Goal: Task Accomplishment & Management: Manage account settings

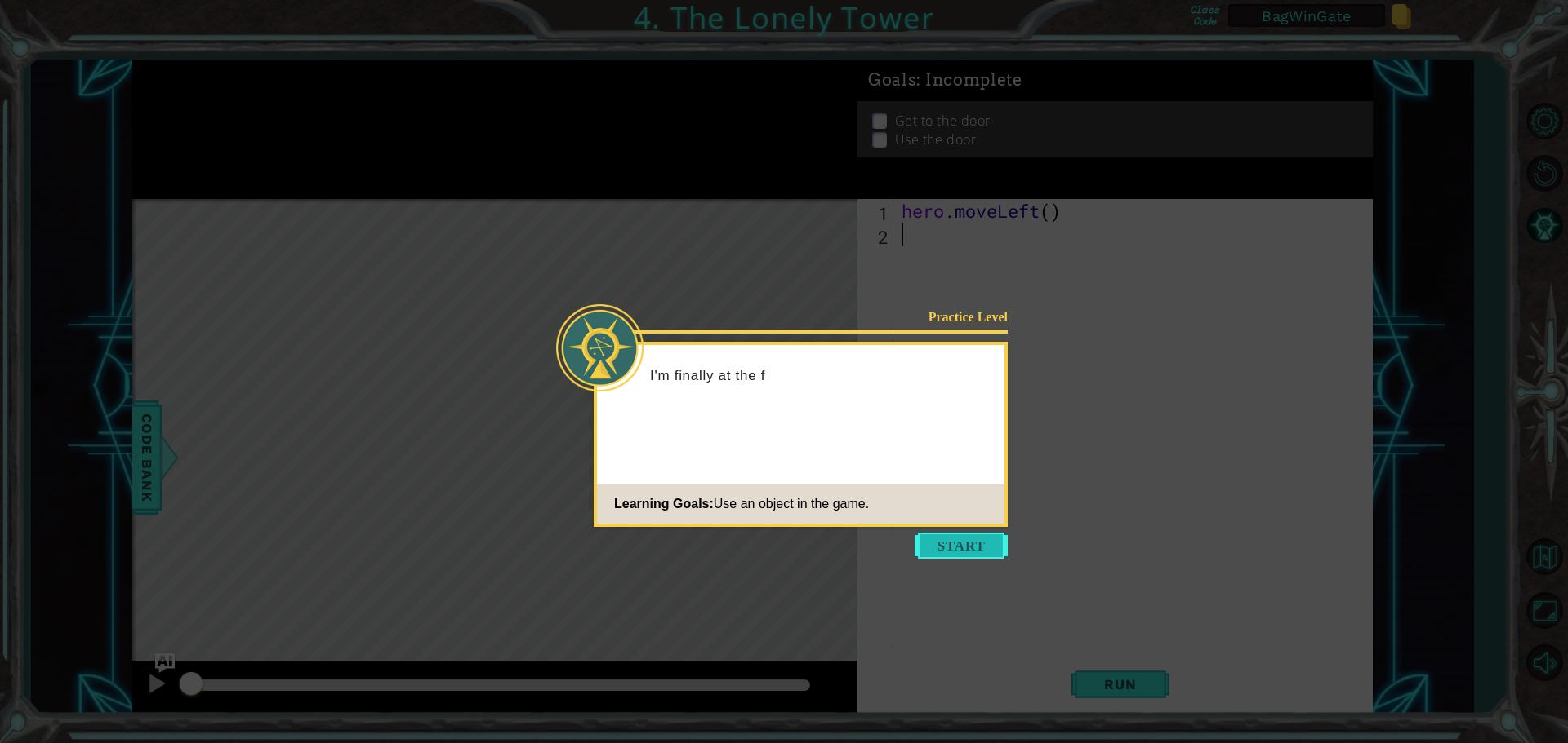
click at [966, 548] on button "Start" at bounding box center [961, 546] width 93 height 26
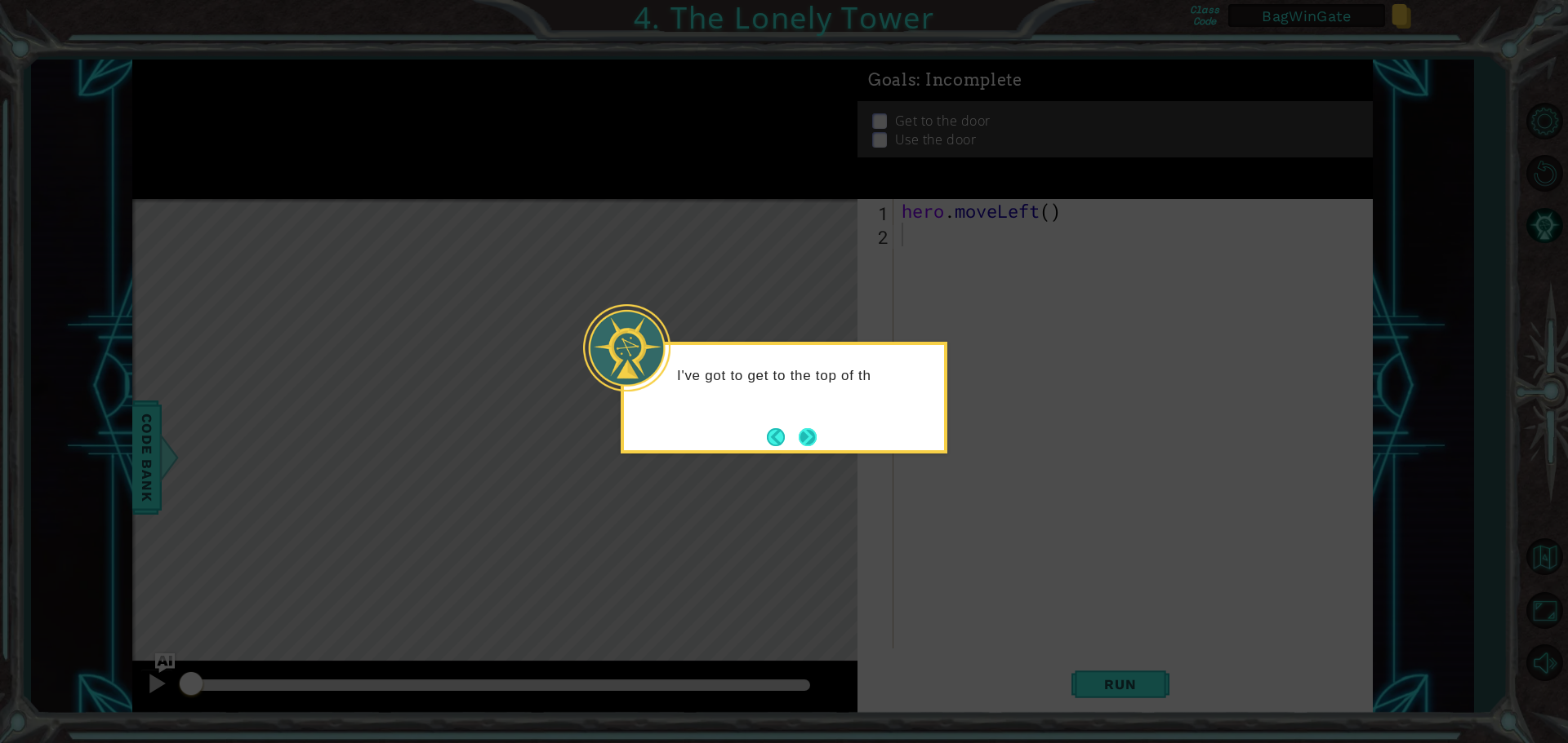
click at [809, 438] on button "Next" at bounding box center [808, 438] width 18 height 18
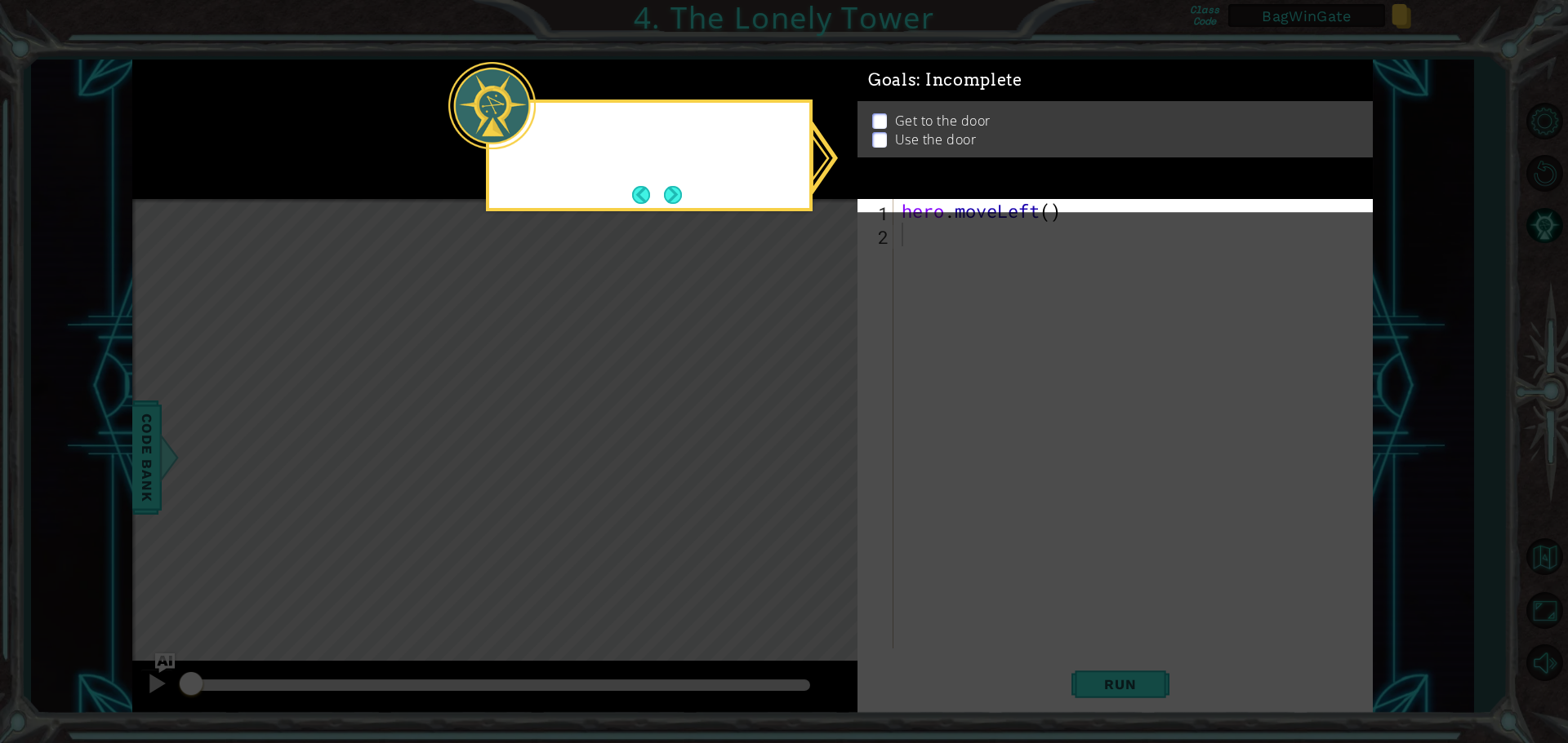
click at [809, 438] on icon at bounding box center [784, 372] width 1568 height 743
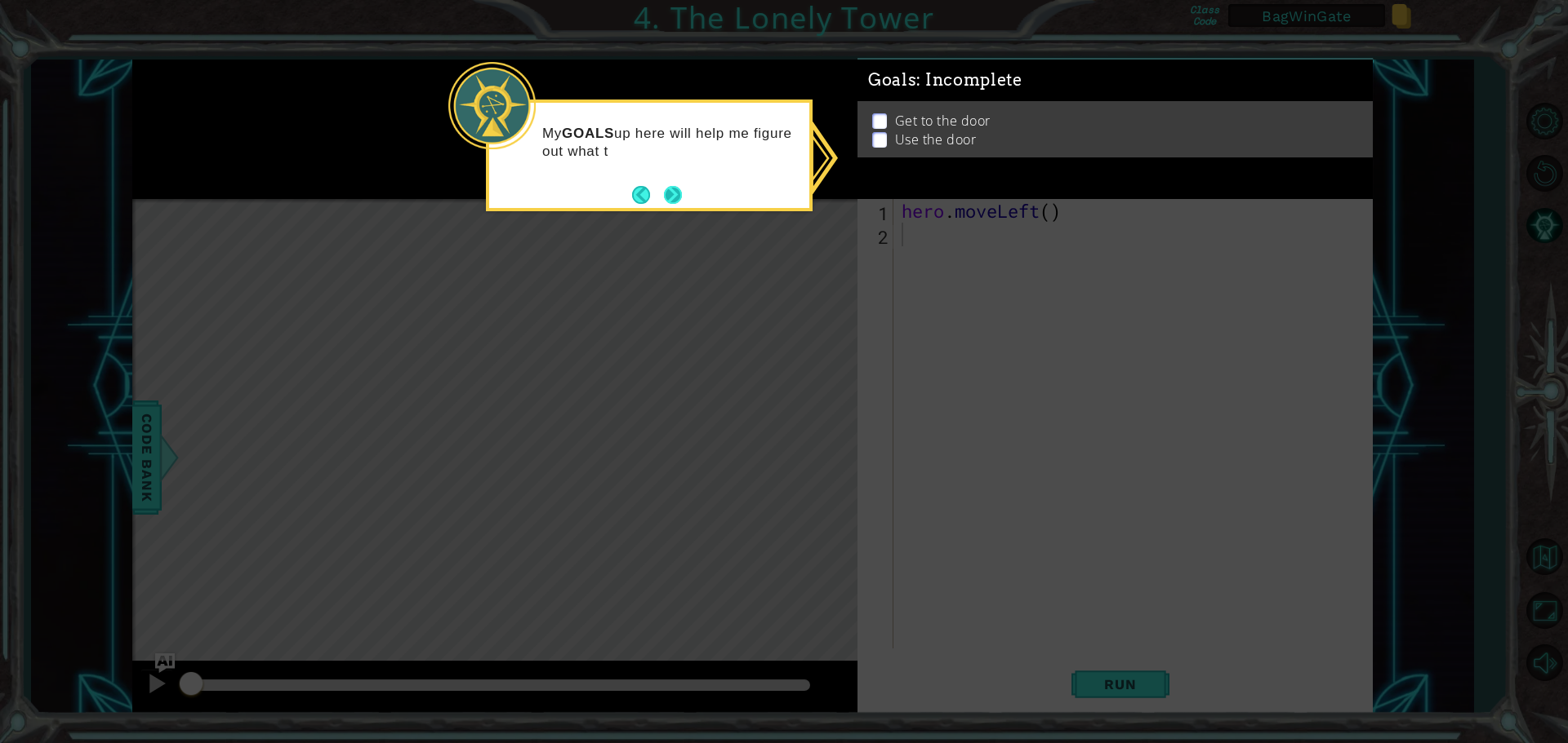
click at [670, 195] on button "Next" at bounding box center [673, 195] width 18 height 18
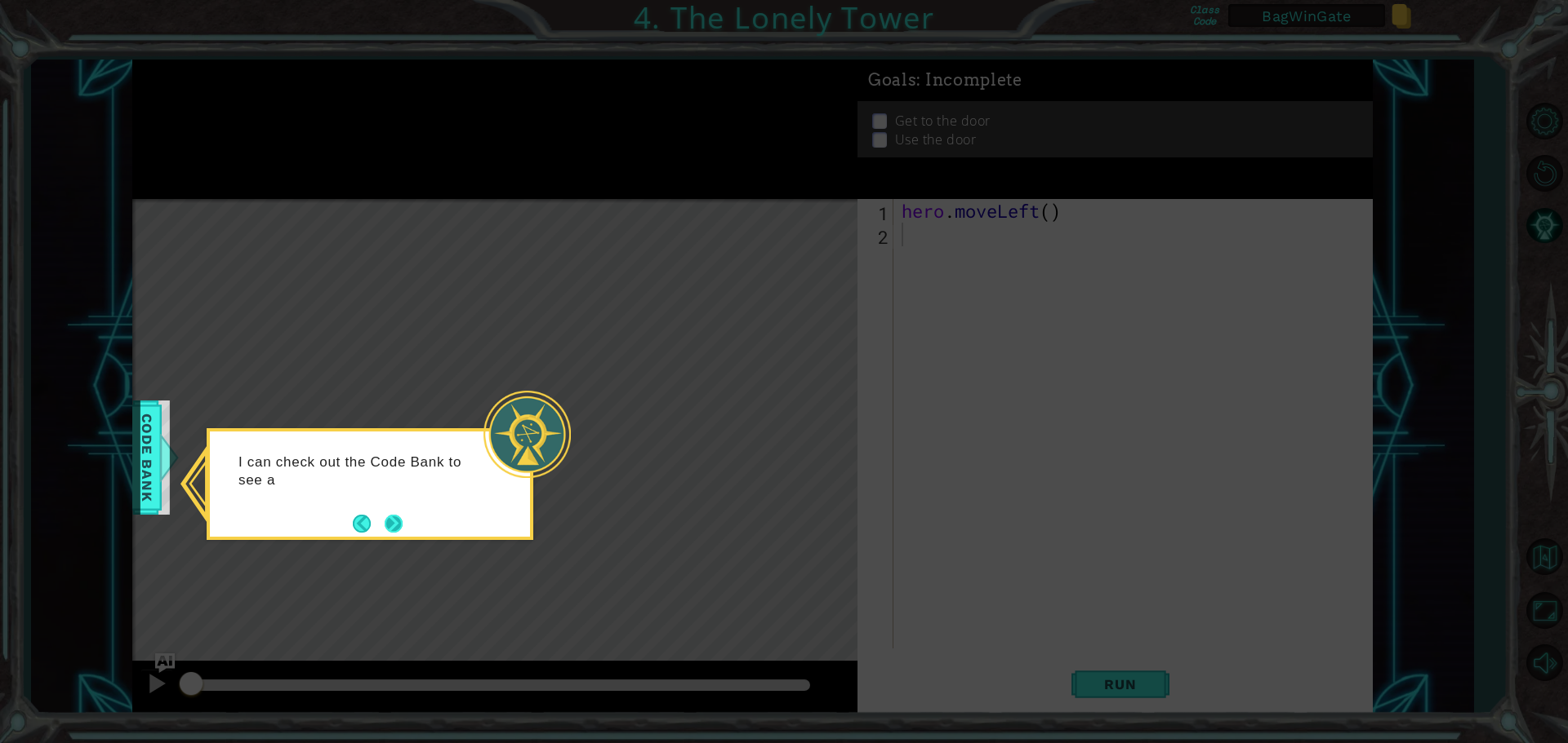
click at [386, 525] on button "Next" at bounding box center [394, 523] width 18 height 18
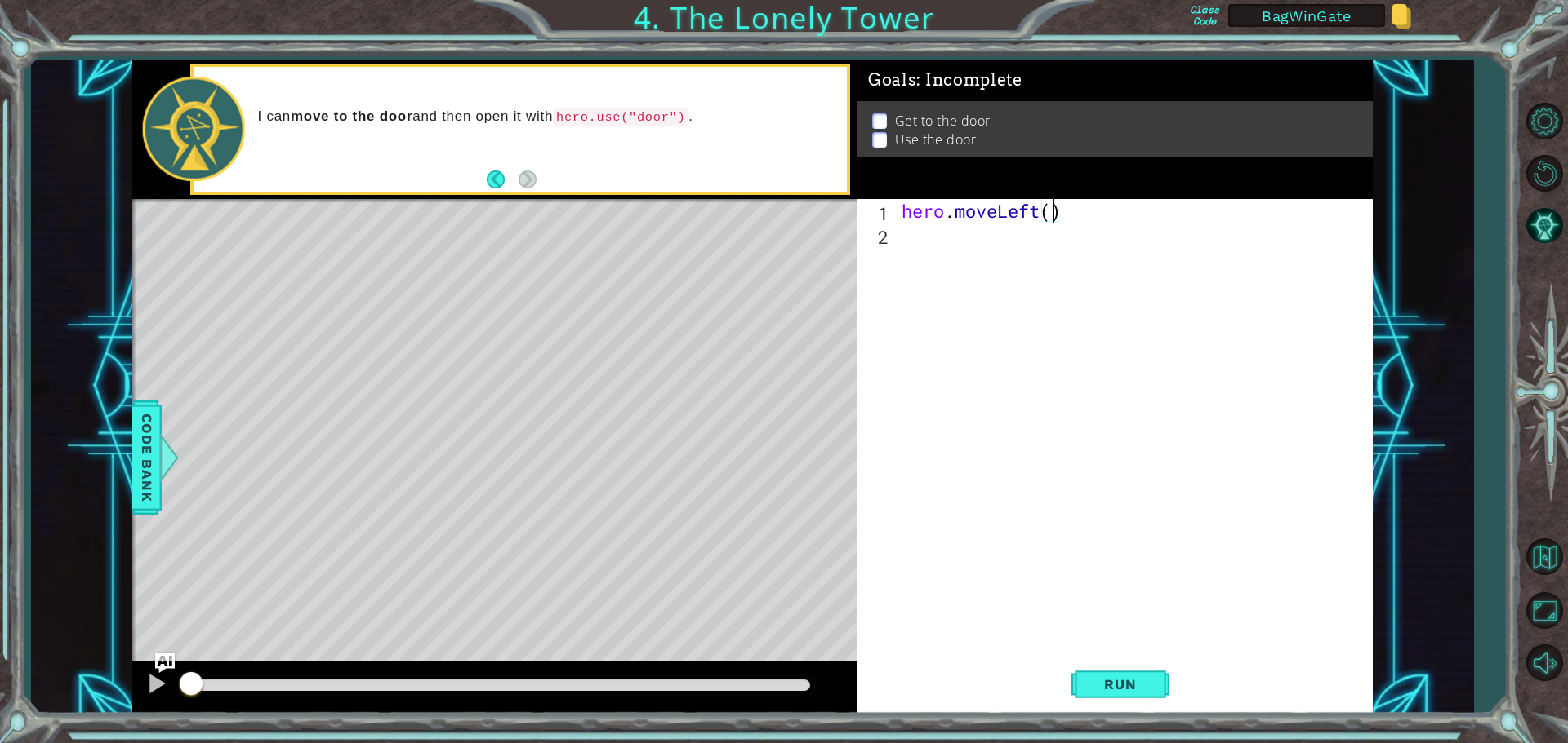
click at [1054, 210] on div "hero . moveLeft ( )" at bounding box center [1137, 447] width 477 height 497
type textarea "hero.moveLeft(2)"
click at [924, 239] on div "hero . moveLeft ( 2 )" at bounding box center [1137, 447] width 477 height 497
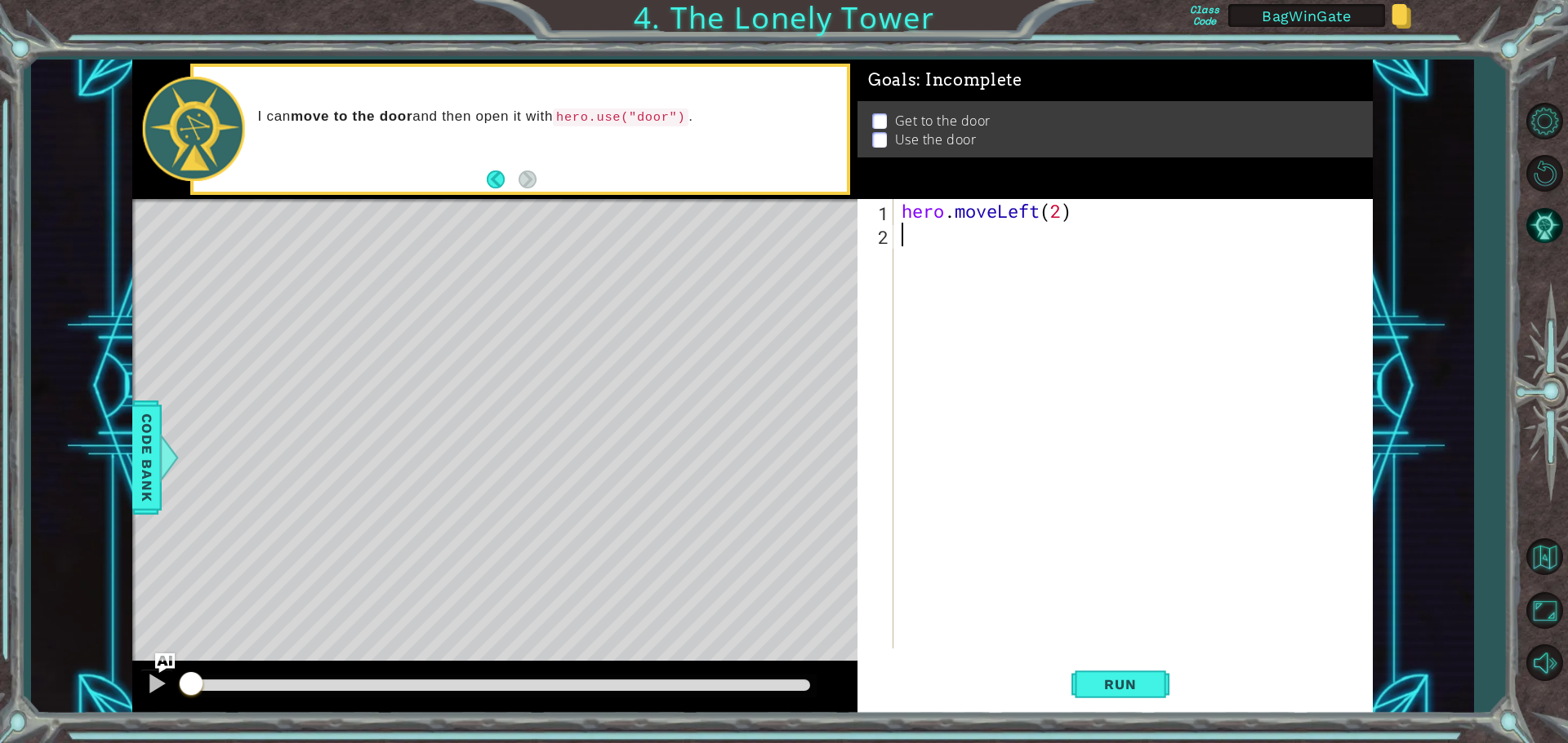
type textarea "h"
click at [1028, 239] on div "hero . moveLeft ( 2 ) hero . moveUp ( )" at bounding box center [1137, 447] width 477 height 497
type textarea "hero.moveUp(2)"
click at [945, 261] on div "hero . moveLeft ( 2 ) hero . moveUp ( 2 )" at bounding box center [1137, 447] width 477 height 497
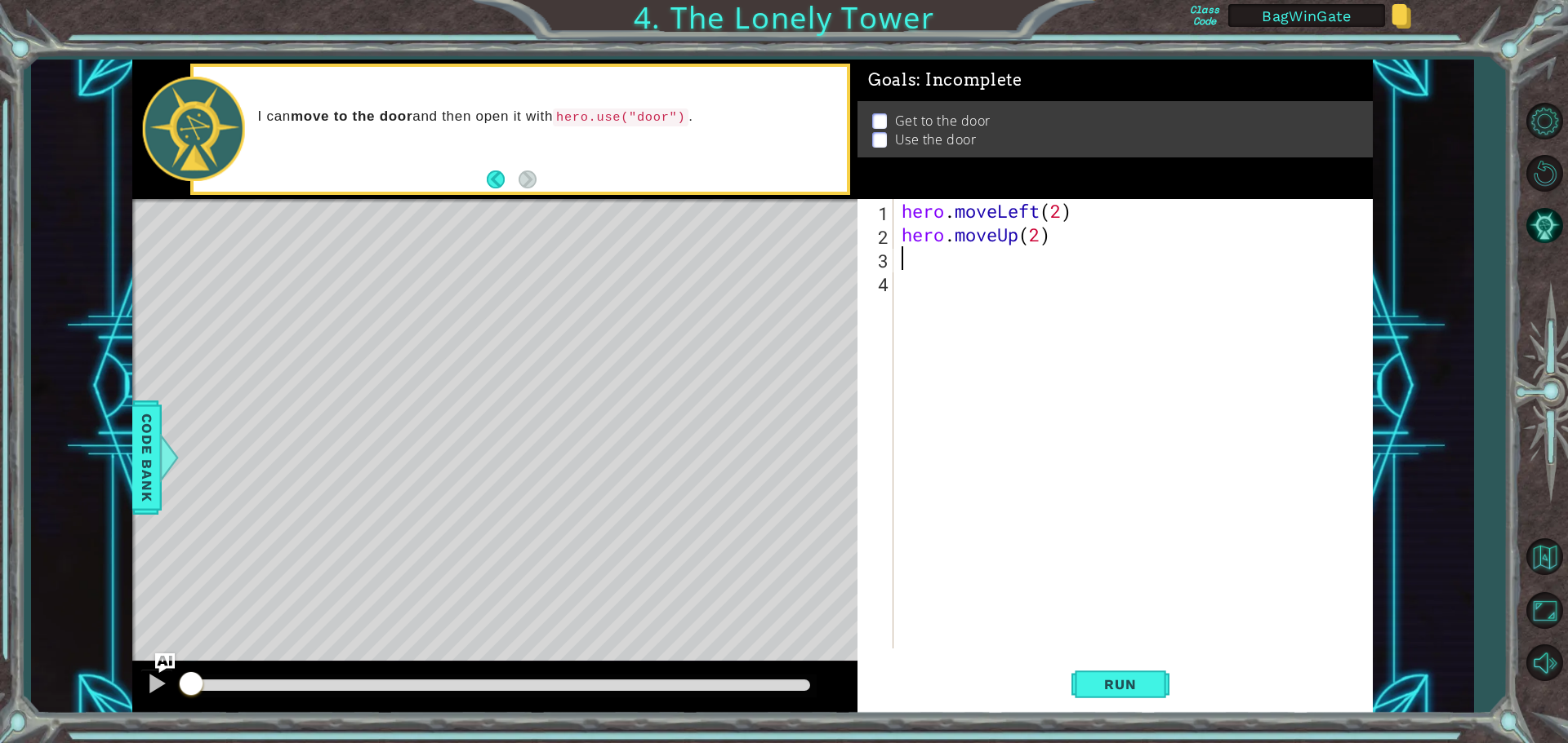
scroll to position [0, 0]
type textarea "h"
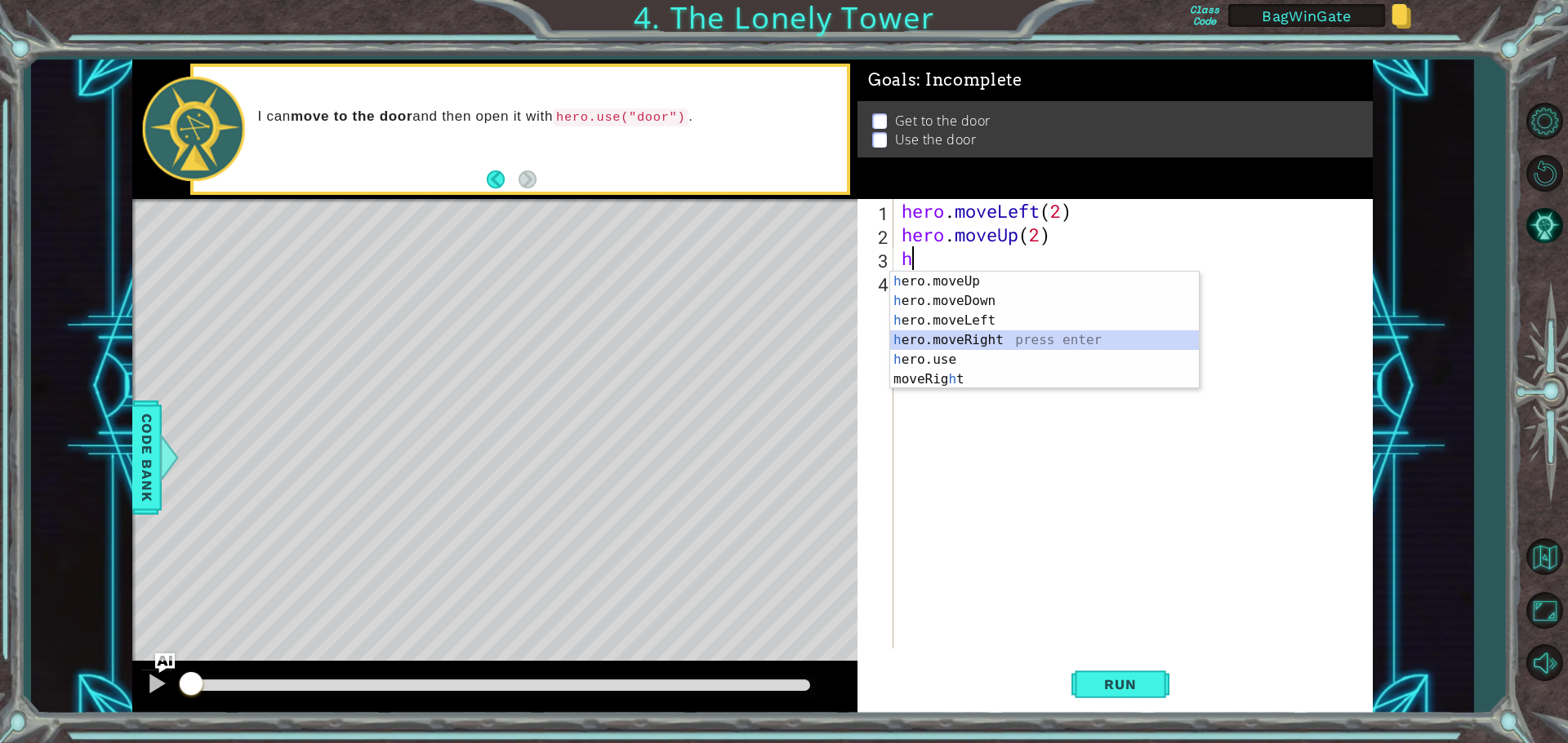
click at [965, 339] on div "h ero.moveUp press enter h ero.moveDown press enter h ero.moveLeft press enter …" at bounding box center [1044, 350] width 308 height 157
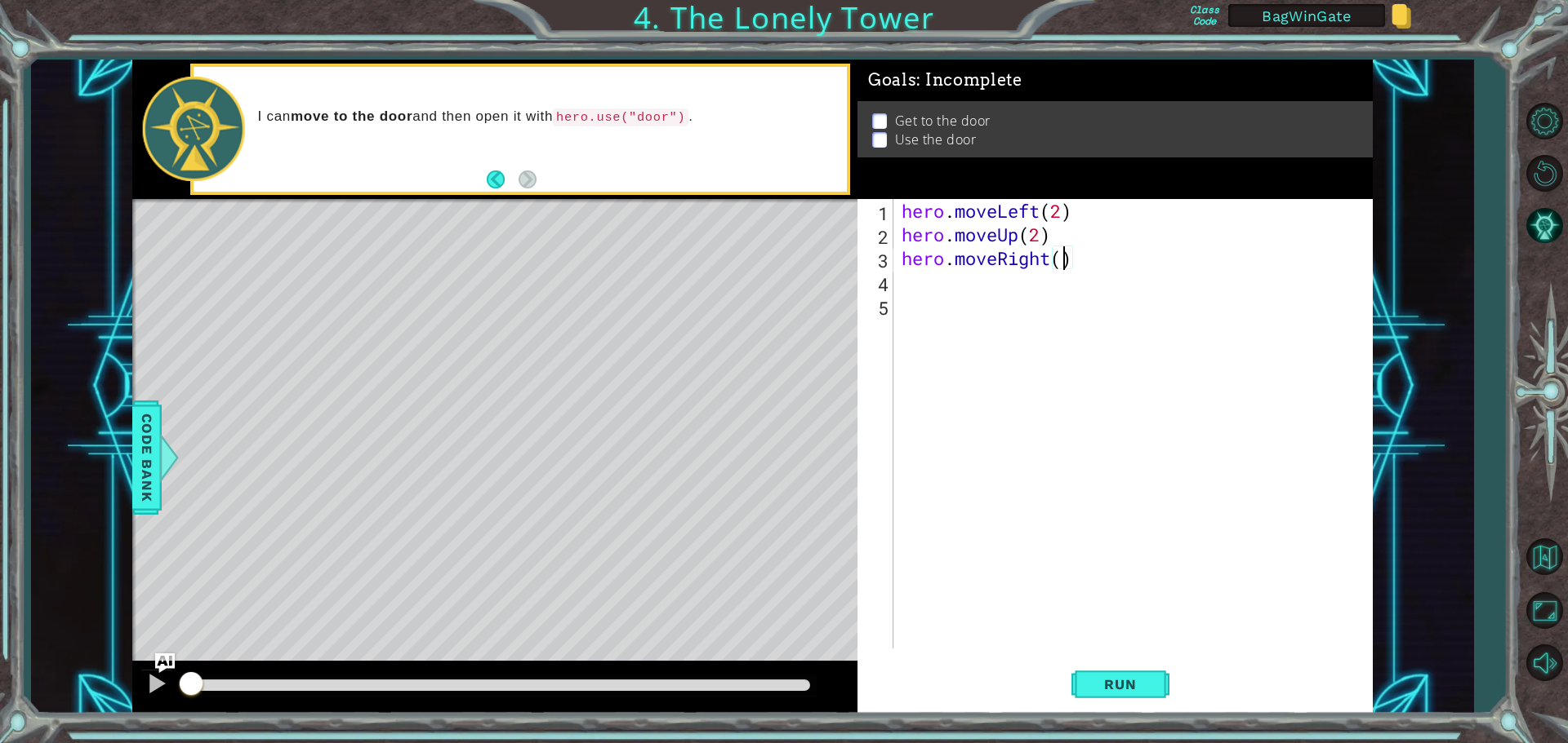
click at [1066, 259] on div "hero . moveLeft ( 2 ) hero . moveUp ( 2 ) hero . moveRight ( )" at bounding box center [1137, 447] width 477 height 497
type textarea "hero.moveRight(2)"
click at [921, 288] on div "hero . moveLeft ( 2 ) hero . moveUp ( 2 ) hero . moveRight ( 2 )" at bounding box center [1137, 447] width 477 height 497
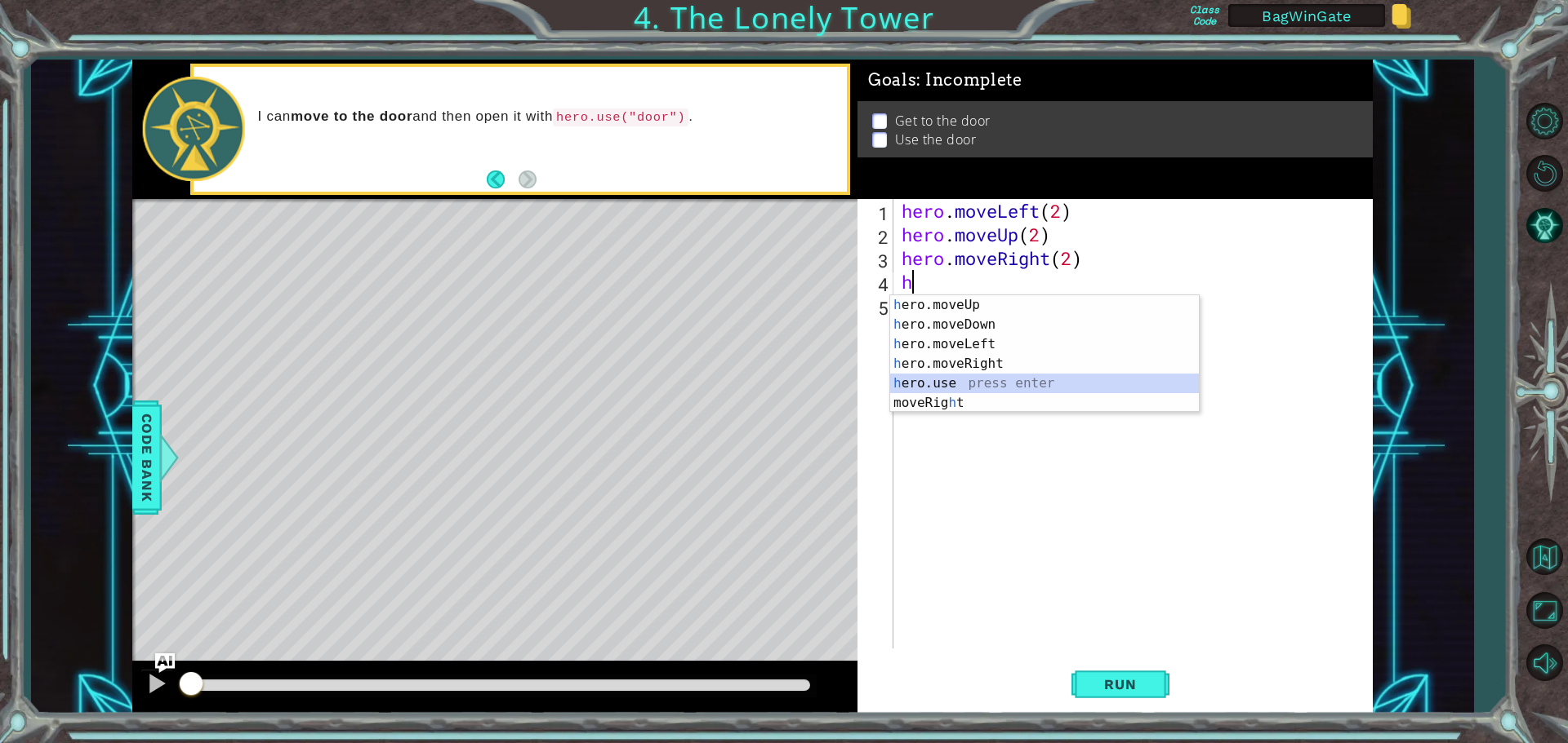
click at [918, 386] on div "h ero.moveUp press enter h ero.moveDown press enter h ero.moveLeft press enter …" at bounding box center [1044, 374] width 308 height 157
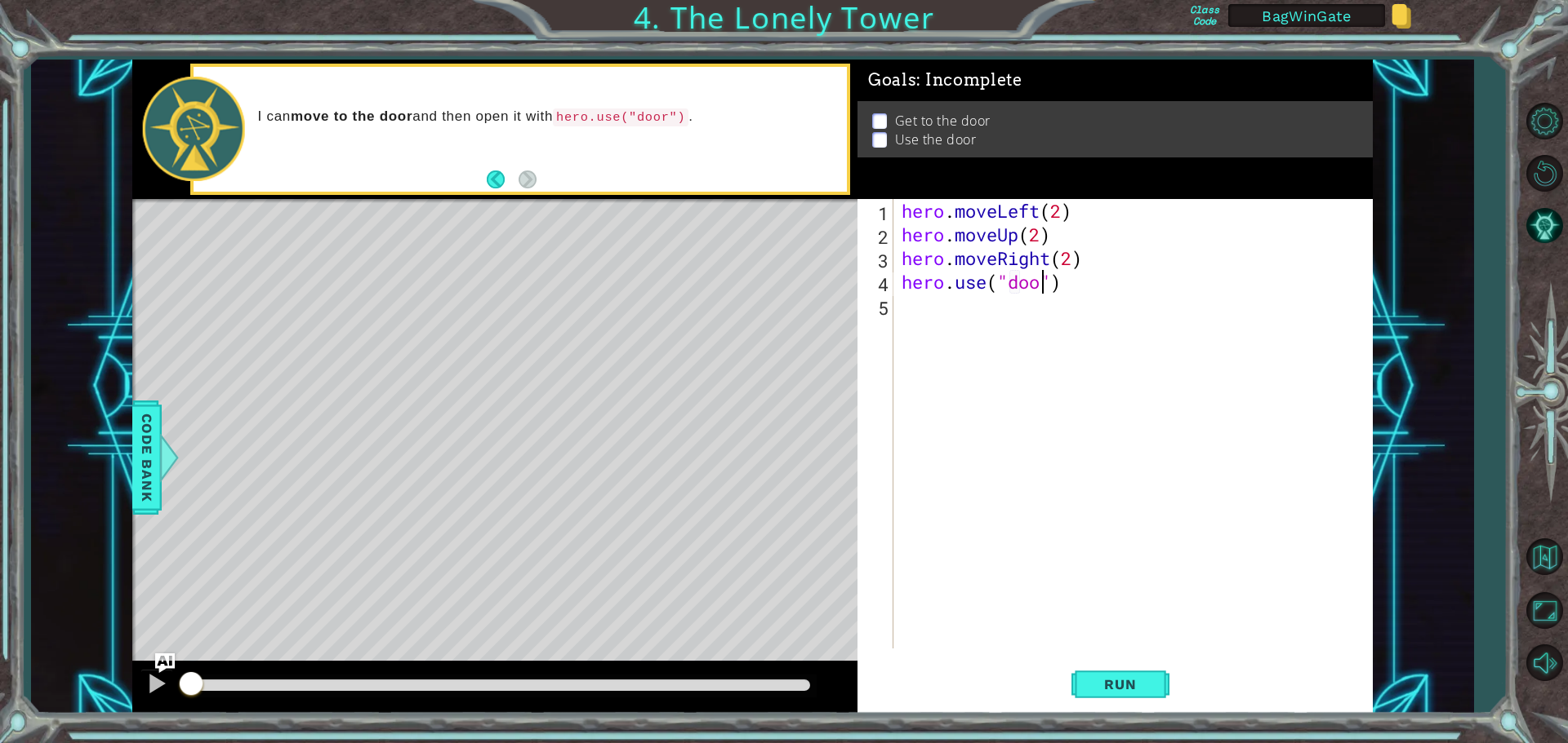
scroll to position [0, 6]
type textarea "hero.use("door")"
click at [1127, 683] on span "Run" at bounding box center [1120, 684] width 64 height 17
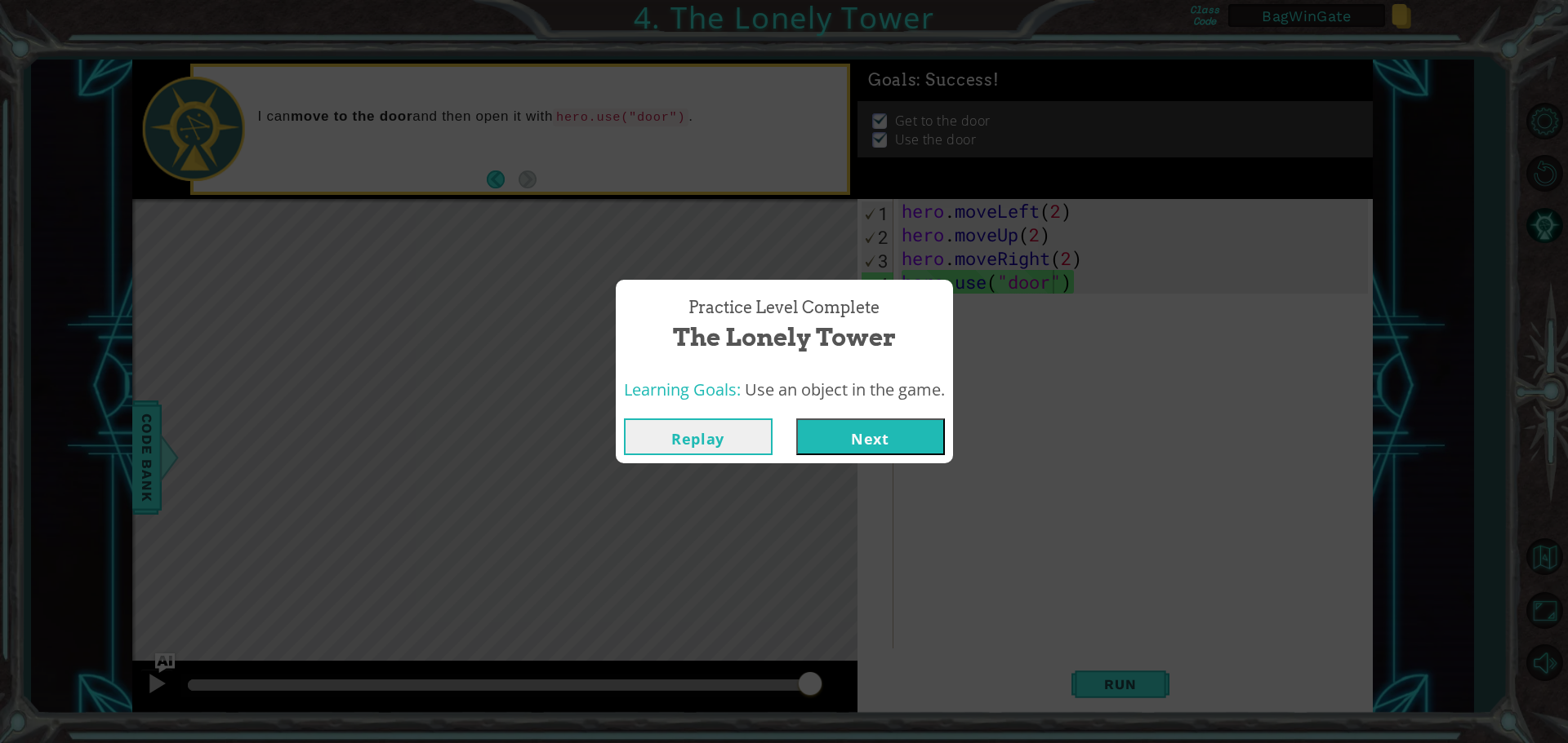
click at [876, 439] on button "Next" at bounding box center [870, 438] width 149 height 37
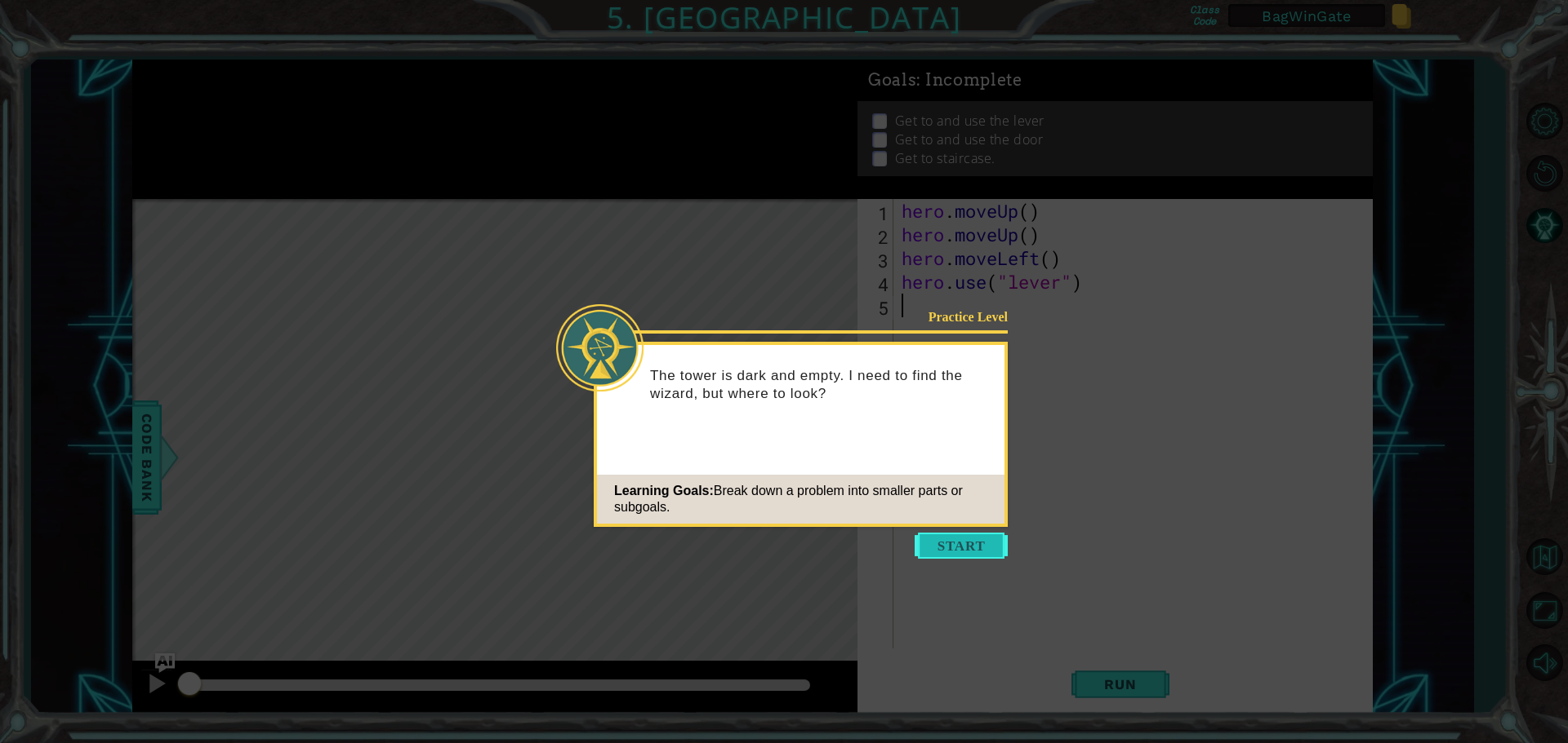
click at [950, 546] on button "Start" at bounding box center [961, 546] width 93 height 26
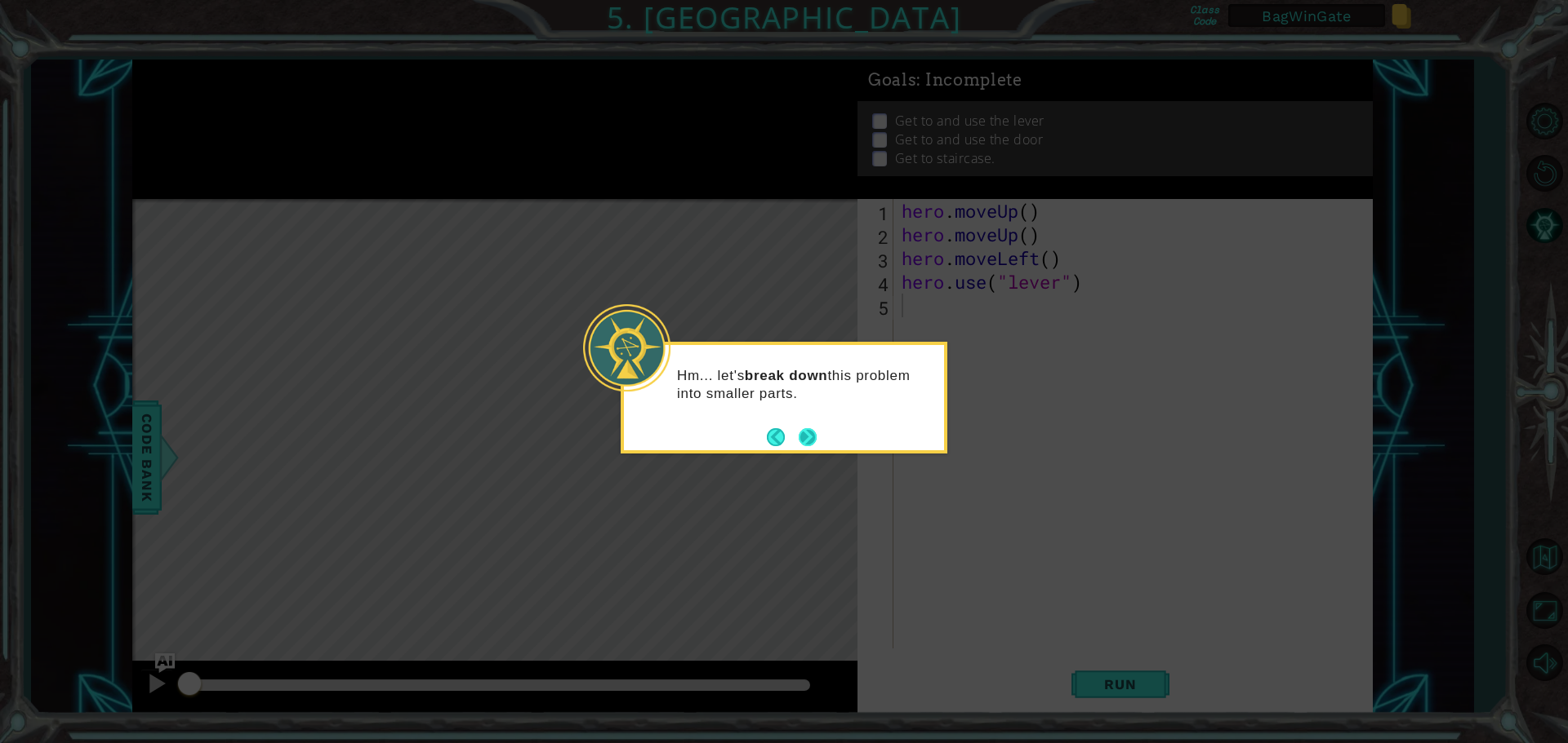
click at [805, 436] on button "Next" at bounding box center [808, 438] width 18 height 18
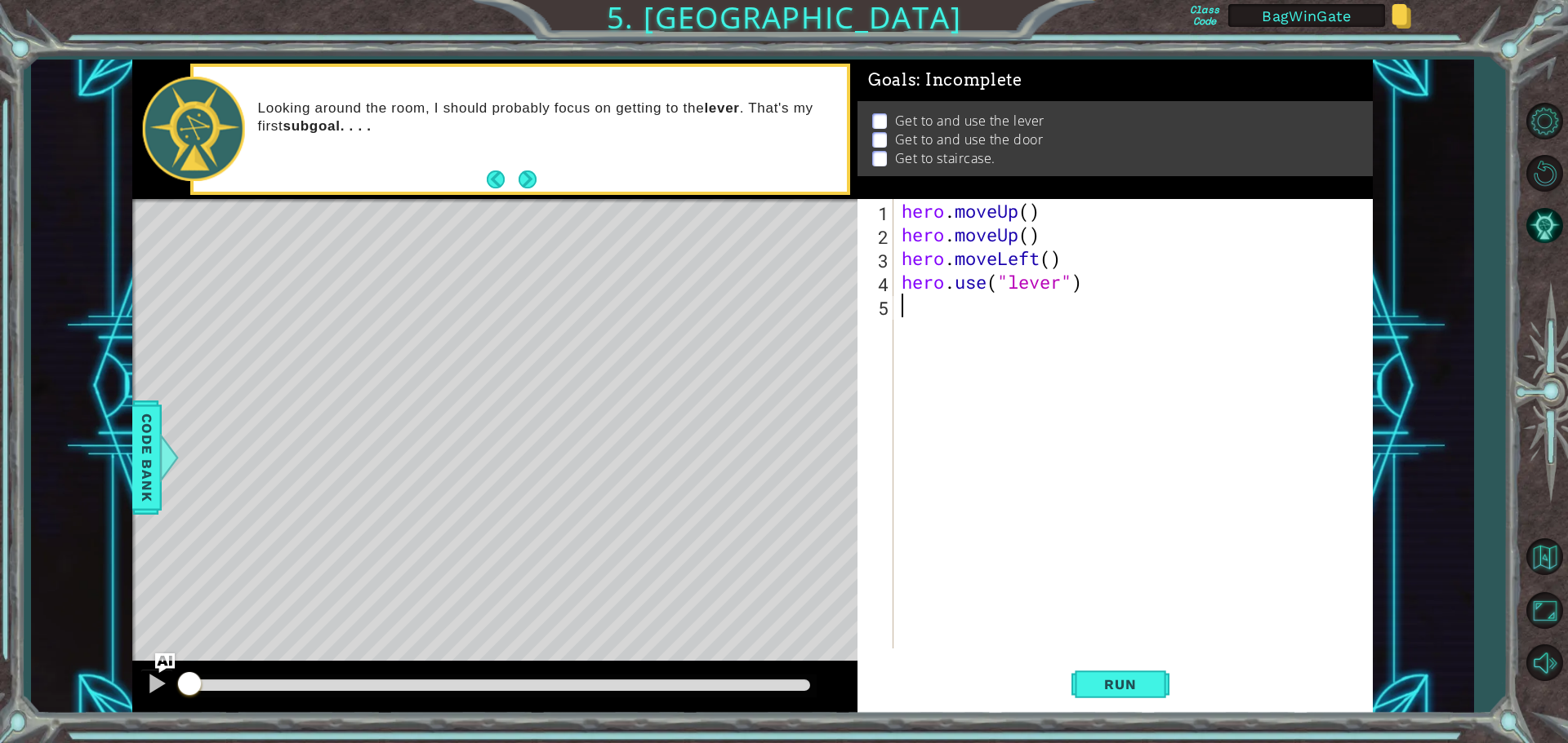
type textarea "h"
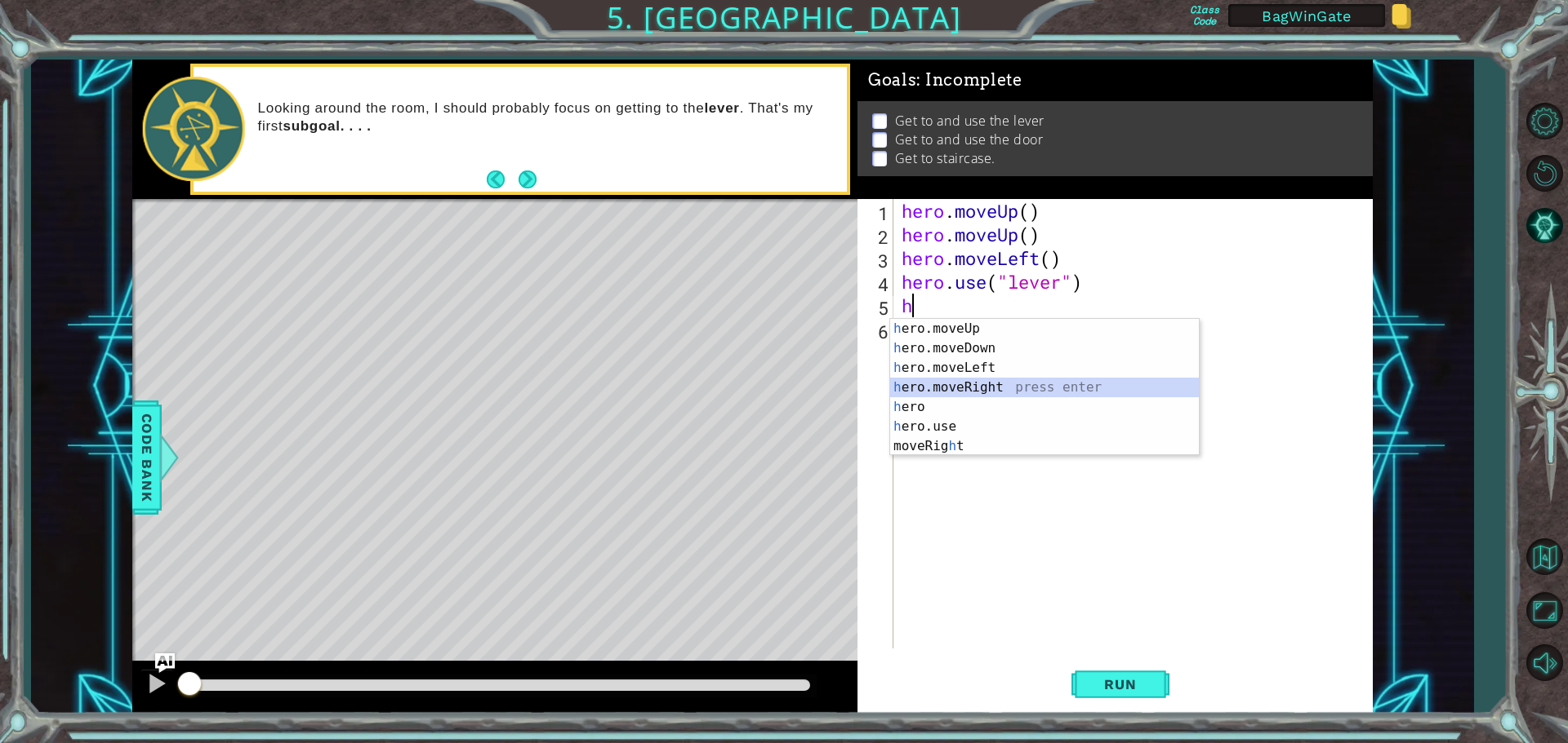
click at [958, 391] on div "h ero.moveUp press enter h ero.moveDown press enter h ero.moveLeft press enter …" at bounding box center [1044, 407] width 308 height 176
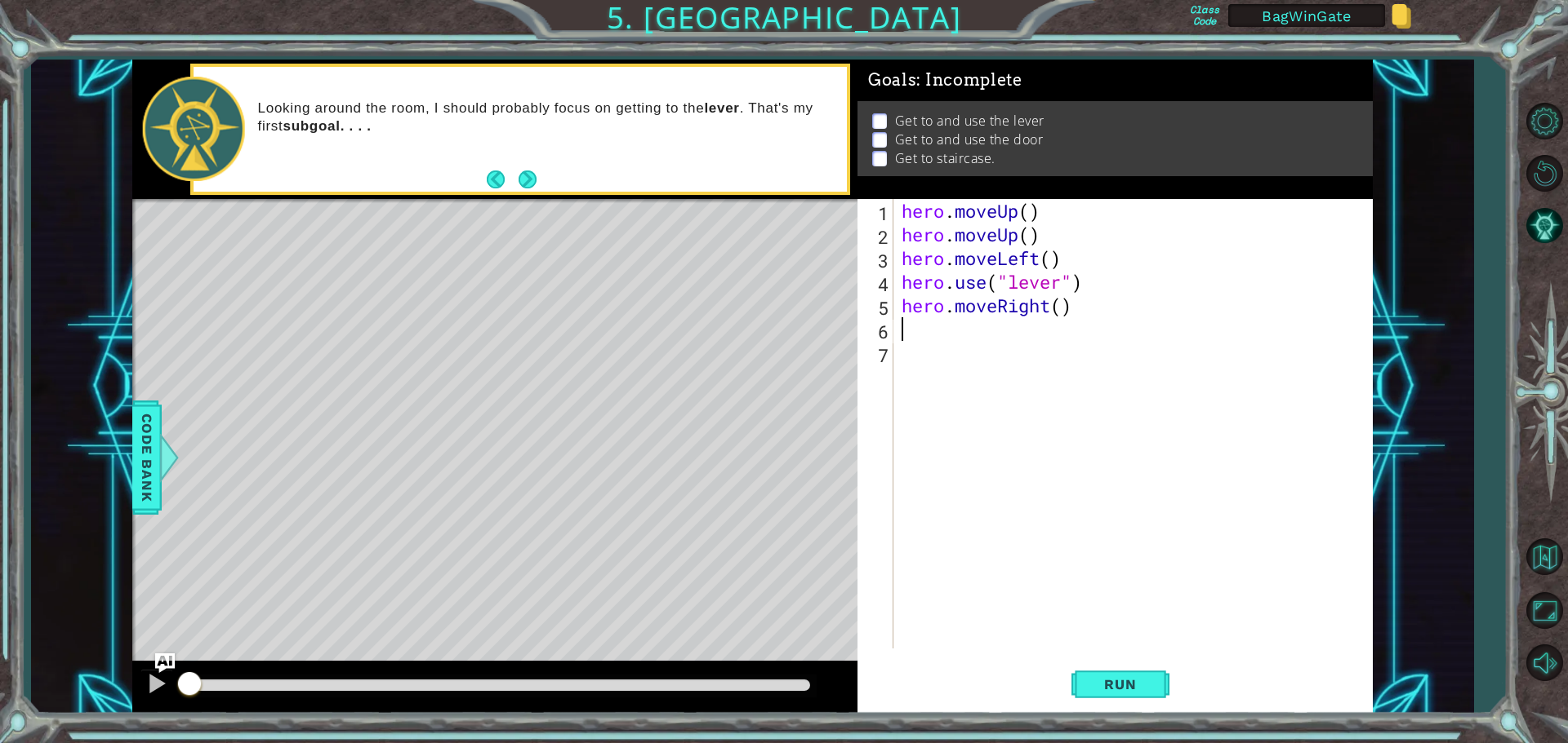
click at [1060, 308] on div "hero . moveUp ( ) hero . moveUp ( ) hero . moveLeft ( ) hero . use ( "lever" ) …" at bounding box center [1137, 447] width 477 height 497
type textarea "hero.moveRight(3)"
click at [912, 335] on div "hero . moveUp ( ) hero . moveUp ( ) hero . moveLeft ( ) hero . use ( "lever" ) …" at bounding box center [1137, 447] width 477 height 497
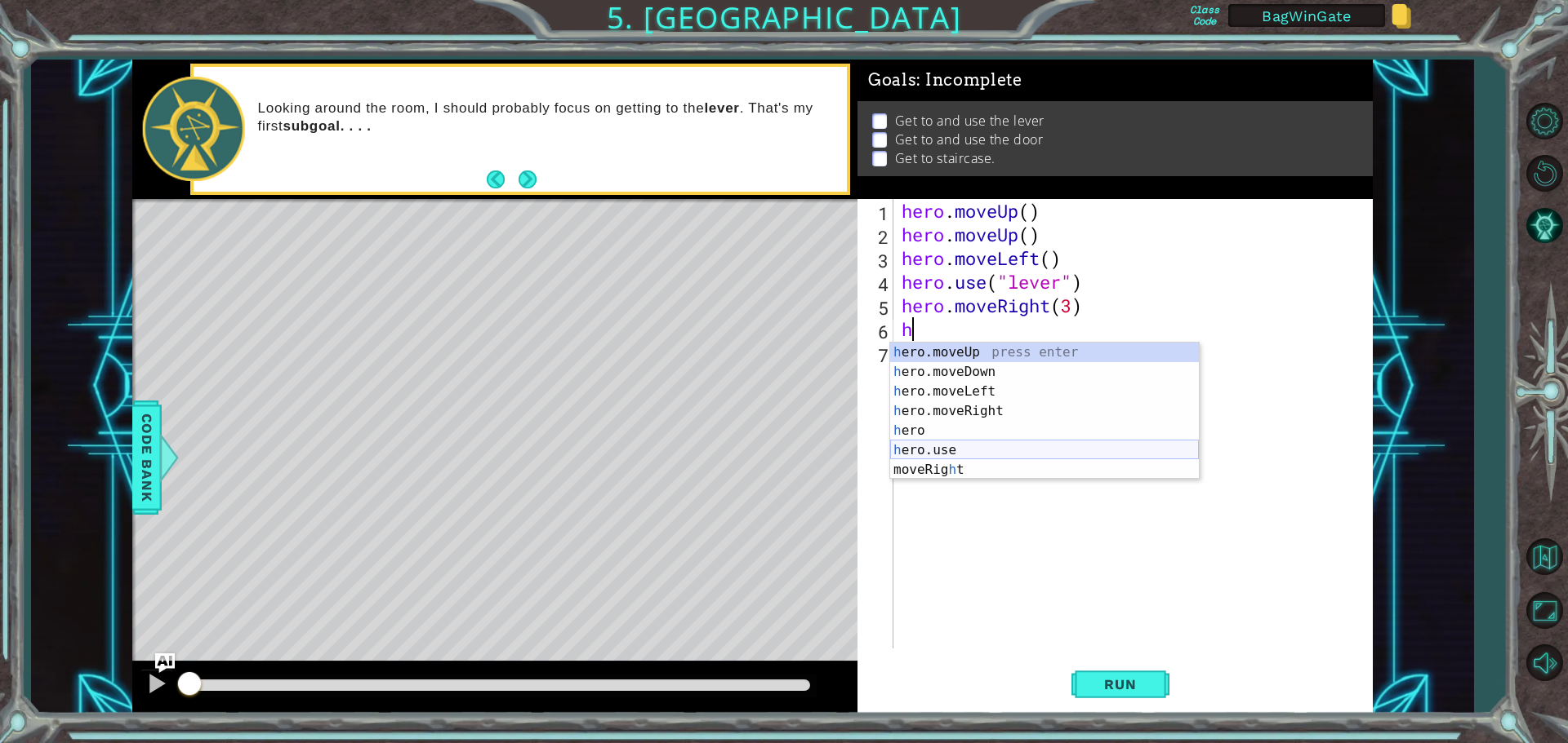
click at [931, 447] on div "h ero.moveUp press enter h ero.moveDown press enter h ero.moveLeft press enter …" at bounding box center [1044, 430] width 308 height 176
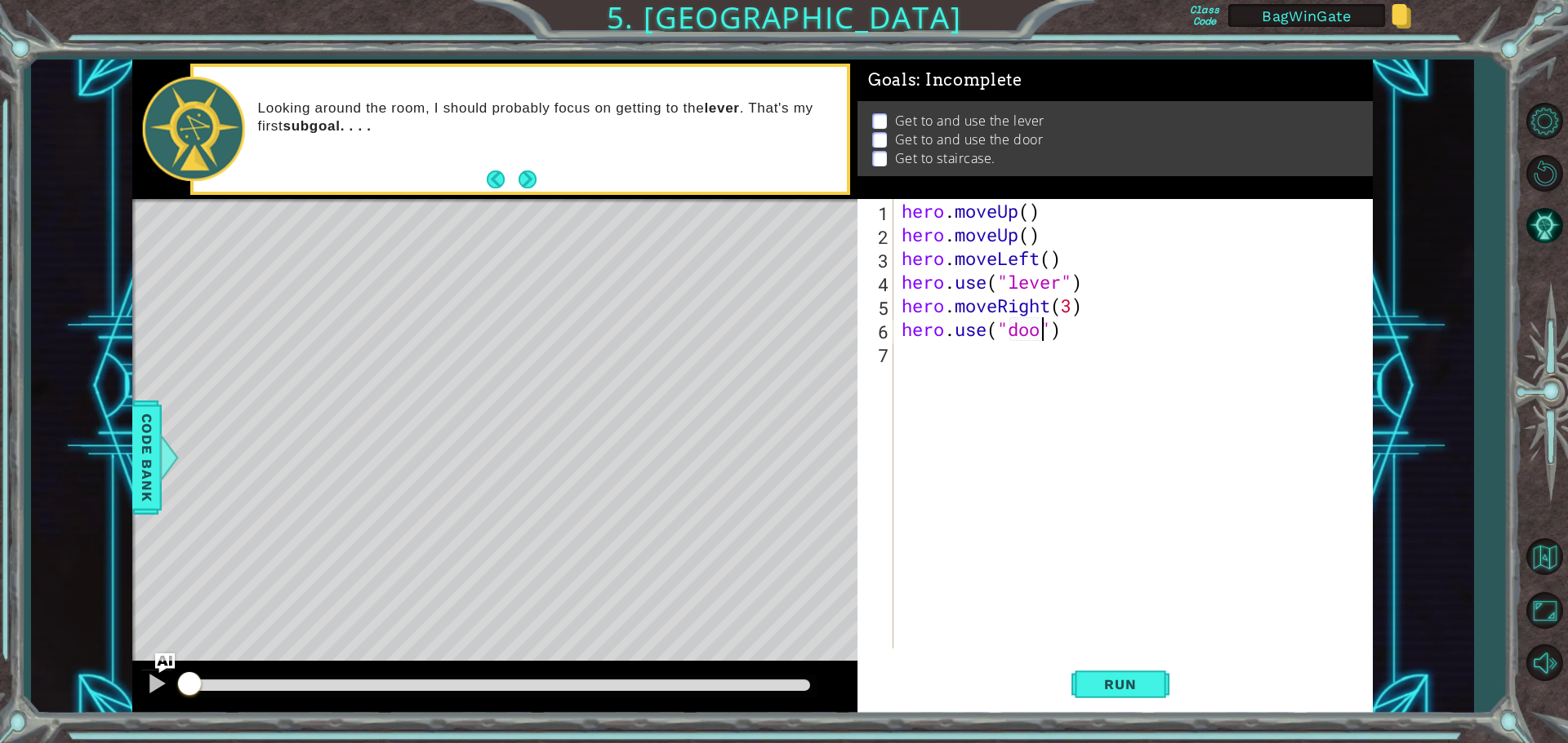
type textarea "hero.use("door")"
click at [913, 355] on div "hero . moveUp ( ) hero . moveUp ( ) hero . moveLeft ( ) hero . use ( "lever" ) …" at bounding box center [1137, 447] width 477 height 497
type textarea "h"
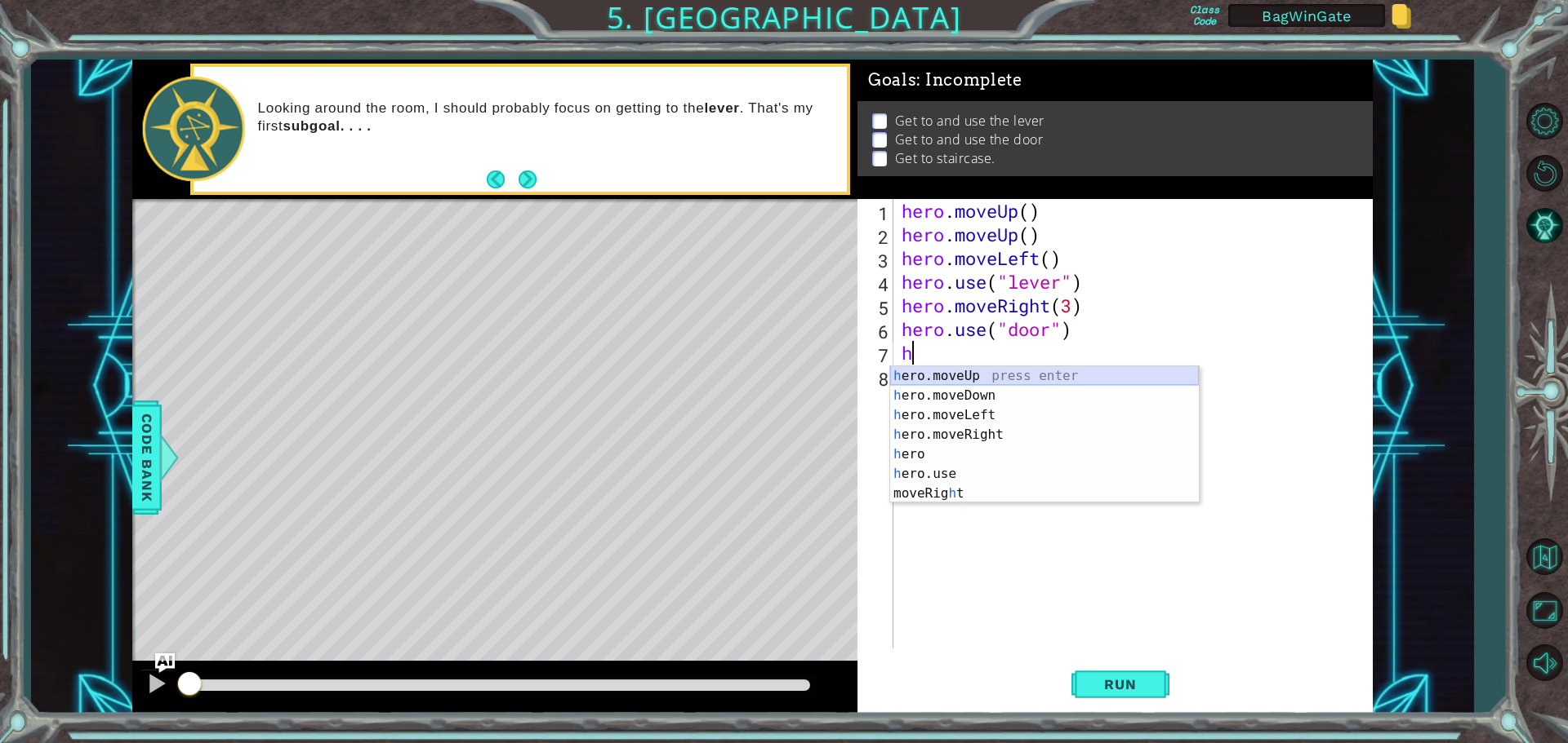
click at [950, 375] on div "h ero.moveUp press enter h ero.moveDown press enter h ero.moveLeft press enter …" at bounding box center [1044, 454] width 308 height 176
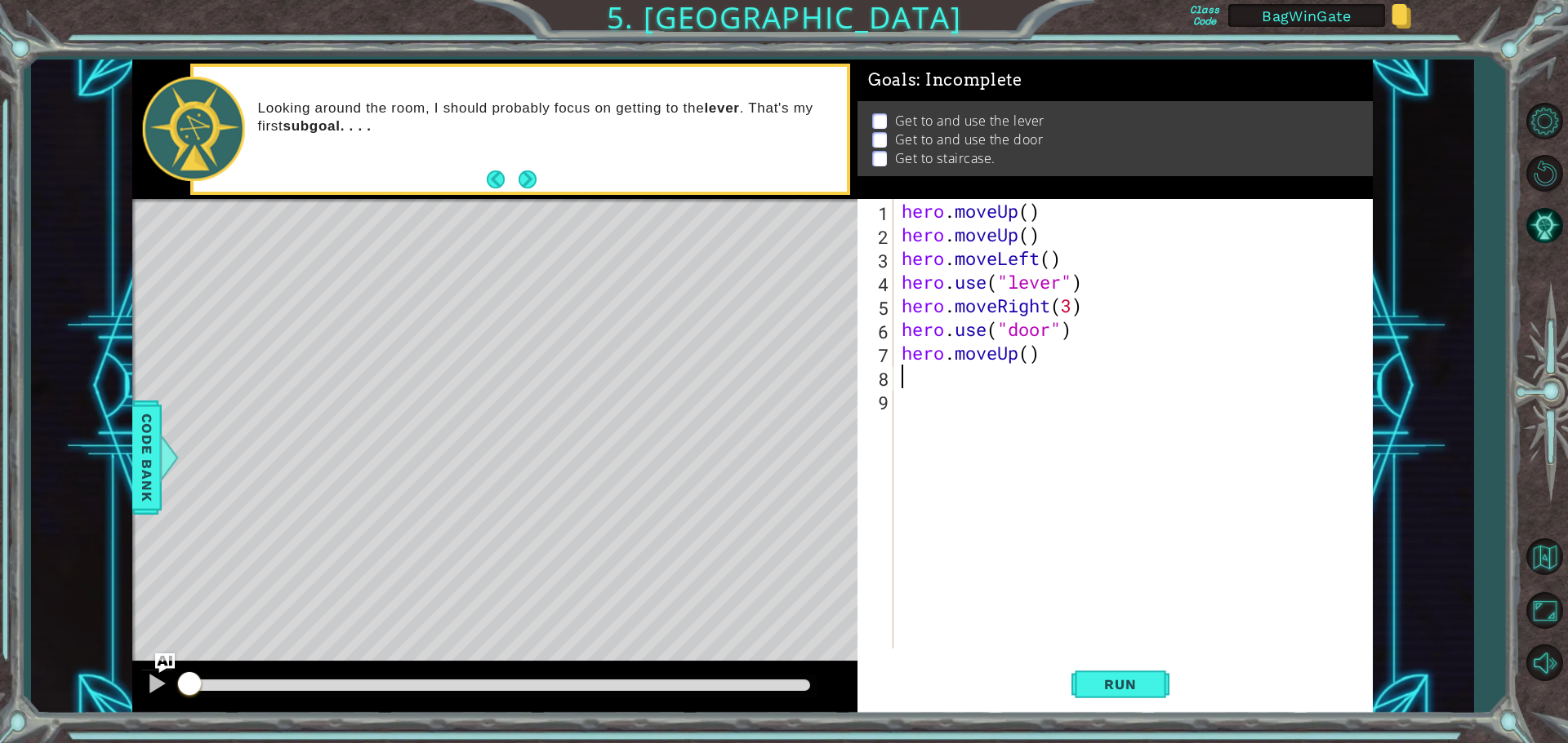
type textarea "h"
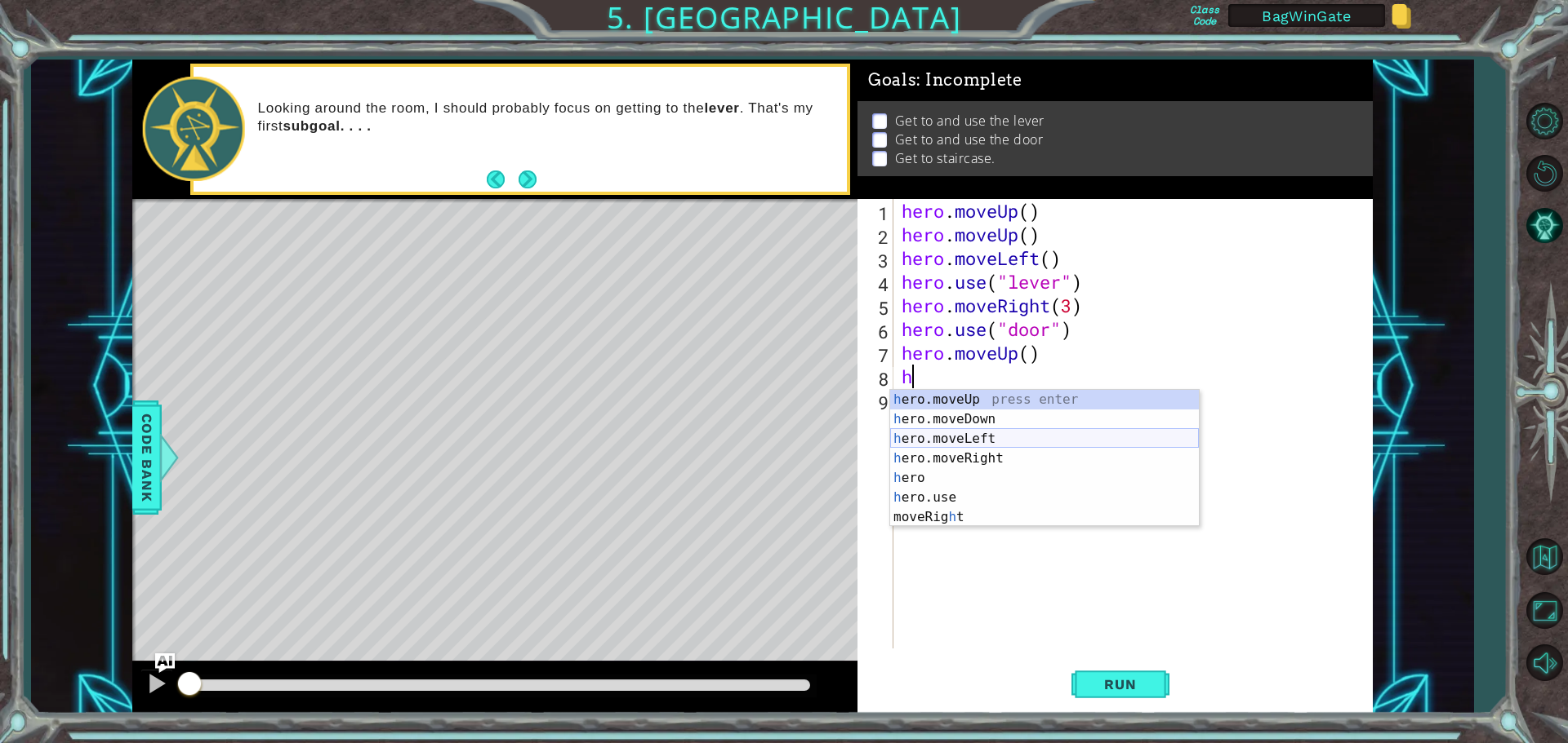
click at [950, 434] on div "h ero.moveUp press enter h ero.moveDown press enter h ero.moveLeft press enter …" at bounding box center [1044, 478] width 308 height 176
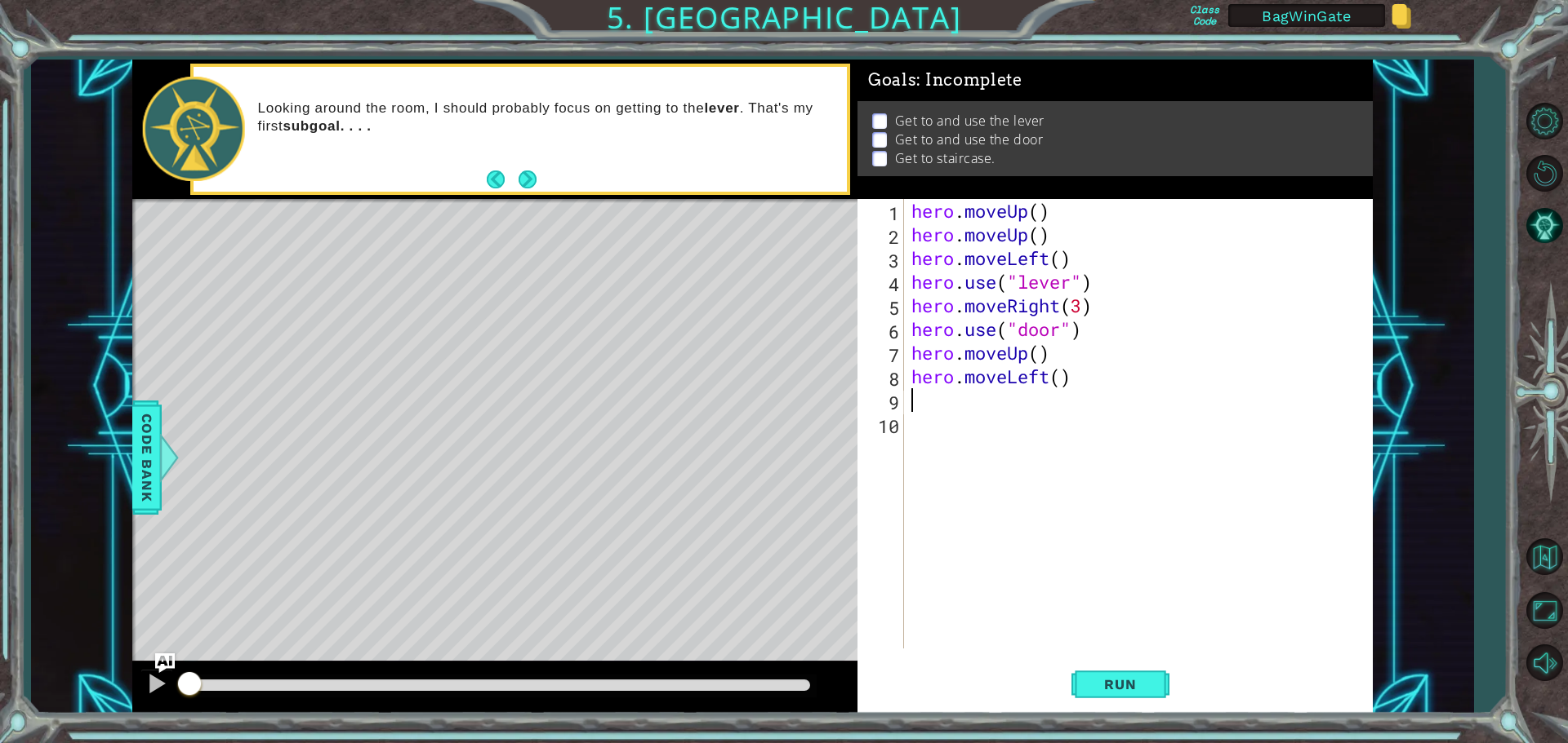
click at [1059, 378] on div "hero . moveUp ( ) hero . moveUp ( ) hero . moveLeft ( ) hero . use ( "lever" ) …" at bounding box center [1142, 447] width 468 height 497
click at [1113, 682] on span "Run" at bounding box center [1120, 684] width 64 height 17
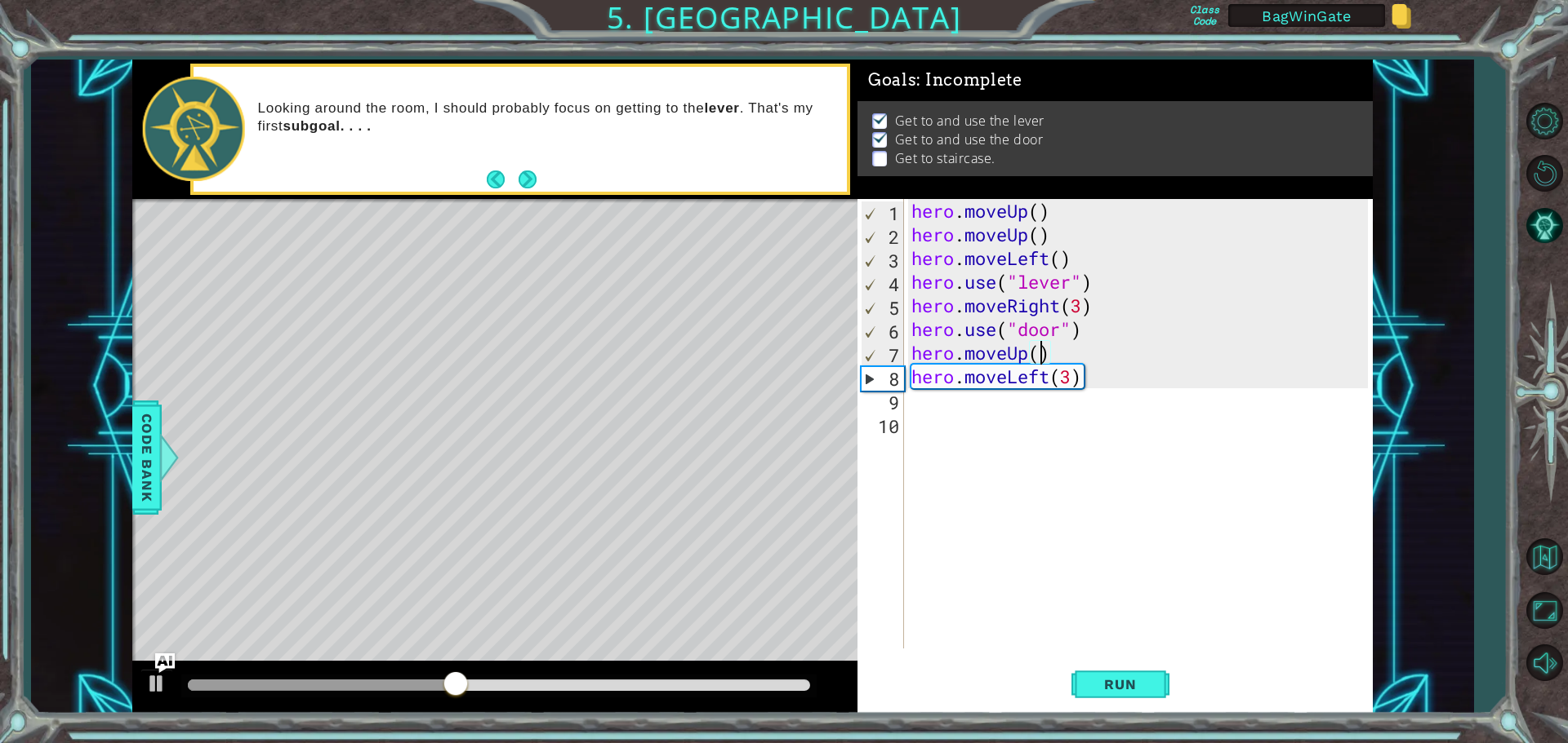
click at [1038, 352] on div "hero . moveUp ( ) hero . moveUp ( ) hero . moveLeft ( ) hero . use ( "lever" ) …" at bounding box center [1142, 447] width 468 height 497
type textarea "hero.moveUp(2)"
click at [915, 408] on div "hero . moveUp ( ) hero . moveUp ( ) hero . moveLeft ( ) hero . use ( "lever" ) …" at bounding box center [1142, 447] width 468 height 497
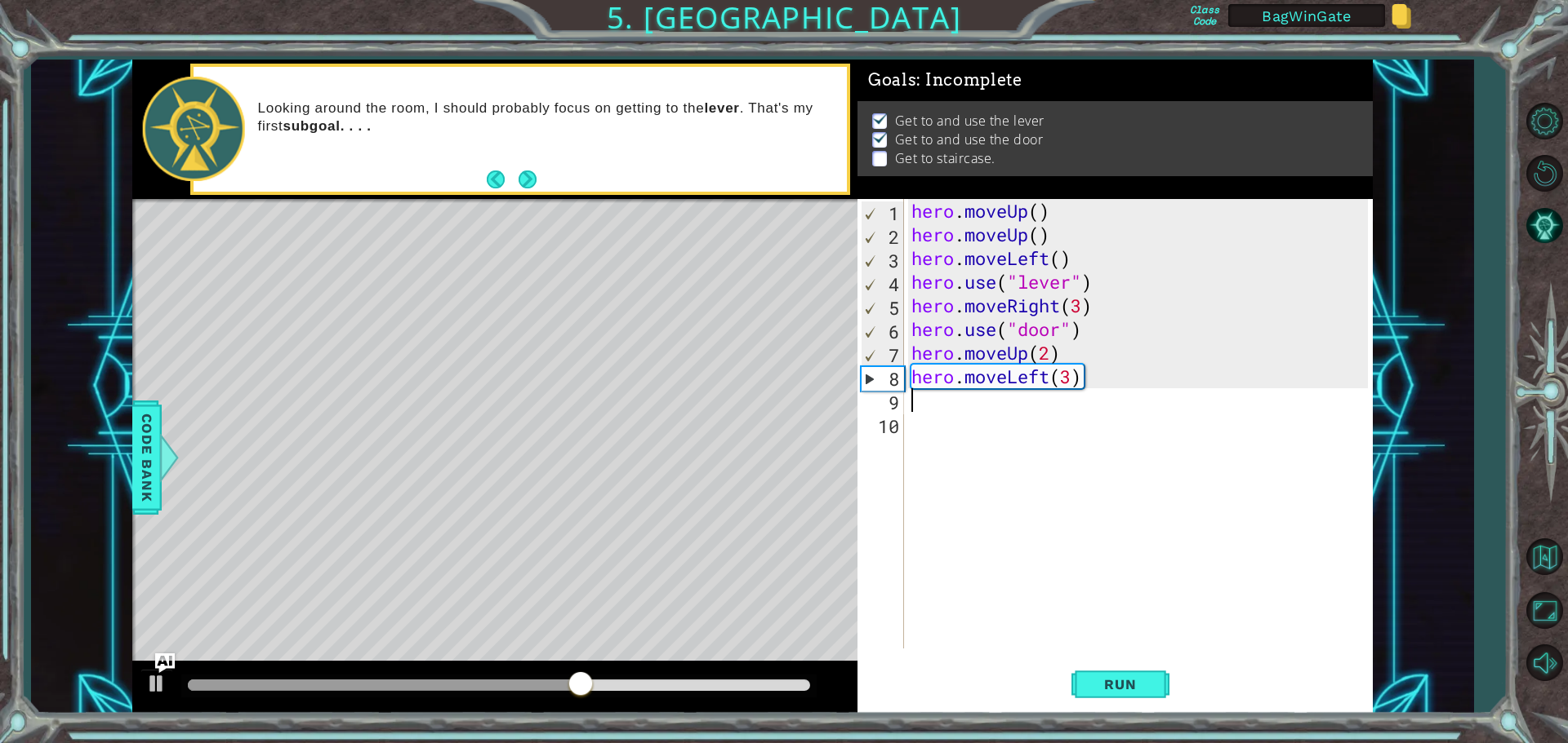
type textarea "h"
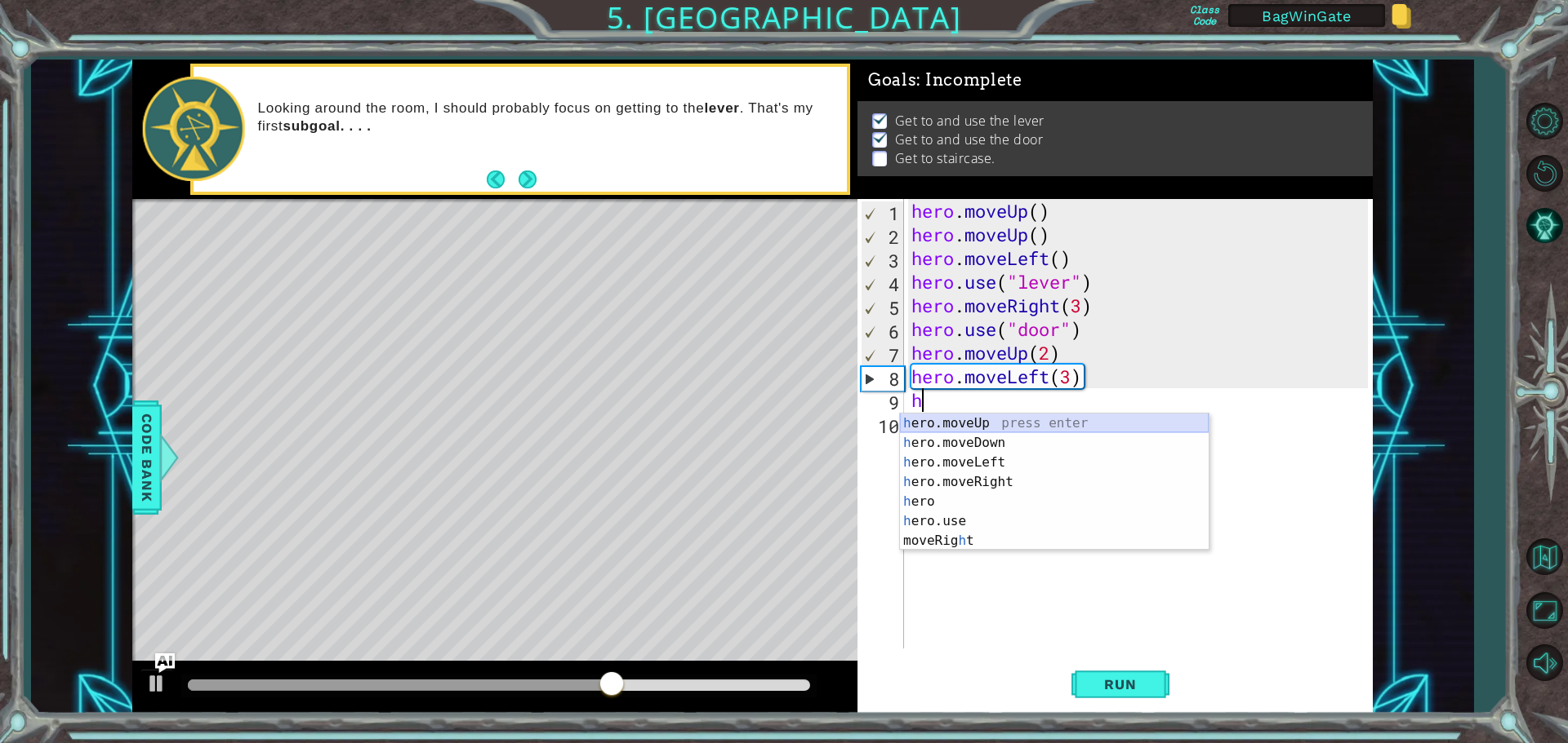
click at [965, 420] on div "h ero.moveUp press enter h ero.moveDown press enter h ero.moveLeft press enter …" at bounding box center [1054, 502] width 308 height 176
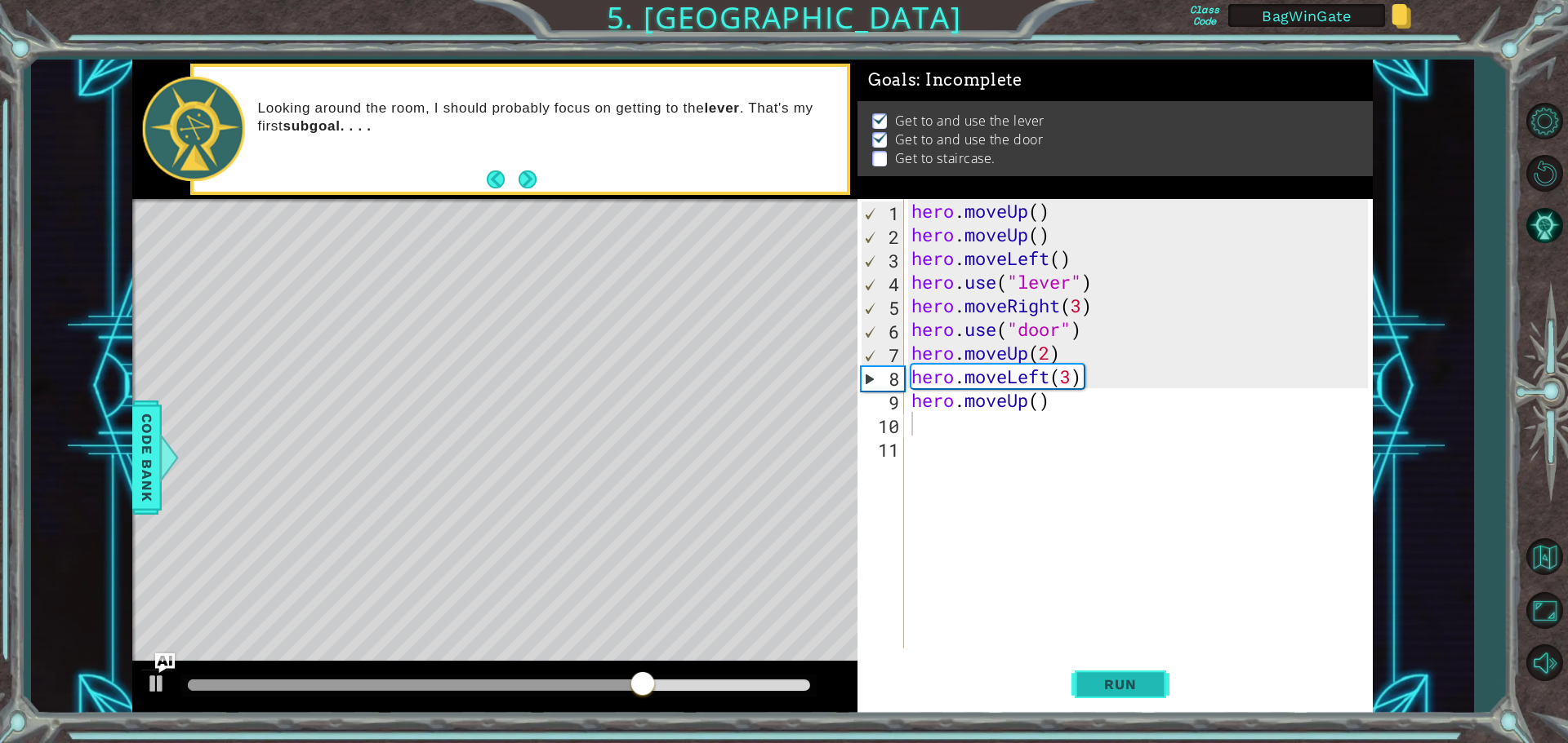
click at [1116, 683] on span "Run" at bounding box center [1120, 684] width 64 height 17
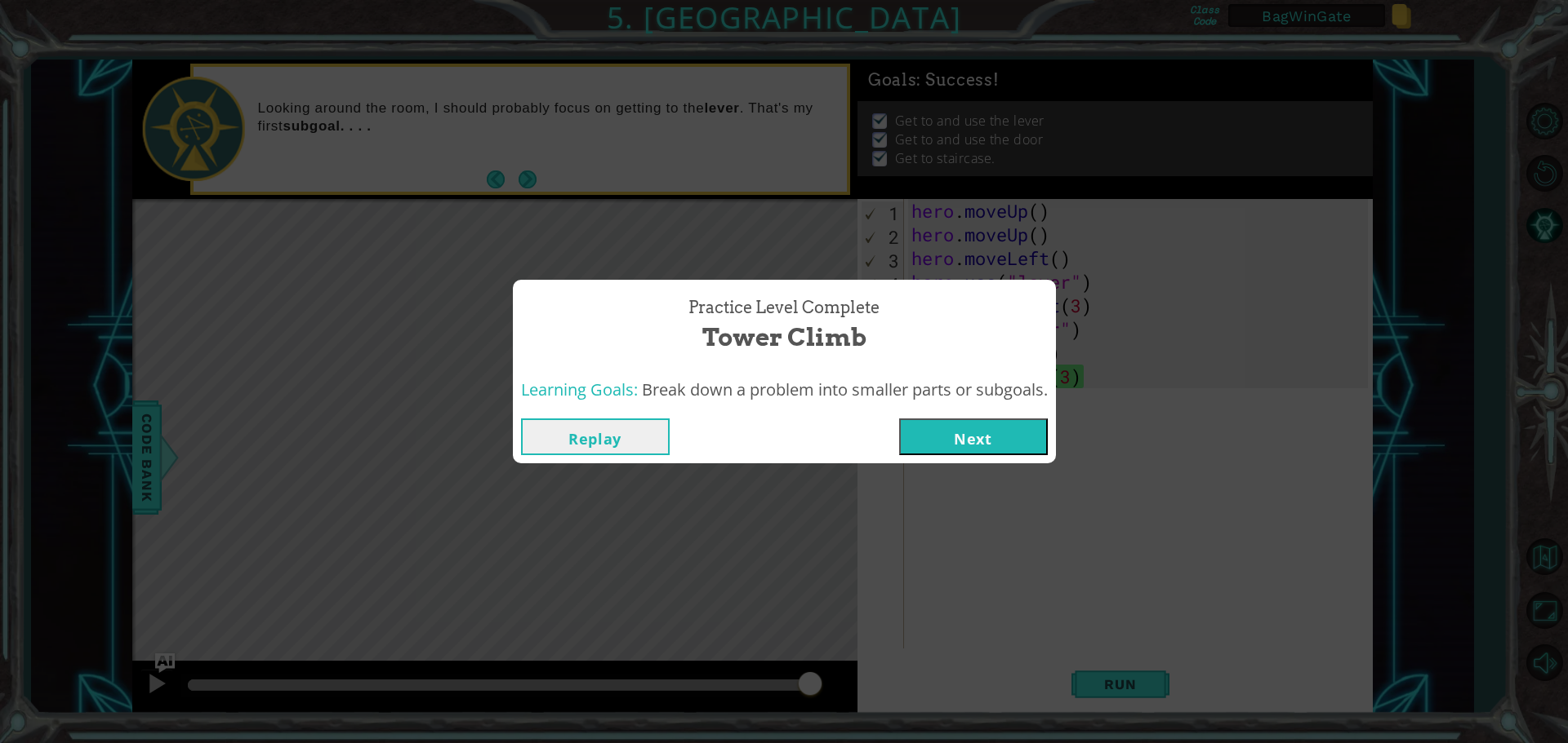
click at [1010, 430] on button "Next" at bounding box center [973, 438] width 149 height 37
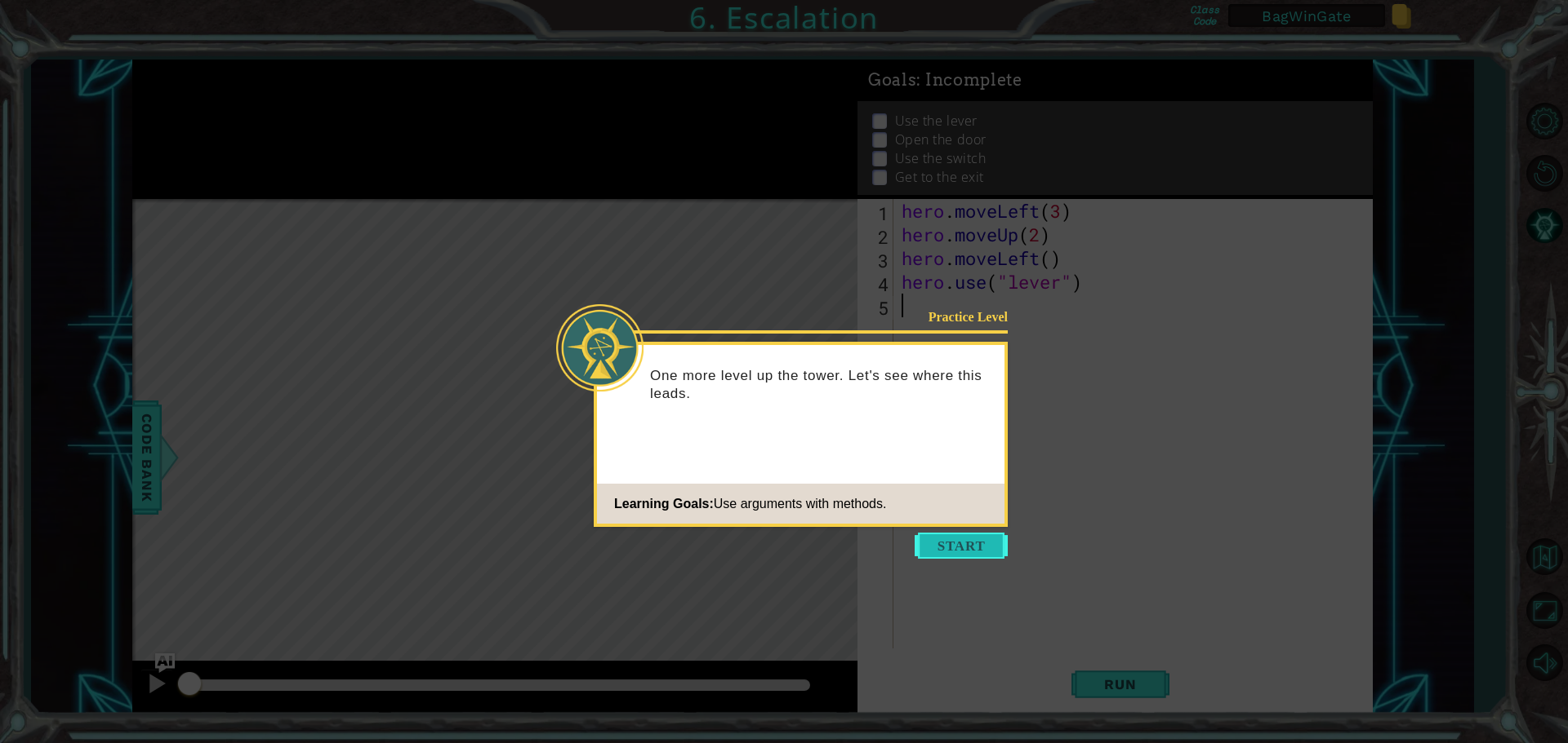
click at [962, 543] on button "Start" at bounding box center [961, 546] width 93 height 26
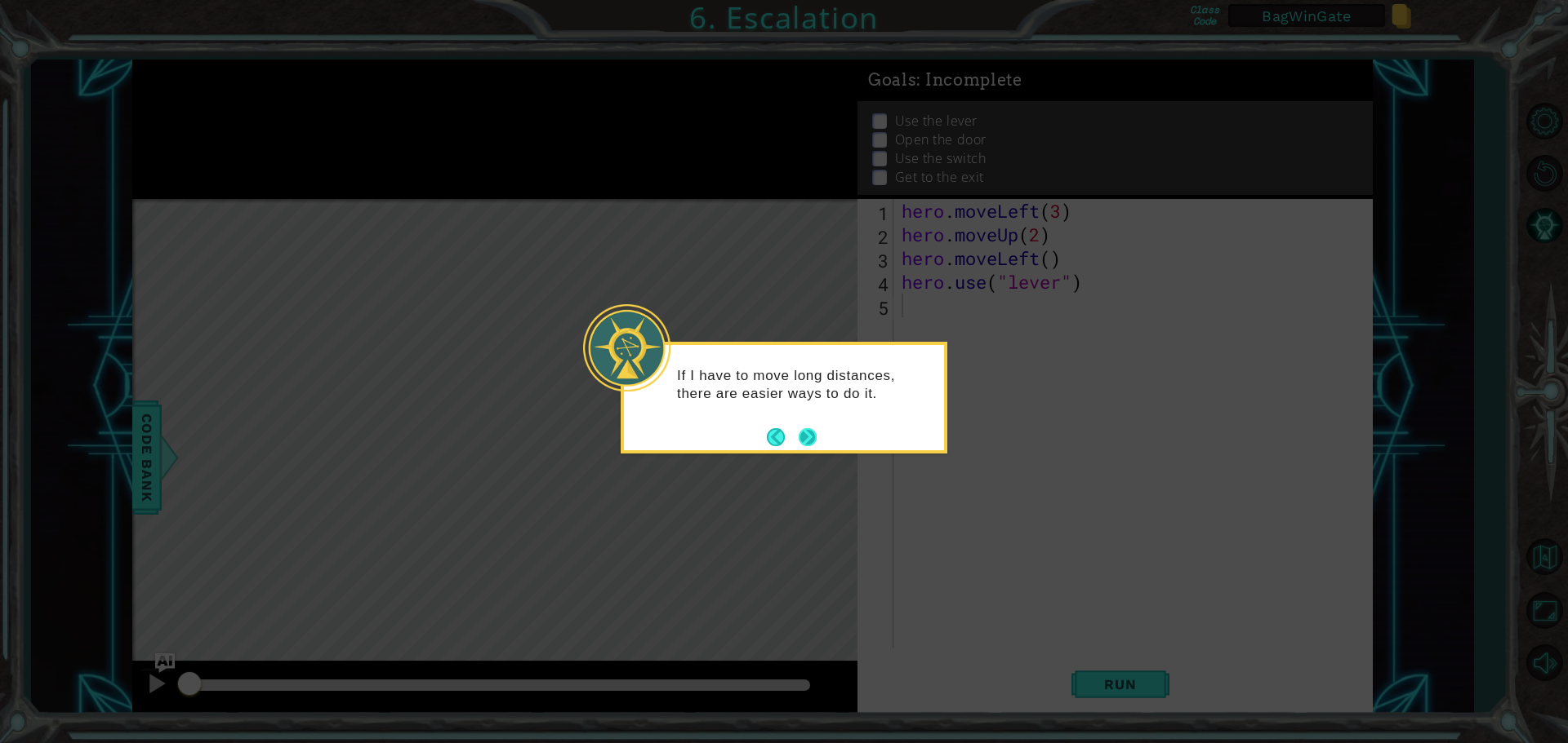
click at [806, 438] on button "Next" at bounding box center [808, 438] width 18 height 18
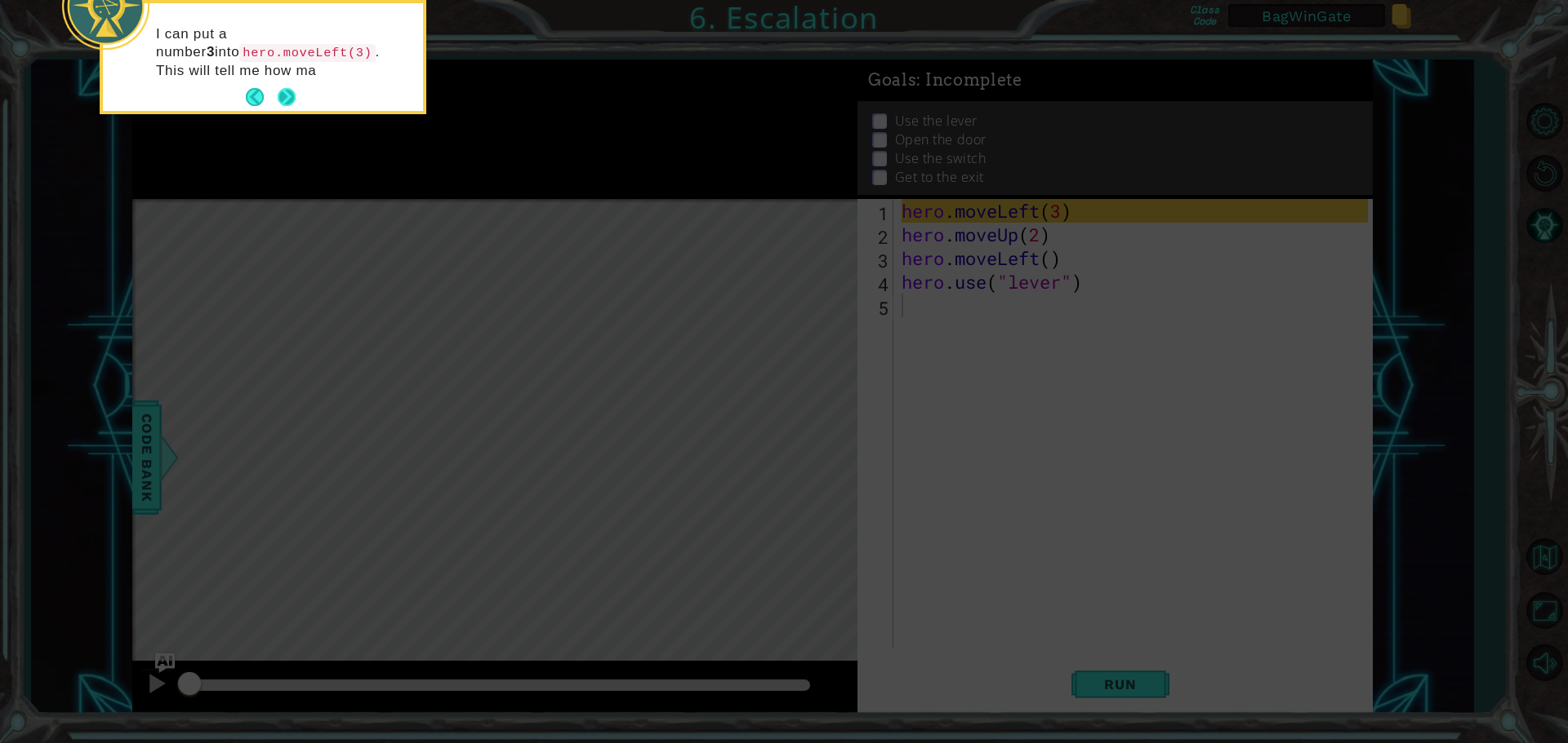
click at [280, 92] on button "Next" at bounding box center [286, 97] width 18 height 18
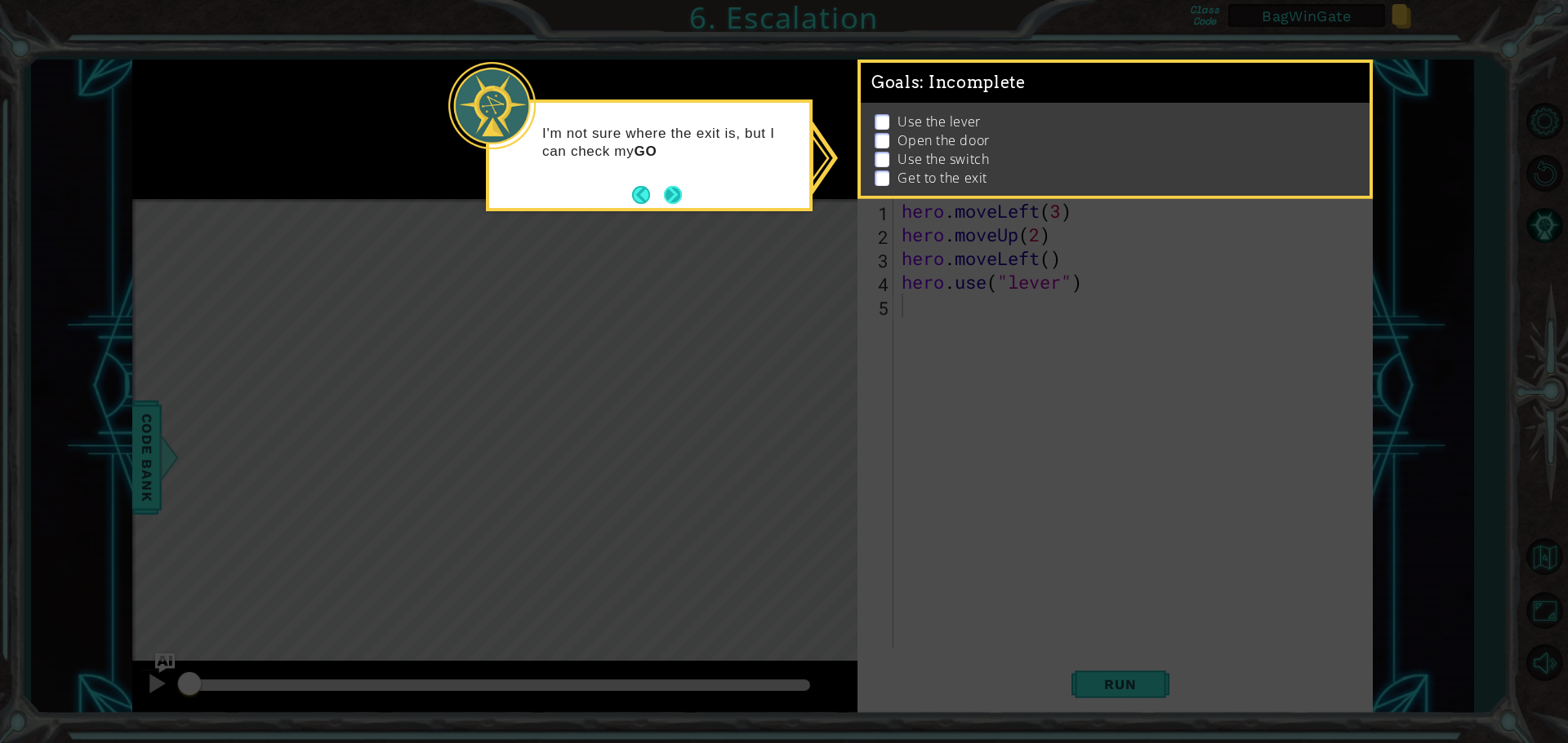
click at [673, 199] on button "Next" at bounding box center [673, 195] width 18 height 18
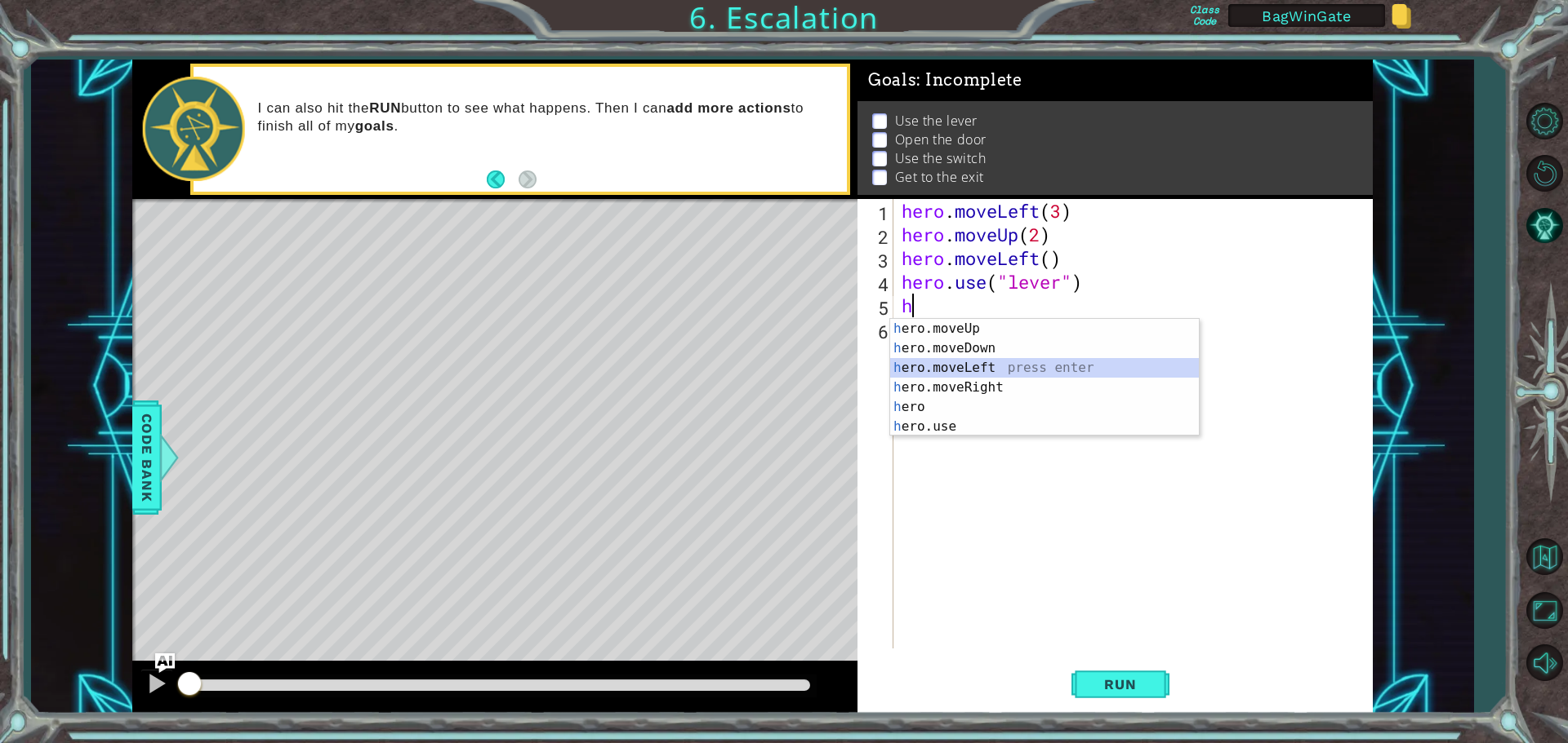
click at [962, 367] on div "h ero.moveUp press enter h ero.moveDown press enter h ero.moveLeft press enter …" at bounding box center [1044, 397] width 308 height 157
type textarea "hero.moveLeft(1)"
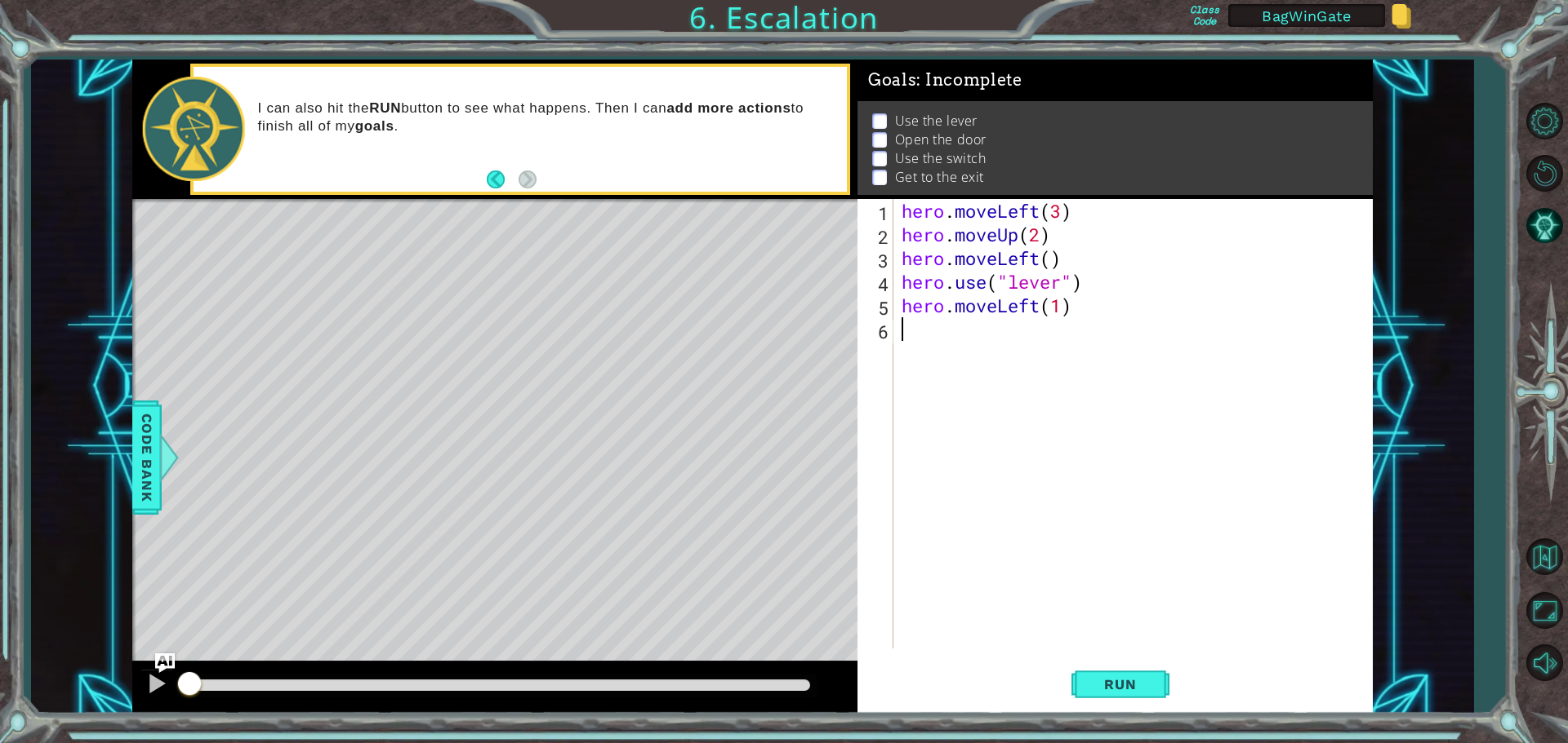
click at [906, 333] on div "hero . moveLeft ( 3 ) hero . moveUp ( 2 ) hero . moveLeft ( ) hero . use ( "lev…" at bounding box center [1137, 447] width 477 height 497
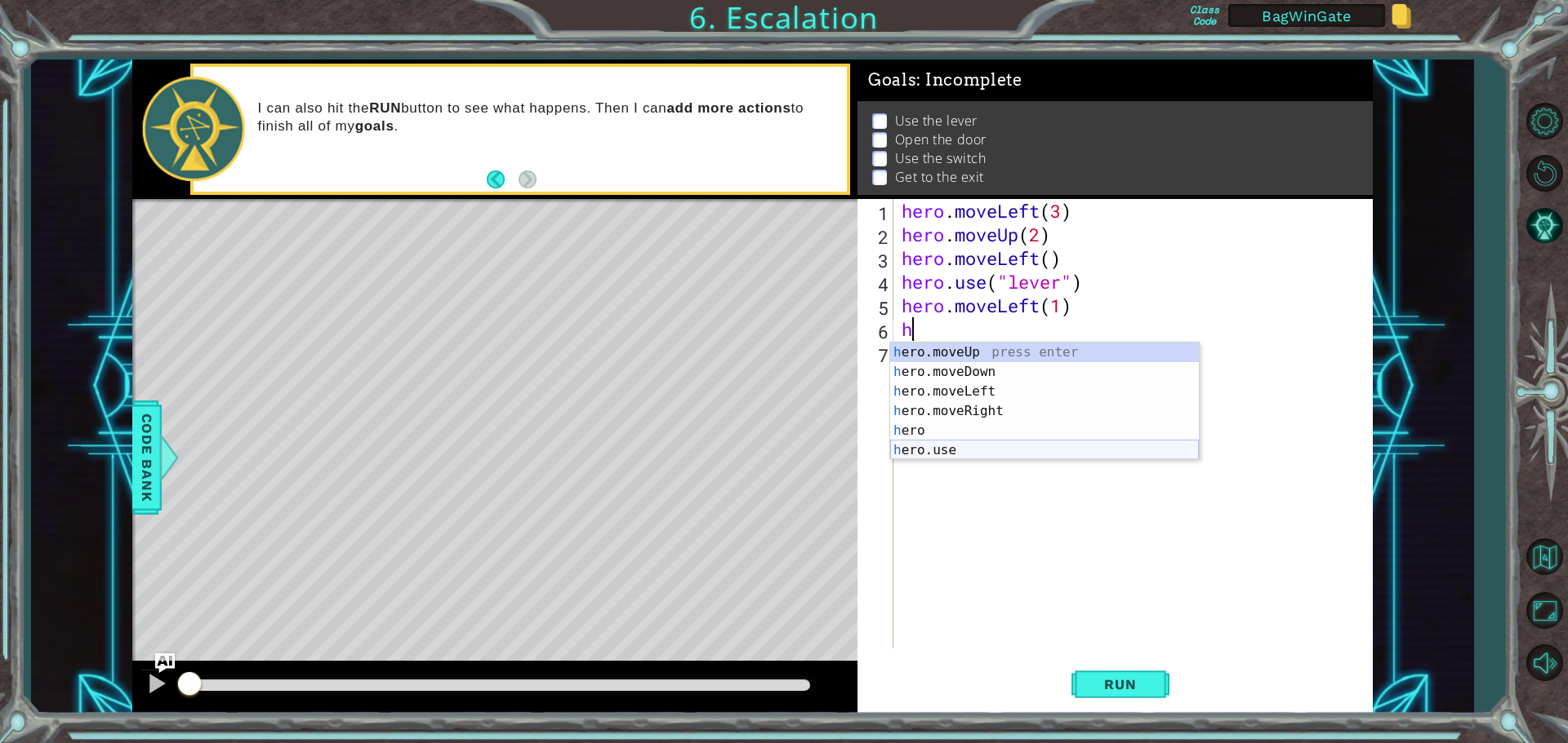
click at [917, 453] on div "h ero.moveUp press enter h ero.moveDown press enter h ero.moveLeft press enter …" at bounding box center [1044, 421] width 308 height 157
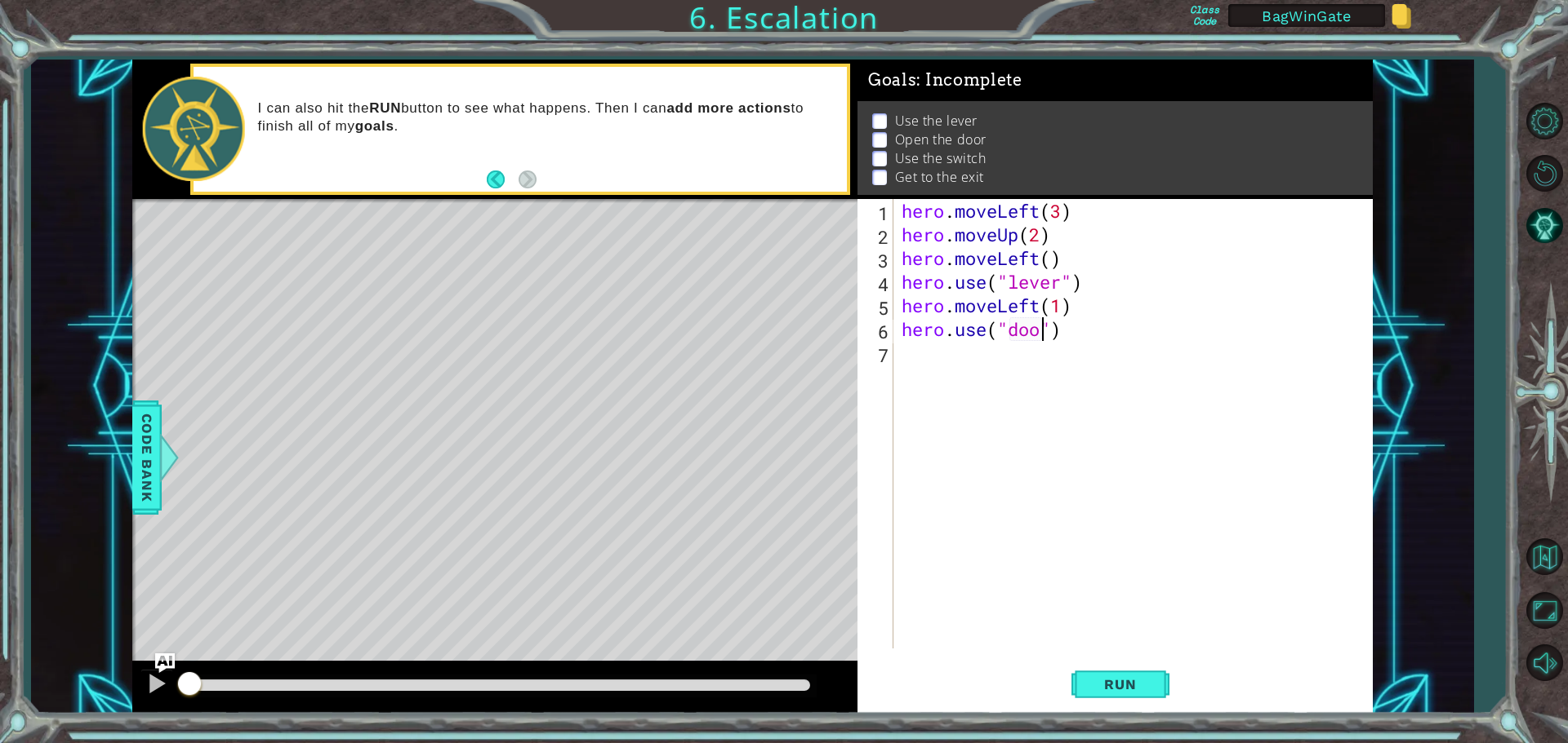
type textarea "hero.use("door")"
click at [900, 358] on div "hero . moveLeft ( 3 ) hero . moveUp ( 2 ) hero . moveLeft ( ) hero . use ( "lev…" at bounding box center [1137, 447] width 477 height 497
type textarea "hero.moveUp(2)"
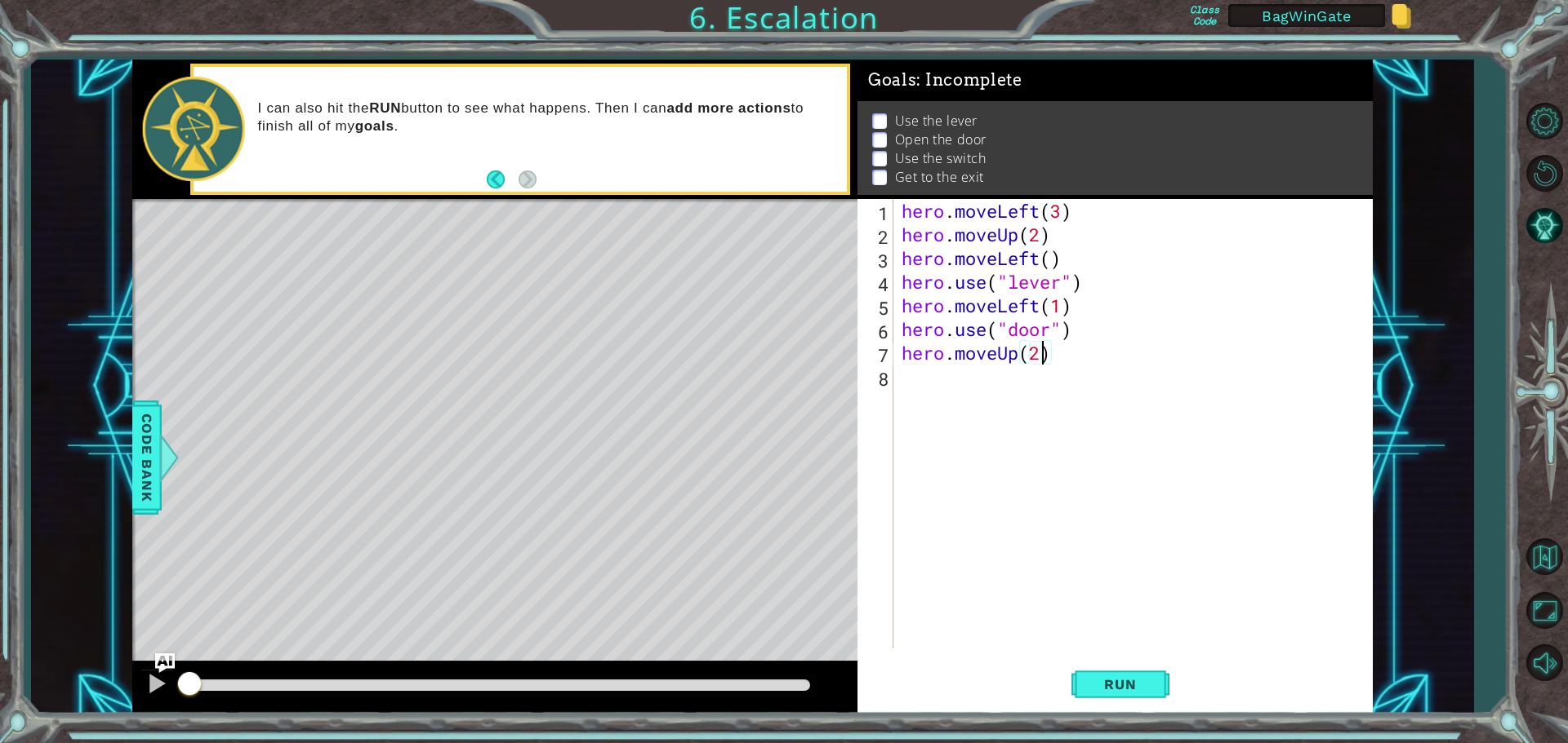
scroll to position [0, 5]
click at [904, 374] on div "hero . moveLeft ( 3 ) hero . moveUp ( 2 ) hero . moveLeft ( ) hero . use ( "lev…" at bounding box center [1137, 447] width 477 height 497
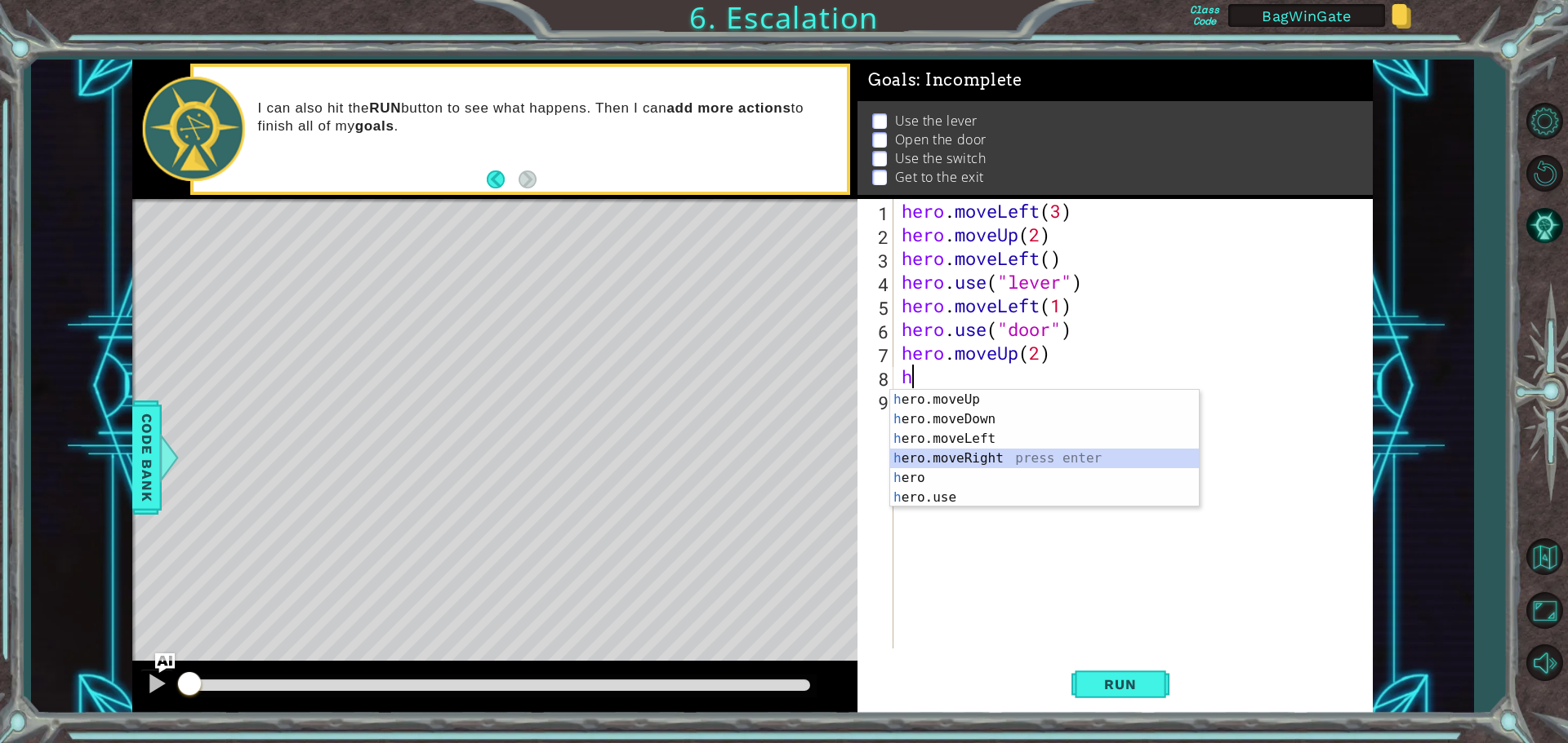
click at [929, 456] on div "h ero.moveUp press enter h ero.moveDown press enter h ero.moveLeft press enter …" at bounding box center [1044, 468] width 308 height 157
type textarea "hero.moveRight(1)"
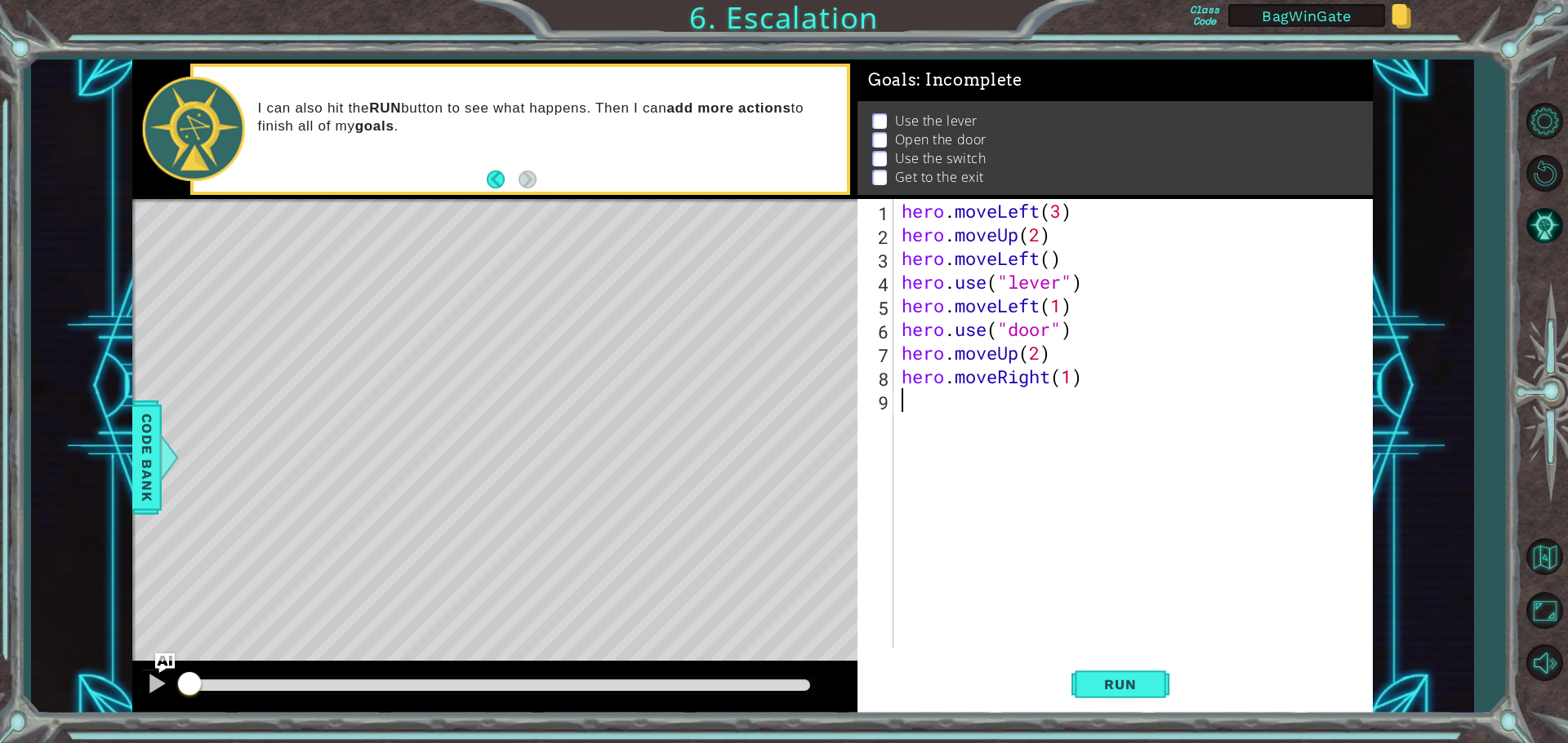
click at [923, 408] on div "hero . moveLeft ( 3 ) hero . moveUp ( 2 ) hero . moveLeft ( ) hero . use ( "lev…" at bounding box center [1137, 447] width 477 height 497
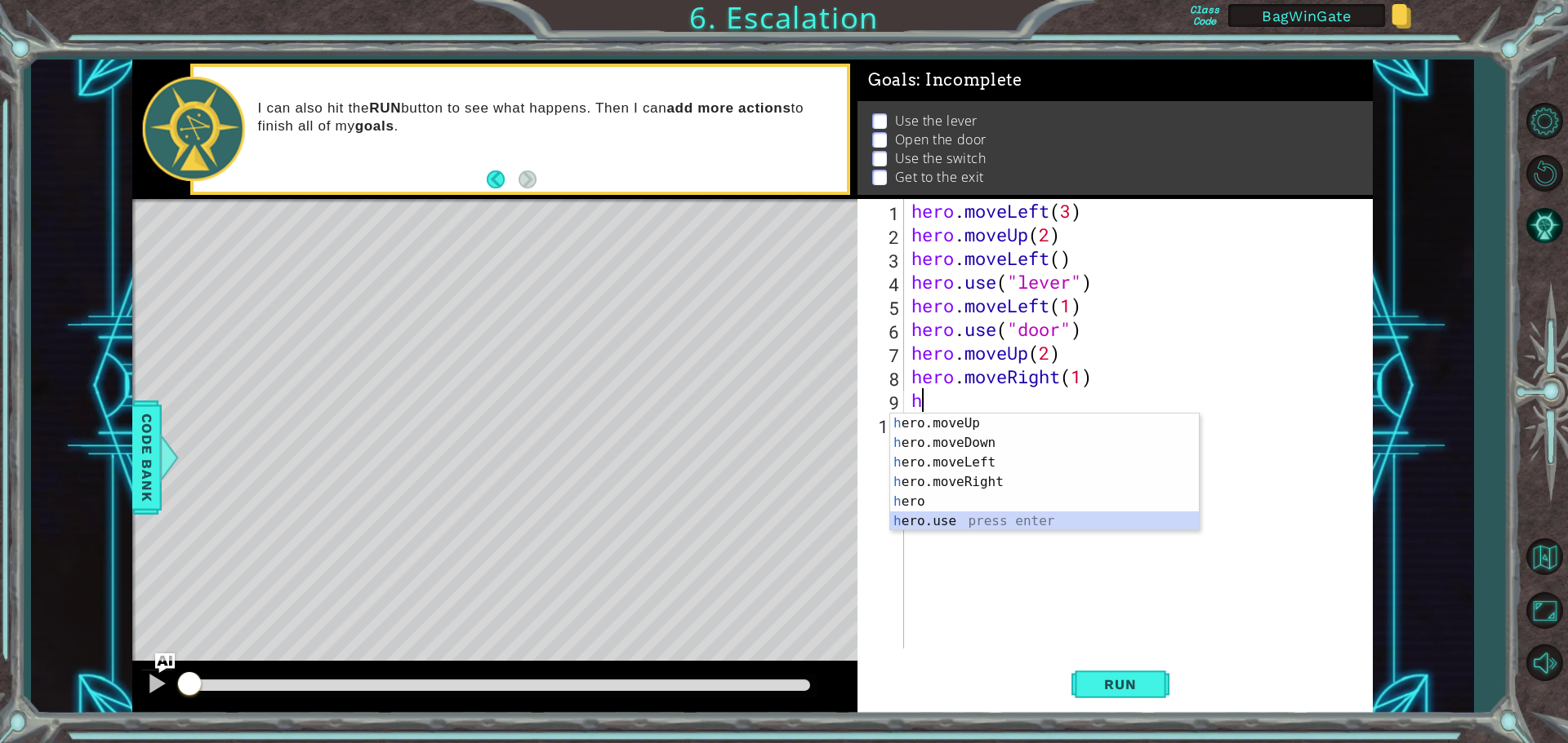
click at [923, 519] on div "h ero.moveUp press enter h ero.moveDown press enter h ero.moveLeft press enter …" at bounding box center [1044, 492] width 308 height 157
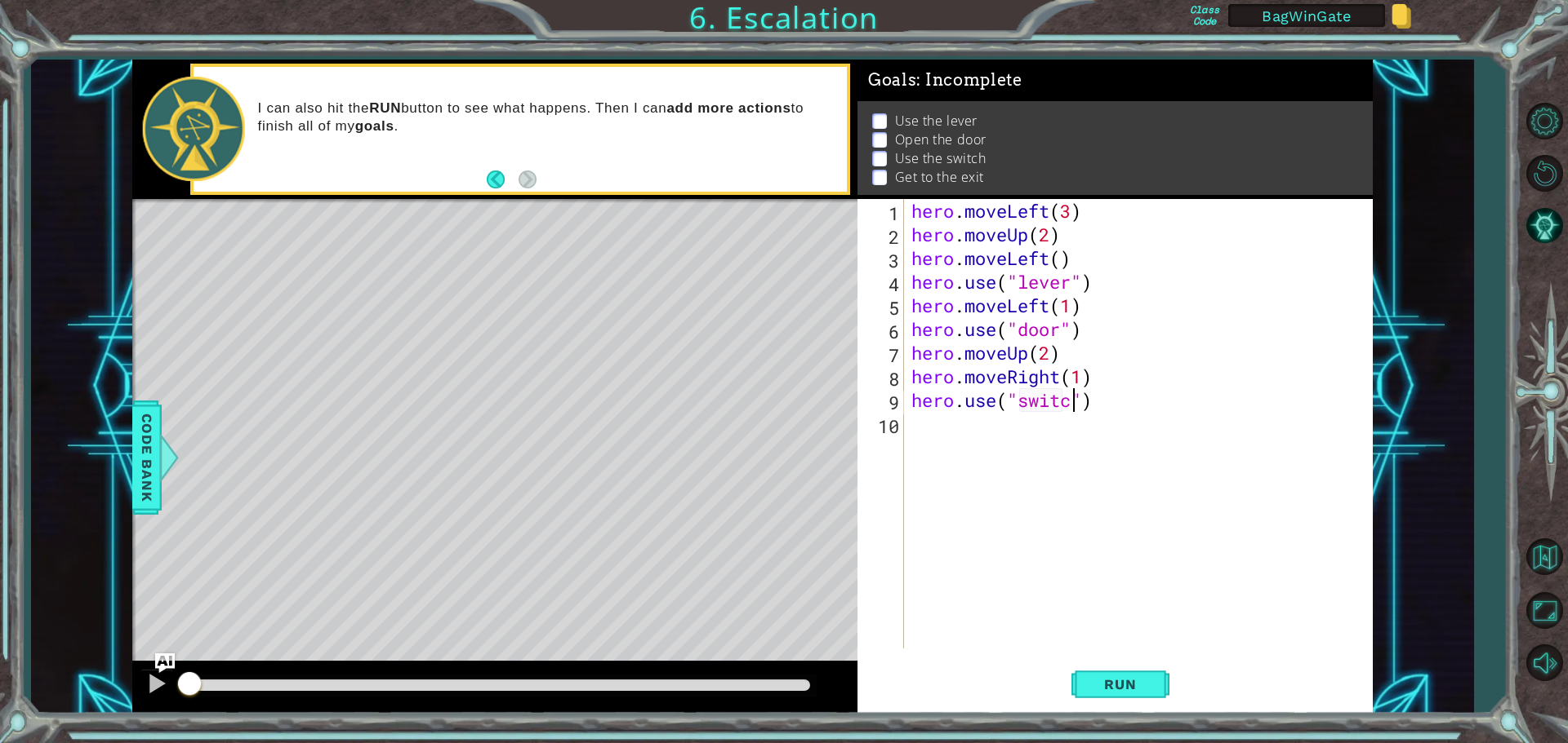
scroll to position [0, 7]
type textarea "hero.use("switch")"
click at [921, 429] on div "hero . moveLeft ( 3 ) hero . moveUp ( 2 ) hero . moveLeft ( ) hero . use ( "lev…" at bounding box center [1142, 447] width 468 height 497
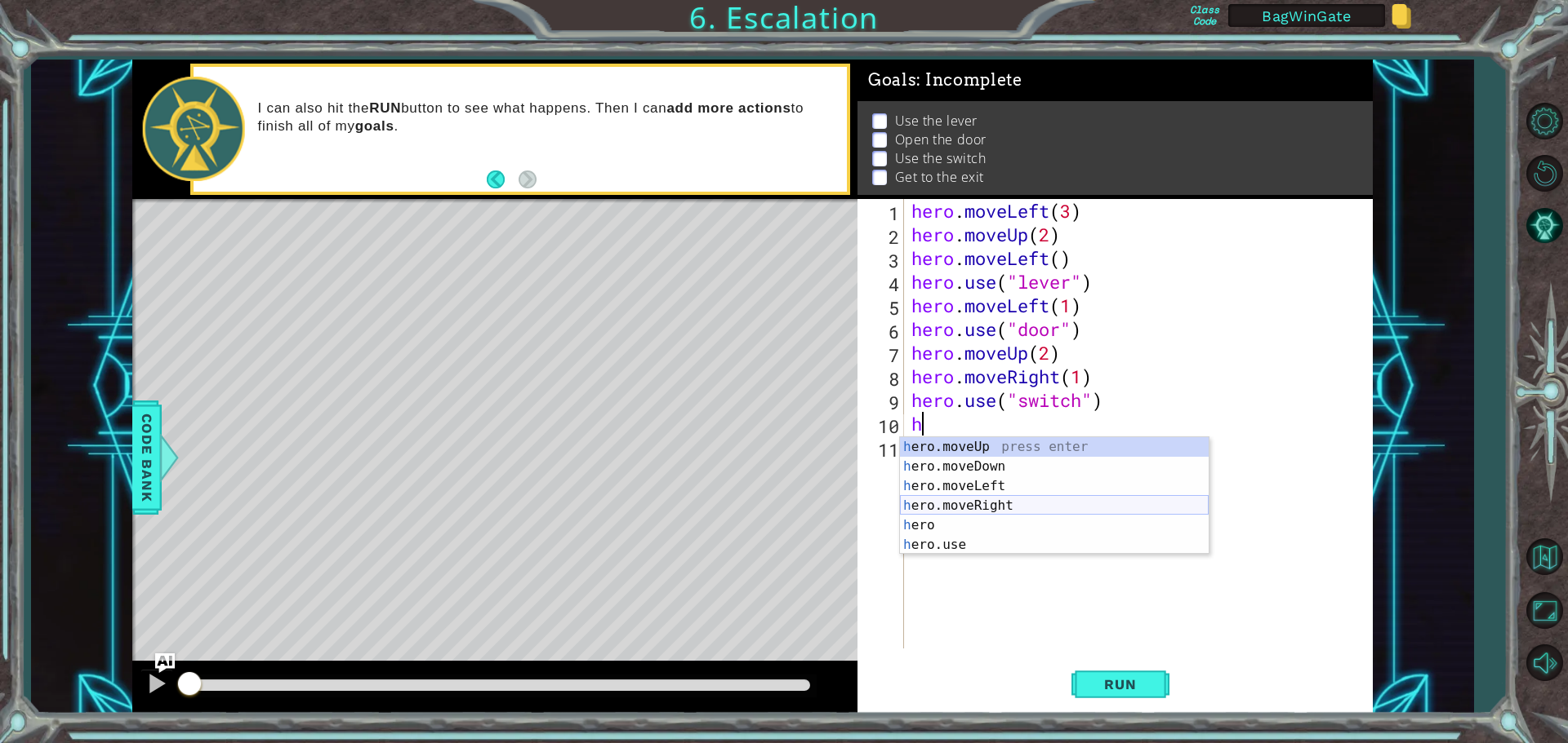
click at [960, 510] on div "h ero.moveUp press enter h ero.moveDown press enter h ero.moveLeft press enter …" at bounding box center [1054, 516] width 308 height 157
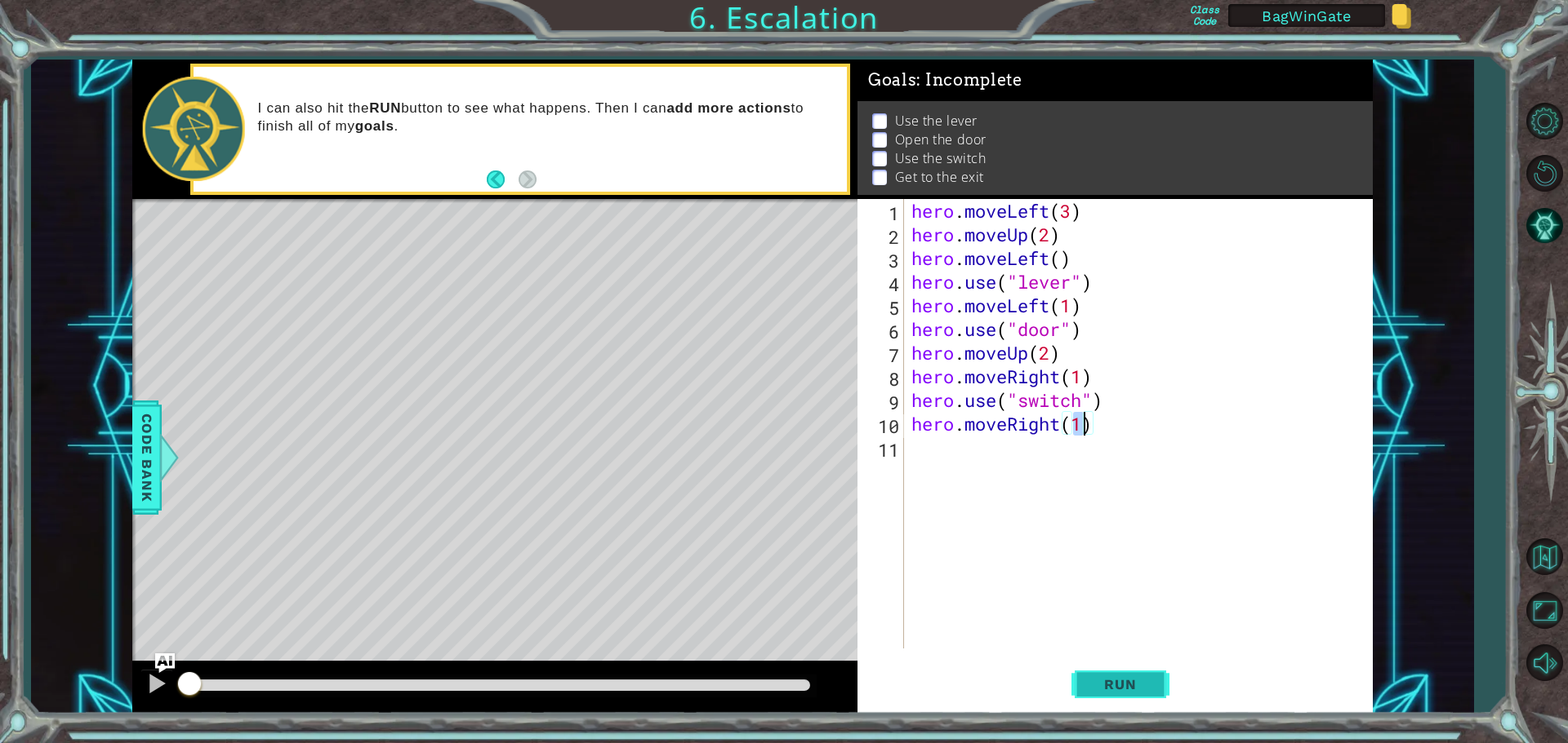
click at [1103, 692] on span "Run" at bounding box center [1120, 684] width 64 height 17
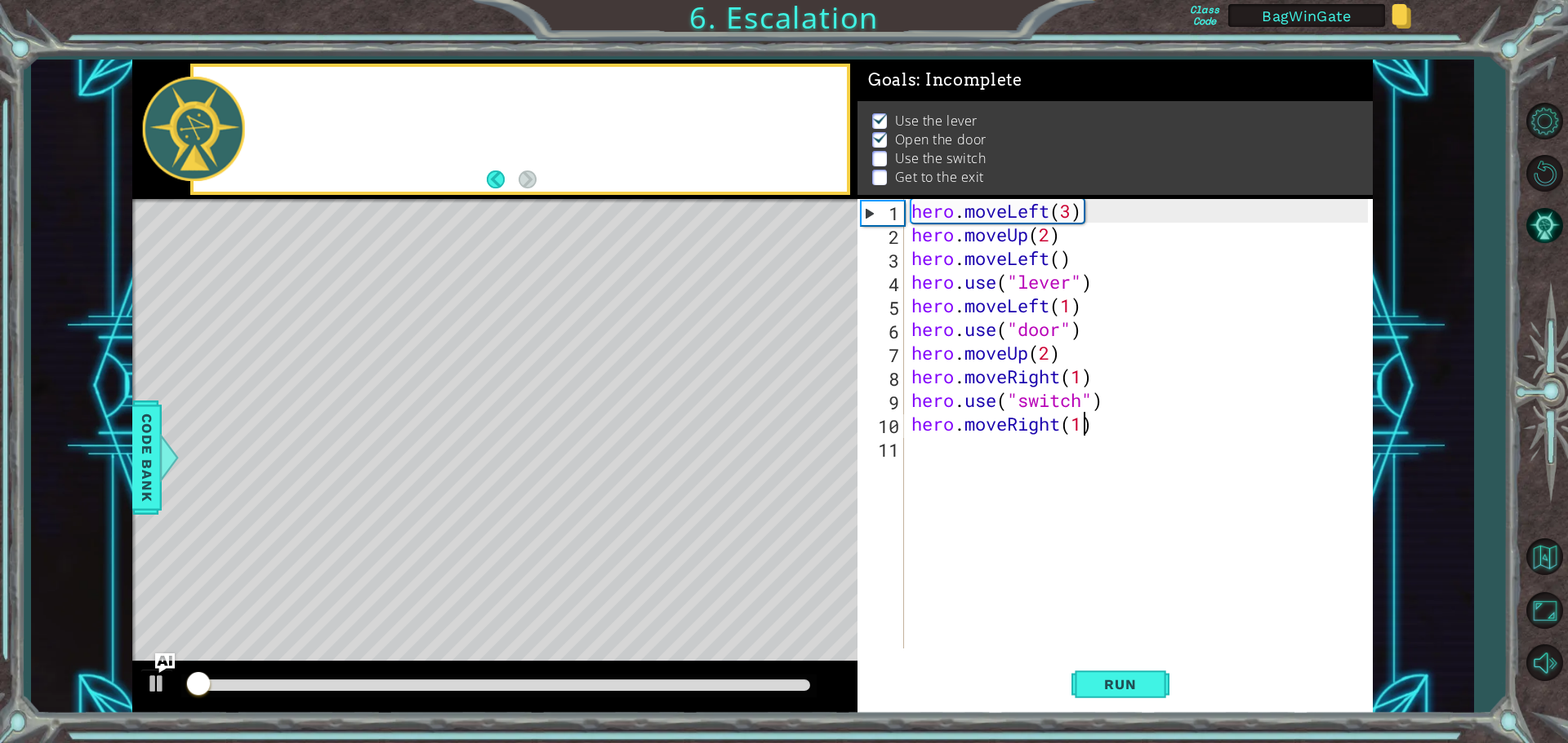
scroll to position [8, 0]
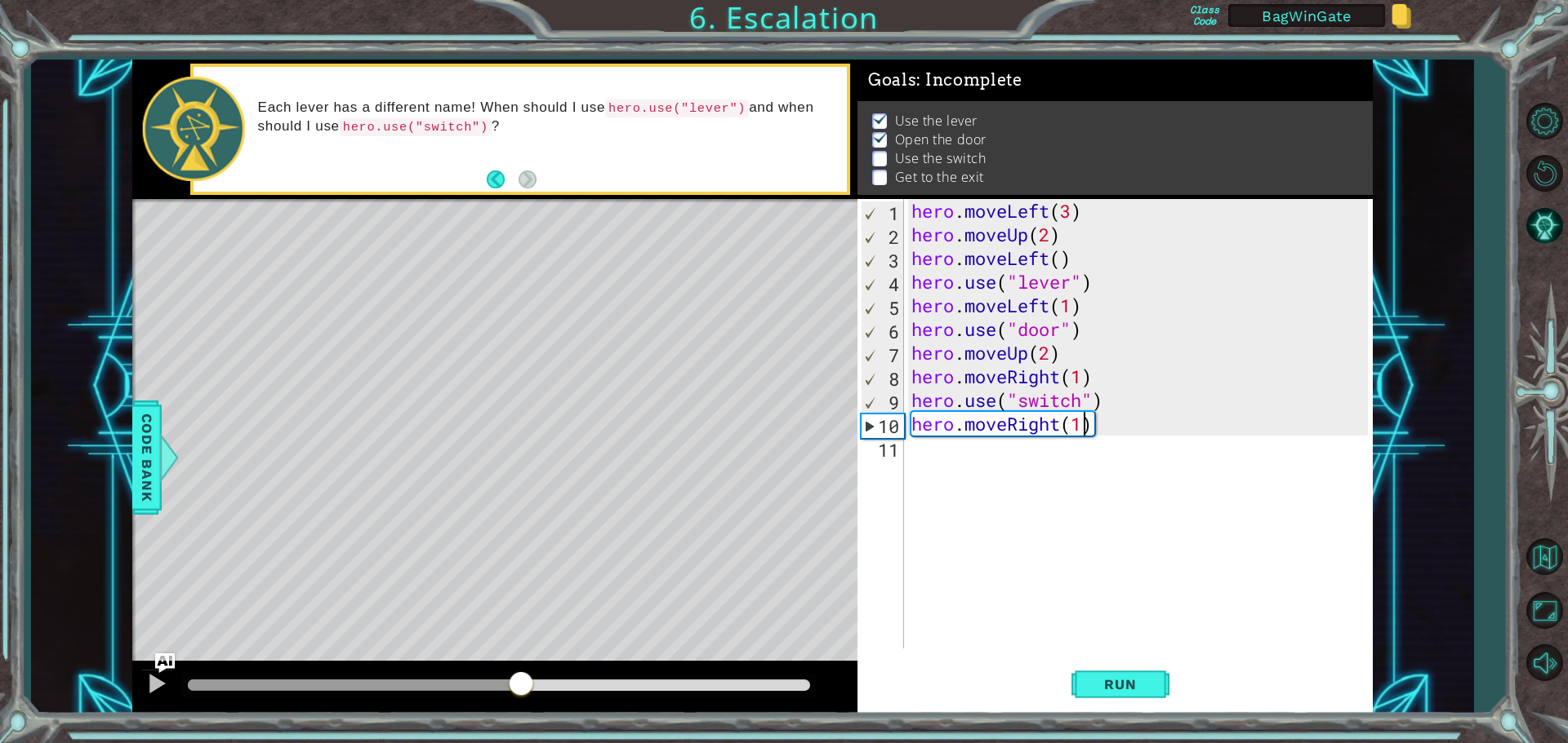
drag, startPoint x: 231, startPoint y: 683, endPoint x: 520, endPoint y: 709, distance: 290.2
click at [520, 709] on div at bounding box center [494, 688] width 725 height 52
click at [1113, 686] on span "Run" at bounding box center [1120, 684] width 64 height 17
drag, startPoint x: 1080, startPoint y: 375, endPoint x: 1071, endPoint y: 379, distance: 9.8
click at [1071, 379] on div "hero . moveLeft ( 3 ) hero . moveUp ( 2 ) hero . moveLeft ( ) hero . use ( "lev…" at bounding box center [1142, 447] width 468 height 497
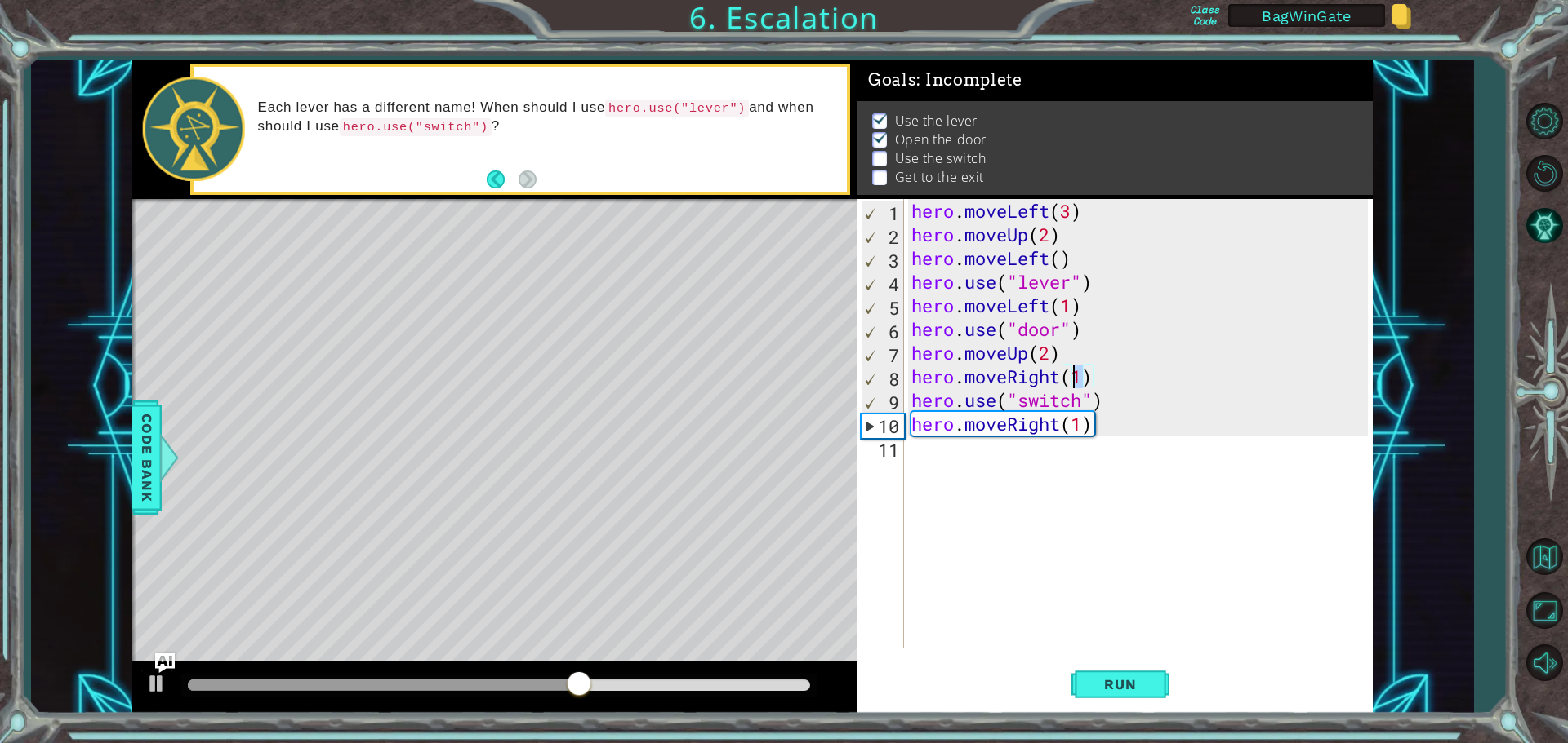
type textarea "hero.moveRight(2)"
click at [922, 454] on div "hero . moveLeft ( 3 ) hero . moveUp ( 2 ) hero . moveLeft ( ) hero . use ( "lev…" at bounding box center [1142, 447] width 468 height 497
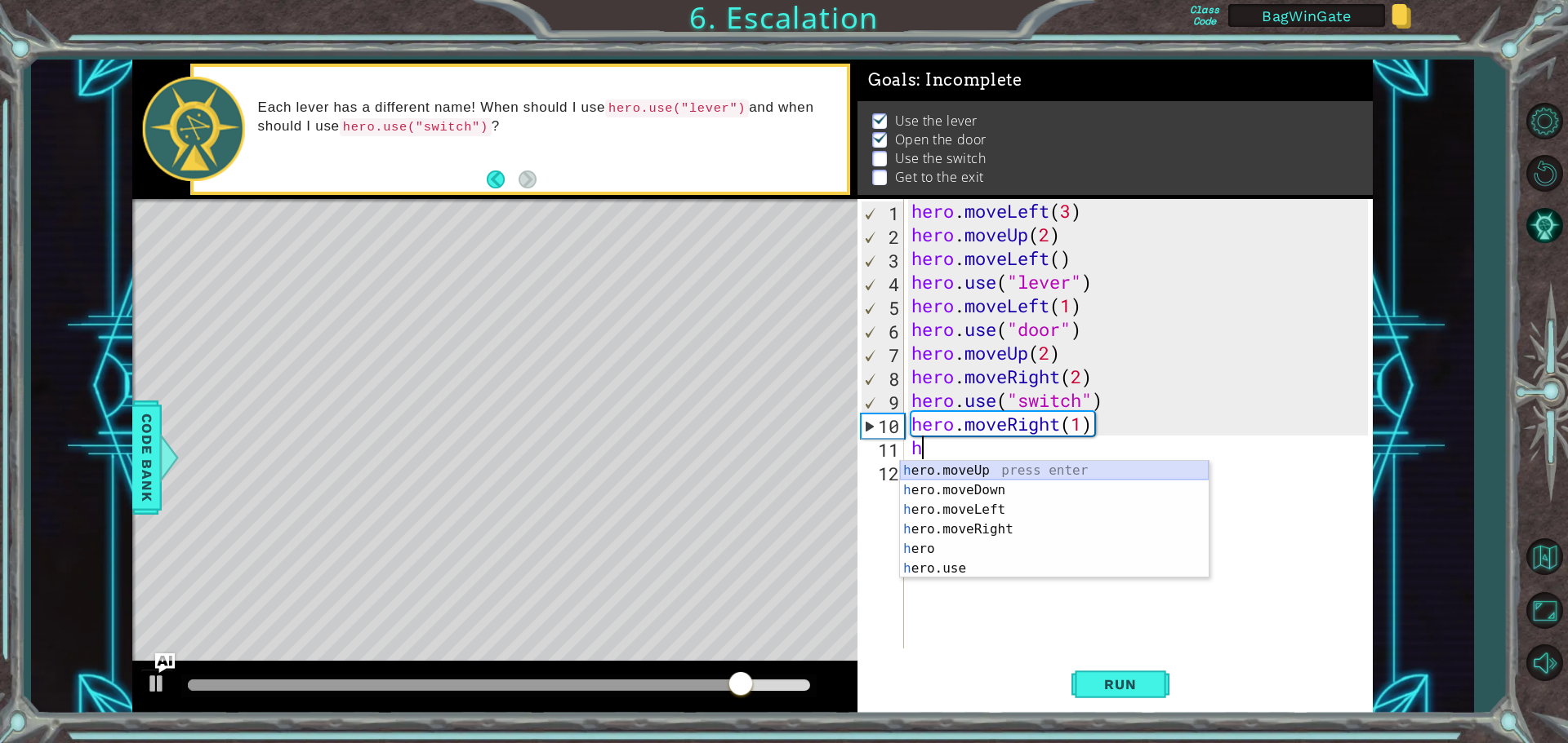
click at [972, 471] on div "h ero.moveUp press enter h ero.moveDown press enter h ero.moveLeft press enter …" at bounding box center [1054, 540] width 308 height 157
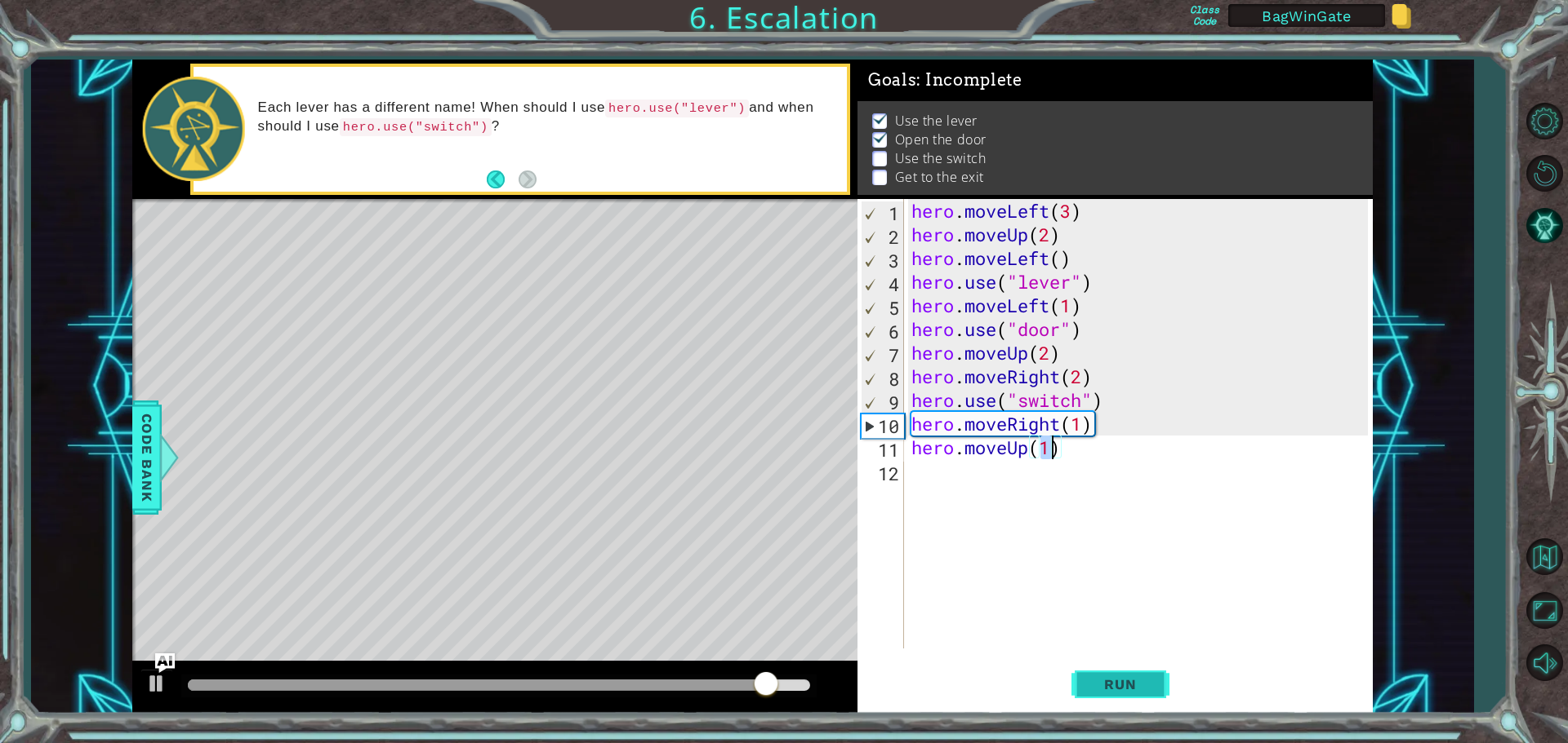
type textarea "hero.moveUp(1)"
click at [1113, 687] on span "Run" at bounding box center [1120, 684] width 64 height 17
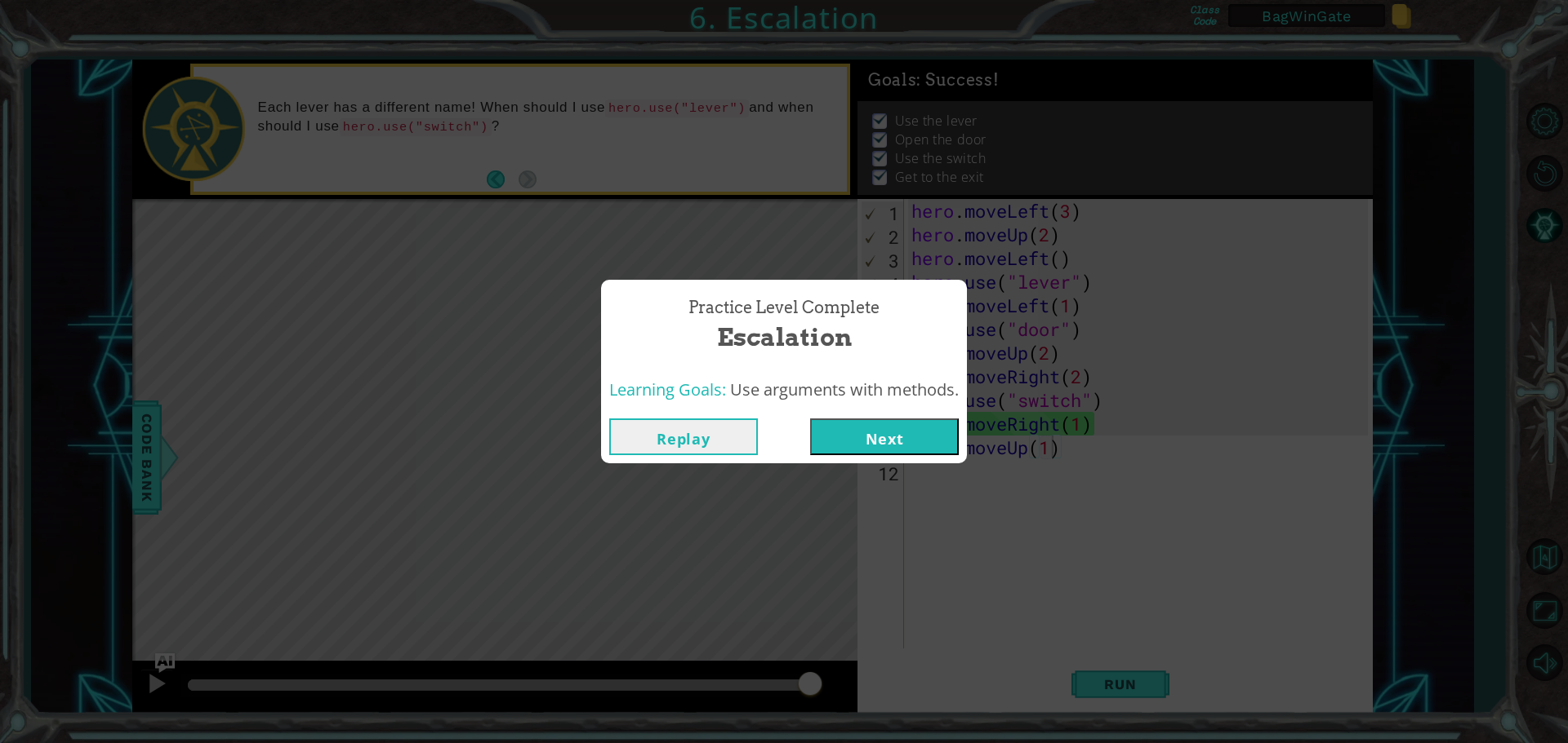
drag, startPoint x: 233, startPoint y: 687, endPoint x: 877, endPoint y: 732, distance: 645.6
click at [875, 731] on body "1 ההההההההההההההההההההההההההההההההההההההההההההההההההההההההההההההההההההההההההההה…" at bounding box center [784, 372] width 1568 height 743
click at [899, 439] on button "Next" at bounding box center [884, 438] width 149 height 37
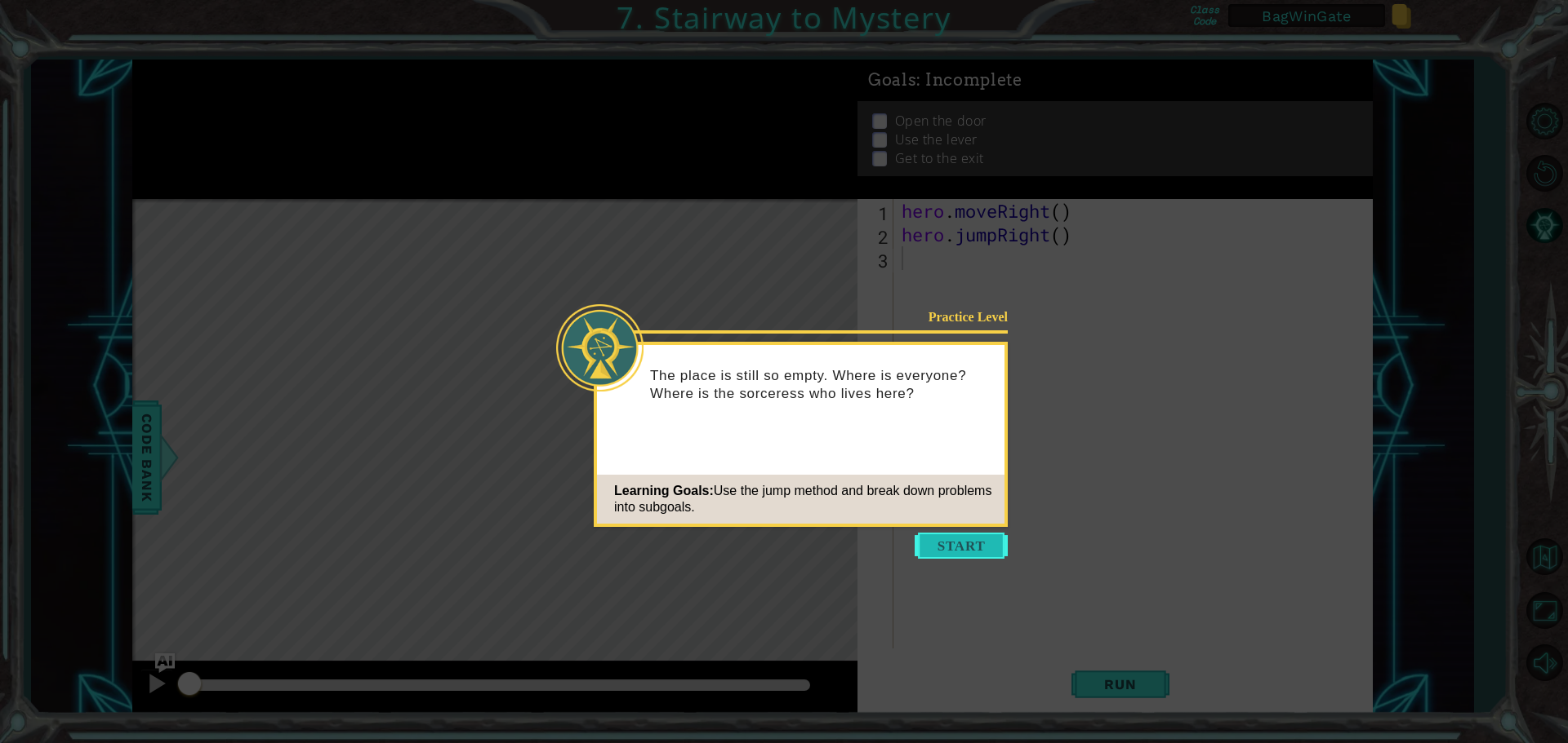
click at [968, 546] on button "Start" at bounding box center [961, 546] width 93 height 26
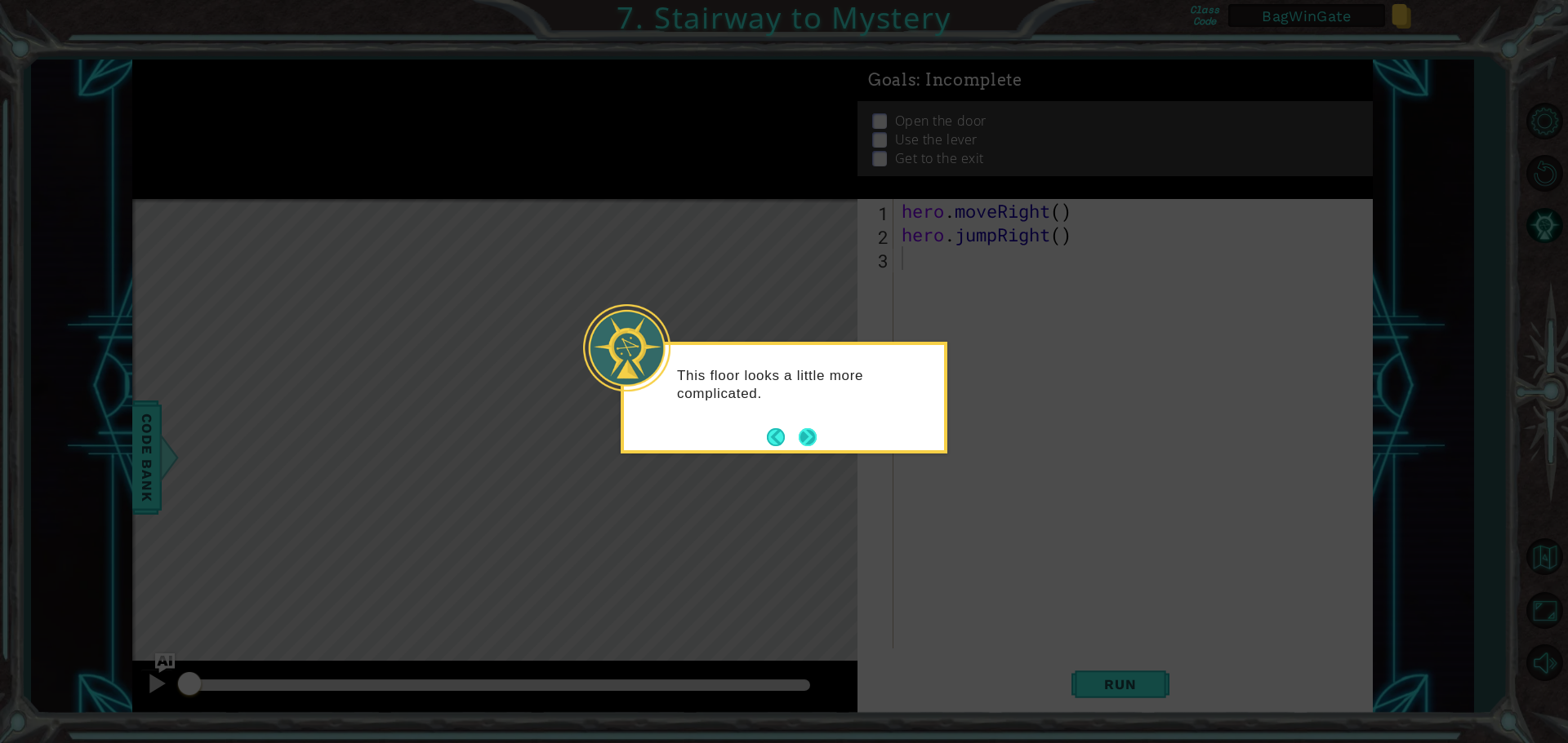
click at [807, 436] on button "Next" at bounding box center [808, 438] width 18 height 18
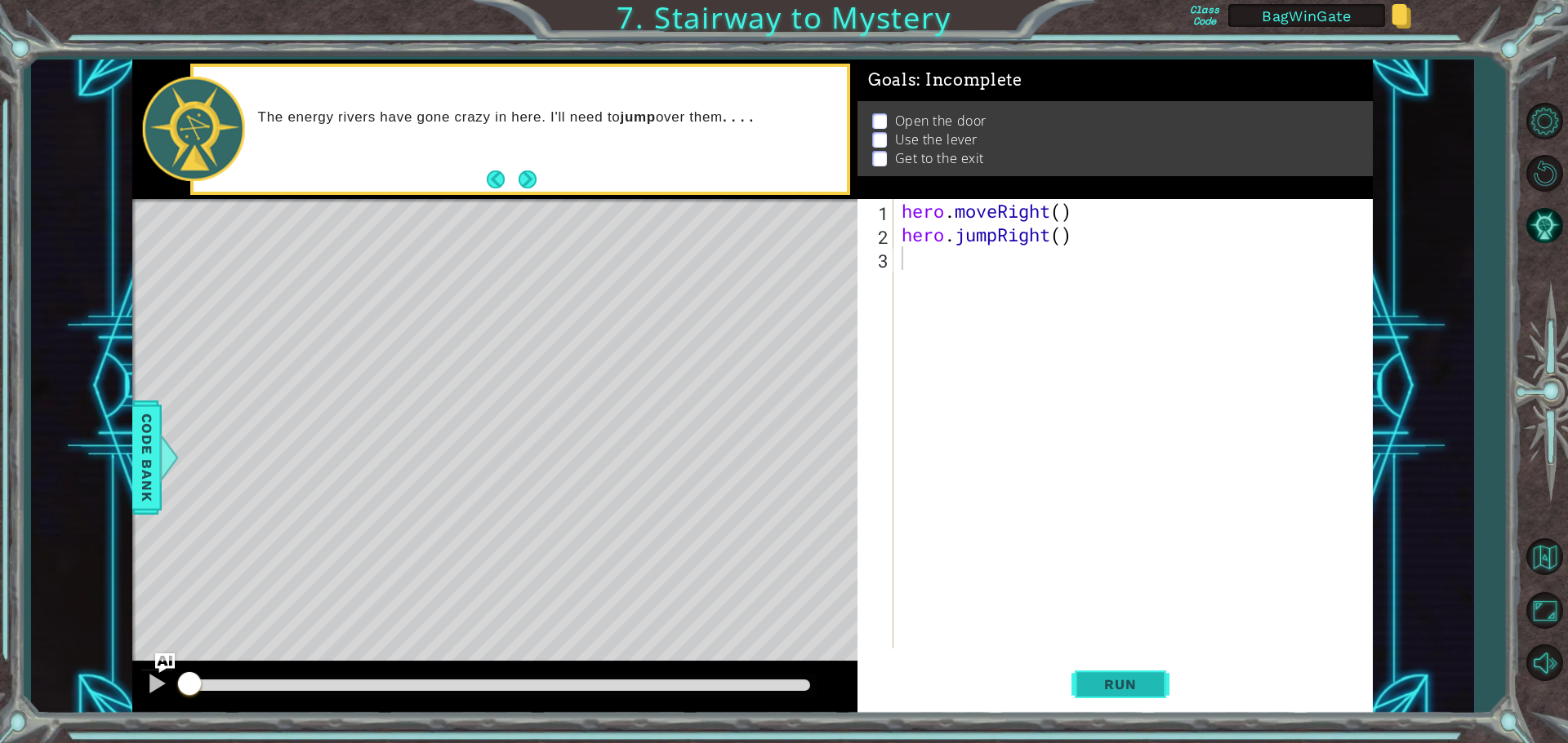
click at [1115, 678] on span "Run" at bounding box center [1120, 684] width 64 height 17
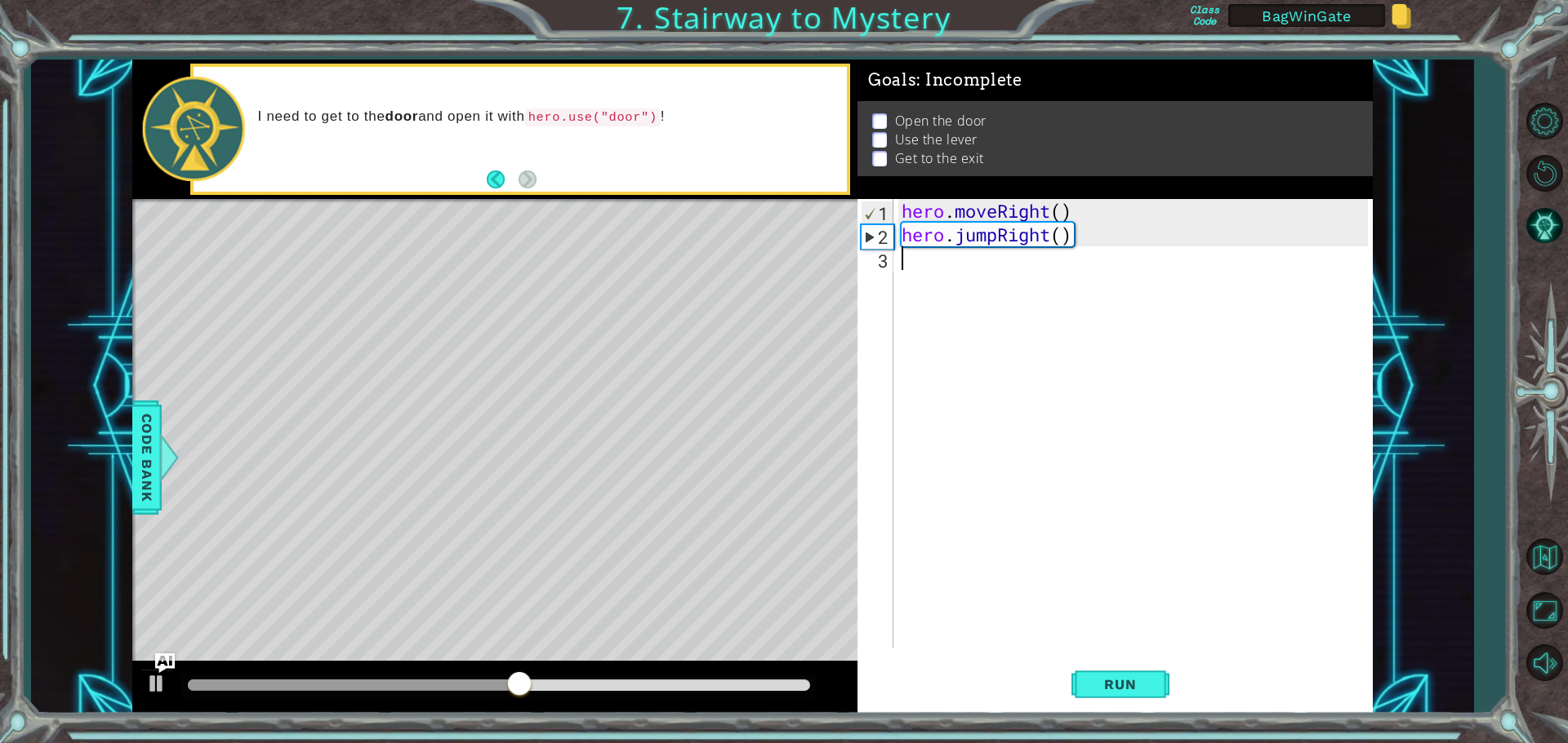
type textarea "h"
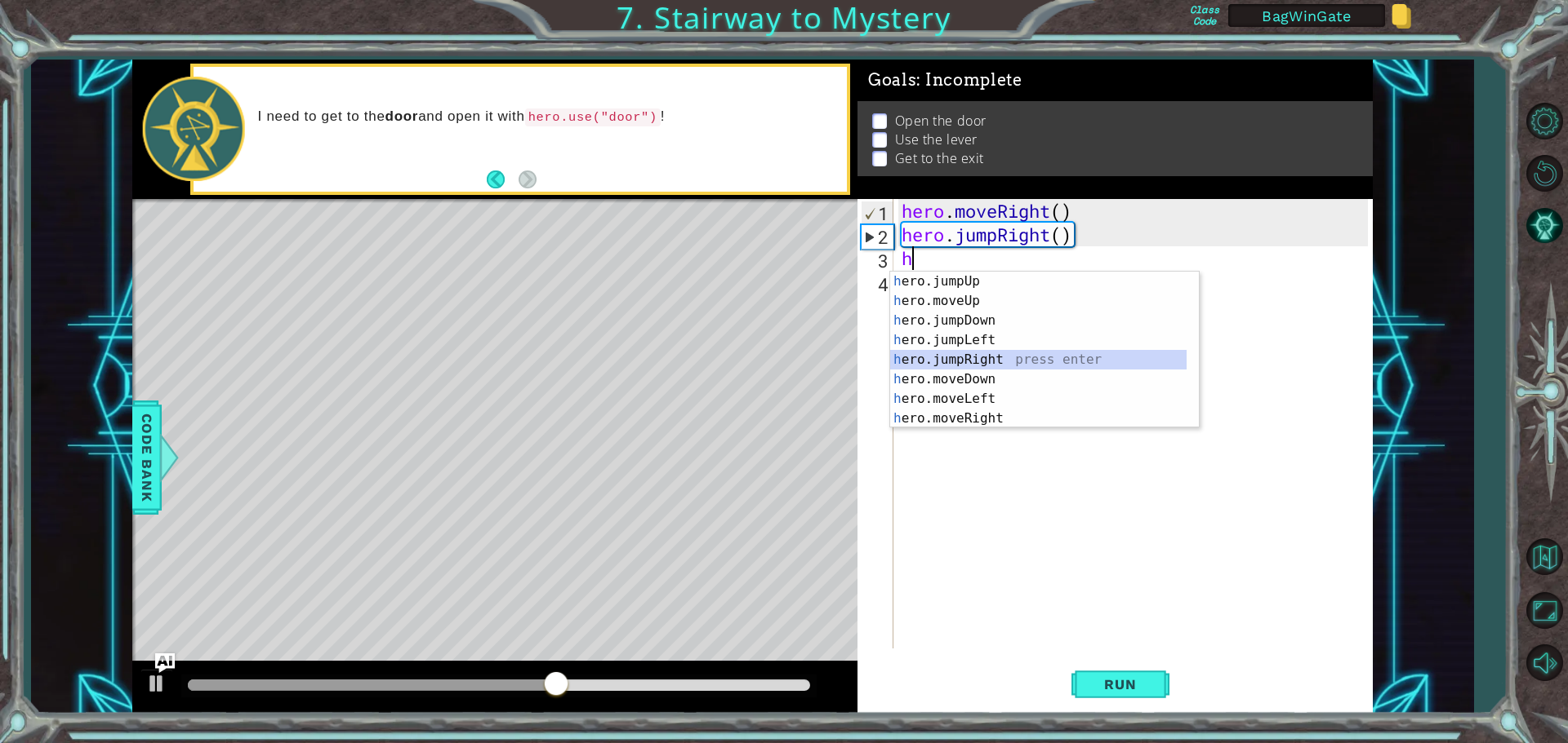
click at [980, 359] on div "h ero.jumpUp press enter h ero.moveUp press enter h ero.jumpDown press enter h …" at bounding box center [1038, 370] width 296 height 195
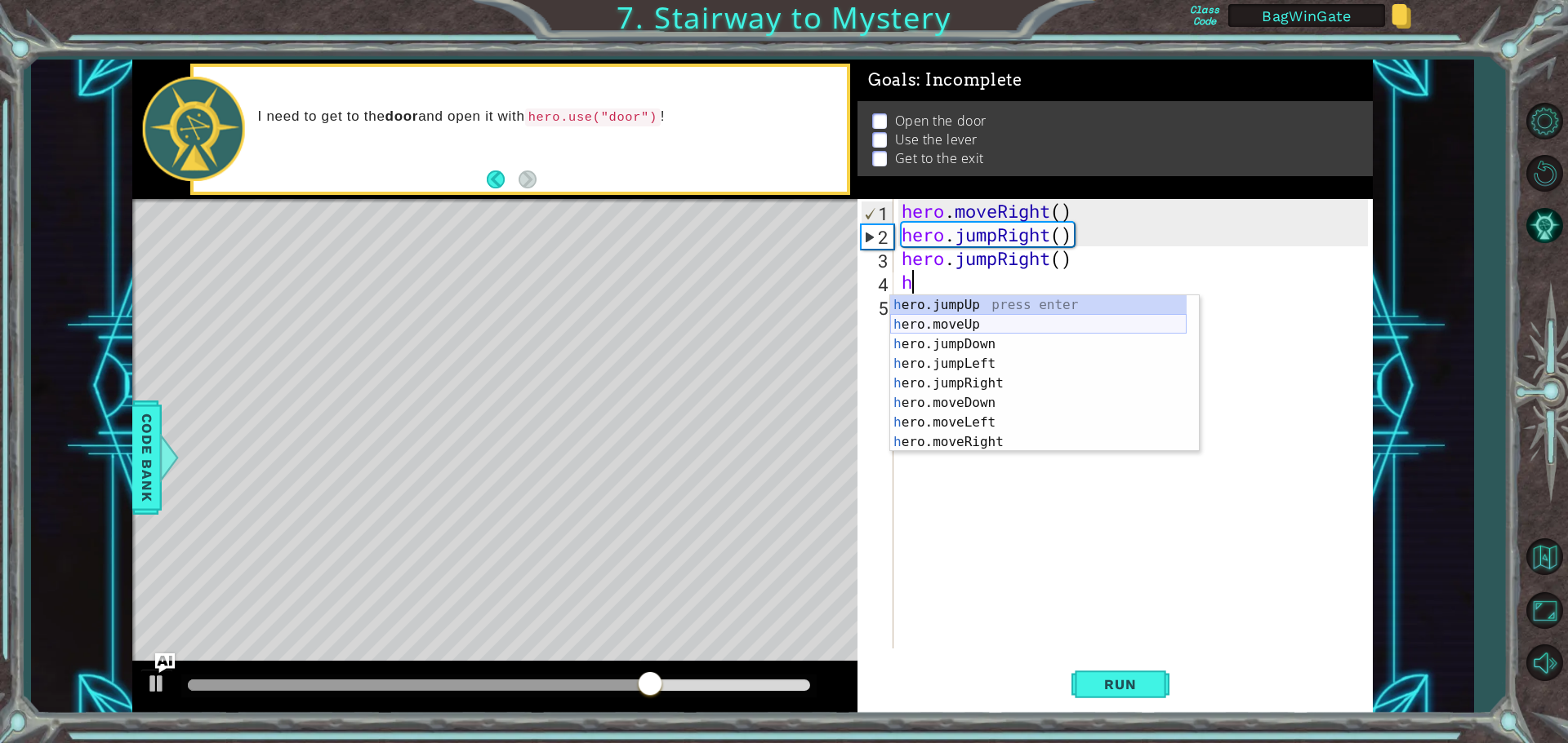
click at [957, 319] on div "h ero.jumpUp press enter h ero.moveUp press enter h ero.jumpDown press enter h …" at bounding box center [1038, 394] width 296 height 195
type textarea "hero.moveUp(1)"
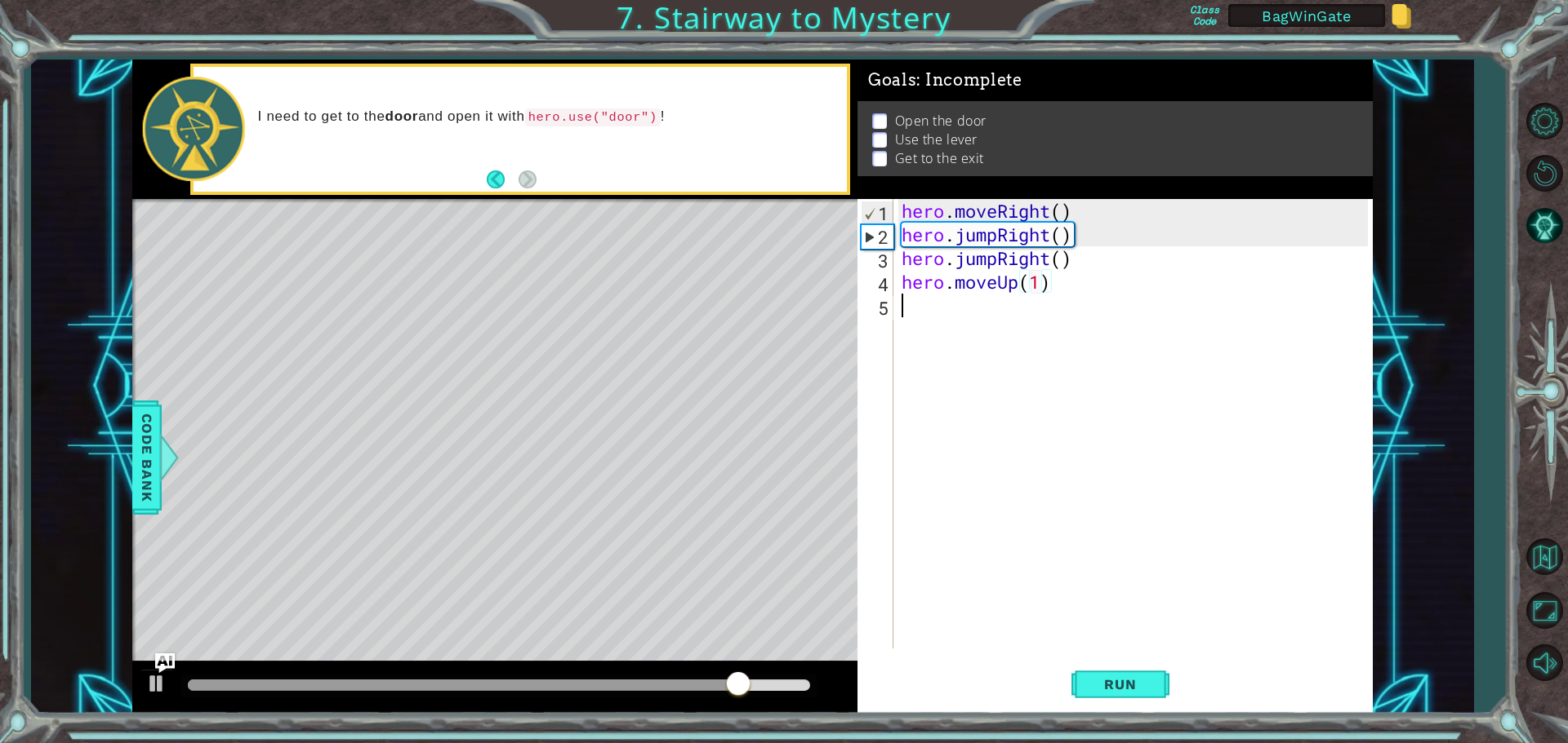
click at [915, 311] on div "hero . moveRight ( ) hero . jumpRight ( ) hero . jumpRight ( ) hero . moveUp ( …" at bounding box center [1137, 447] width 477 height 497
click at [1035, 285] on div "hero . moveRight ( ) hero . jumpRight ( ) hero . jumpRight ( ) hero . moveUp ( …" at bounding box center [1137, 447] width 477 height 497
type textarea "hero.moveUp(2)"
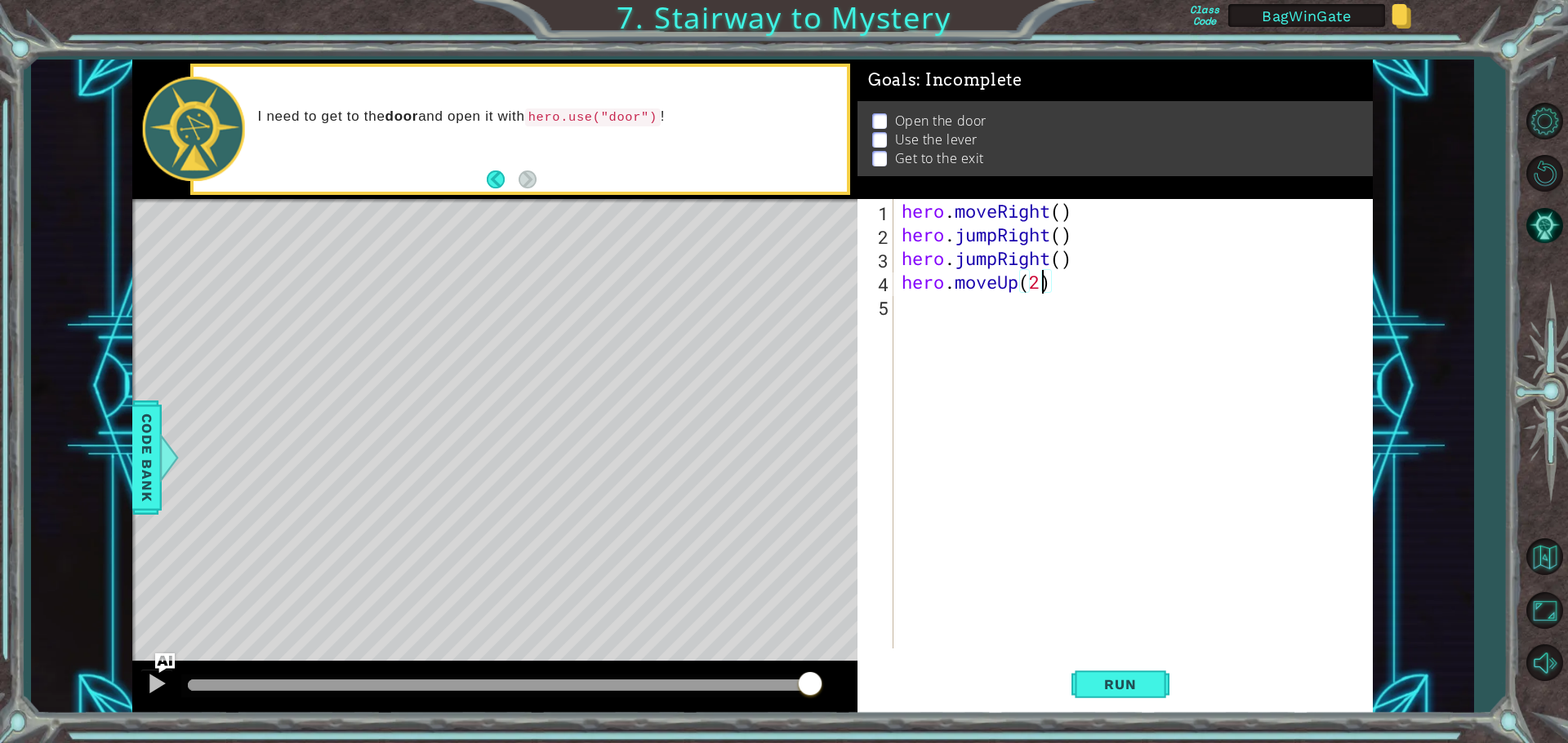
scroll to position [0, 5]
click at [913, 305] on div "hero . moveRight ( ) hero . jumpRight ( ) hero . jumpRight ( ) hero . moveUp ( …" at bounding box center [1137, 447] width 477 height 497
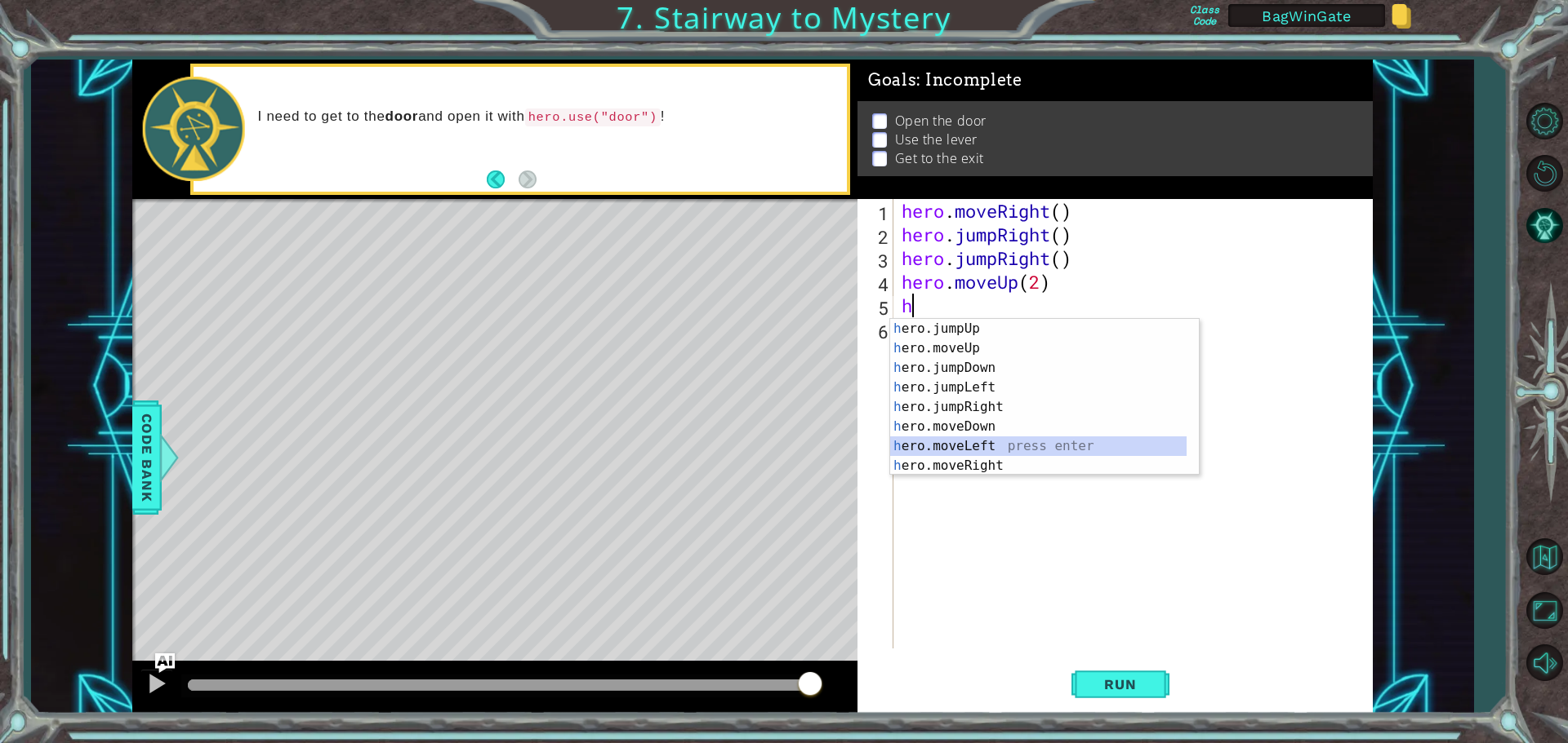
click at [927, 443] on div "h ero.jumpUp press enter h ero.moveUp press enter h ero.jumpDown press enter h …" at bounding box center [1038, 416] width 296 height 195
type textarea "hero.moveLeft(1)"
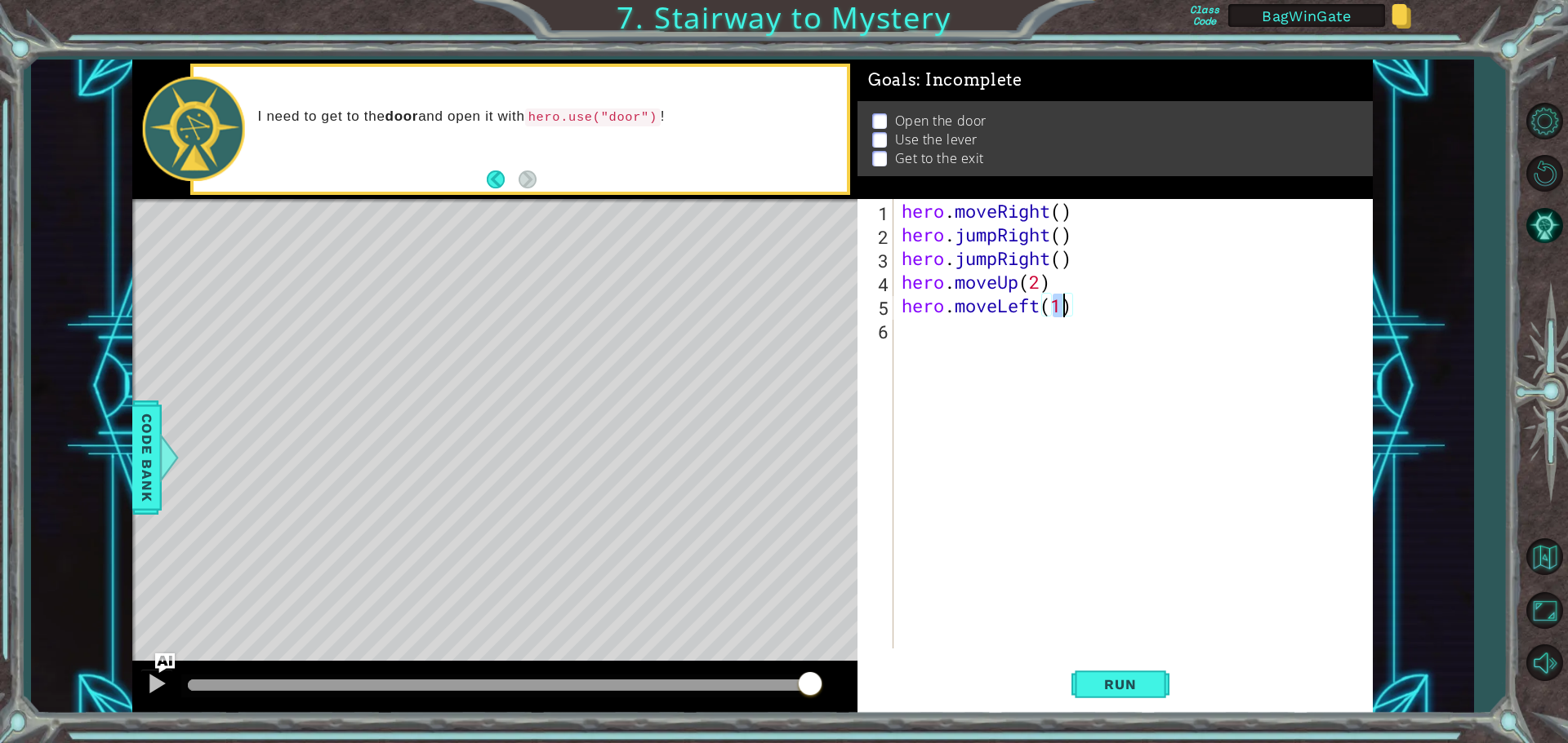
click at [917, 335] on div "hero . moveRight ( ) hero . jumpRight ( ) hero . jumpRight ( ) hero . moveUp ( …" at bounding box center [1137, 447] width 477 height 497
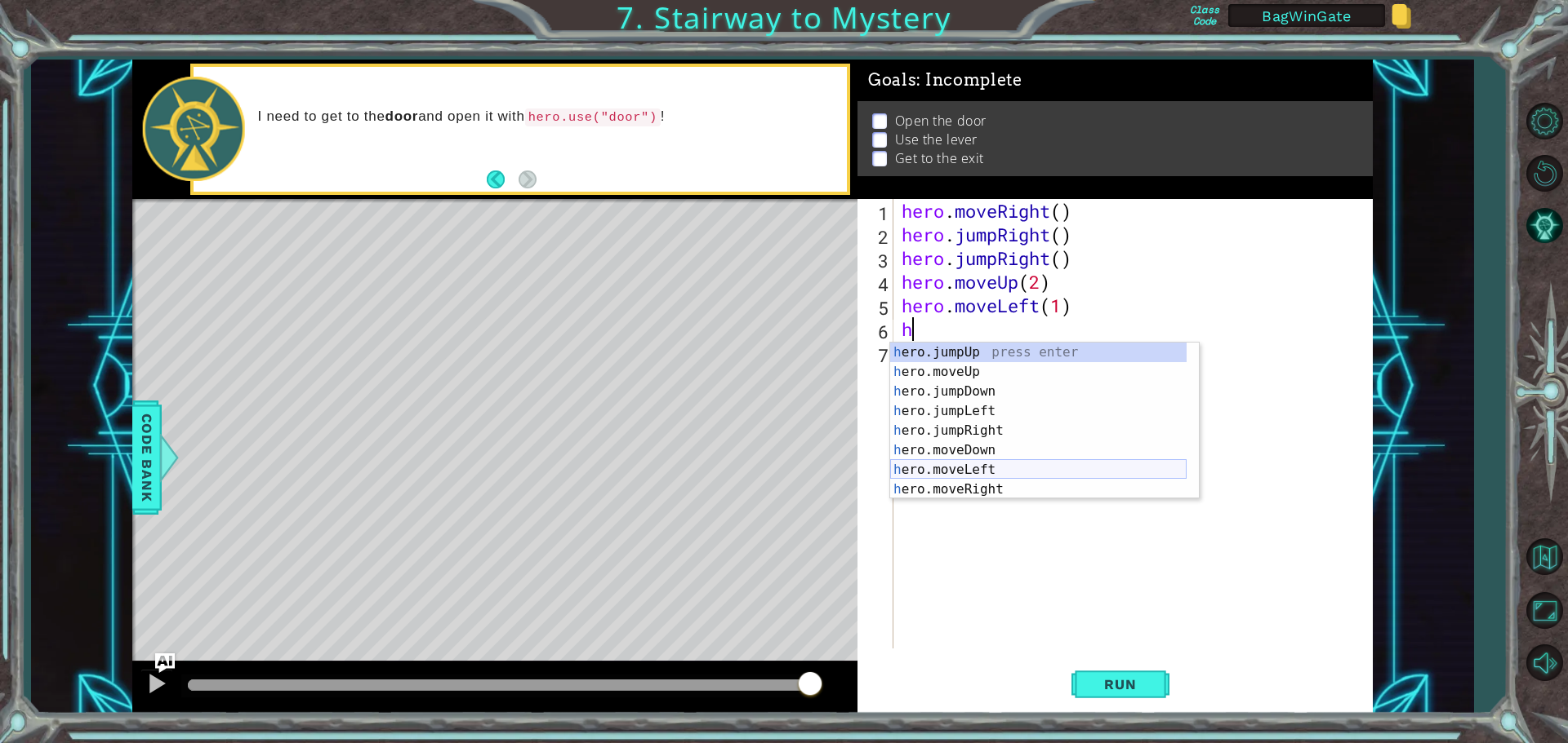
scroll to position [19, 0]
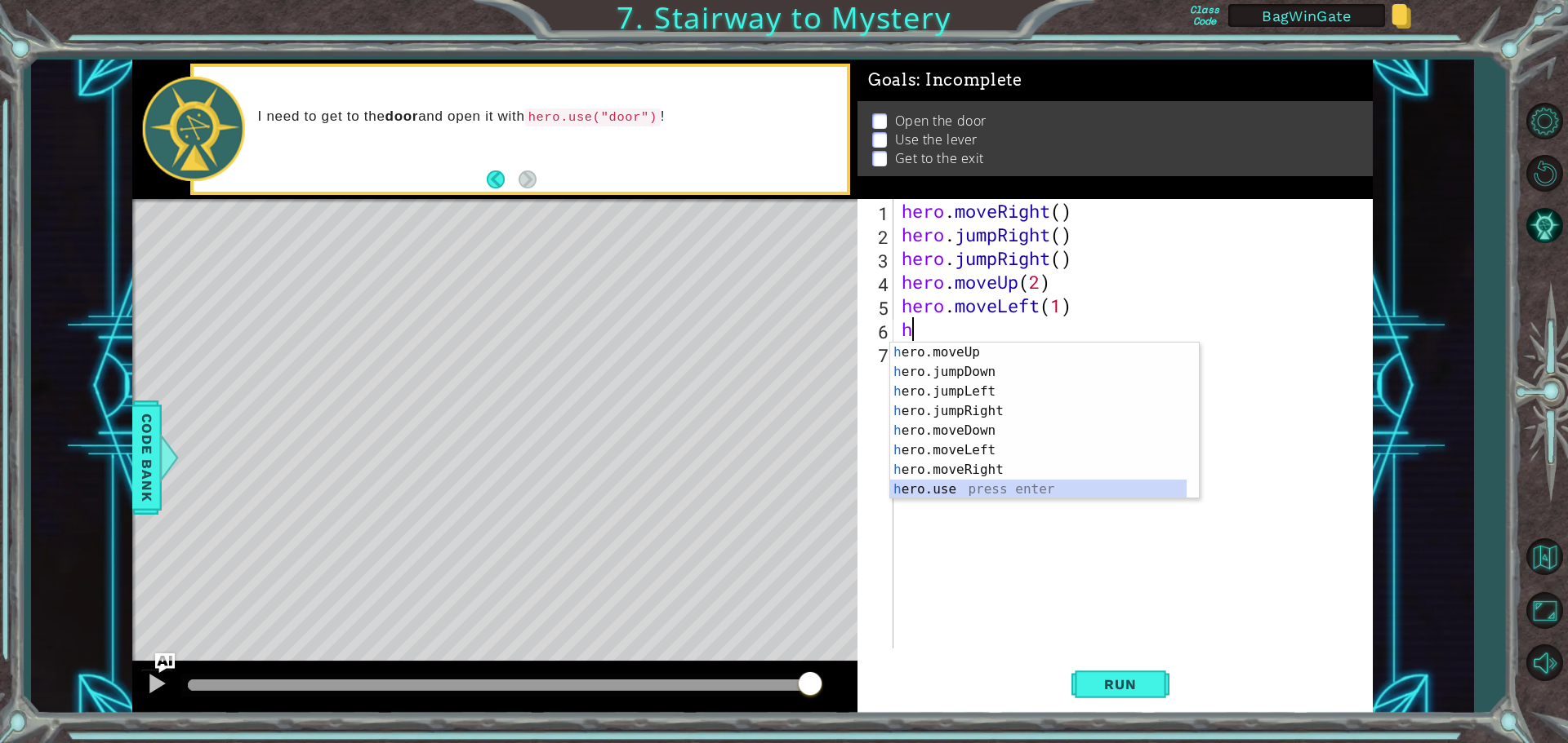
click at [943, 485] on div "h ero.moveUp press enter h ero.jumpDown press enter h ero.jumpLeft press enter …" at bounding box center [1038, 440] width 296 height 195
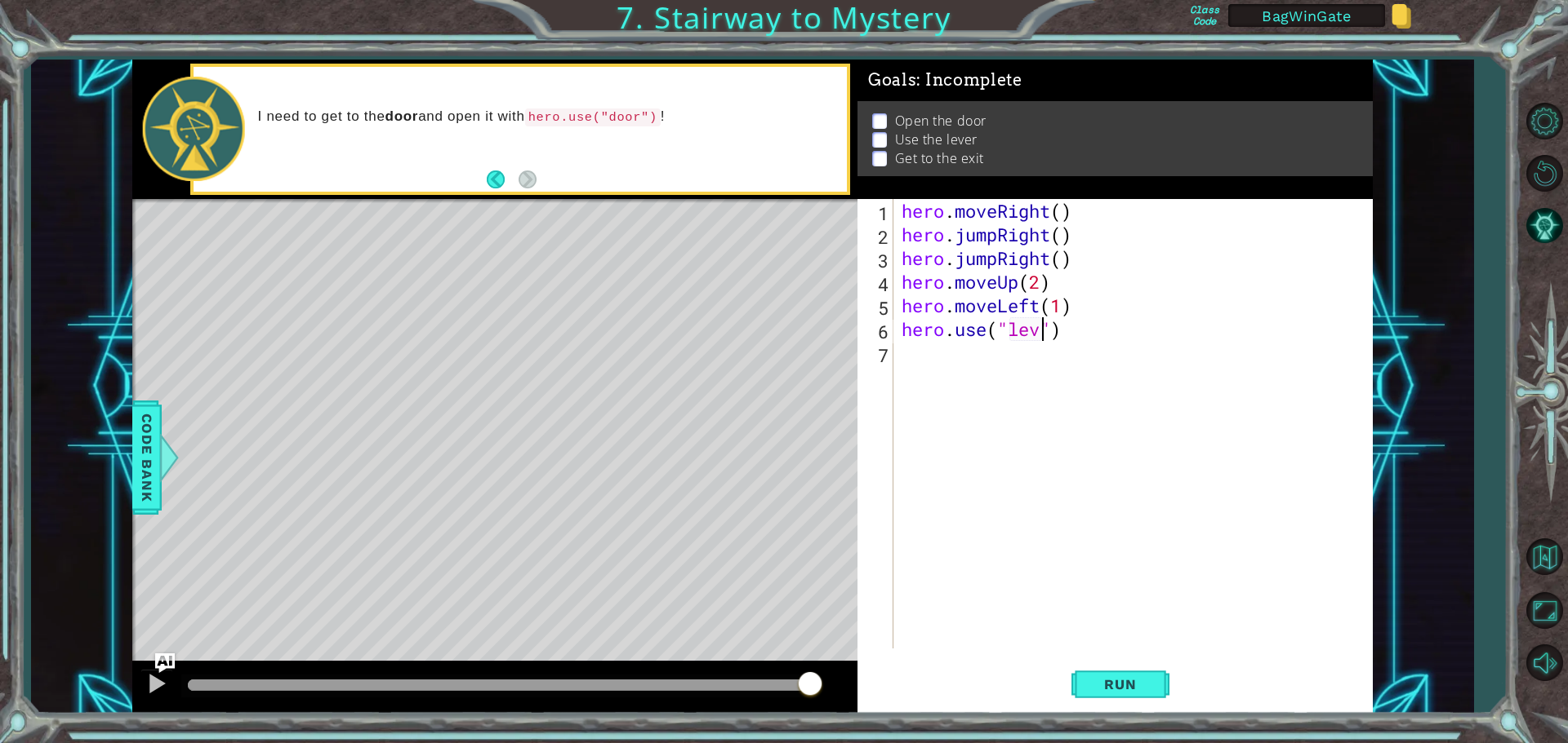
type textarea "hero.use("lever")"
click at [909, 360] on div "hero . moveRight ( ) hero . jumpRight ( ) hero . jumpRight ( ) hero . moveUp ( …" at bounding box center [1137, 447] width 477 height 497
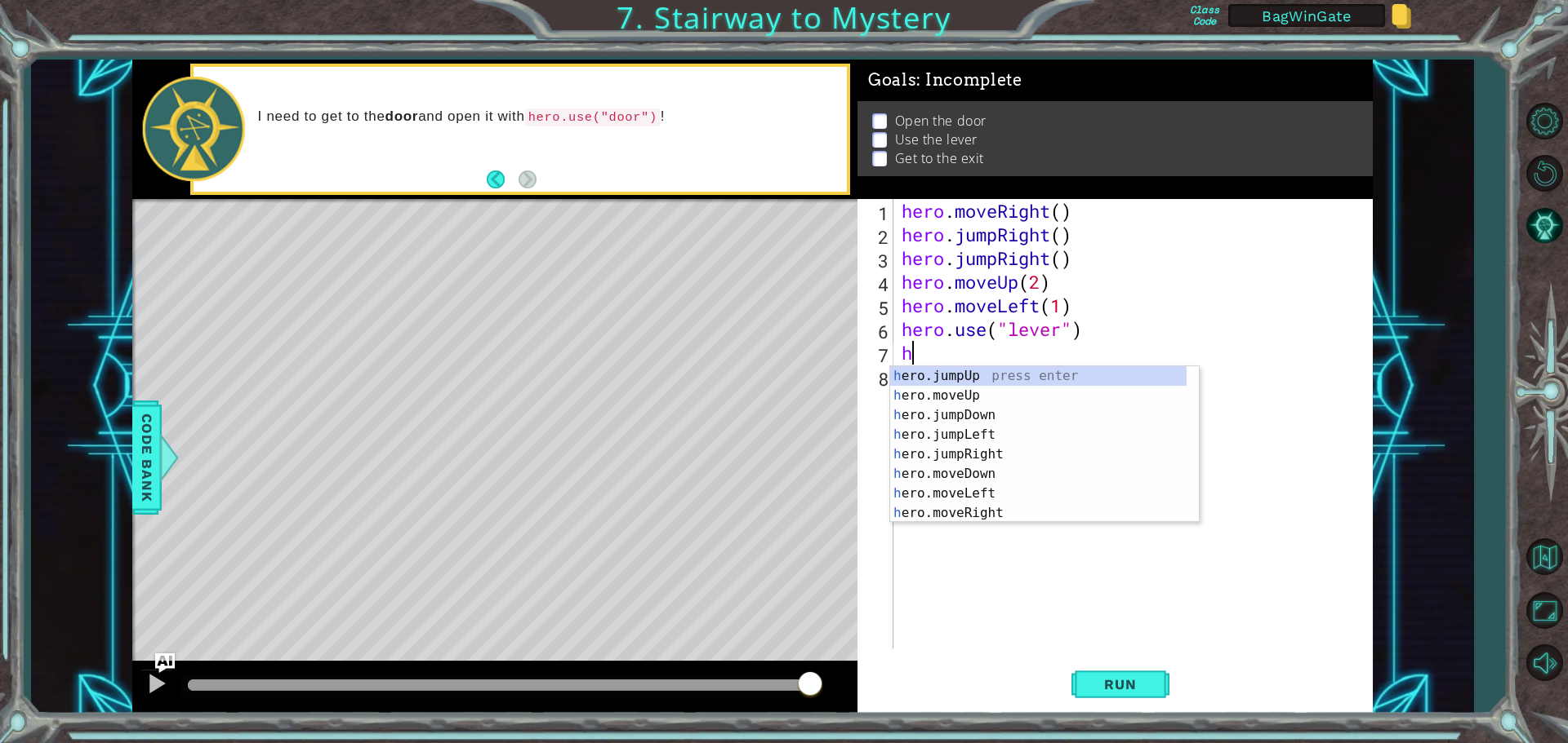
scroll to position [0, 0]
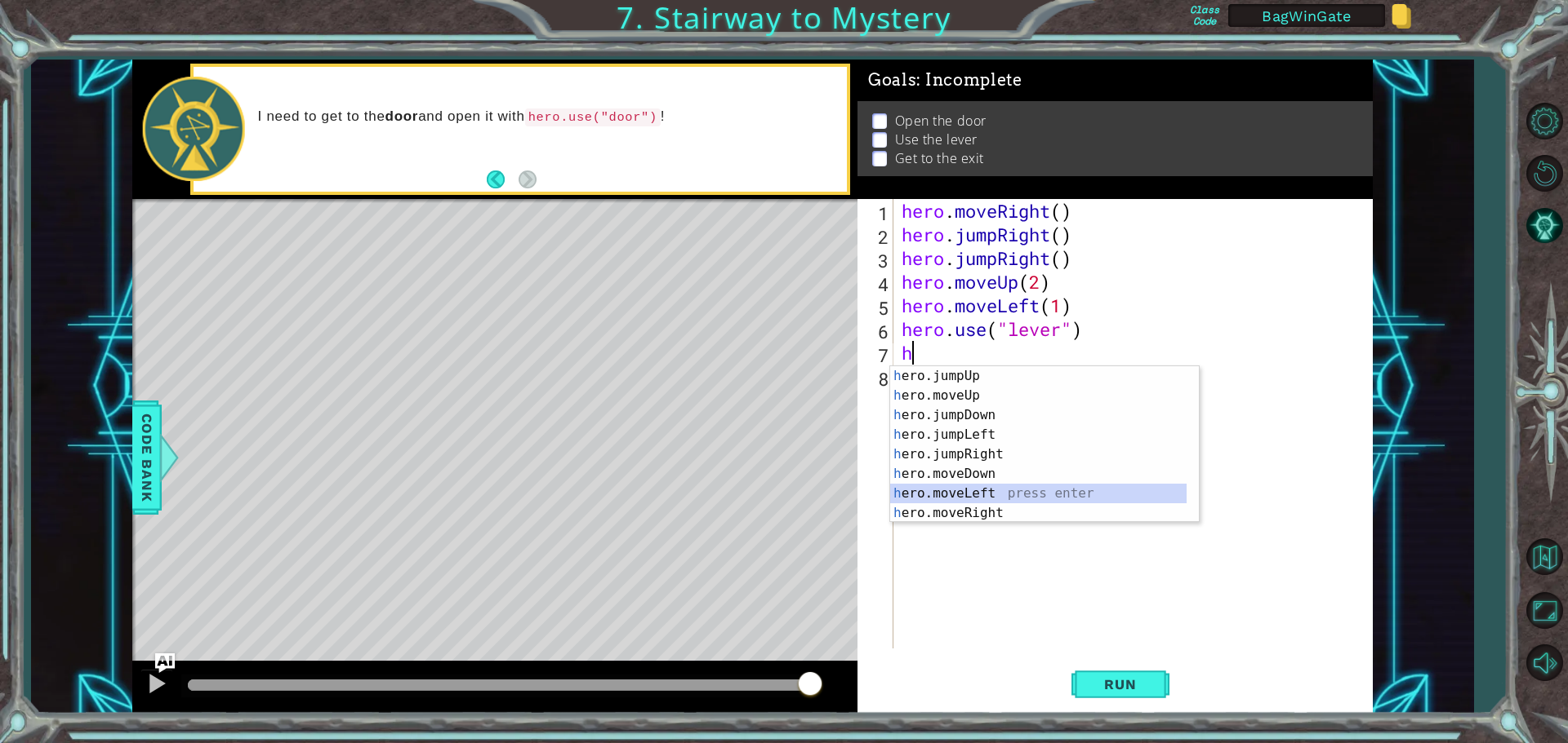
click at [946, 494] on div "h ero.jumpUp press enter h ero.moveUp press enter h ero.jumpDown press enter h …" at bounding box center [1038, 464] width 296 height 195
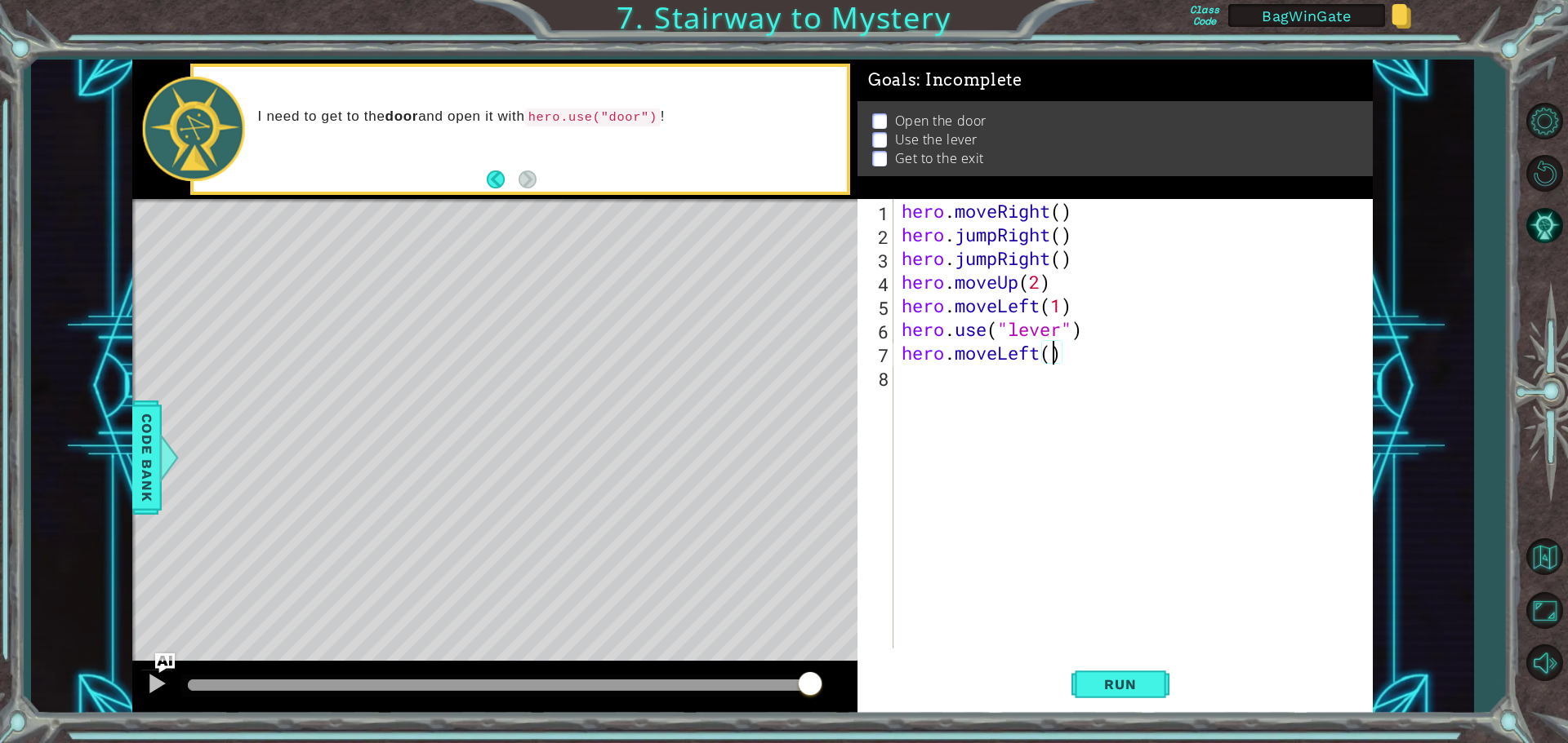
type textarea "hero.moveLeft(2)"
click at [906, 383] on div "hero . moveRight ( ) hero . jumpRight ( ) hero . jumpRight ( ) hero . moveUp ( …" at bounding box center [1137, 447] width 477 height 497
type textarea "h"
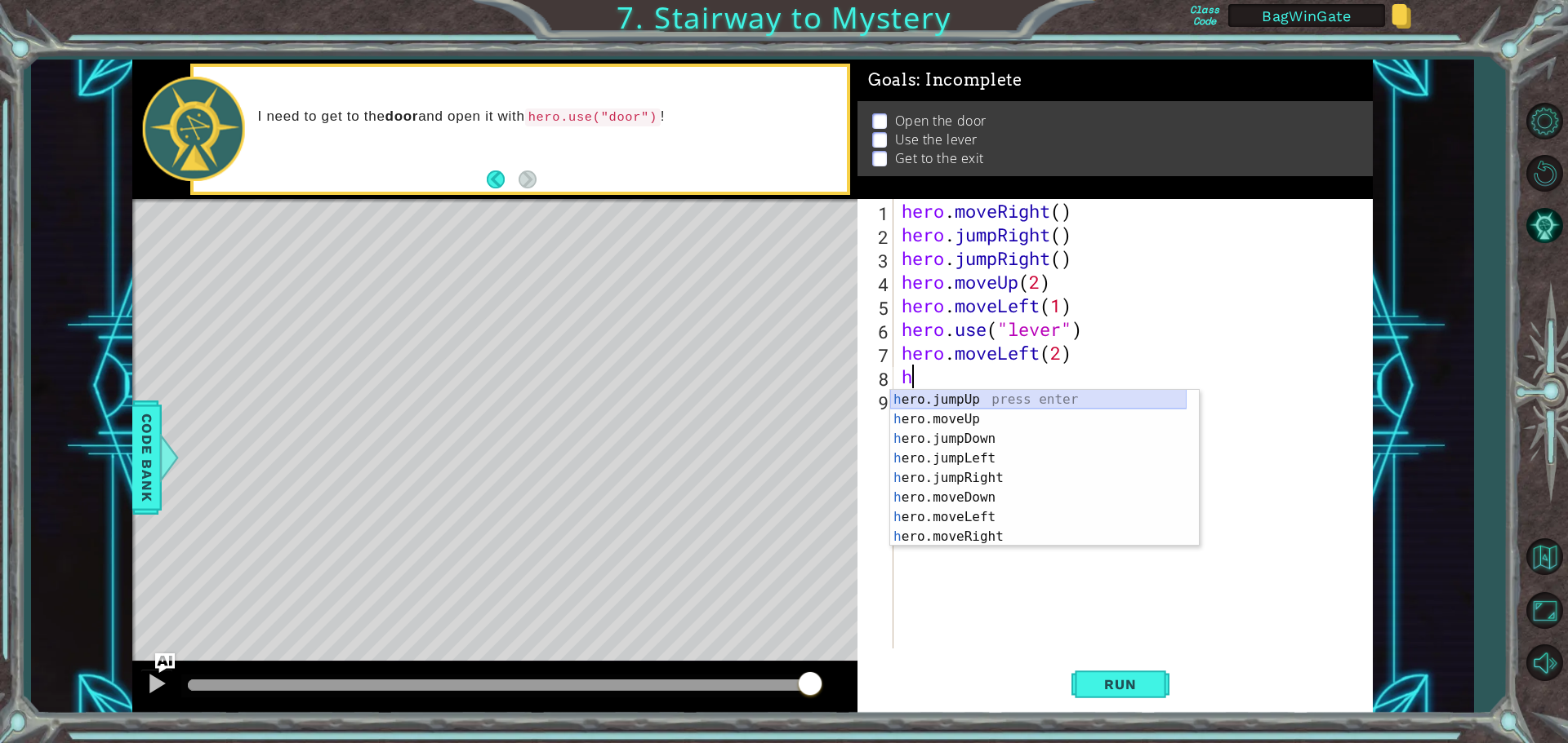
click at [948, 396] on div "h ero.jumpUp press enter h ero.moveUp press enter h ero.jumpDown press enter h …" at bounding box center [1038, 488] width 296 height 195
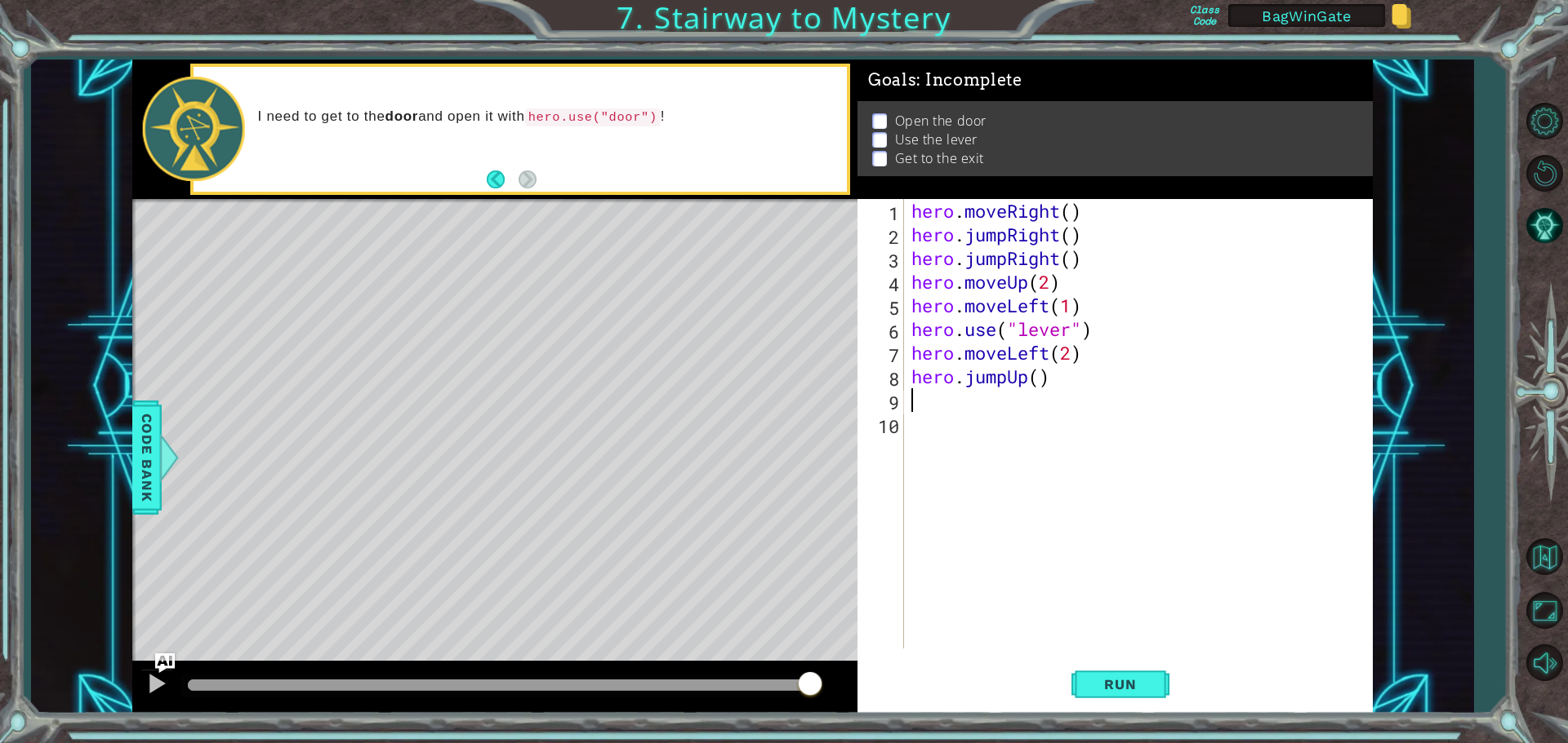
type textarea "h"
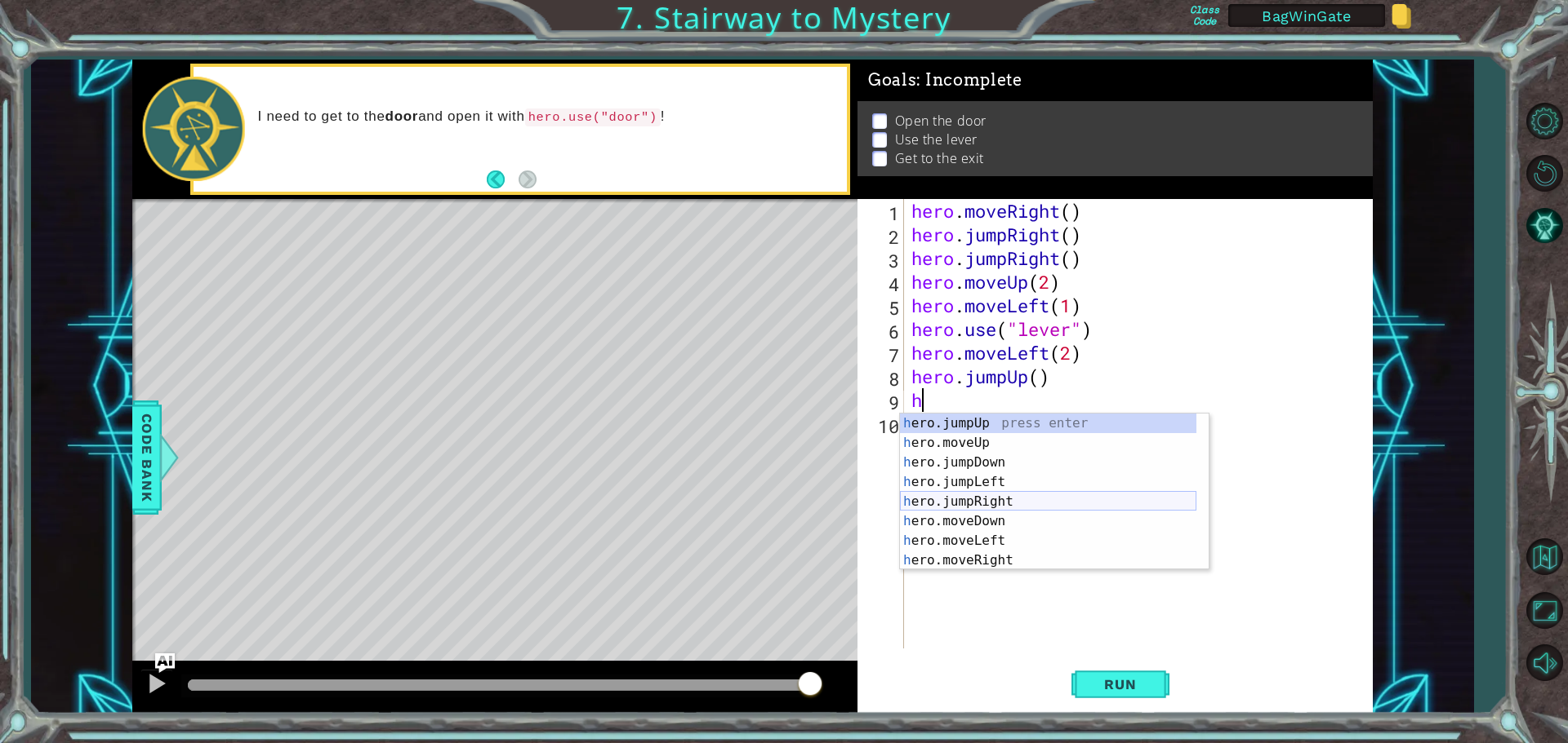
click at [955, 498] on div "h ero.jumpUp press enter h ero.moveUp press enter h ero.jumpDown press enter h …" at bounding box center [1047, 511] width 296 height 195
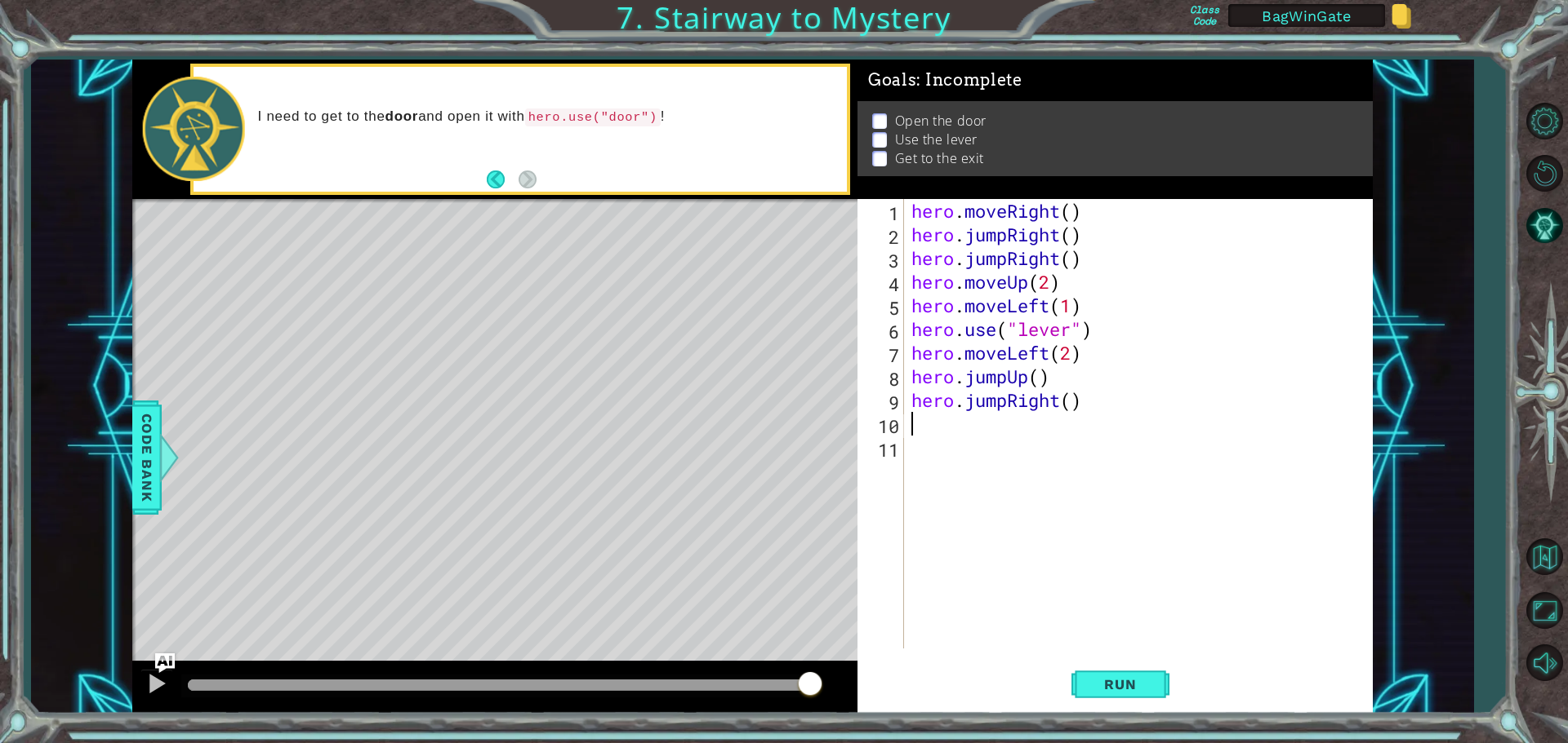
click at [989, 404] on div "hero . moveRight ( ) hero . jumpRight ( ) hero . jumpRight ( ) hero . moveUp ( …" at bounding box center [1142, 447] width 468 height 497
type textarea "hero.jumpRight()"
click at [989, 404] on div "hero . moveRight ( ) hero . jumpRight ( ) hero . jumpRight ( ) hero . moveUp ( …" at bounding box center [1142, 447] width 468 height 497
click at [822, 408] on div "1 ההההההההההההההההההההההההההההההההההההההההההההההההההההההההההההההההההההההההההההה…" at bounding box center [752, 386] width 1240 height 654
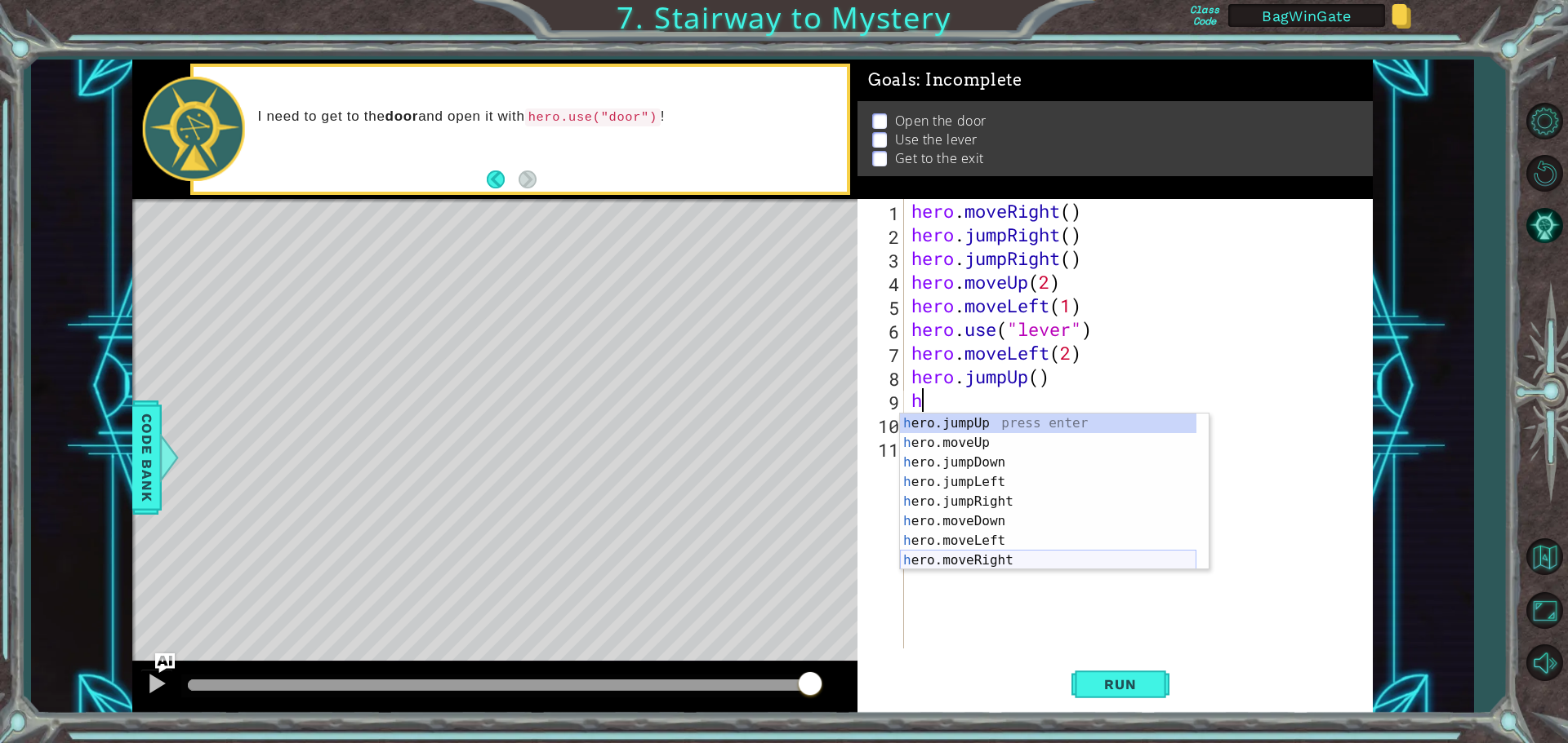
click at [971, 556] on div "h ero.jumpUp press enter h ero.moveUp press enter h ero.jumpDown press enter h …" at bounding box center [1047, 511] width 296 height 195
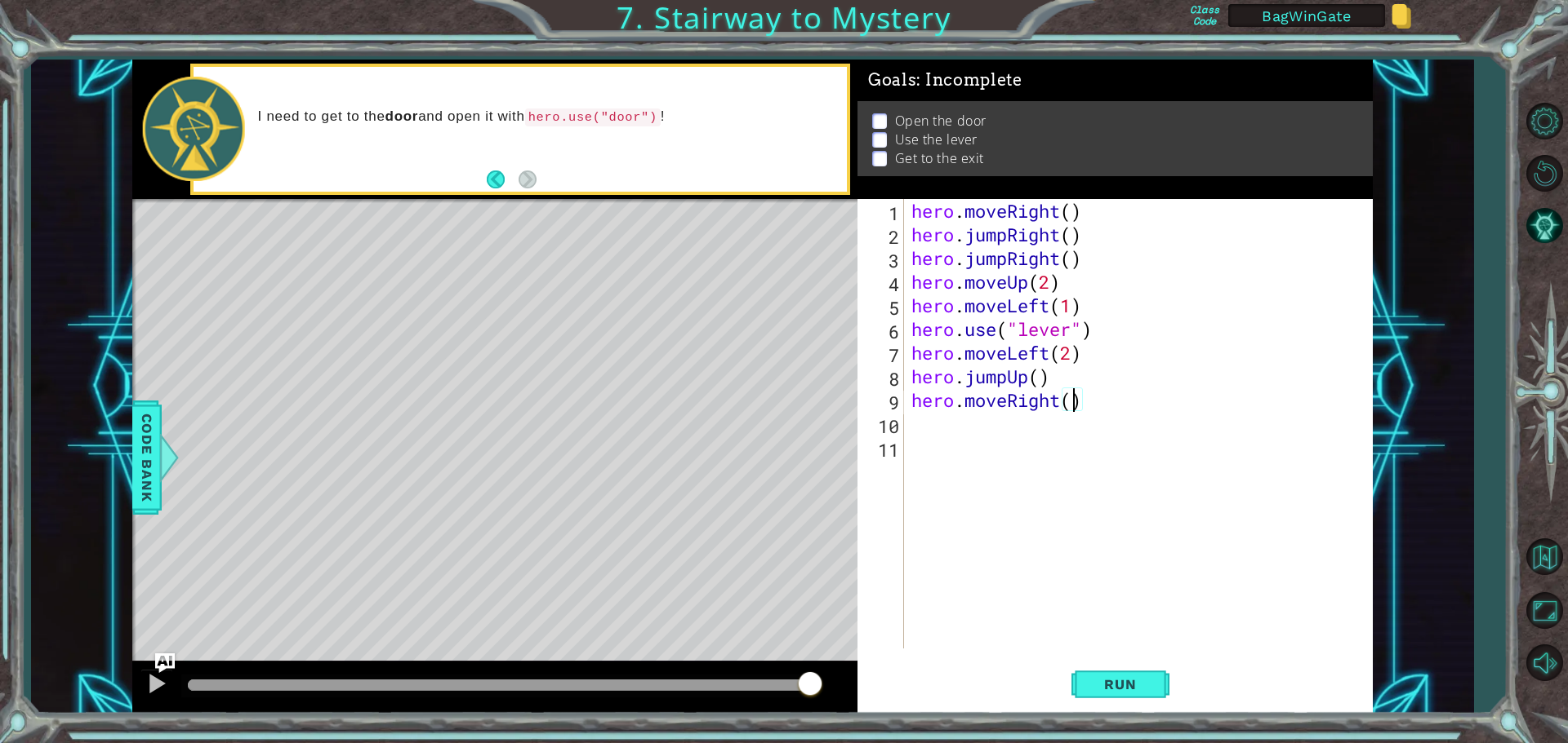
scroll to position [0, 7]
click at [1099, 680] on span "Run" at bounding box center [1120, 684] width 64 height 17
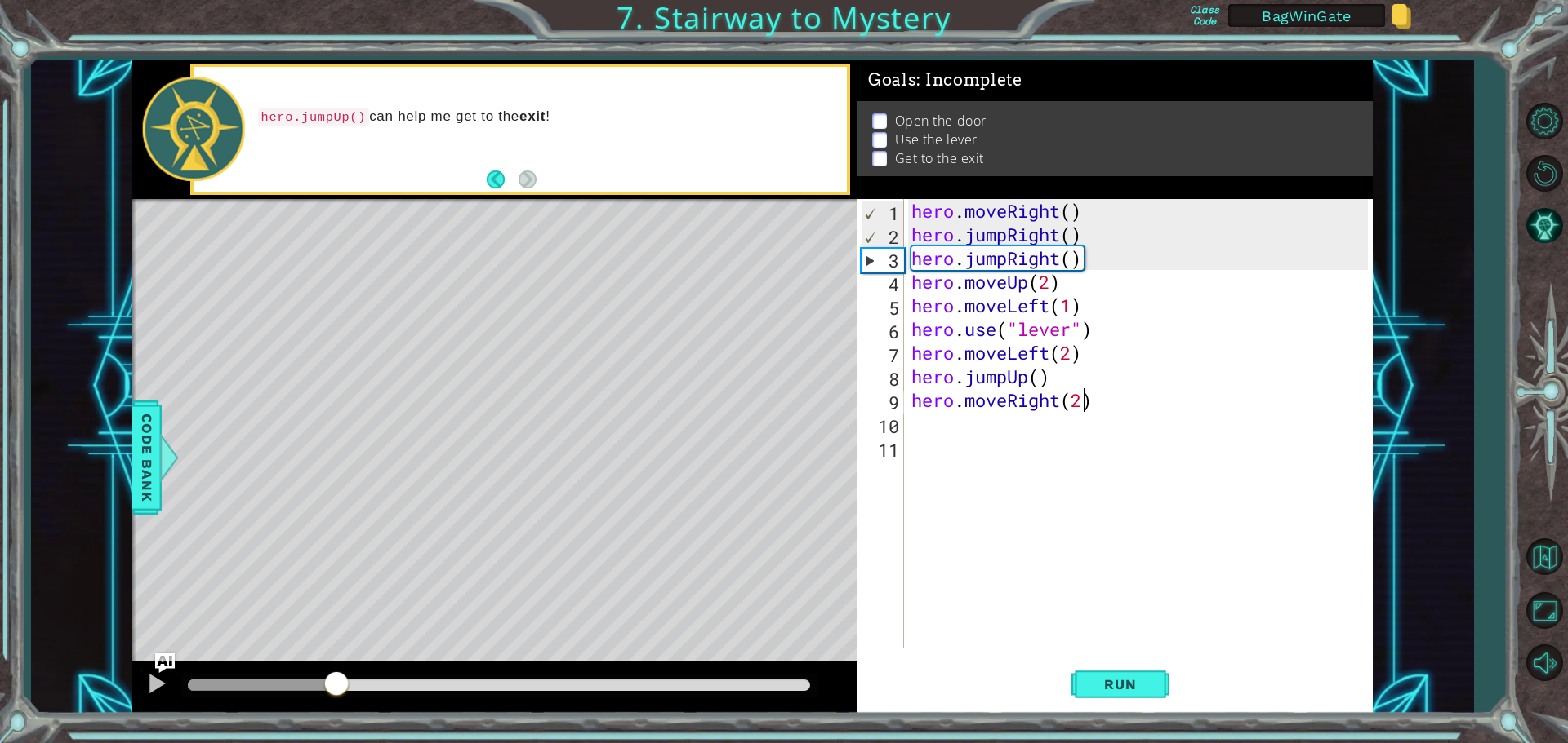
drag, startPoint x: 233, startPoint y: 686, endPoint x: 338, endPoint y: 696, distance: 105.5
click at [338, 696] on div at bounding box center [336, 685] width 29 height 29
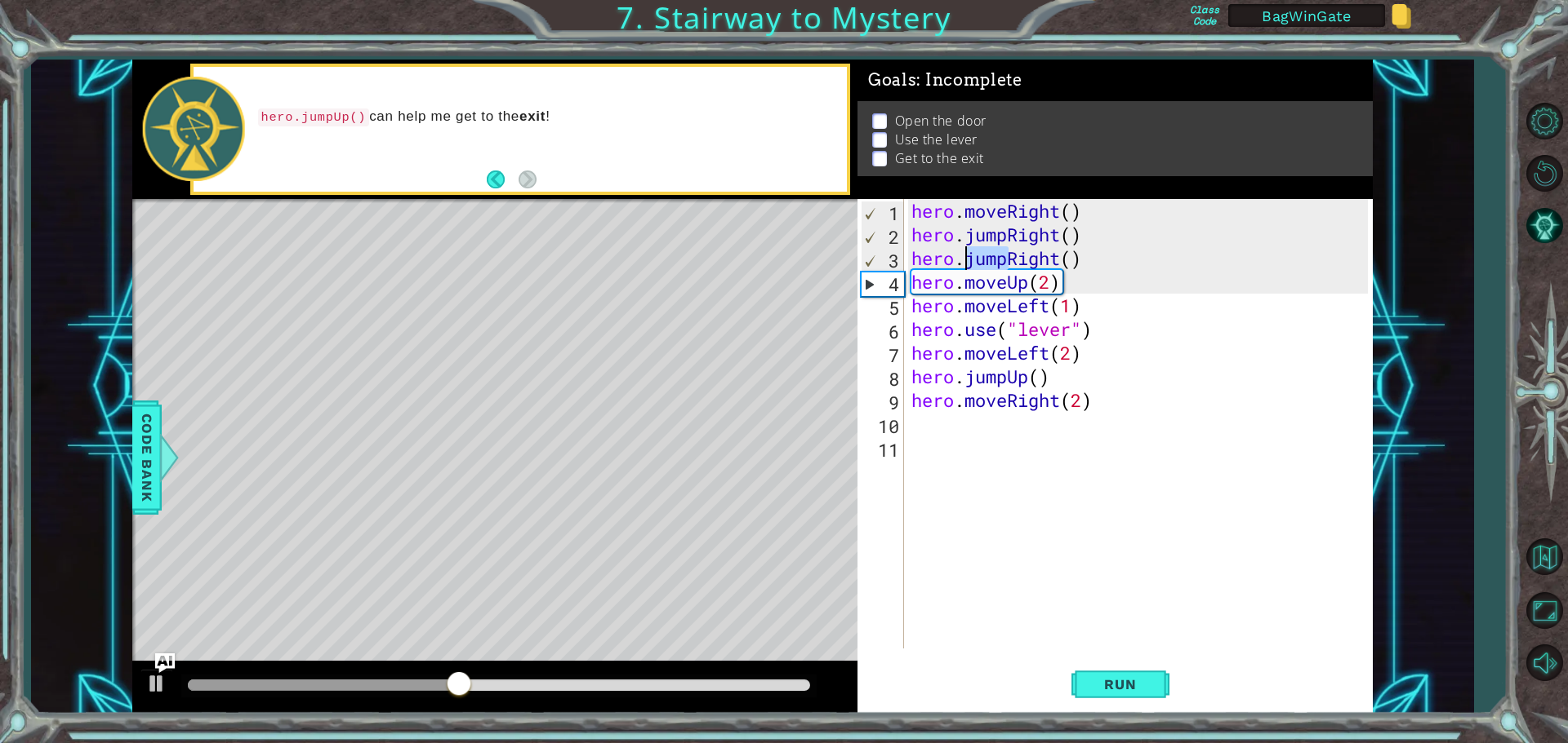
drag, startPoint x: 1005, startPoint y: 261, endPoint x: 967, endPoint y: 260, distance: 38.0
click at [967, 260] on div "hero . moveRight ( ) hero . jumpRight ( ) hero . jumpRight ( ) hero . moveUp ( …" at bounding box center [1142, 447] width 468 height 497
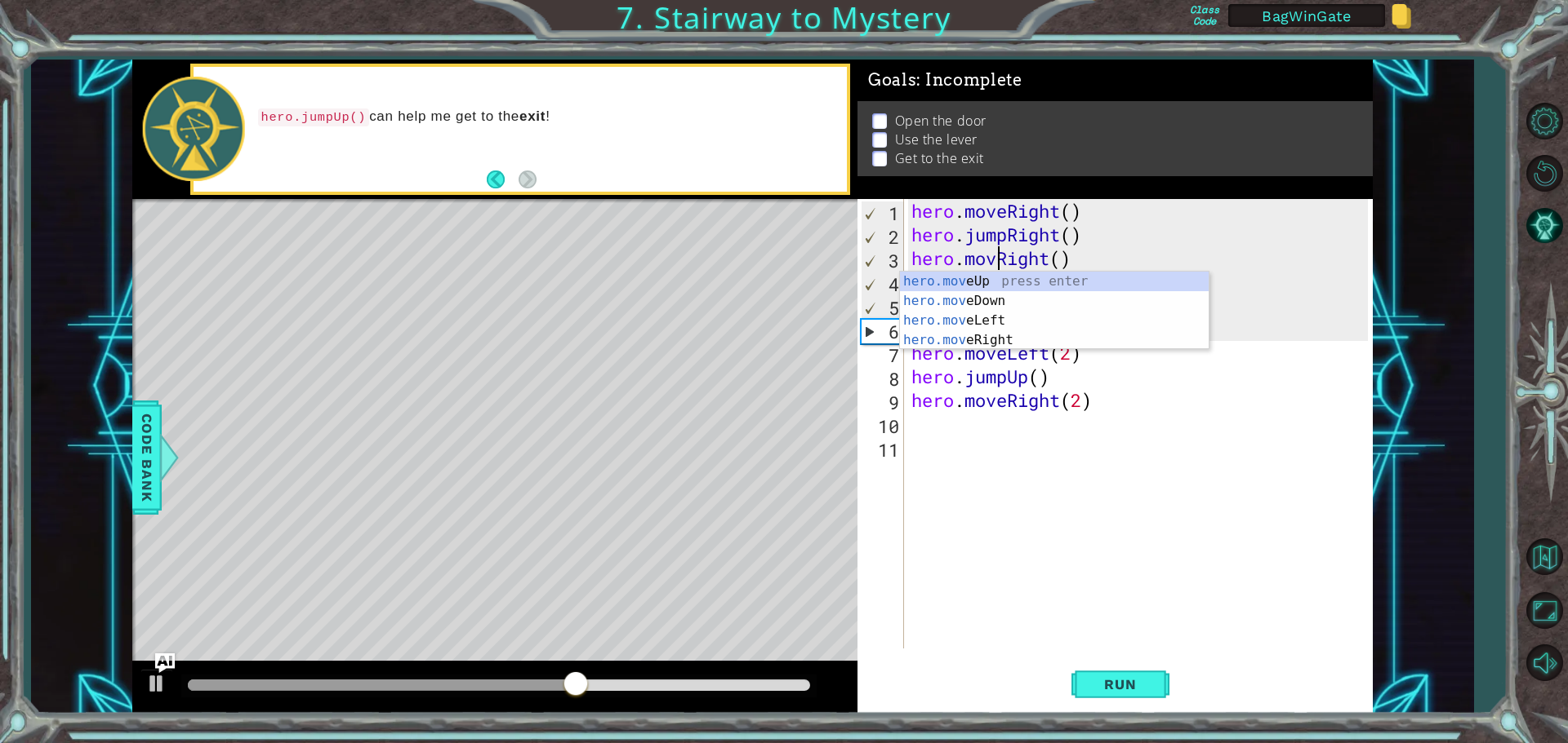
scroll to position [0, 4]
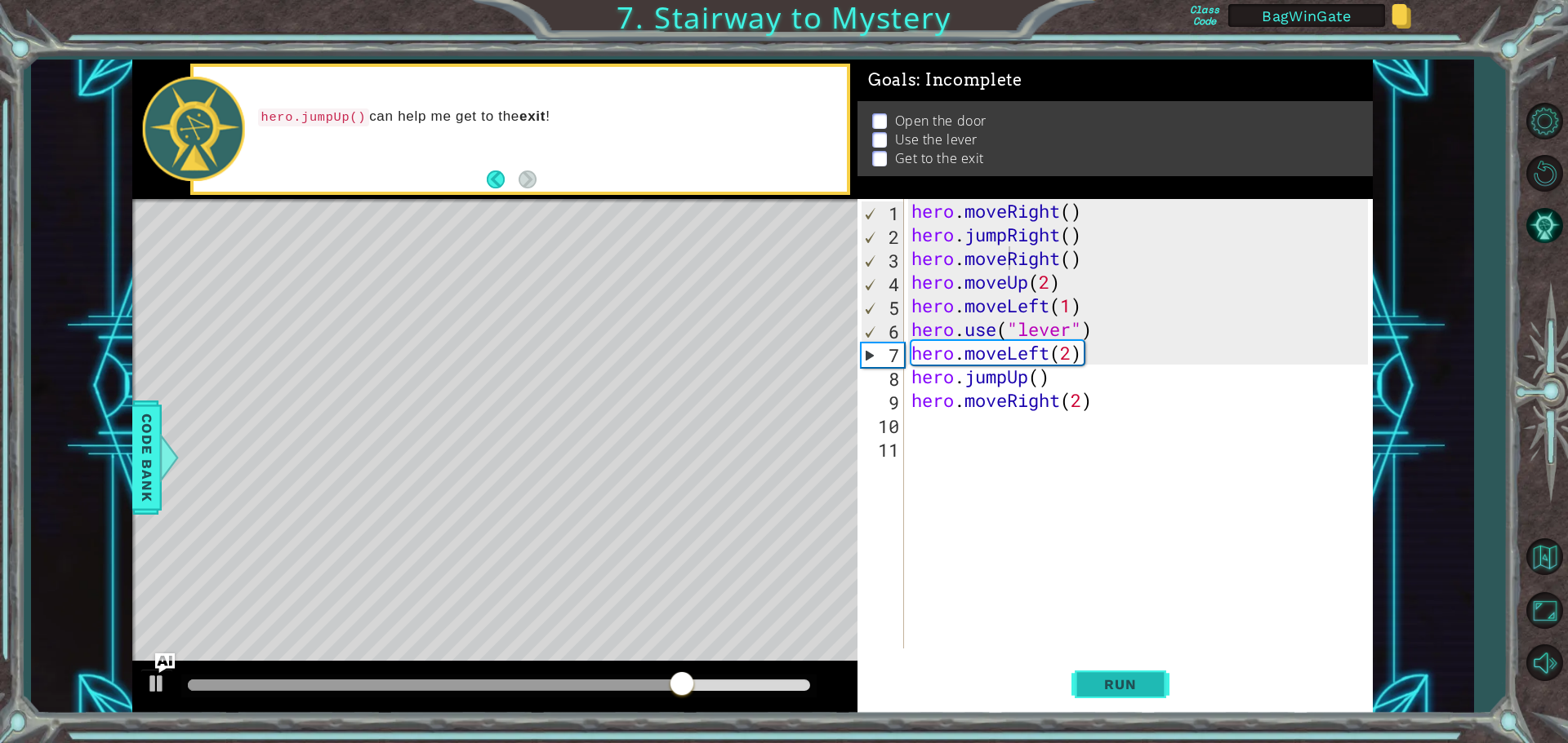
click at [1146, 676] on span "Run" at bounding box center [1120, 684] width 64 height 17
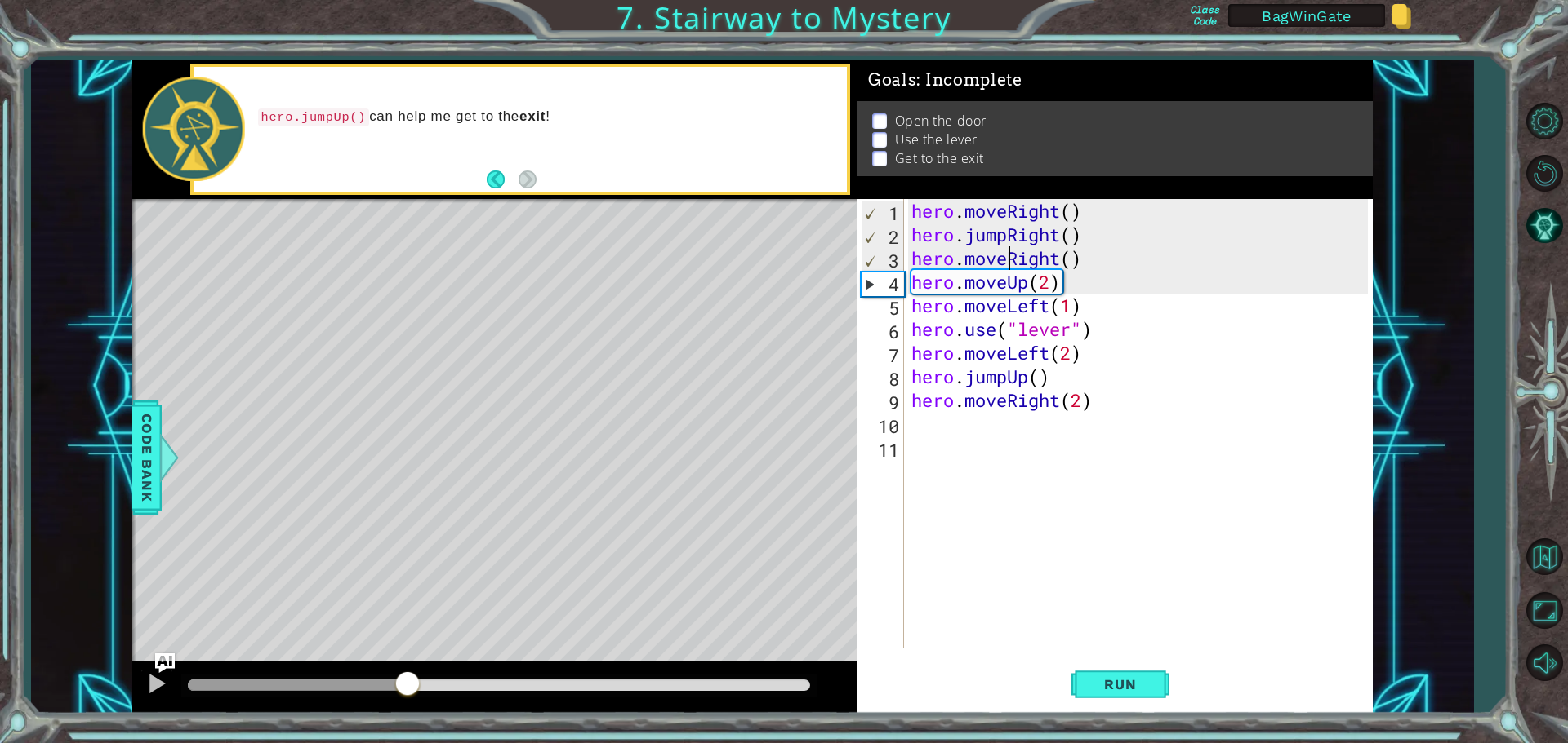
drag, startPoint x: 238, startPoint y: 681, endPoint x: 406, endPoint y: 741, distance: 178.4
click at [406, 741] on div "1 ההההההההההההההההההההההההההההההההההההההההההההההההההההההההההההההההההההההההההההה…" at bounding box center [784, 372] width 1568 height 743
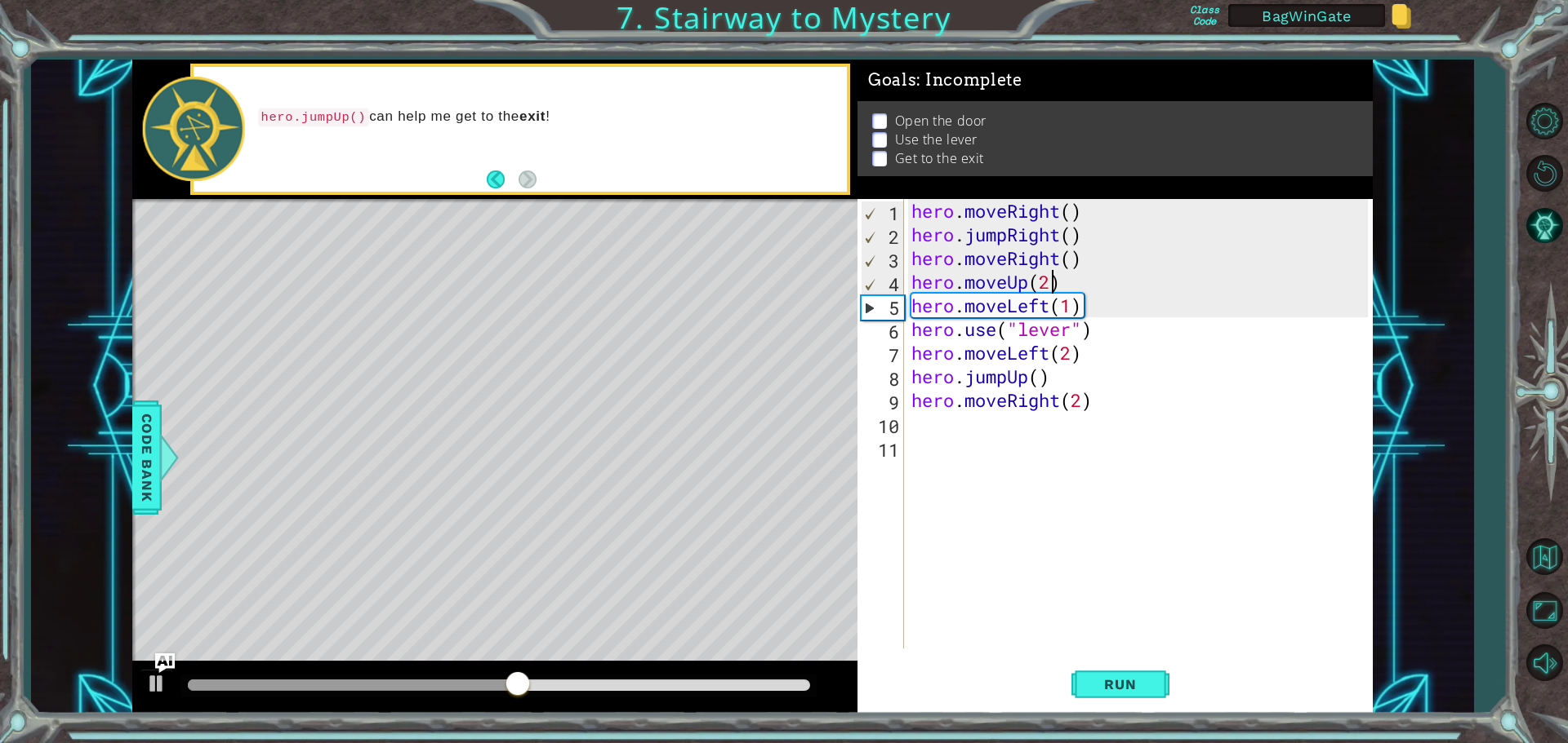
click at [1049, 282] on div "hero . moveRight ( ) hero . jumpRight ( ) hero . moveRight ( ) hero . moveUp ( …" at bounding box center [1142, 447] width 468 height 497
type textarea "hero.moveUp()"
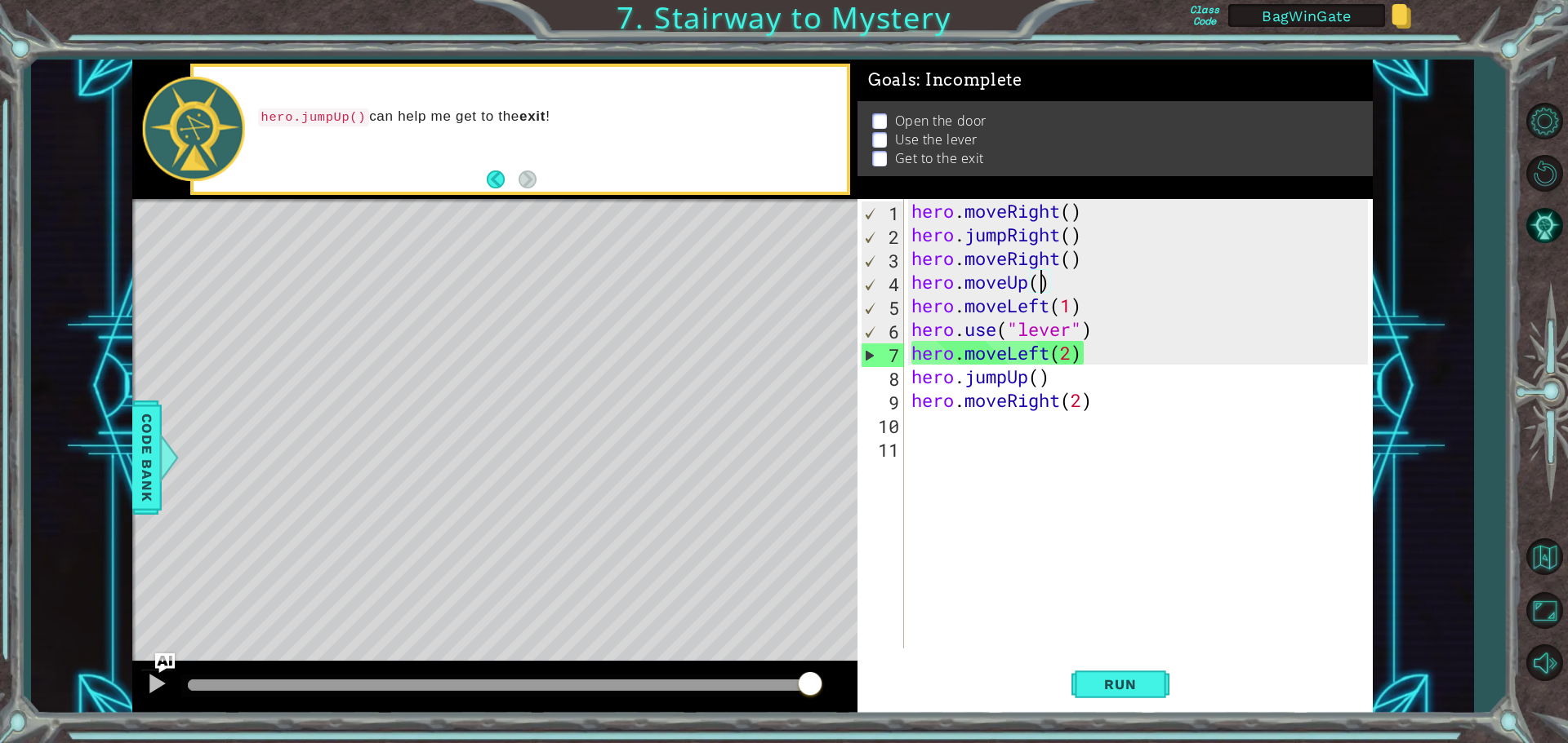
click at [1057, 290] on div "hero . moveRight ( ) hero . jumpRight ( ) hero . moveRight ( ) hero . moveUp ( …" at bounding box center [1142, 447] width 468 height 497
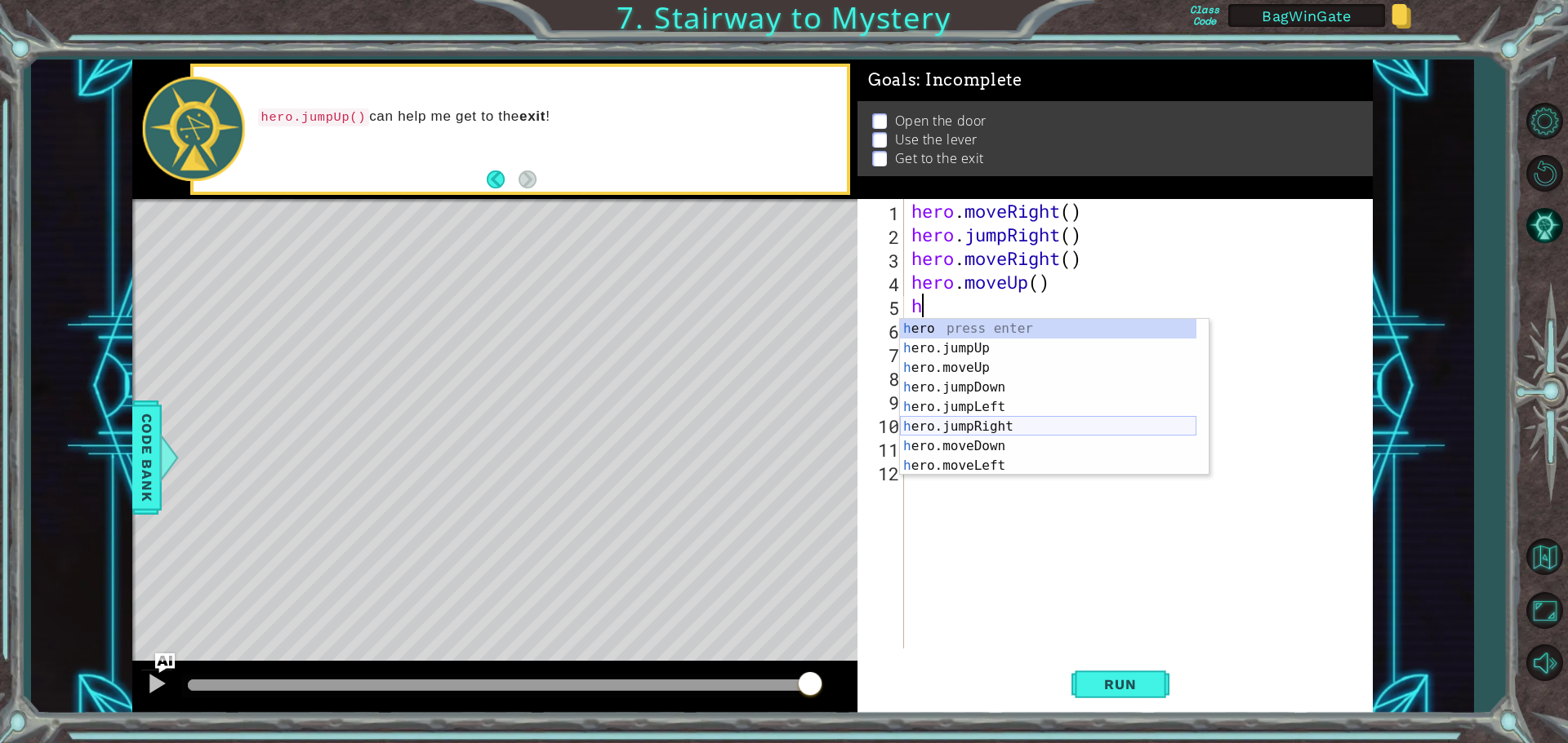
scroll to position [39, 0]
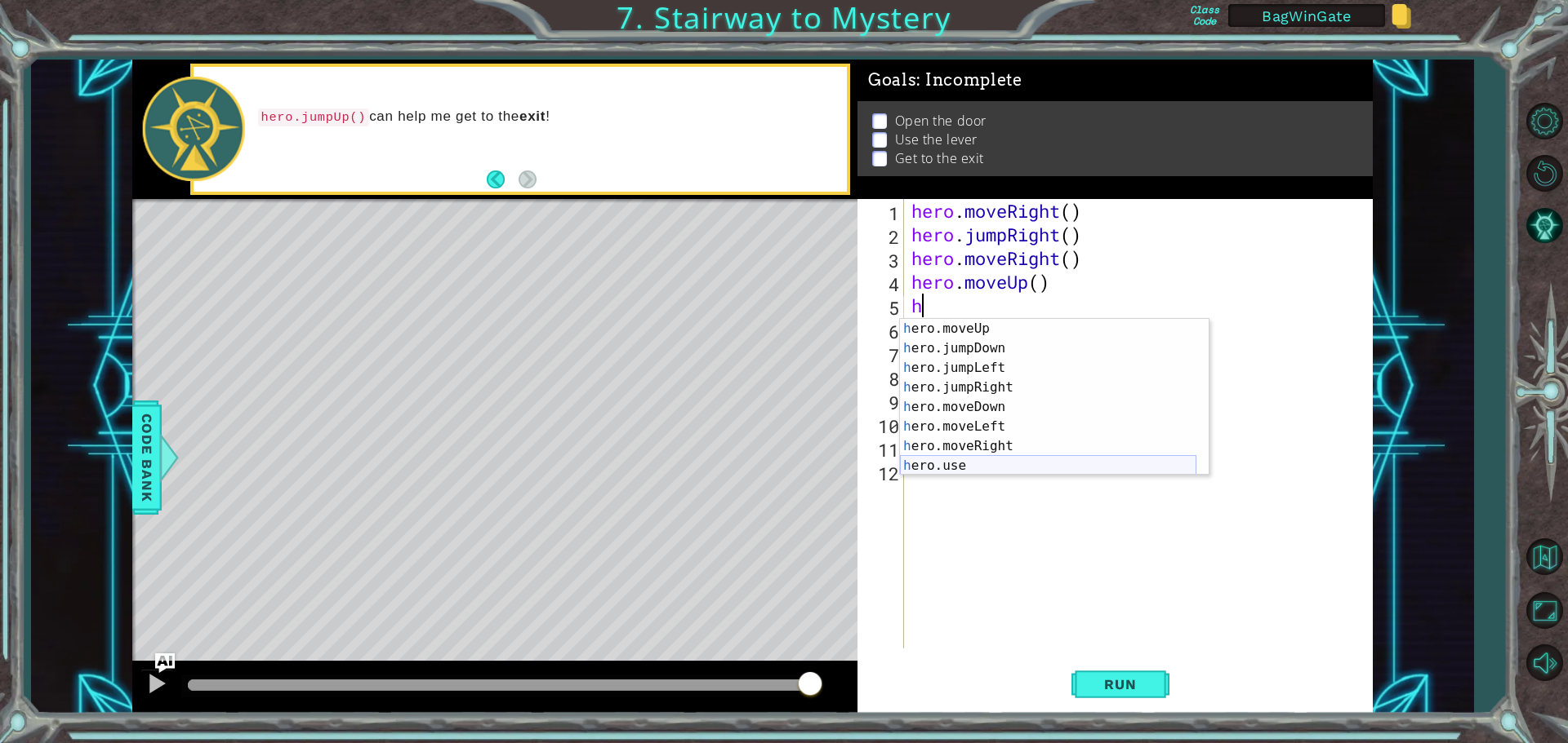
click at [936, 463] on div "h ero.moveUp press enter h ero.jumpDown press enter h ero.jumpLeft press enter …" at bounding box center [1047, 416] width 296 height 195
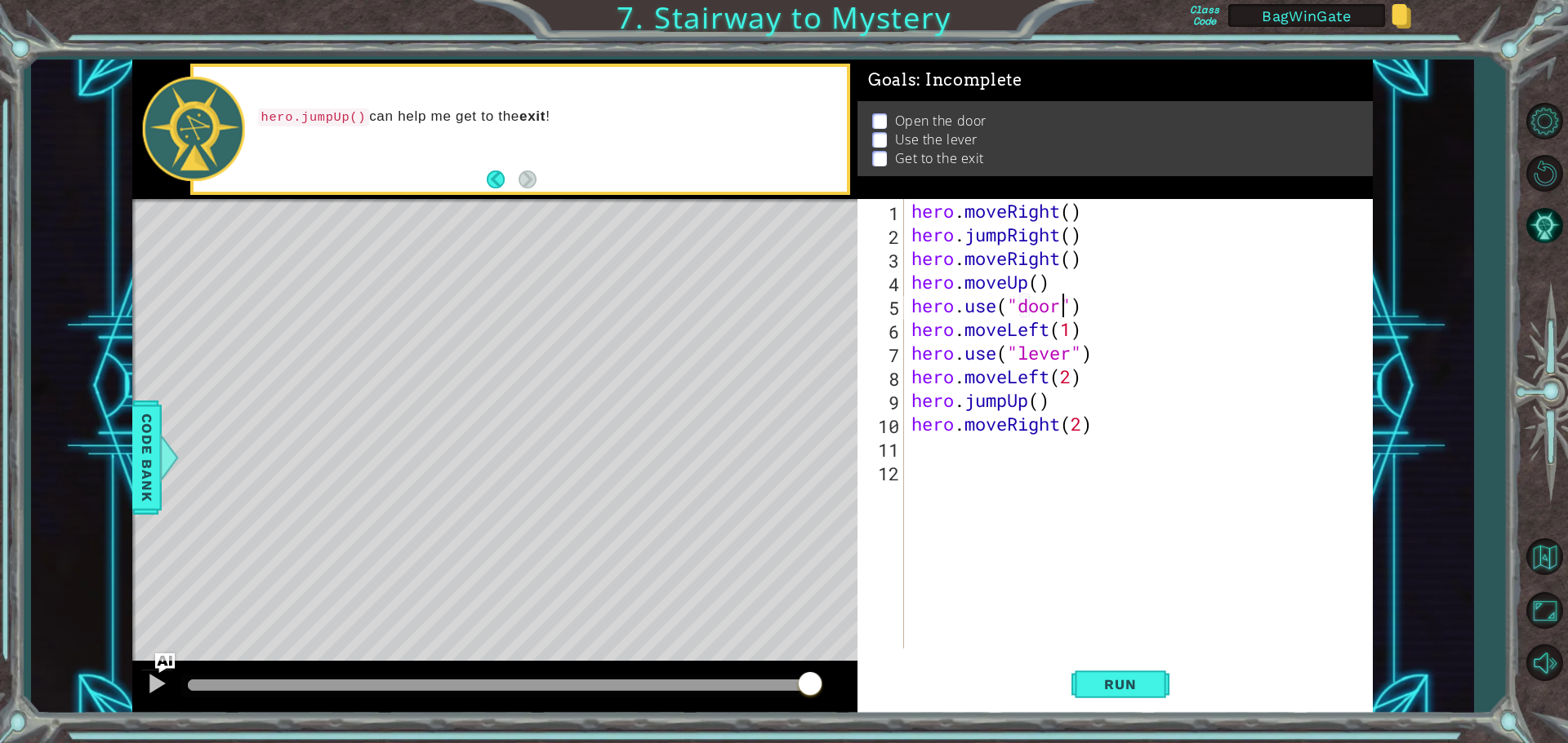
scroll to position [0, 6]
click at [1104, 682] on span "Run" at bounding box center [1120, 684] width 64 height 17
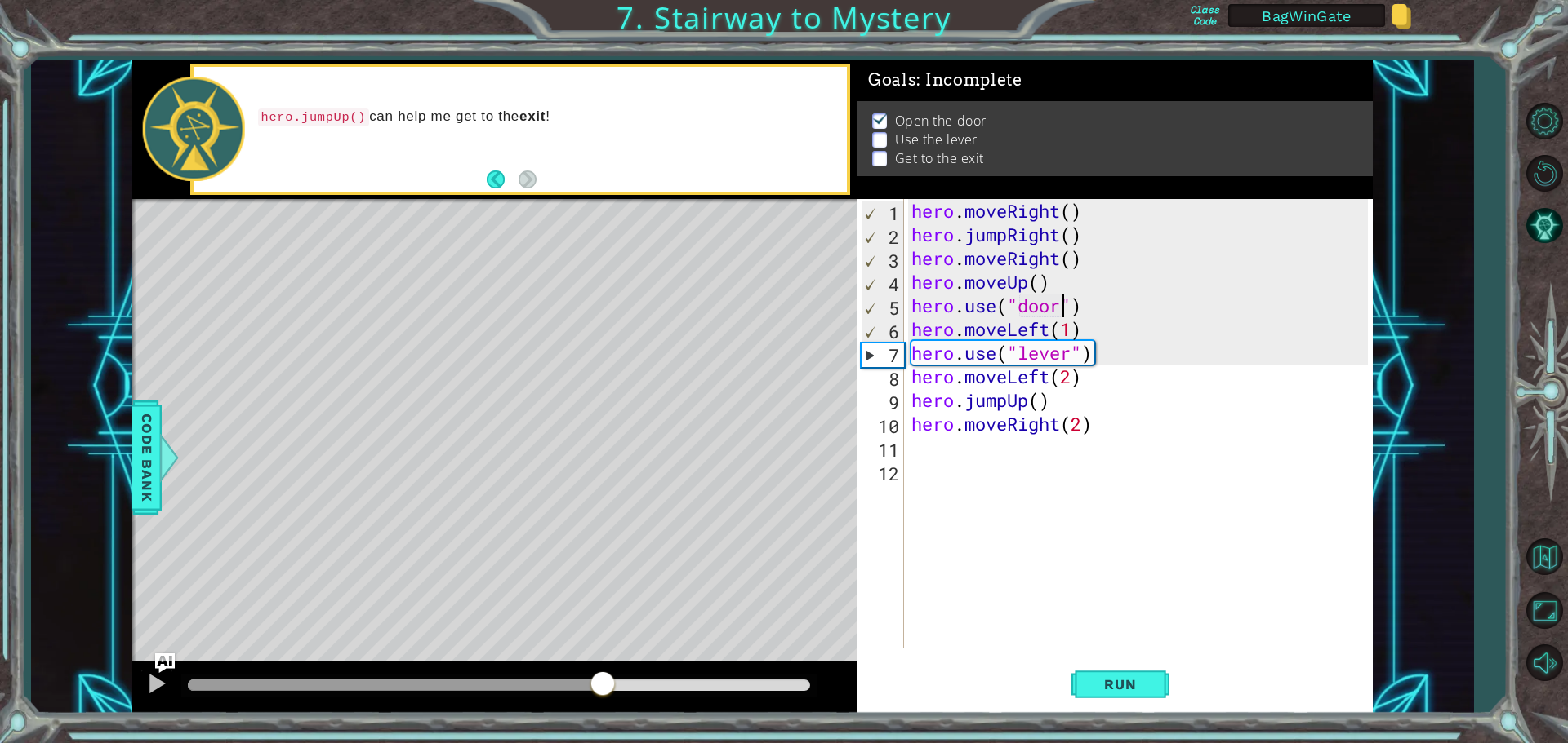
drag, startPoint x: 226, startPoint y: 687, endPoint x: 605, endPoint y: 710, distance: 379.7
click at [605, 710] on div at bounding box center [494, 688] width 725 height 52
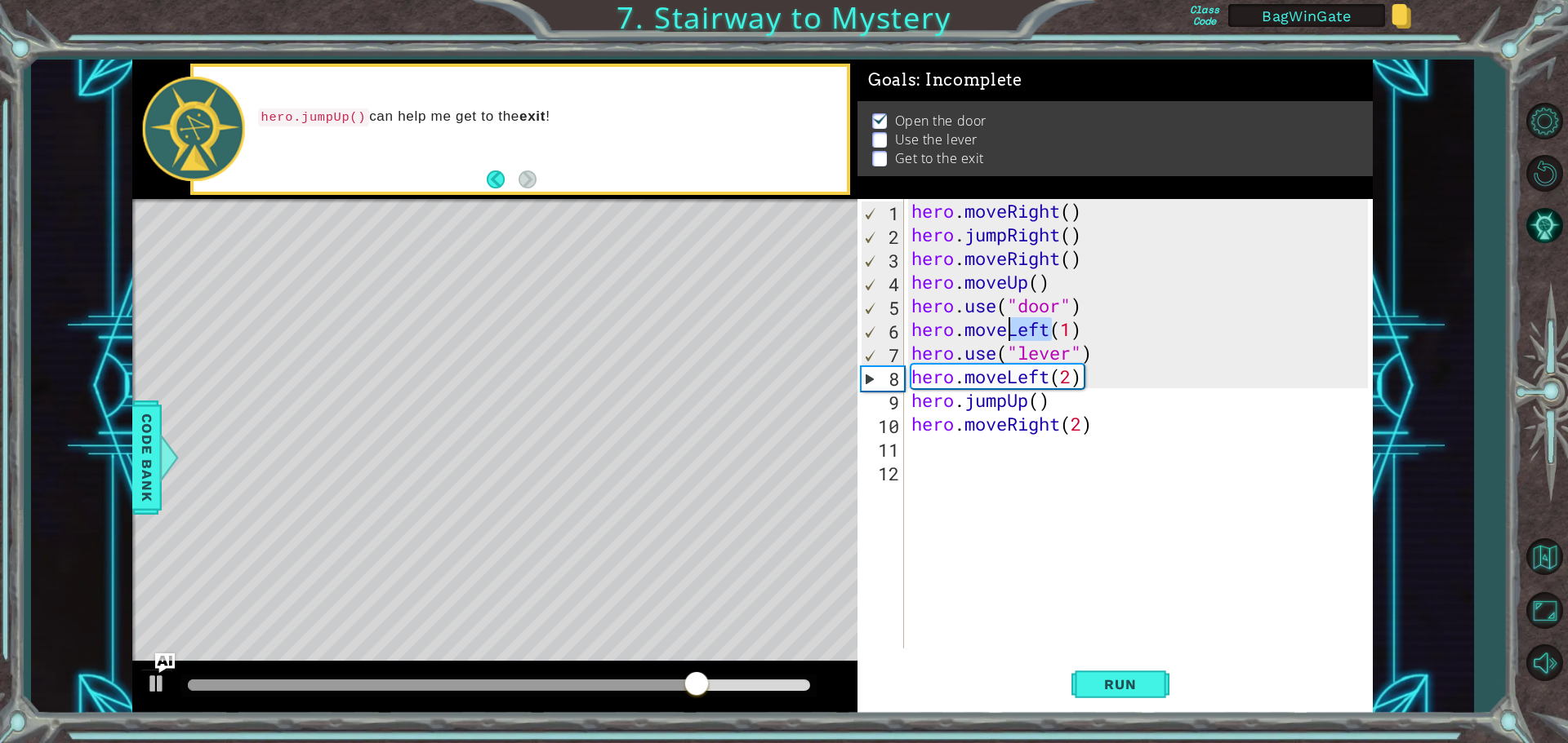
drag, startPoint x: 1047, startPoint y: 335, endPoint x: 1009, endPoint y: 336, distance: 38.0
click at [1009, 336] on div "hero . moveRight ( ) hero . jumpRight ( ) hero . moveRight ( ) hero . moveUp ( …" at bounding box center [1142, 447] width 468 height 497
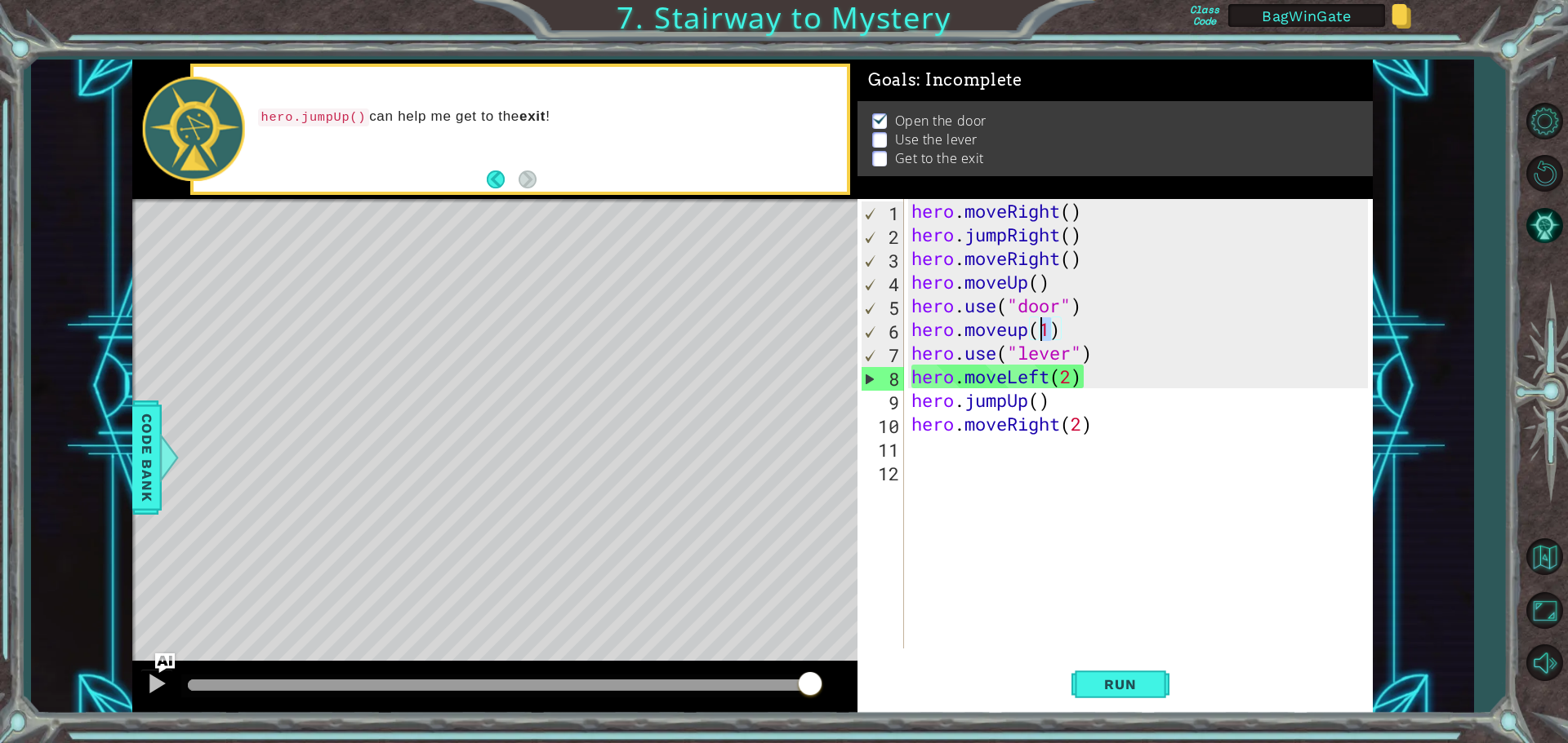
click at [1045, 329] on div "hero . moveRight ( ) hero . jumpRight ( ) hero . moveRight ( ) hero . moveUp ( …" at bounding box center [1142, 447] width 468 height 497
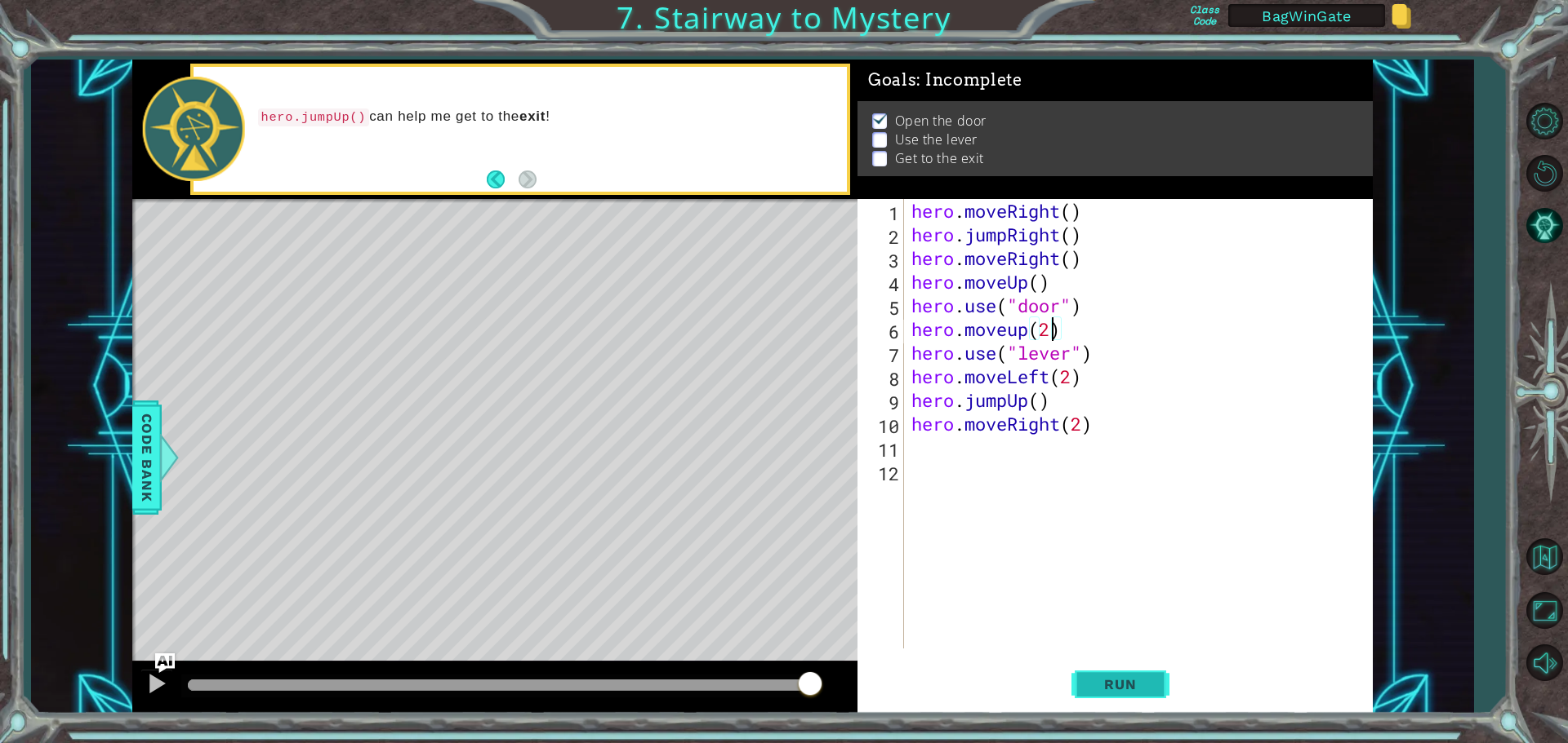
click at [1100, 679] on span "Run" at bounding box center [1120, 684] width 64 height 17
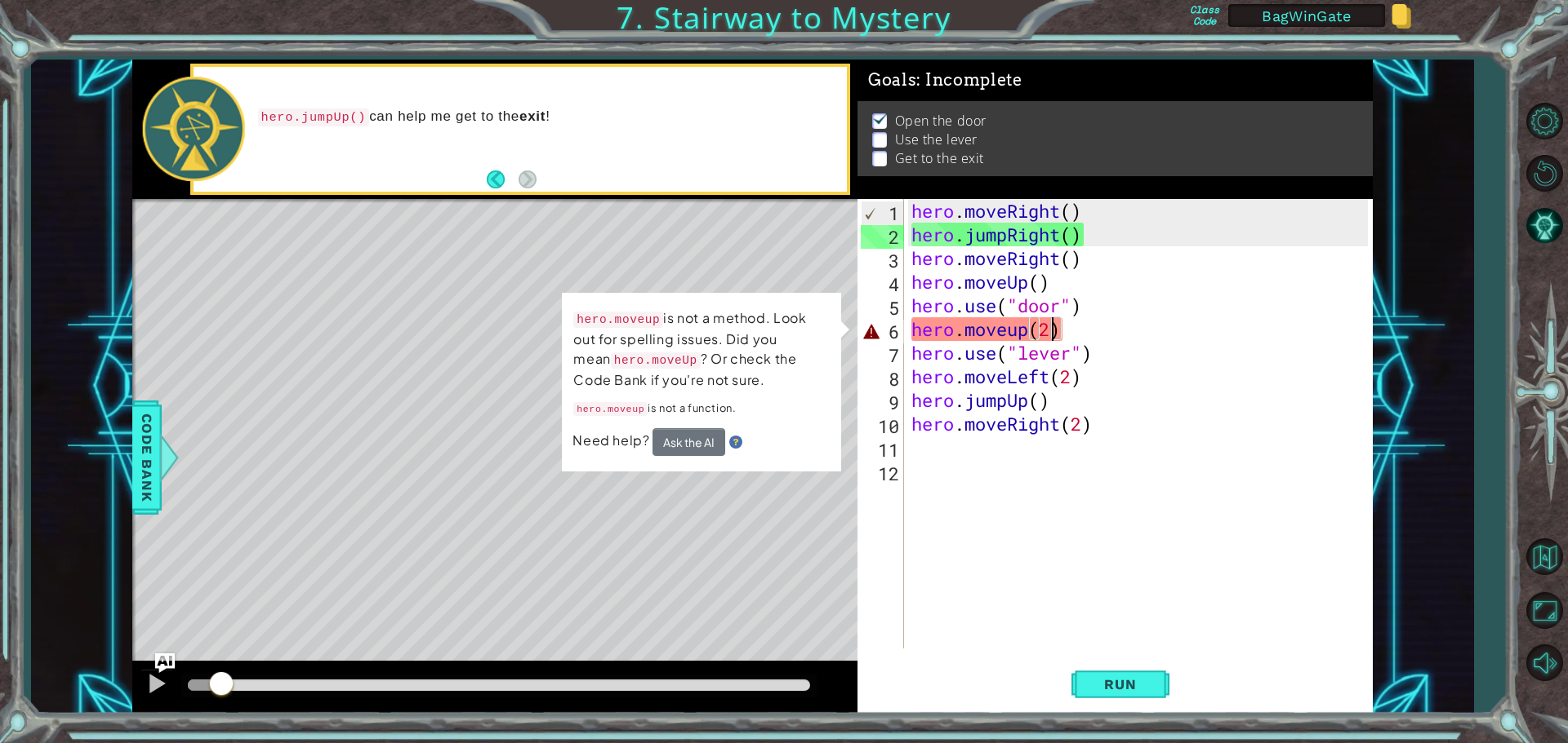
drag, startPoint x: 206, startPoint y: 688, endPoint x: 221, endPoint y: 693, distance: 15.8
click at [221, 693] on div at bounding box center [221, 685] width 29 height 29
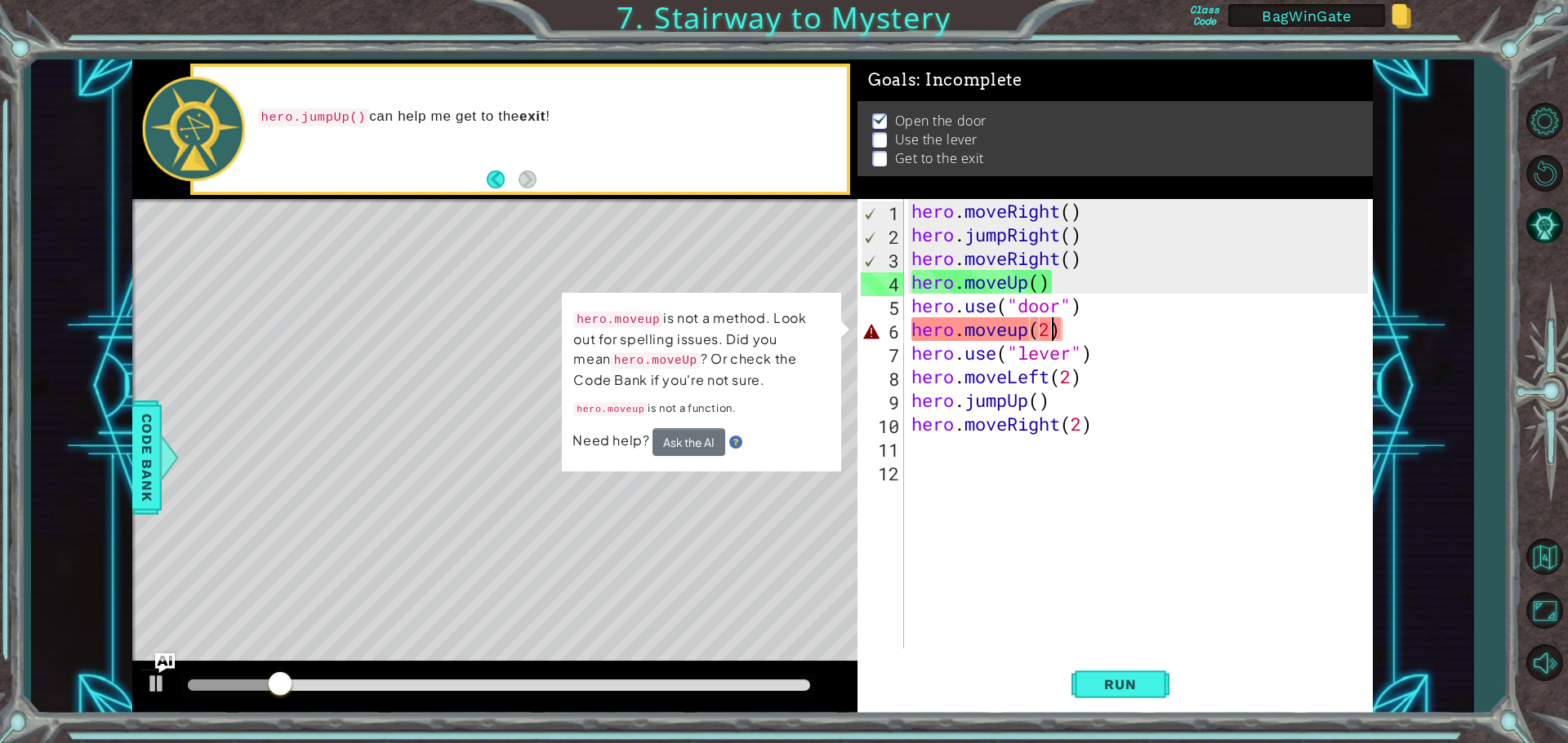
click at [1014, 334] on div "hero . moveRight ( ) hero . jumpRight ( ) hero . moveRight ( ) hero . moveUp ( …" at bounding box center [1142, 447] width 468 height 497
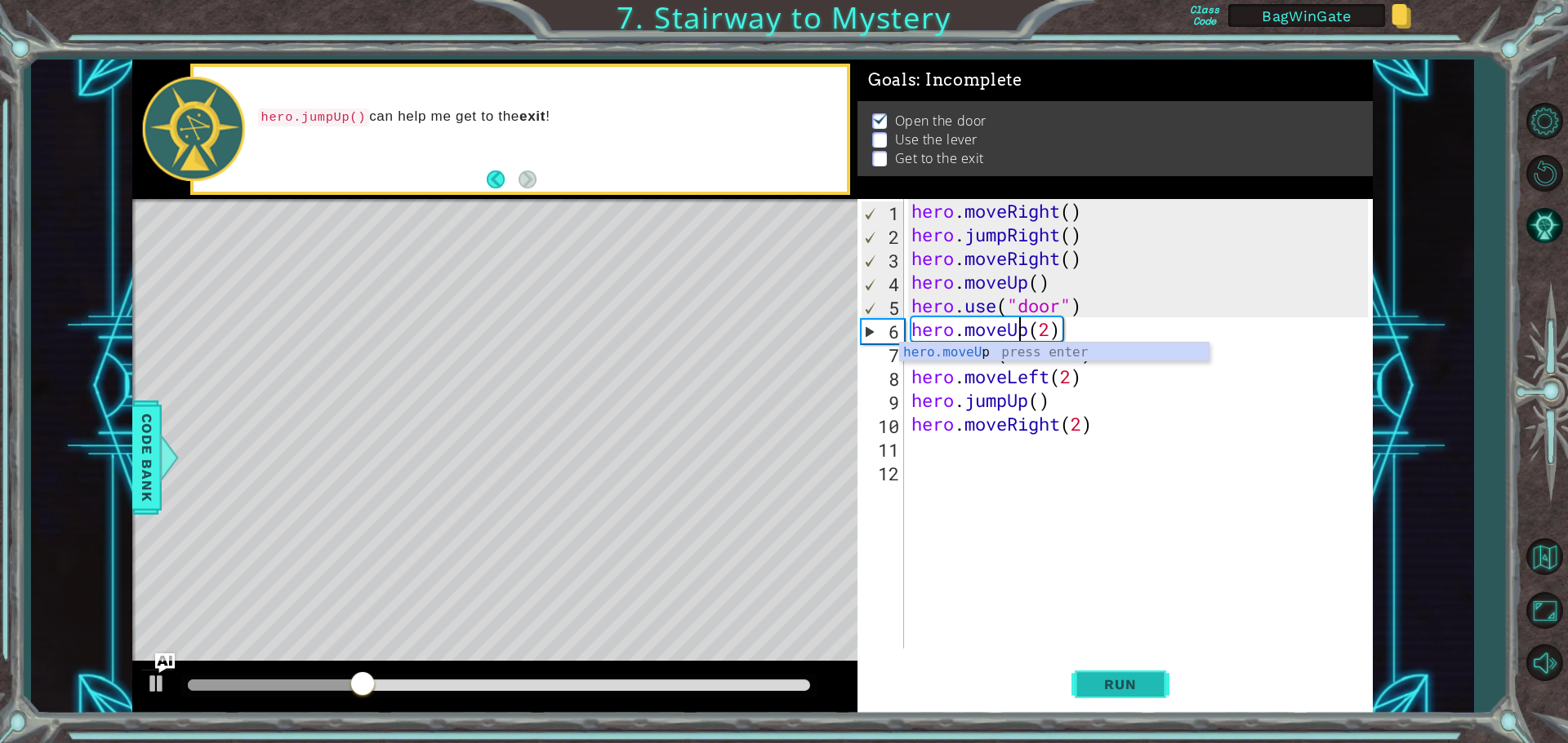
type textarea "hero.moveUp(2)"
click at [1126, 680] on span "Run" at bounding box center [1120, 684] width 64 height 17
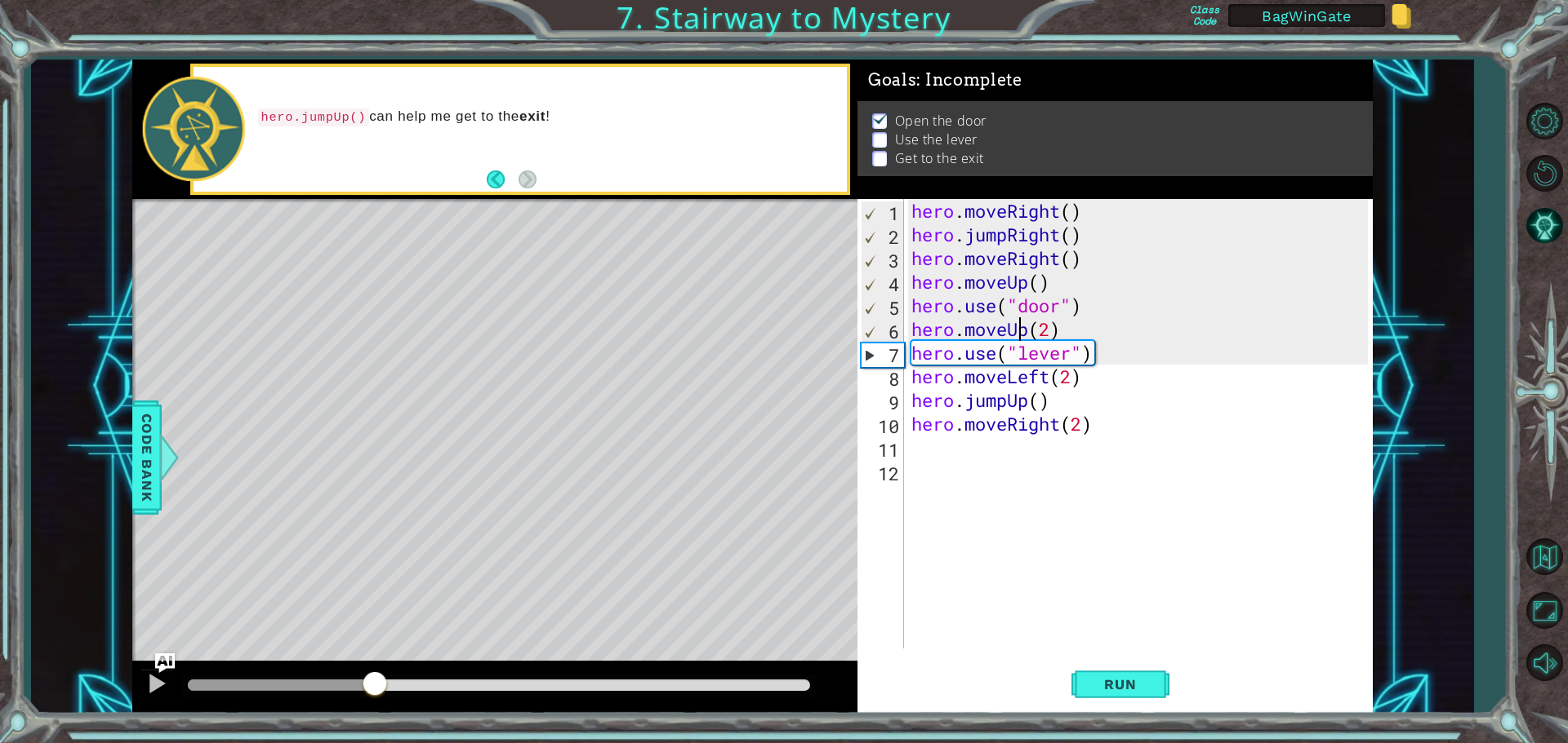
drag, startPoint x: 219, startPoint y: 685, endPoint x: 374, endPoint y: 697, distance: 155.5
click at [374, 697] on div at bounding box center [374, 685] width 29 height 29
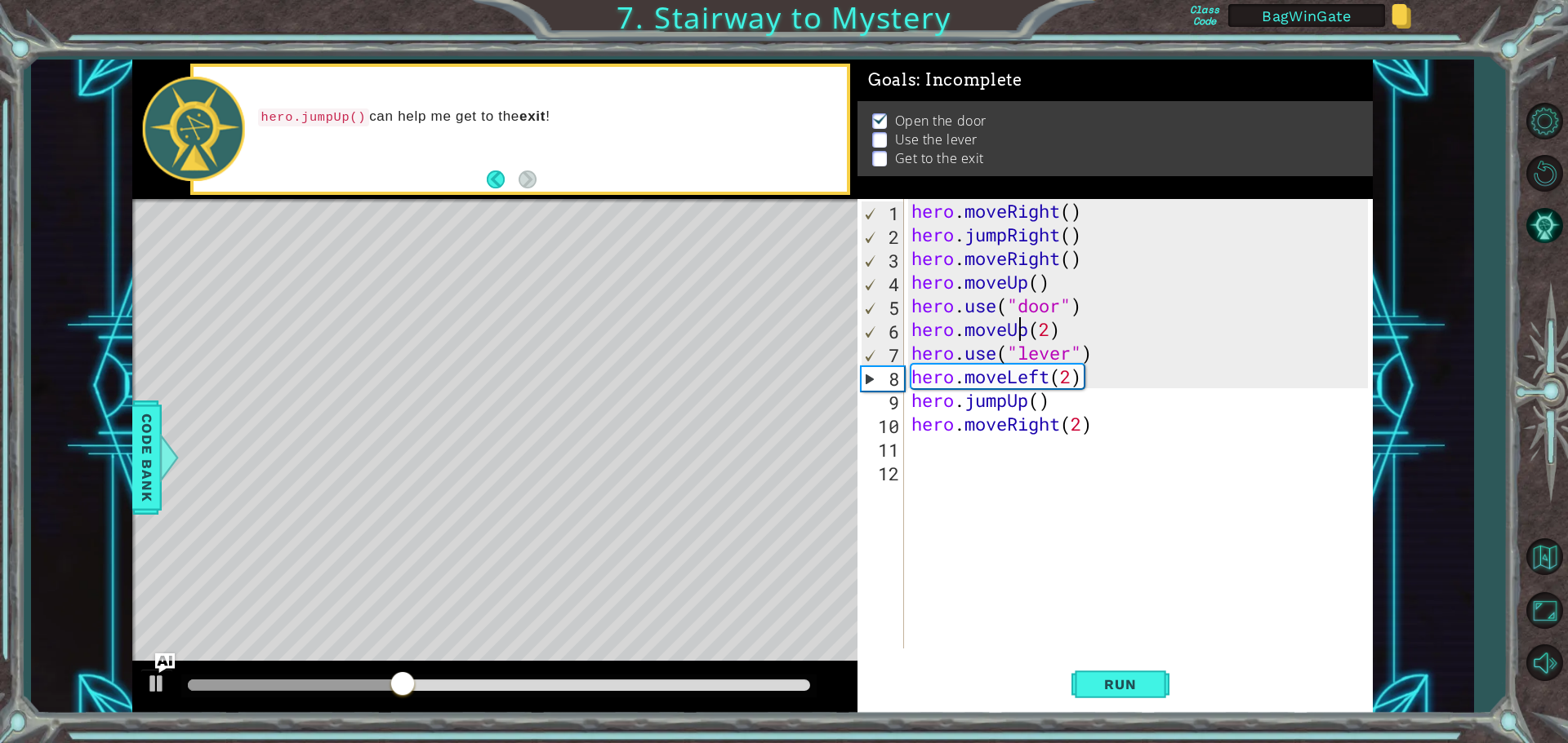
click at [1061, 324] on div "hero . moveRight ( ) hero . jumpRight ( ) hero . moveRight ( ) hero . moveUp ( …" at bounding box center [1142, 447] width 468 height 497
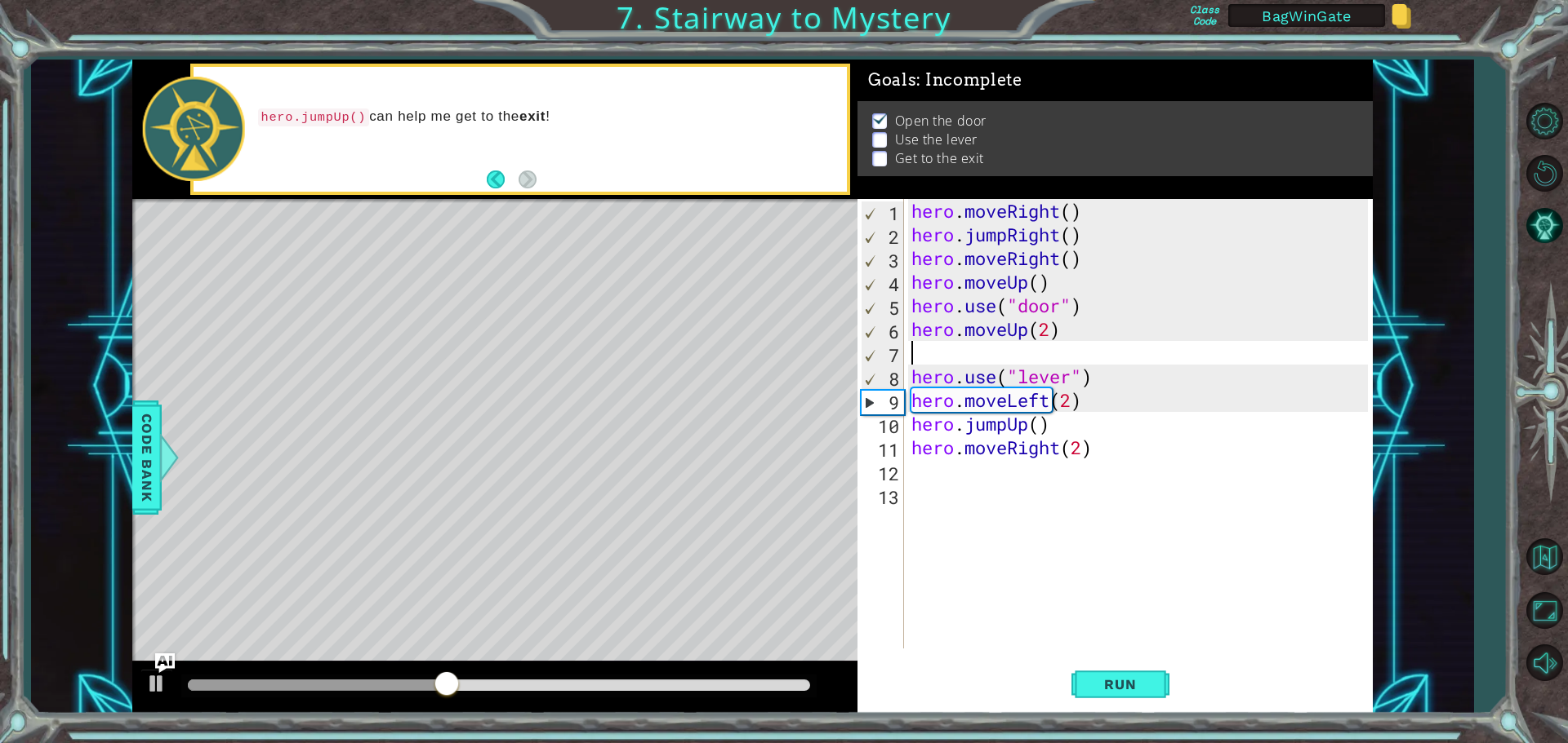
click at [965, 356] on div "hero . moveRight ( ) hero . jumpRight ( ) hero . moveRight ( ) hero . moveUp ( …" at bounding box center [1142, 447] width 468 height 497
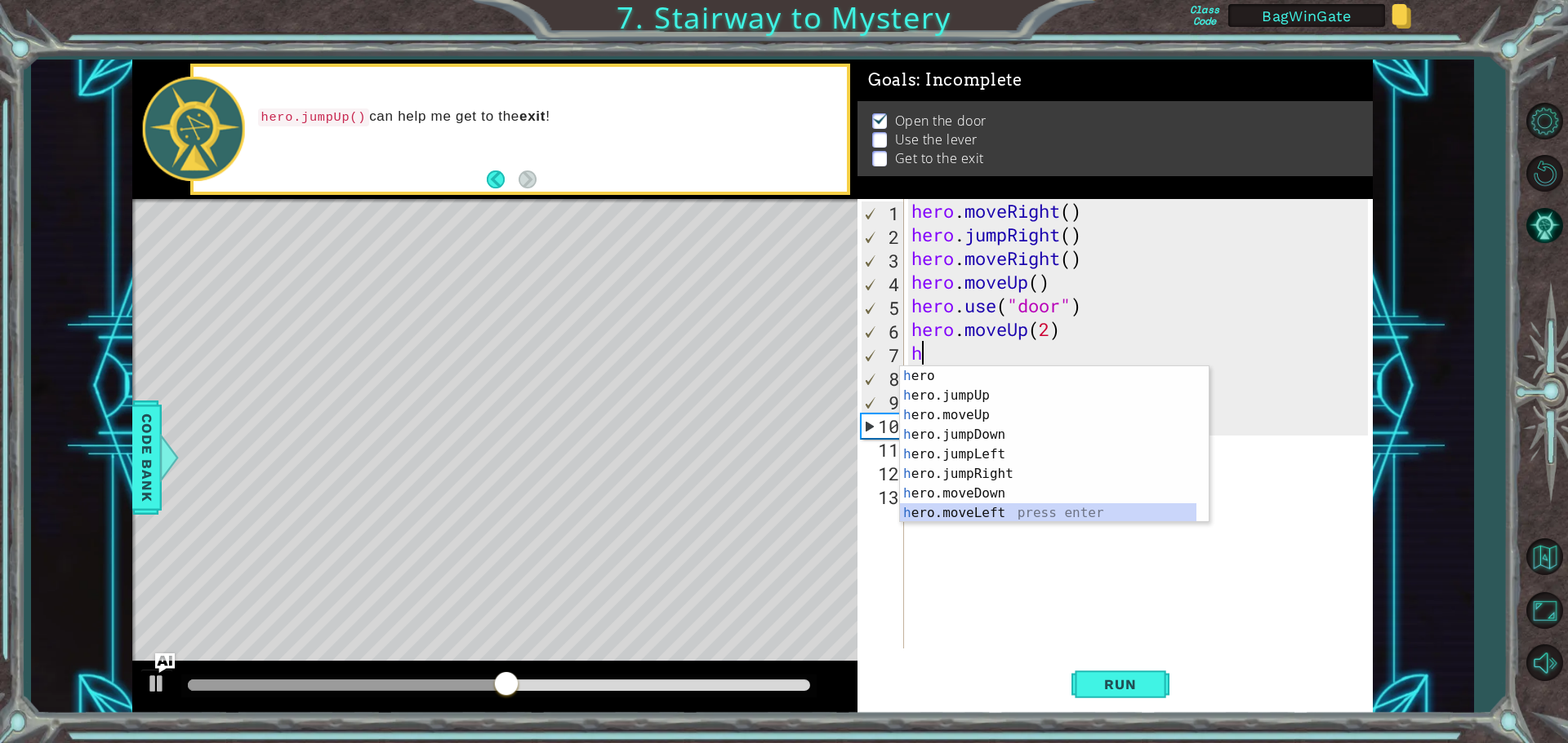
click at [958, 515] on div "h ero press enter h ero.jumpUp press enter h ero.moveUp press enter h ero.jumpD…" at bounding box center [1054, 464] width 308 height 195
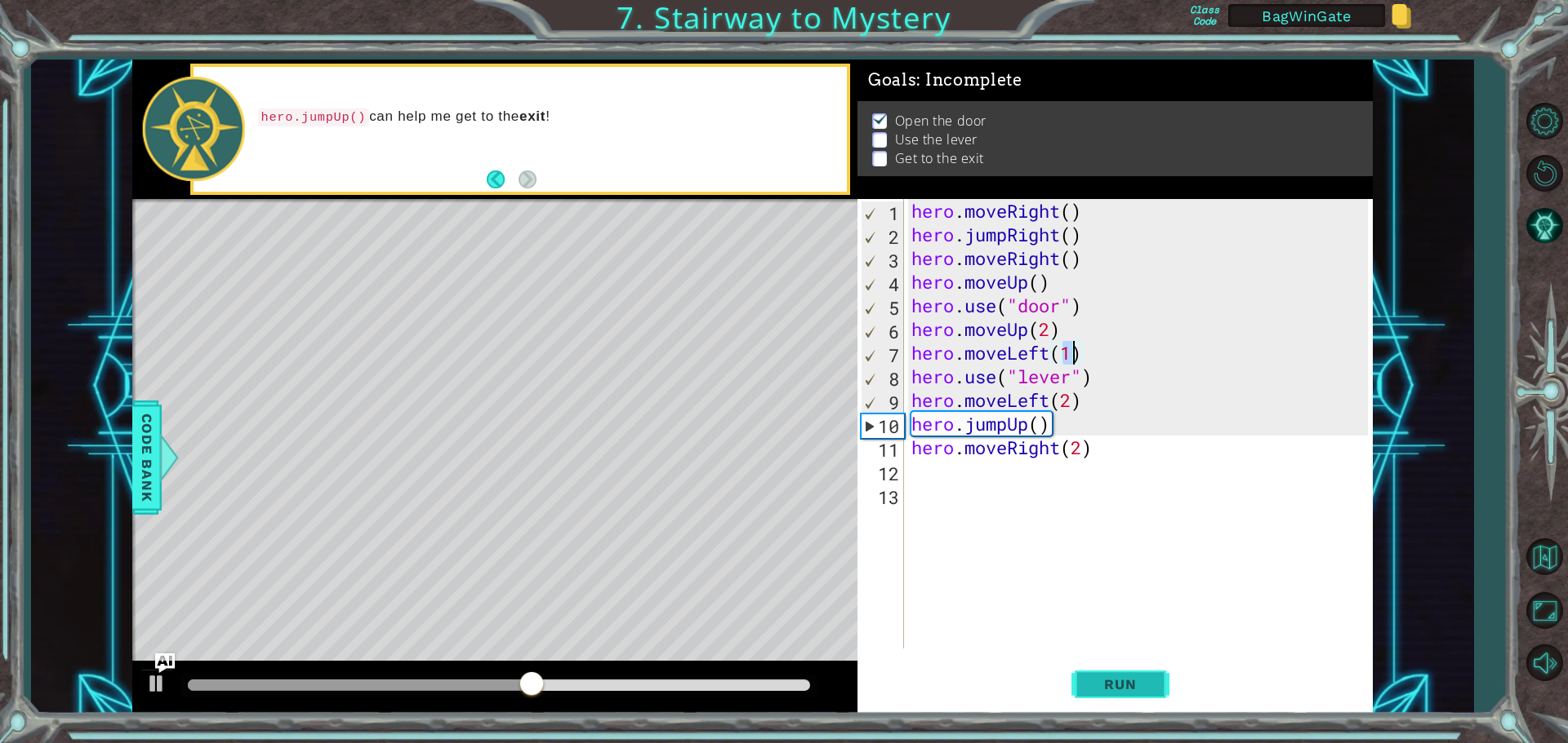
type textarea "hero.moveLeft(1)"
click at [1116, 684] on span "Run" at bounding box center [1120, 684] width 64 height 17
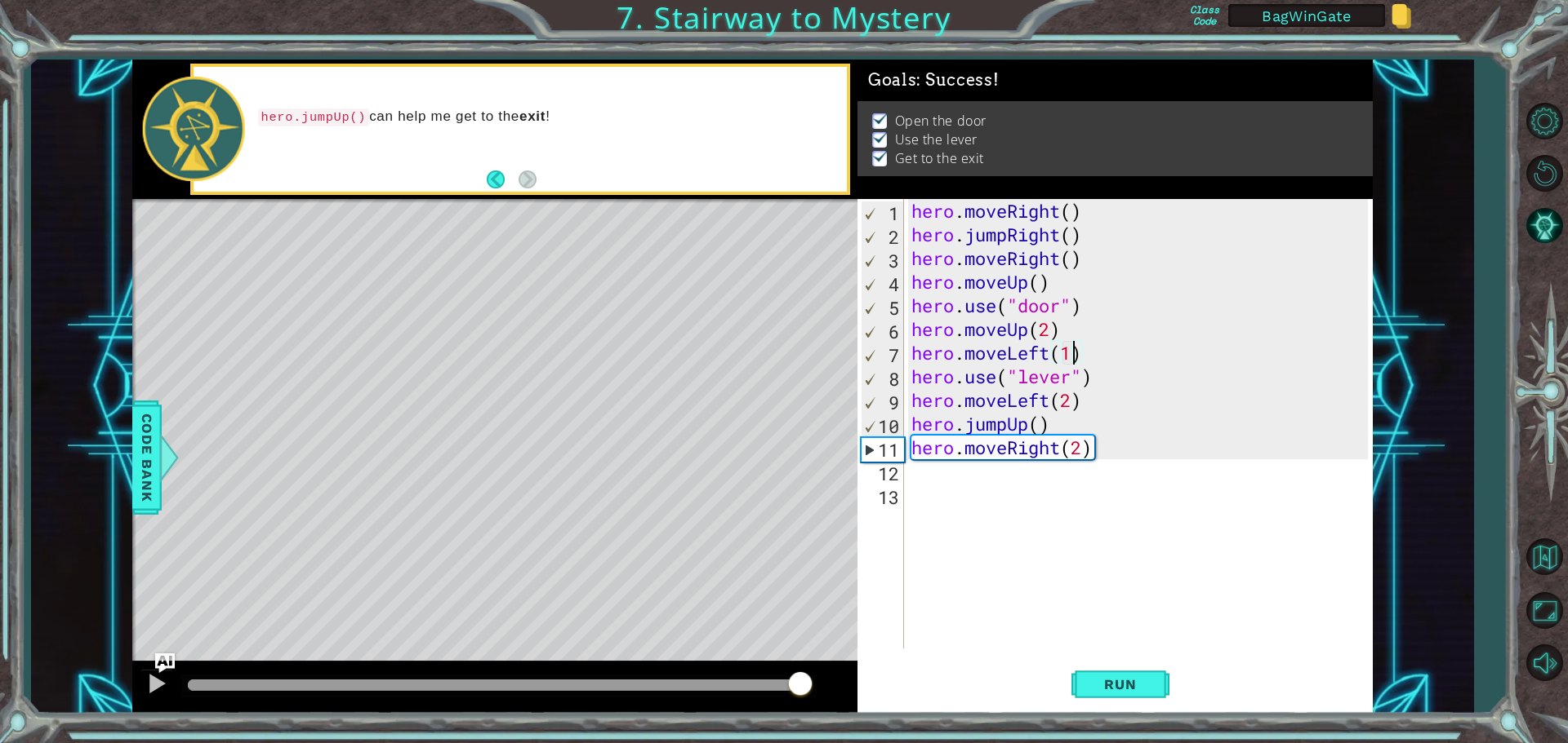
drag, startPoint x: 211, startPoint y: 688, endPoint x: 836, endPoint y: 718, distance: 625.7
click at [836, 718] on div "1 ההההההההההההההההההההההההההההההההההההההההההההההההההההההההההההההההההההההההההההה…" at bounding box center [784, 372] width 1568 height 743
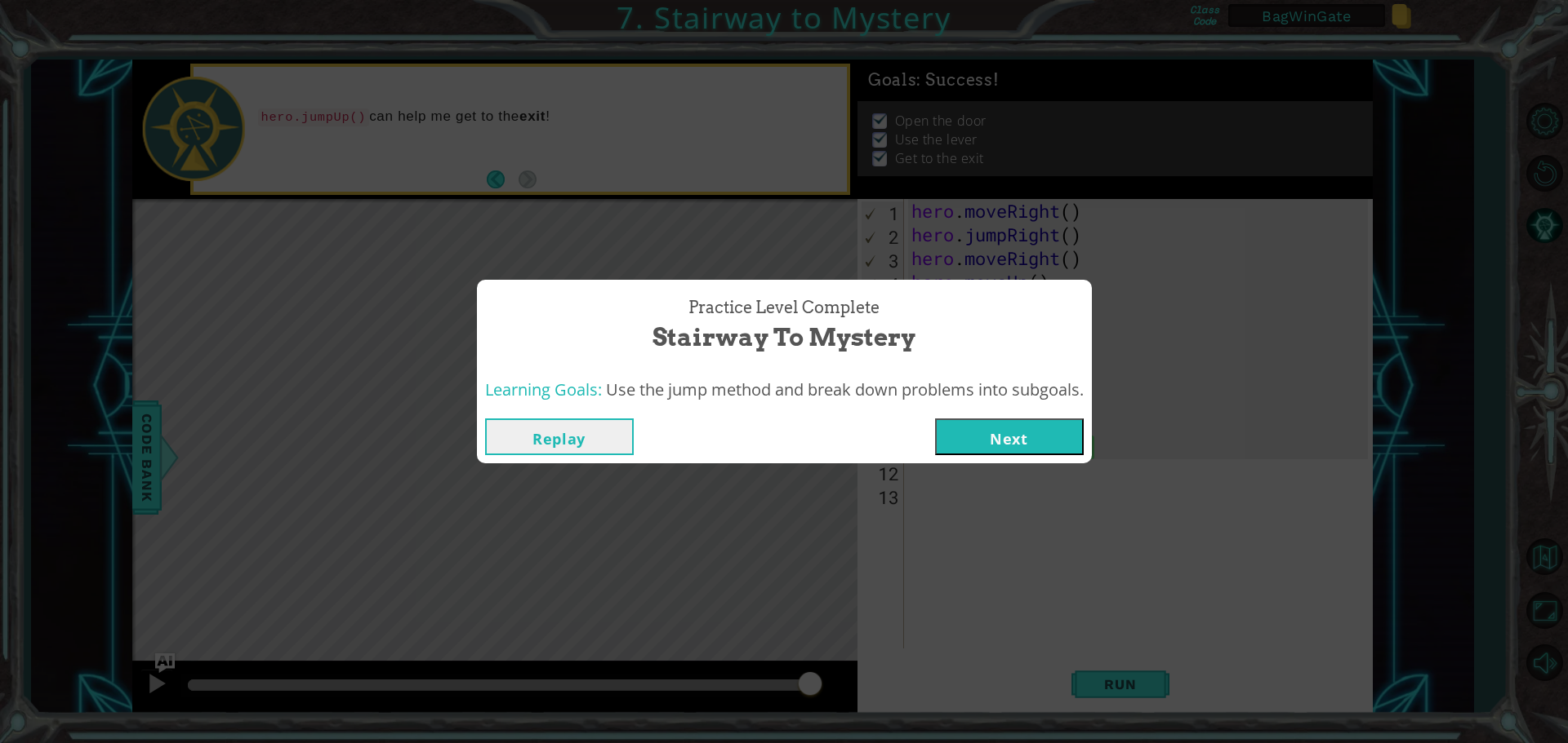
click at [1017, 430] on button "Next" at bounding box center [1009, 438] width 149 height 37
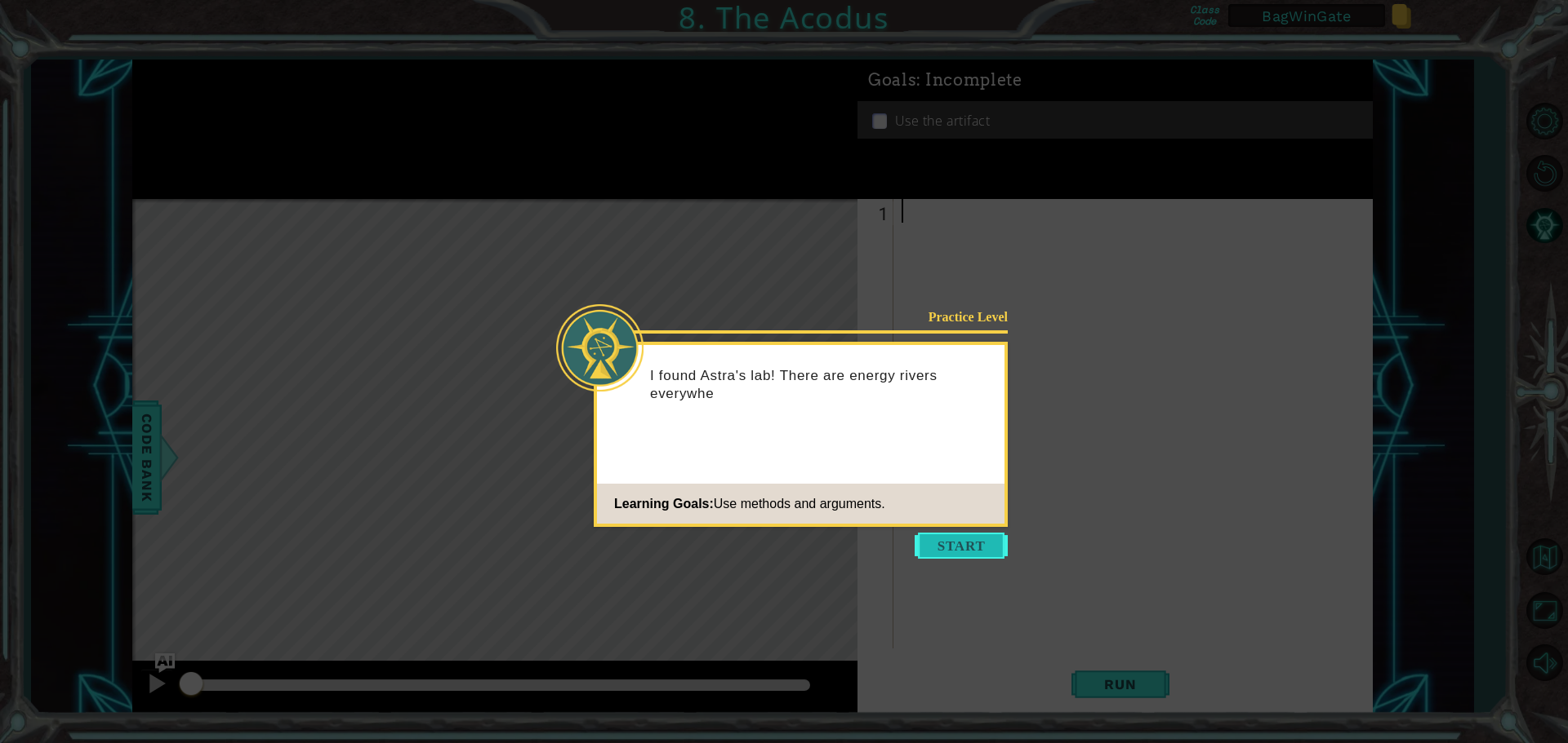
click at [949, 547] on button "Start" at bounding box center [961, 546] width 93 height 26
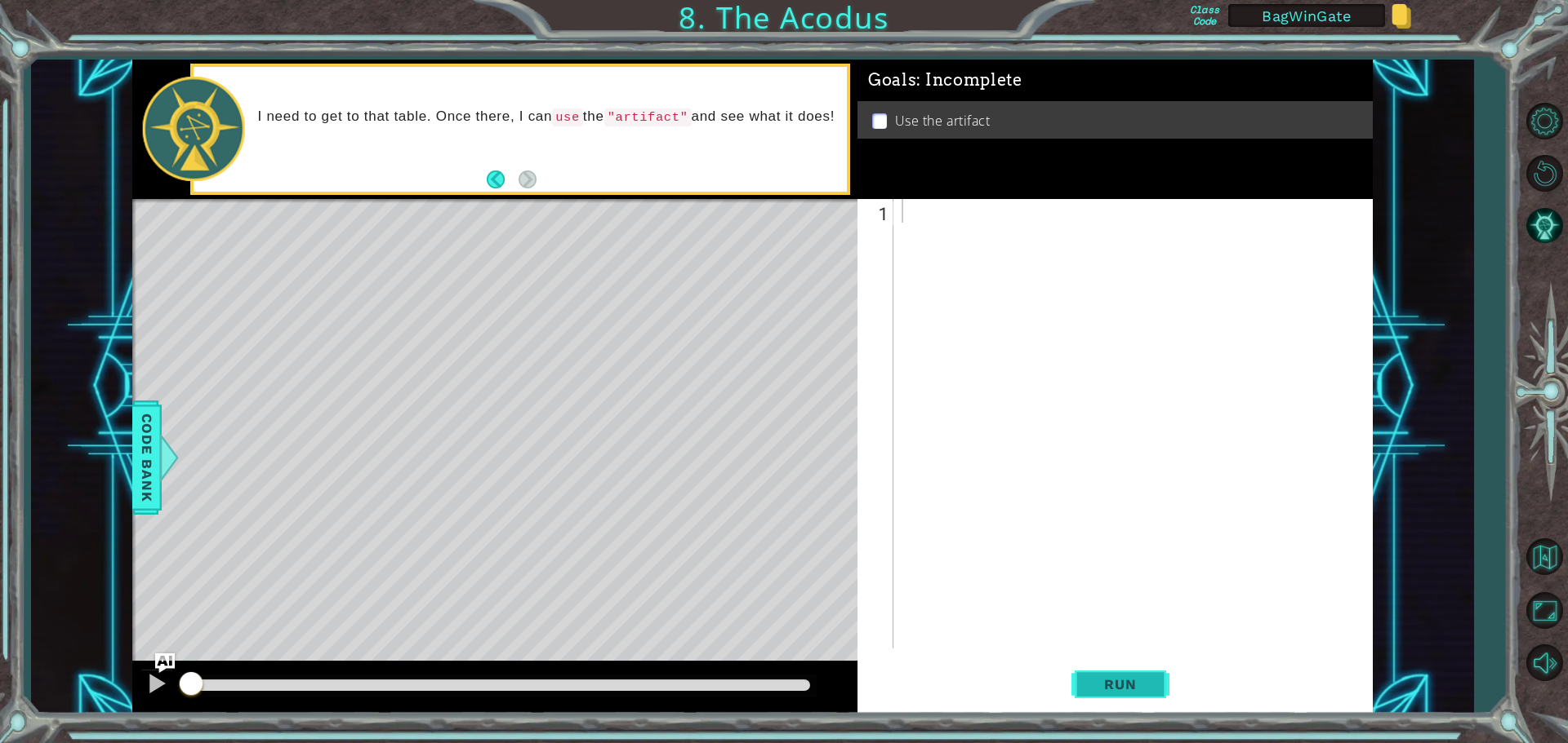
click at [1112, 679] on span "Run" at bounding box center [1120, 684] width 64 height 17
type textarea "h"
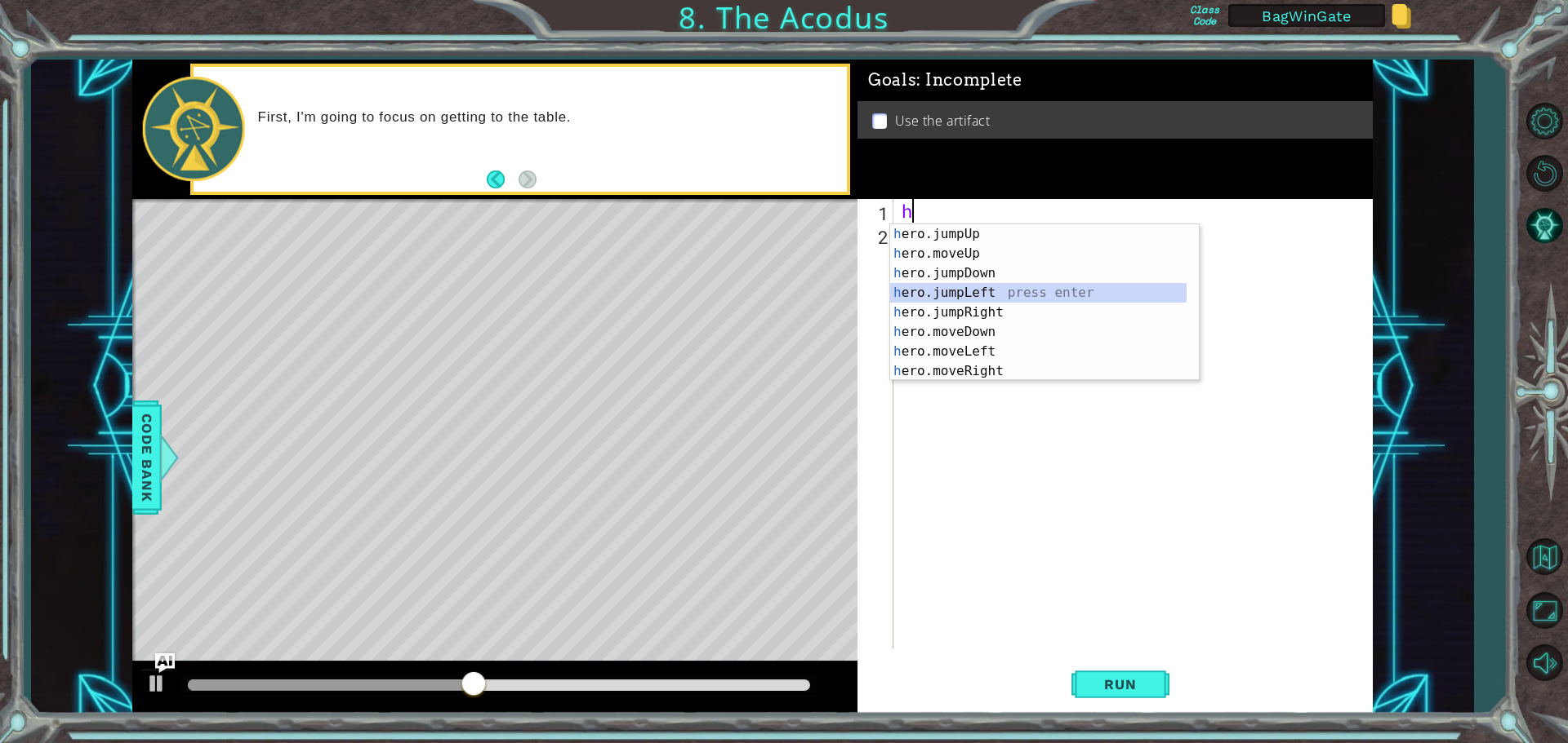
click at [961, 293] on div "h ero.jumpUp press enter h ero.moveUp press enter h ero.jumpDown press enter h …" at bounding box center [1038, 322] width 296 height 195
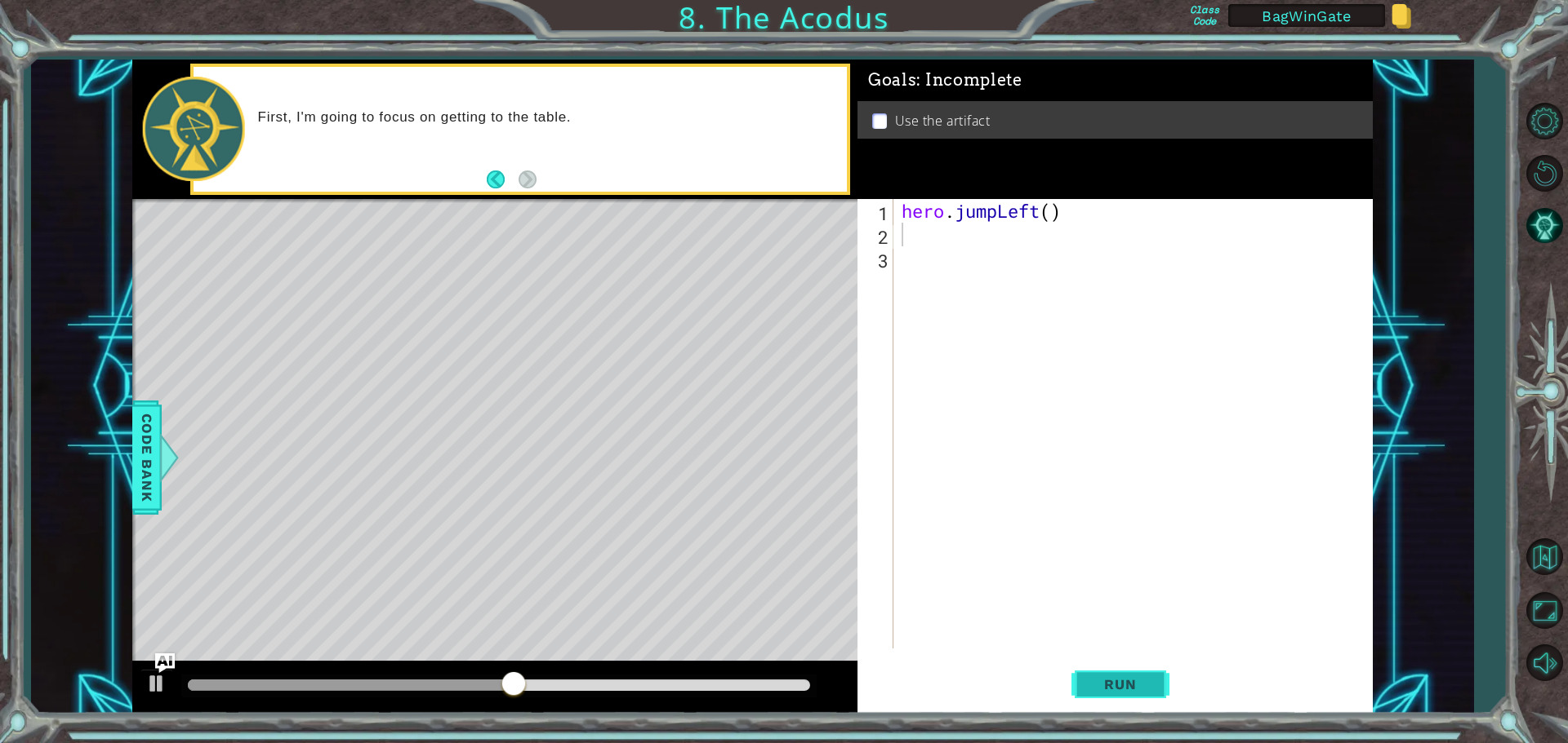
click at [1109, 688] on span "Run" at bounding box center [1120, 684] width 64 height 17
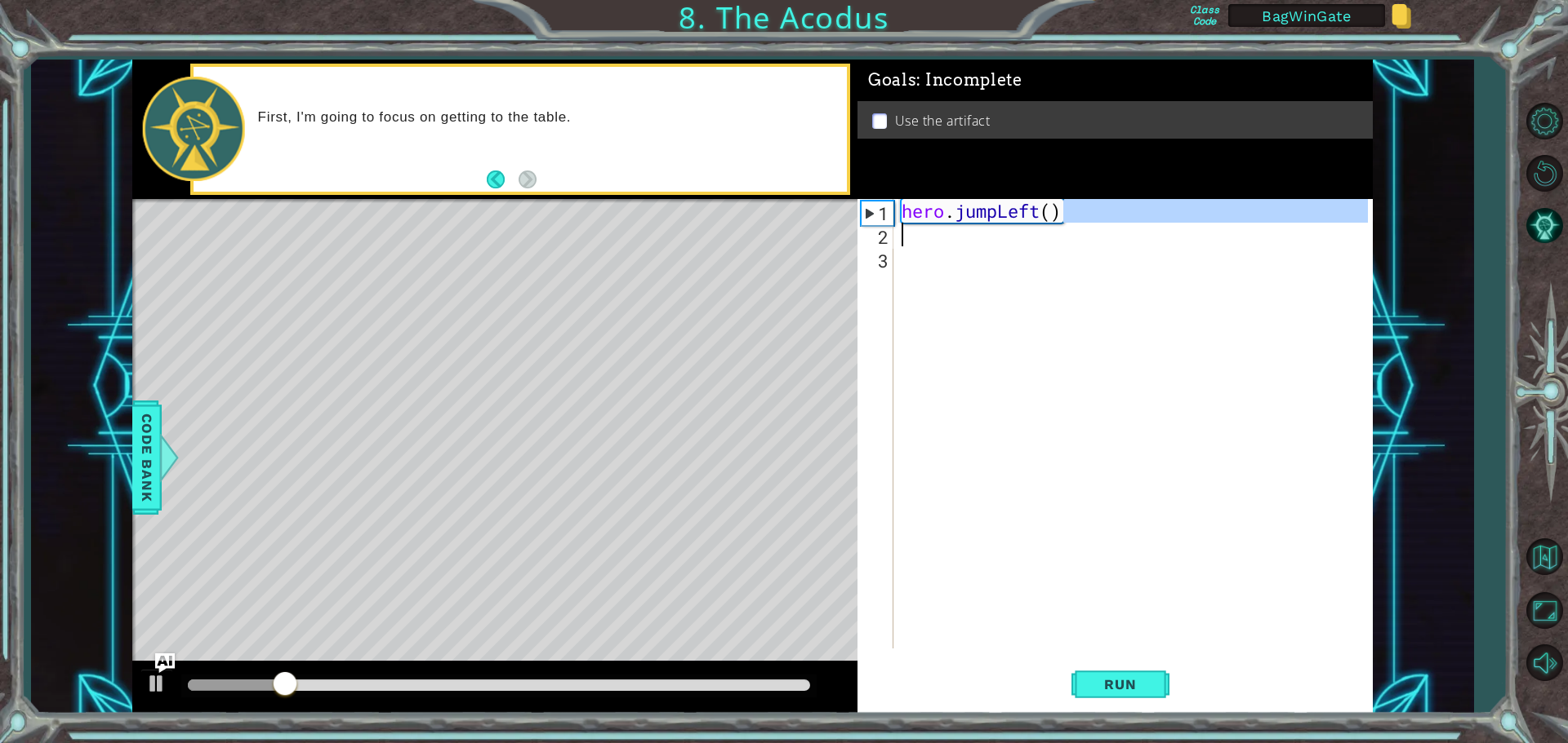
click at [843, 232] on div "1 ההההההההההההההההההההההההההההההההההההההההההההההההההההההההההההההההההההההההההההה…" at bounding box center [752, 386] width 1240 height 654
click at [1078, 216] on div "hero . jumpLeft ( )" at bounding box center [1133, 423] width 470 height 450
type textarea "hero.jumpLeft()"
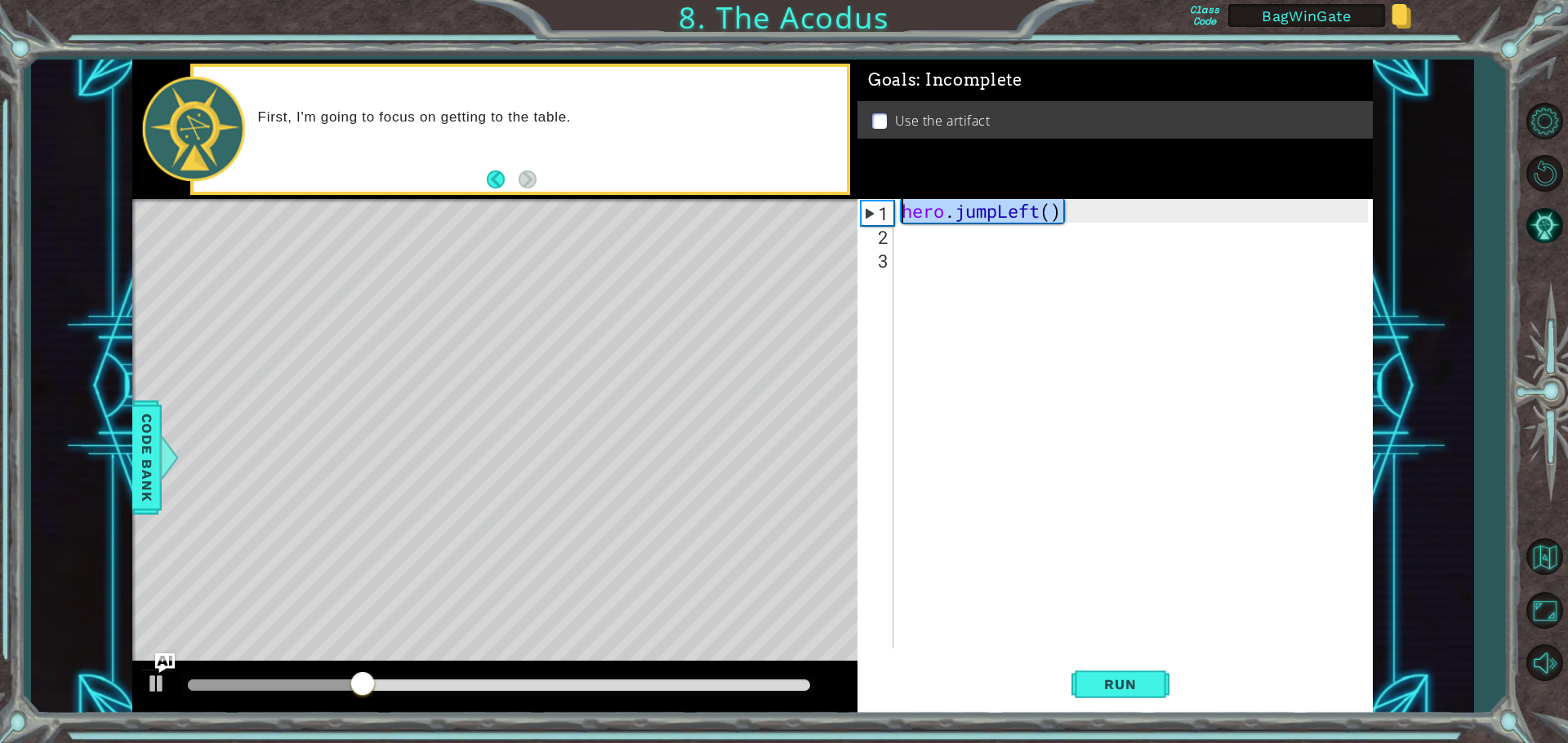
drag, startPoint x: 1098, startPoint y: 210, endPoint x: 898, endPoint y: 204, distance: 200.1
click at [898, 204] on div "hero.jumpLeft() 1 2 3 hero . jumpLeft ( ) ההההההההההההההההההההההההההההההההההההה…" at bounding box center [1112, 423] width 510 height 450
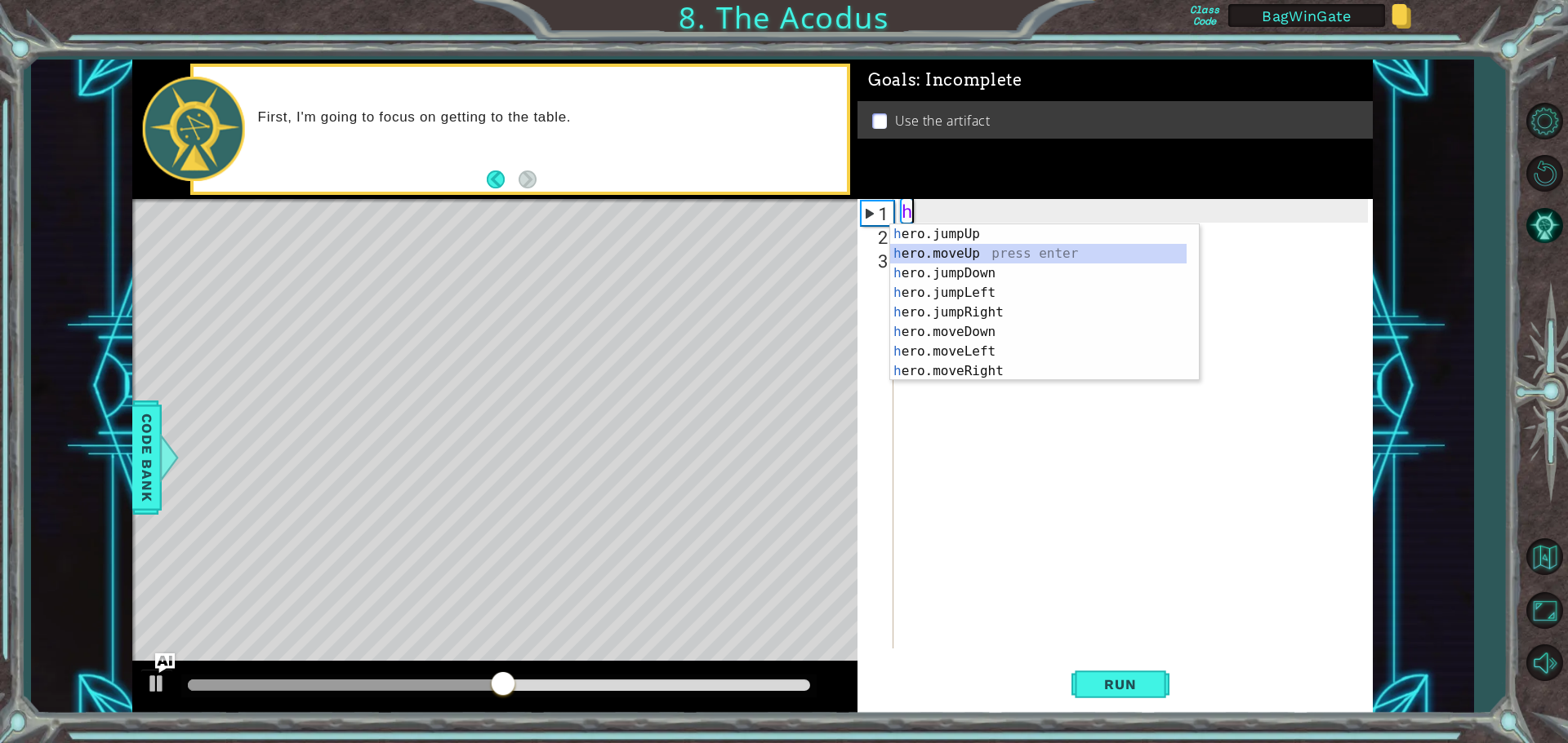
click at [951, 247] on div "h ero.jumpUp press enter h ero.moveUp press enter h ero.jumpDown press enter h …" at bounding box center [1038, 322] width 296 height 195
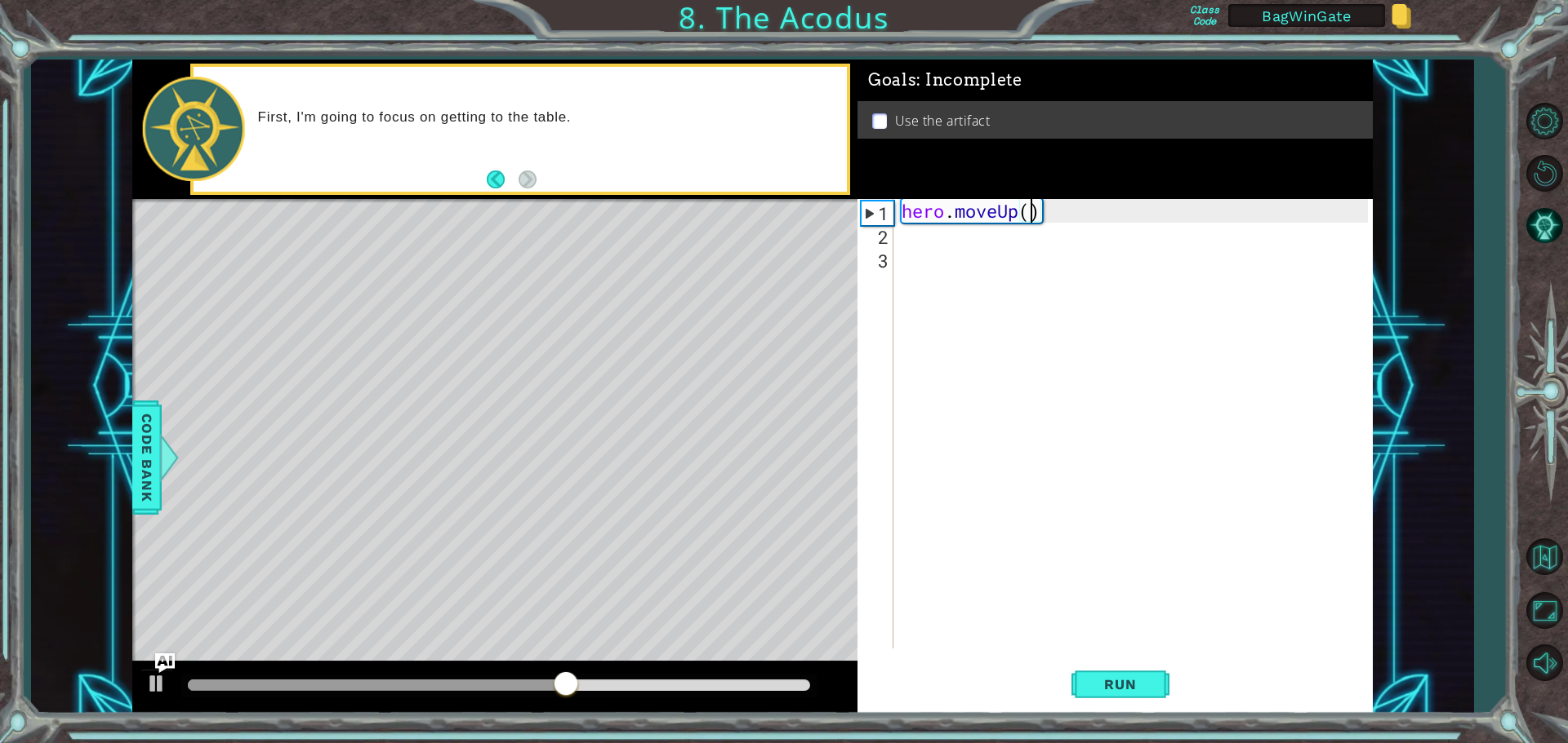
type textarea "hero.moveUp(2)"
click at [945, 240] on div "hero . moveUp ( 2 )" at bounding box center [1137, 447] width 477 height 497
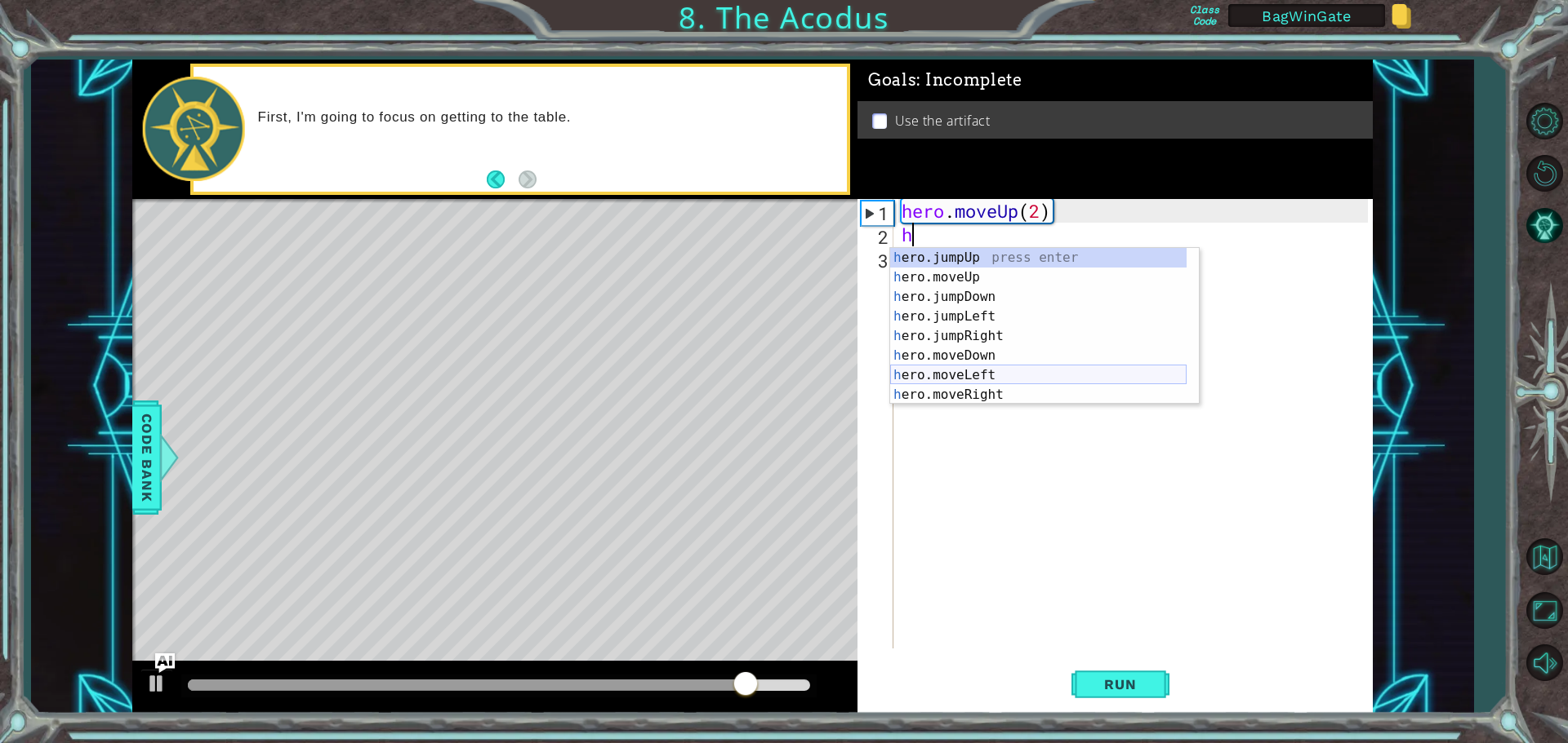
click at [954, 374] on div "h ero.jumpUp press enter h ero.moveUp press enter h ero.jumpDown press enter h …" at bounding box center [1038, 346] width 296 height 195
type textarea "hero.moveLeft(1)"
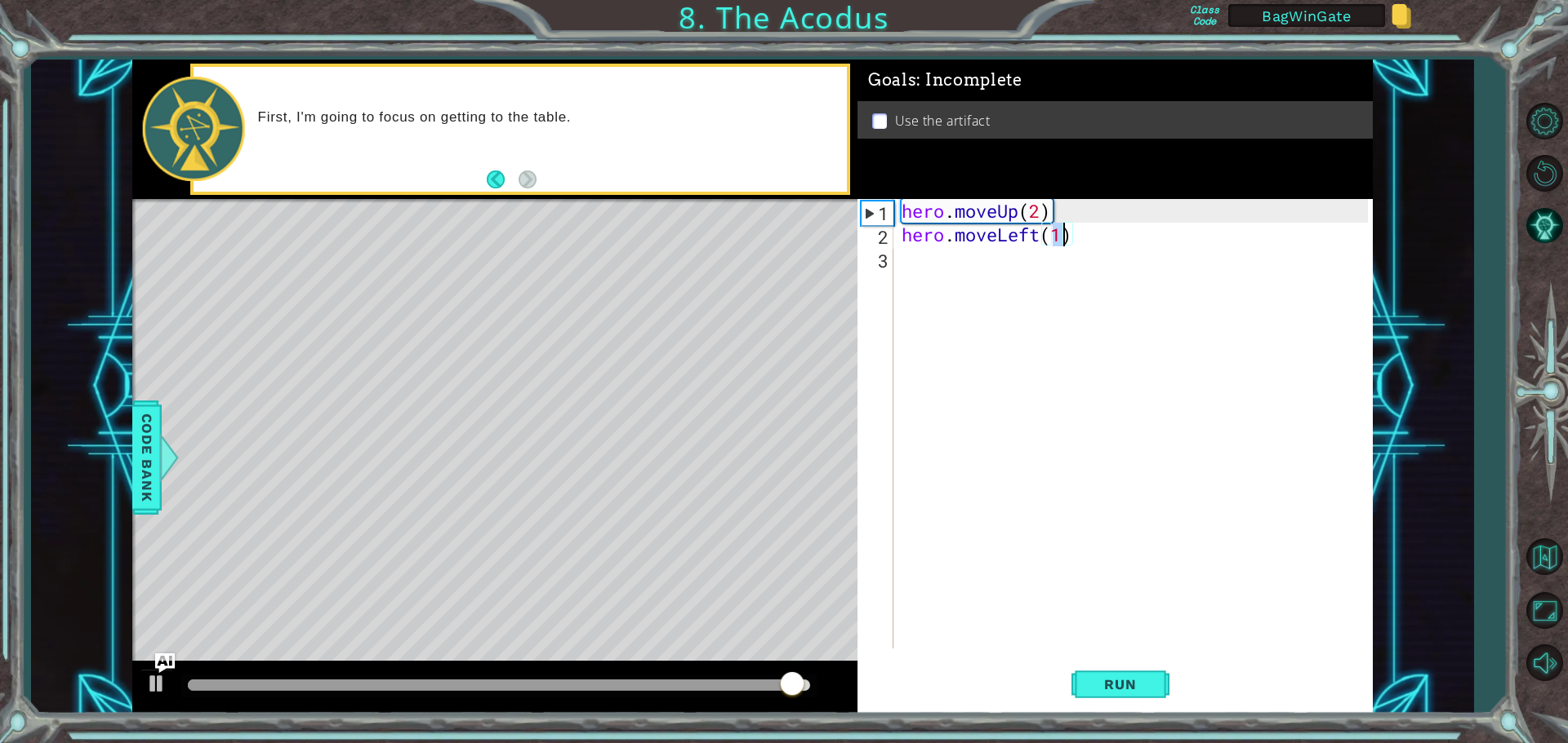
click at [921, 264] on div "hero . moveUp ( 2 ) hero . moveLeft ( 1 )" at bounding box center [1137, 447] width 477 height 497
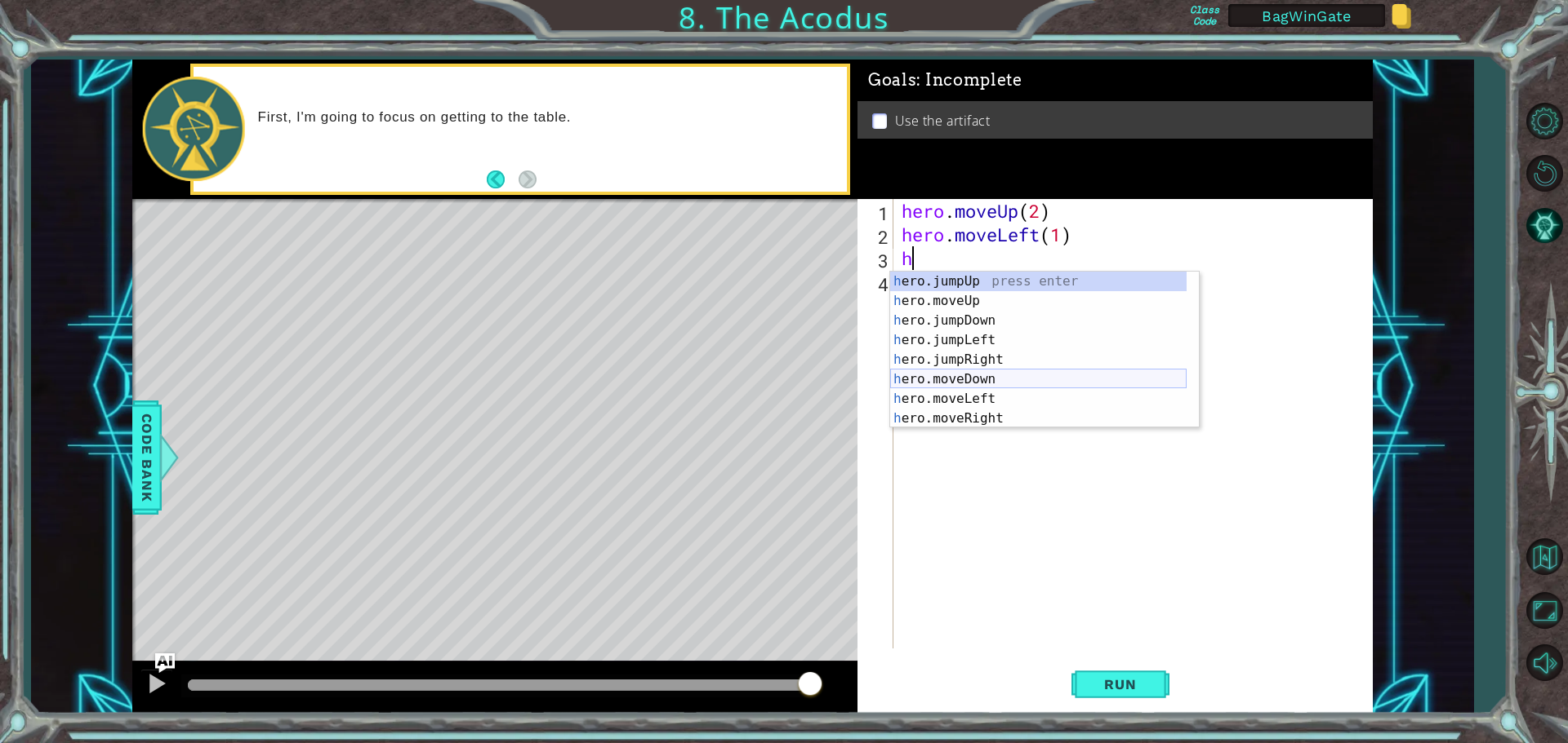
click at [947, 381] on div "h ero.jumpUp press enter h ero.moveUp press enter h ero.jumpDown press enter h …" at bounding box center [1038, 370] width 296 height 195
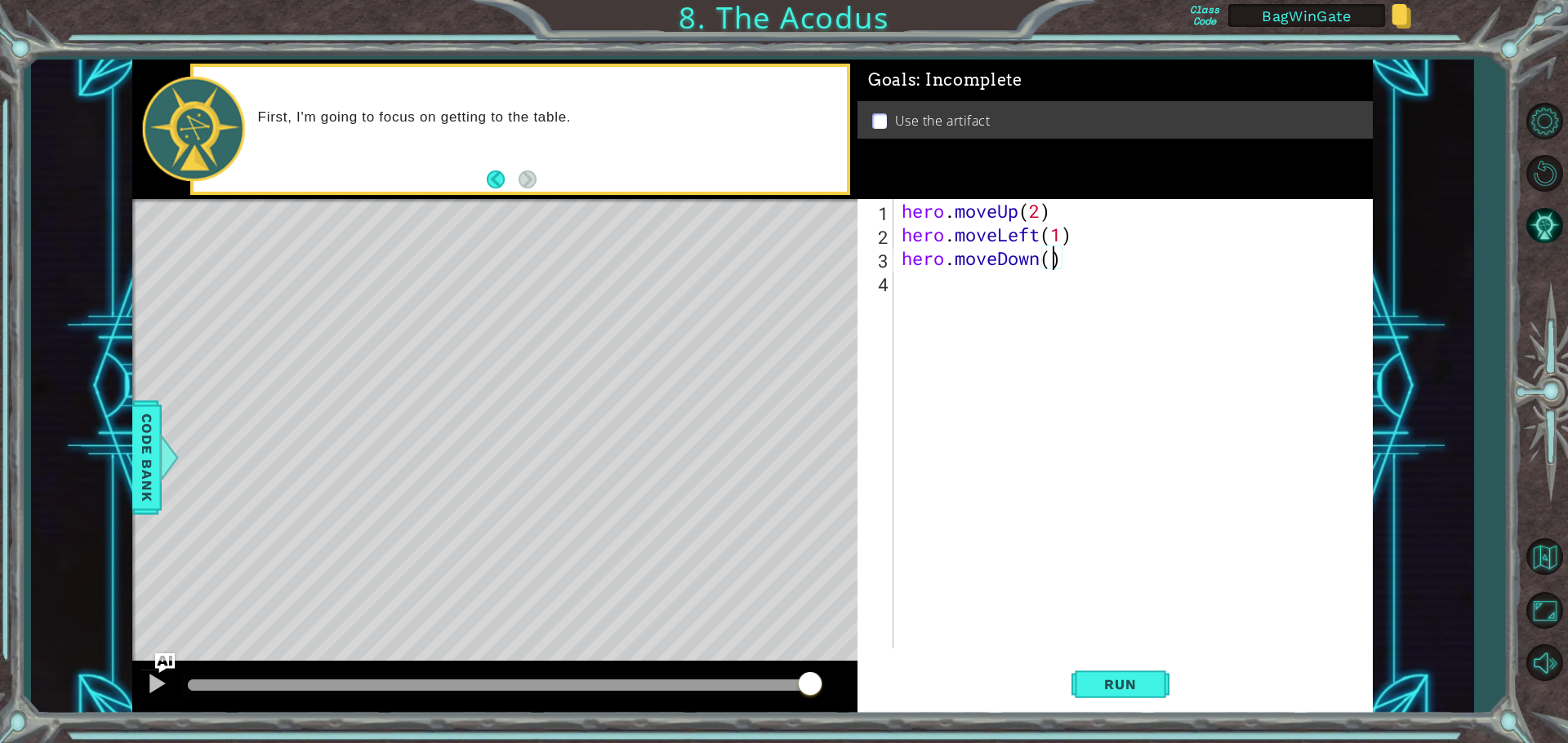
type textarea "hero.moveDown(2)"
click at [921, 286] on div "hero . moveUp ( 2 ) hero . moveLeft ( 1 ) hero . moveDown ( 2 )" at bounding box center [1137, 447] width 477 height 497
type textarea "h"
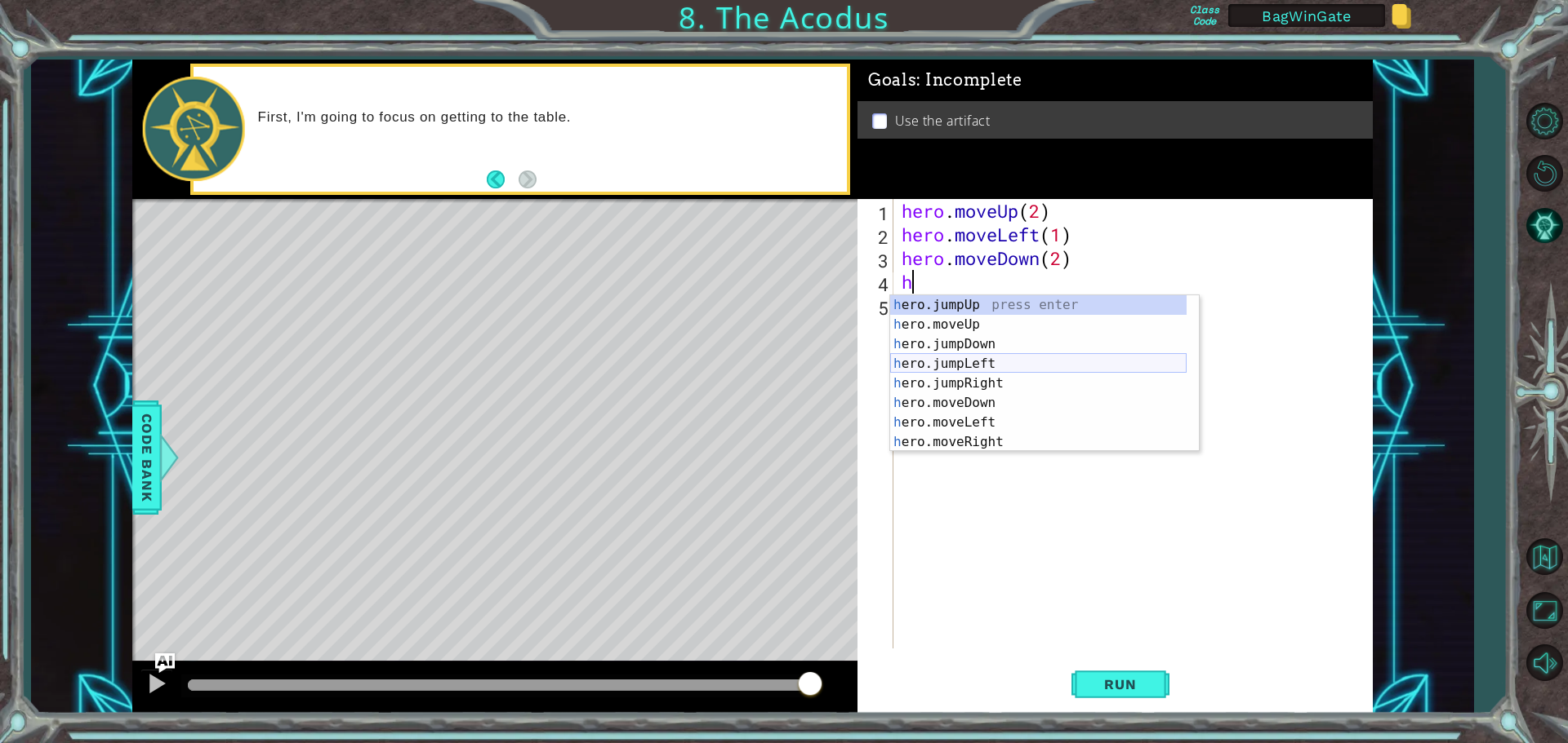
click at [950, 360] on div "h ero.jumpUp press enter h ero.moveUp press enter h ero.jumpDown press enter h …" at bounding box center [1038, 394] width 296 height 195
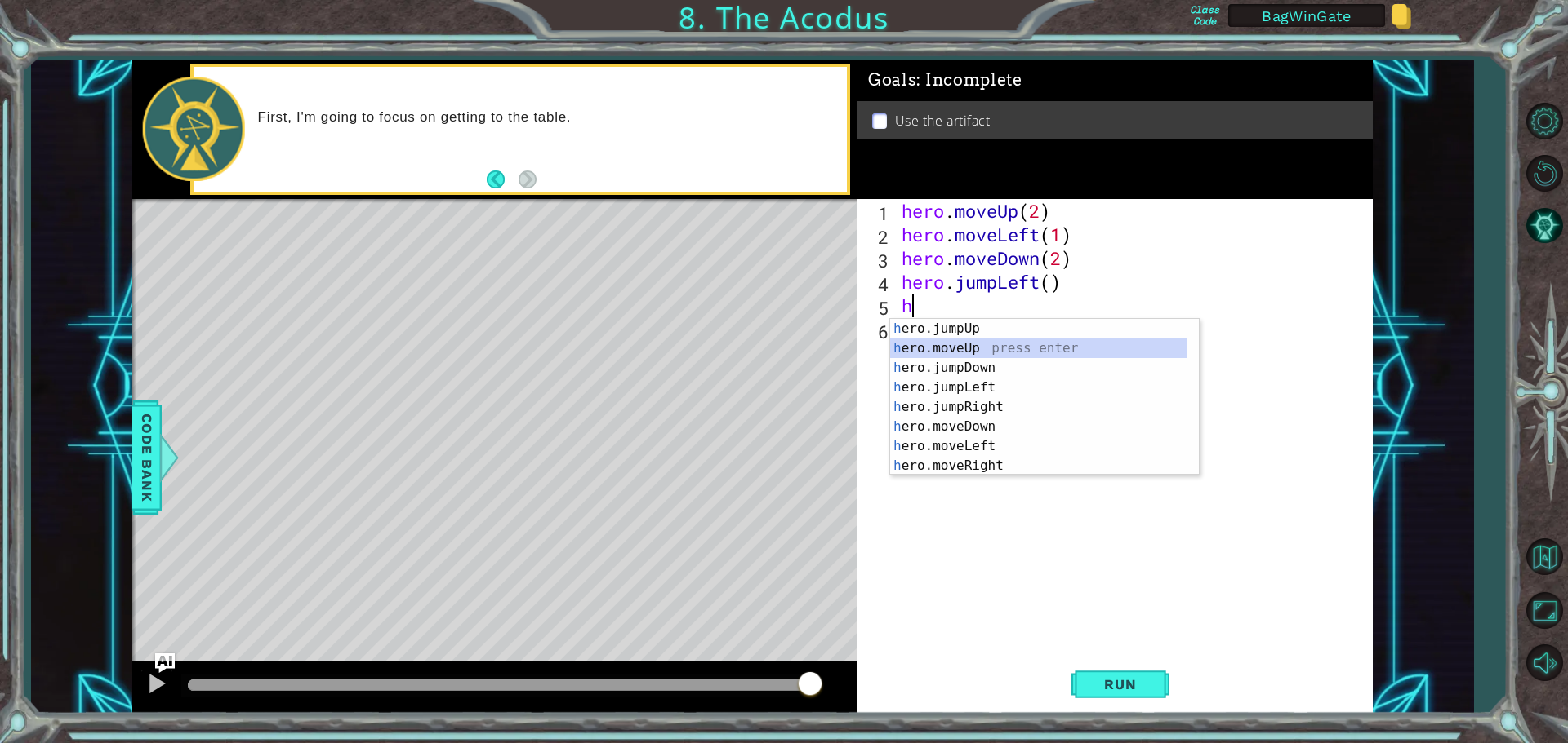
click at [958, 346] on div "h ero.jumpUp press enter h ero.moveUp press enter h ero.jumpDown press enter h …" at bounding box center [1038, 416] width 296 height 195
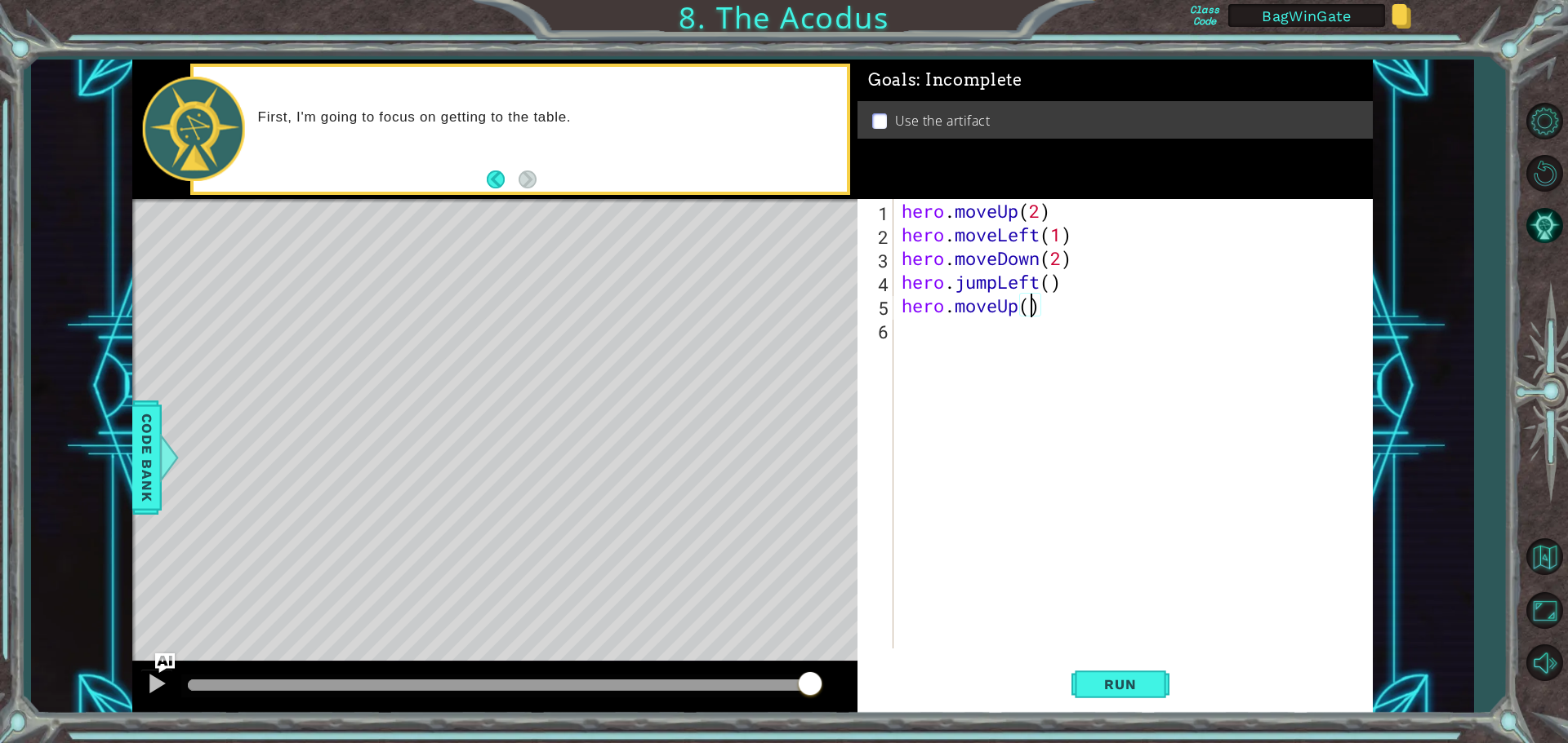
type textarea "hero.moveUp(2)"
click at [917, 333] on div "hero . moveUp ( 2 ) hero . moveLeft ( 1 ) hero . moveDown ( 2 ) hero . jumpLeft…" at bounding box center [1137, 447] width 477 height 497
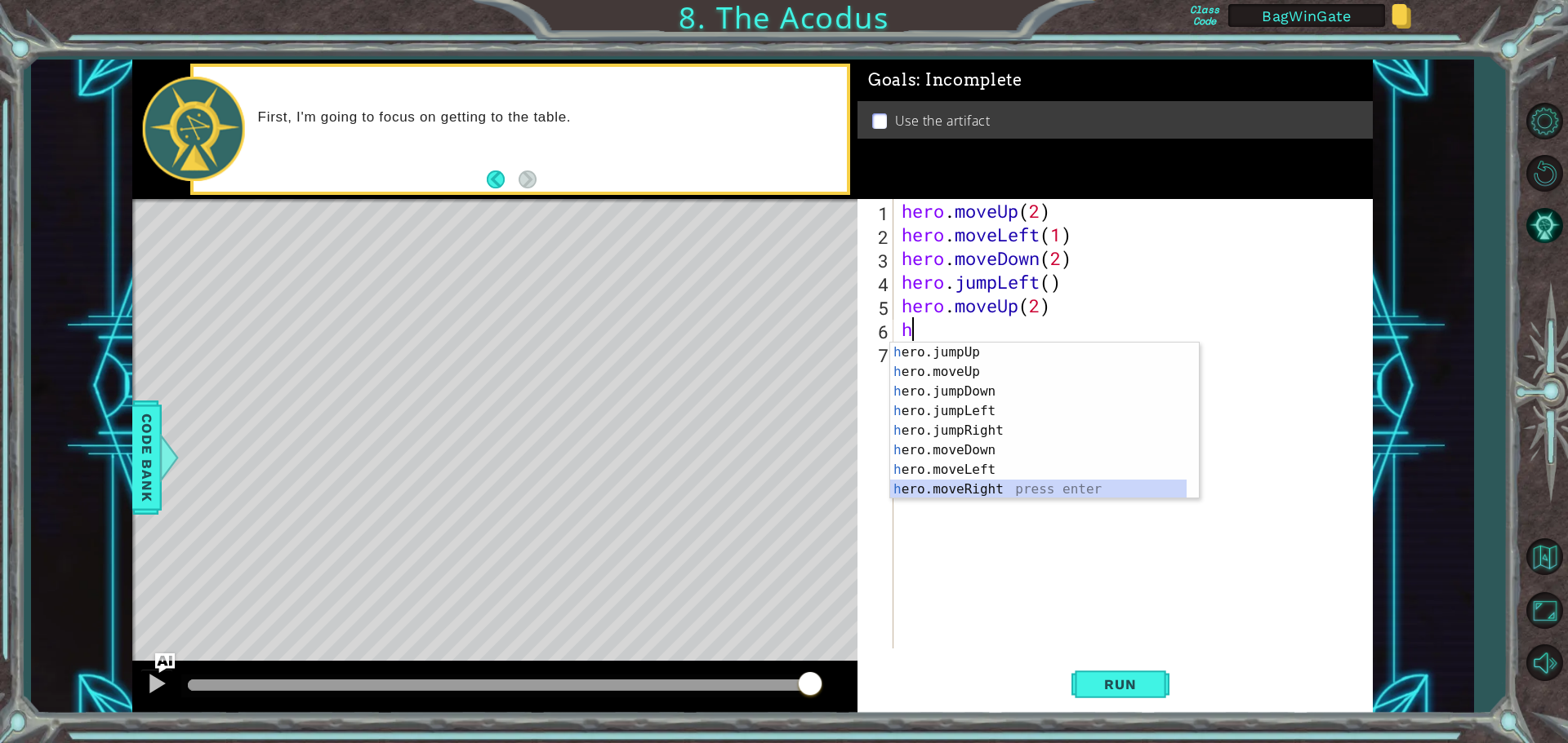
click at [950, 491] on div "h ero.jumpUp press enter h ero.moveUp press enter h ero.jumpDown press enter h …" at bounding box center [1038, 440] width 296 height 195
type textarea "hero.moveRight(1)"
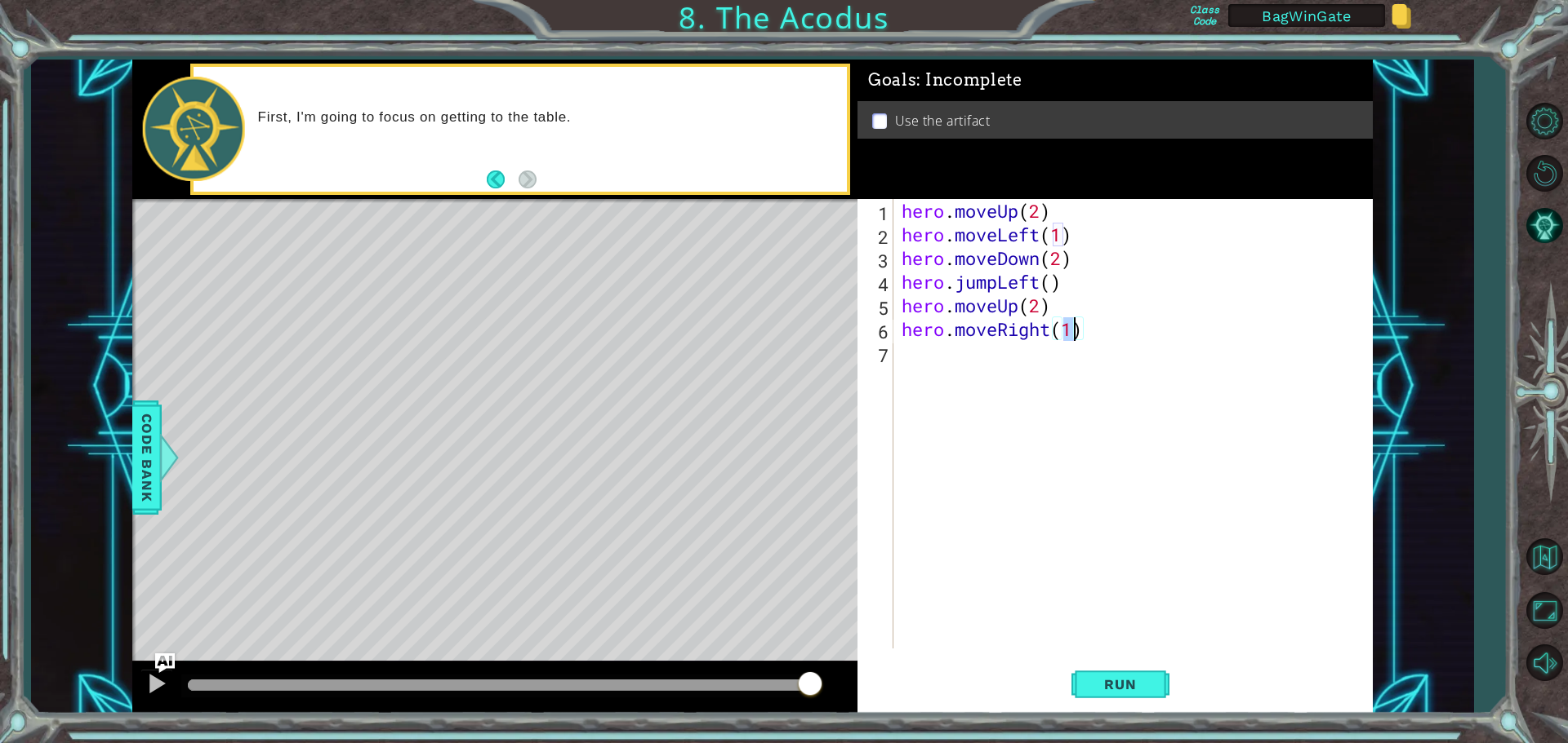
click at [921, 356] on div "hero . moveUp ( 2 ) hero . moveLeft ( 1 ) hero . moveDown ( 2 ) hero . jumpLeft…" at bounding box center [1137, 447] width 477 height 497
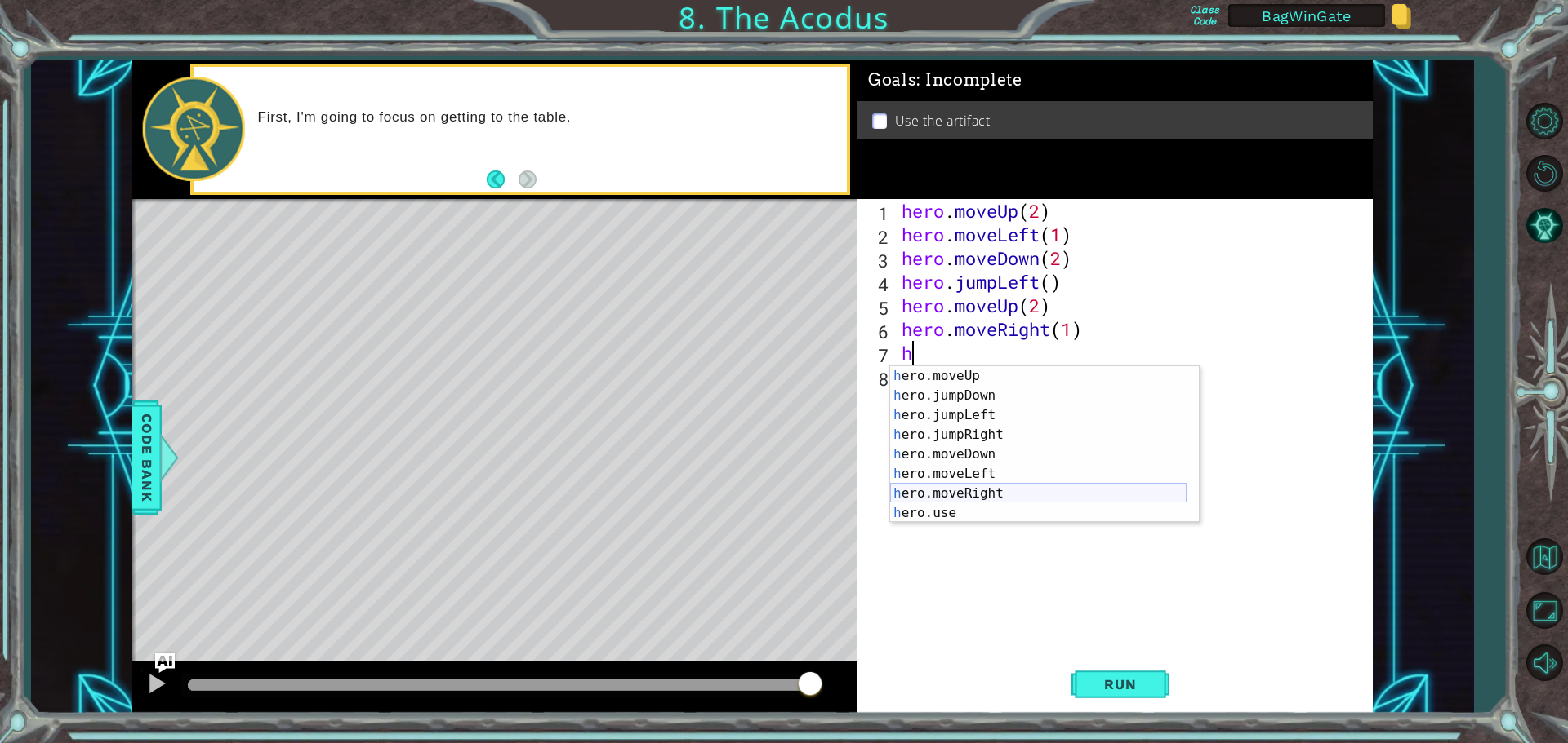
scroll to position [19, 0]
click at [936, 512] on div "h ero.moveUp press enter h ero.jumpDown press enter h ero.jumpLeft press enter …" at bounding box center [1038, 464] width 296 height 195
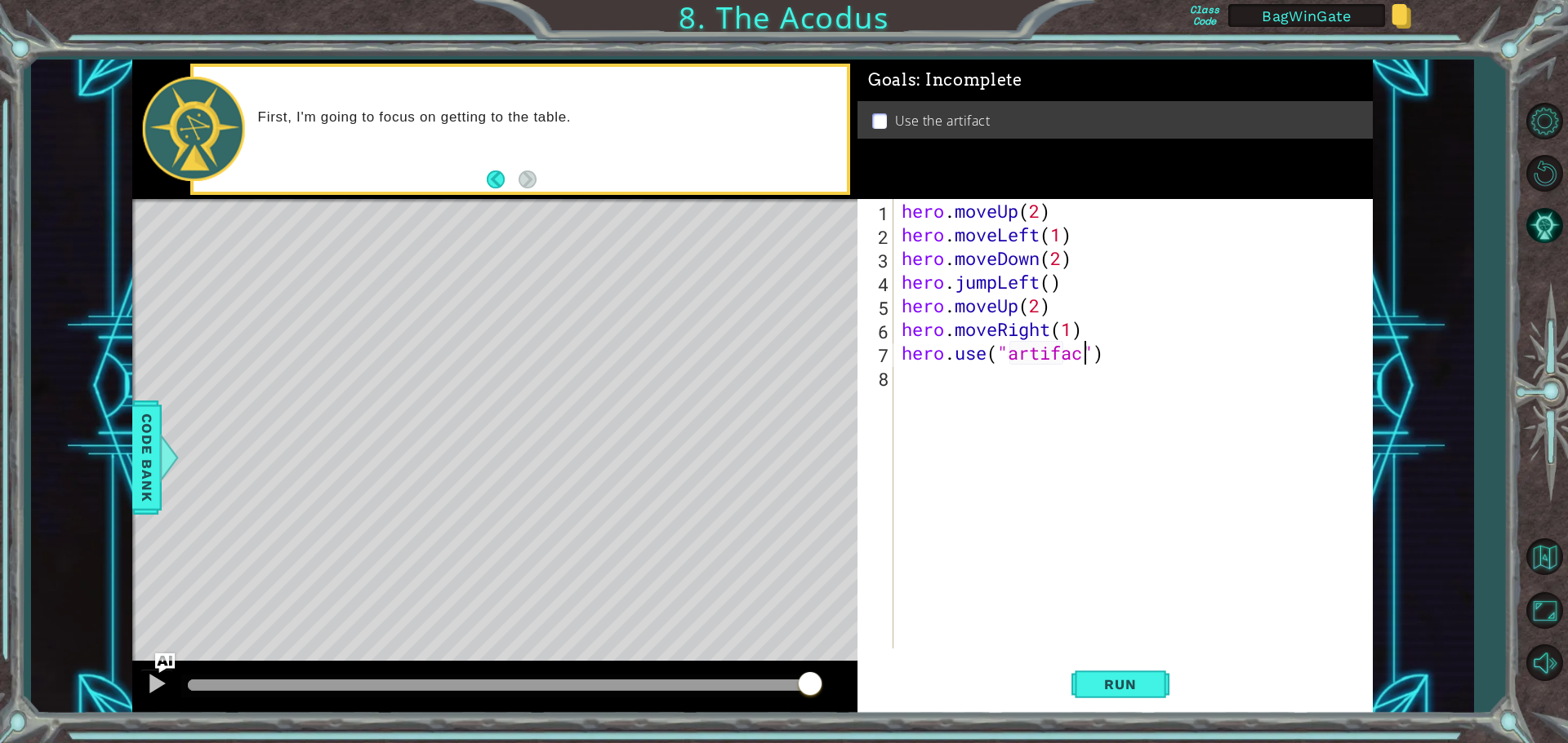
scroll to position [0, 8]
type textarea "hero.use("artifact")"
click at [1129, 680] on span "Run" at bounding box center [1120, 684] width 64 height 17
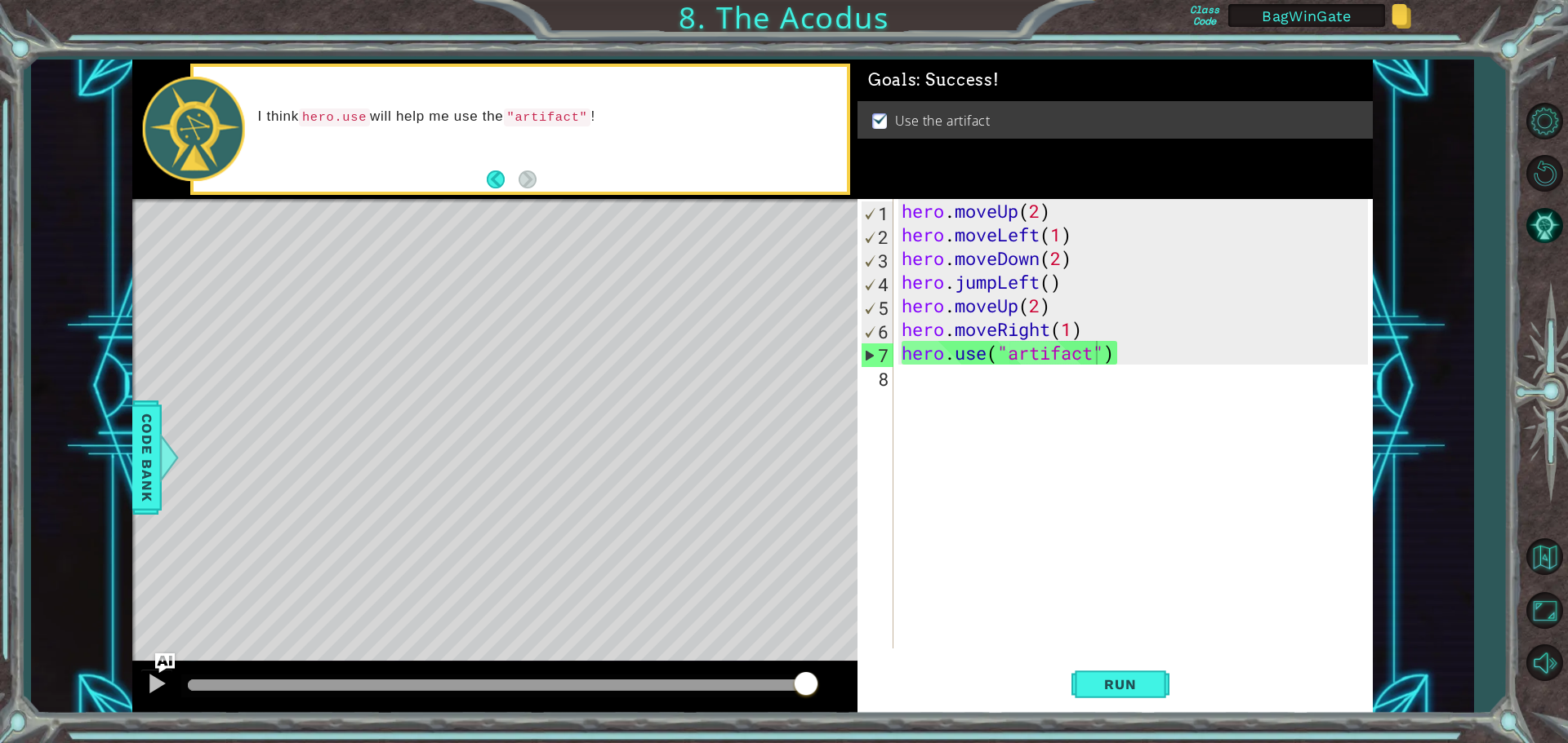
drag, startPoint x: 244, startPoint y: 684, endPoint x: 817, endPoint y: 765, distance: 578.7
click at [817, 742] on html "1 ההההההההההההההההההההההההההההההההההההההההההההההההההההההההההההההההההההההההההההה…" at bounding box center [784, 372] width 1568 height 743
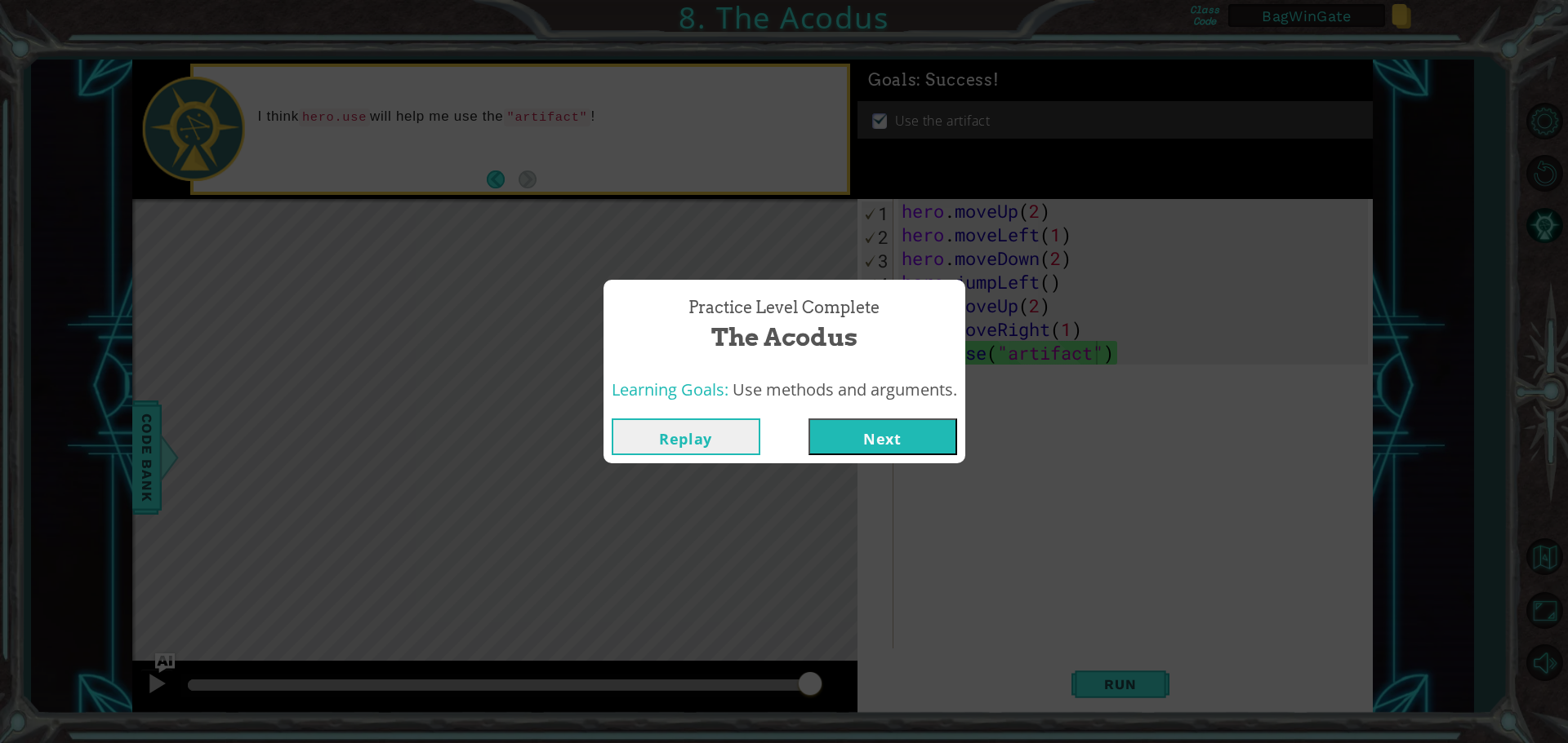
click at [912, 435] on button "Next" at bounding box center [883, 438] width 149 height 37
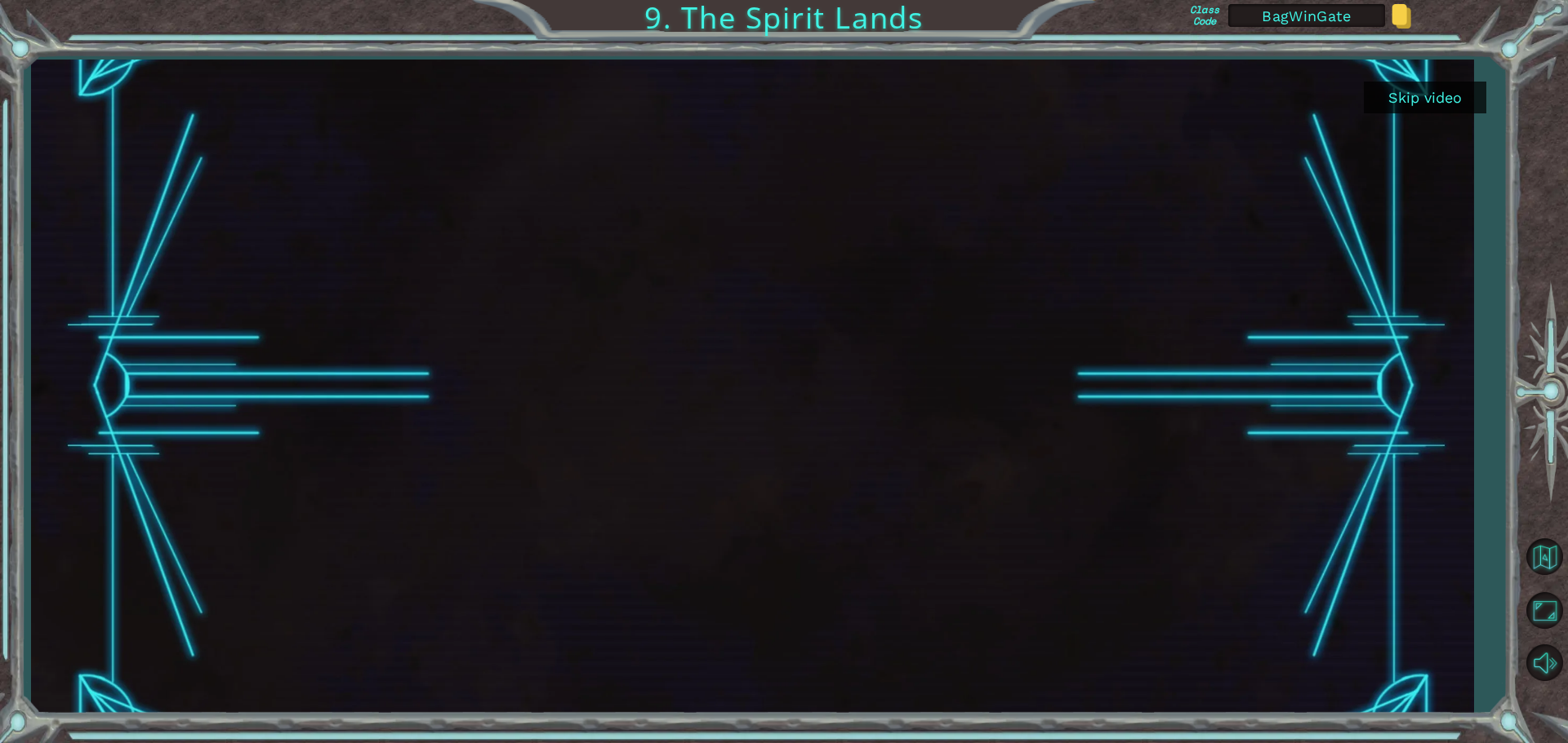
click at [1439, 95] on button "Skip video" at bounding box center [1424, 98] width 122 height 32
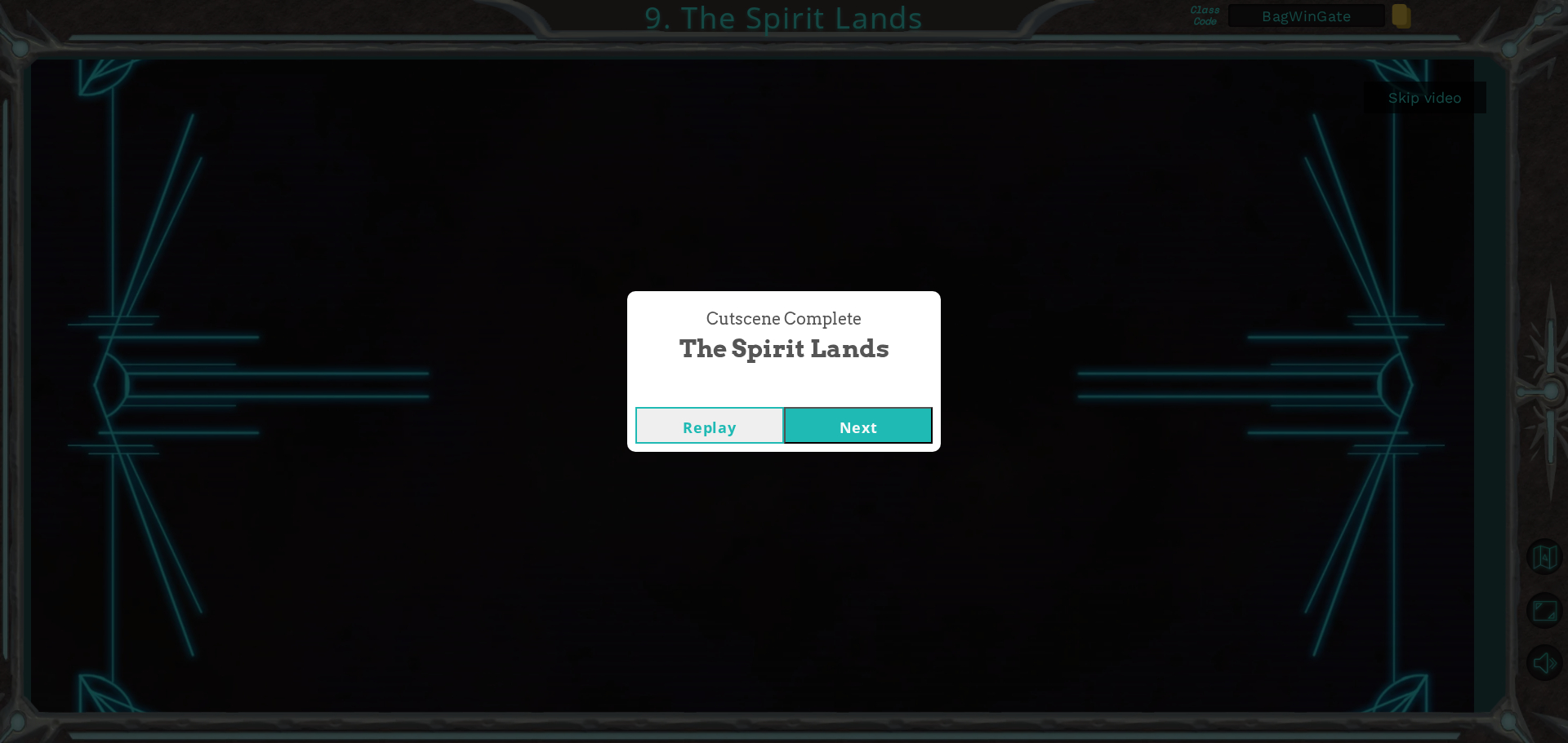
click at [867, 429] on button "Next" at bounding box center [858, 426] width 149 height 37
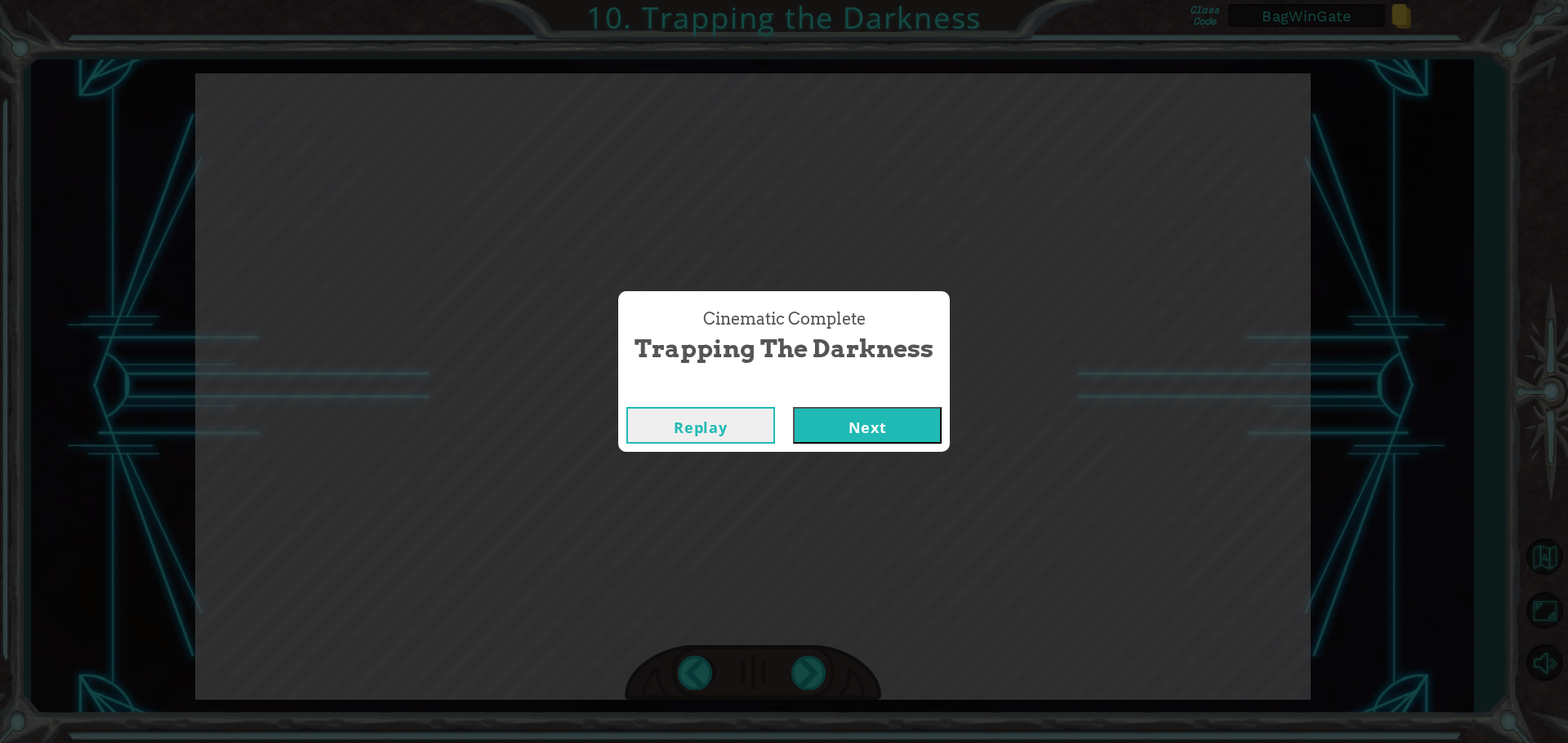
click at [862, 421] on button "Next" at bounding box center [867, 426] width 149 height 37
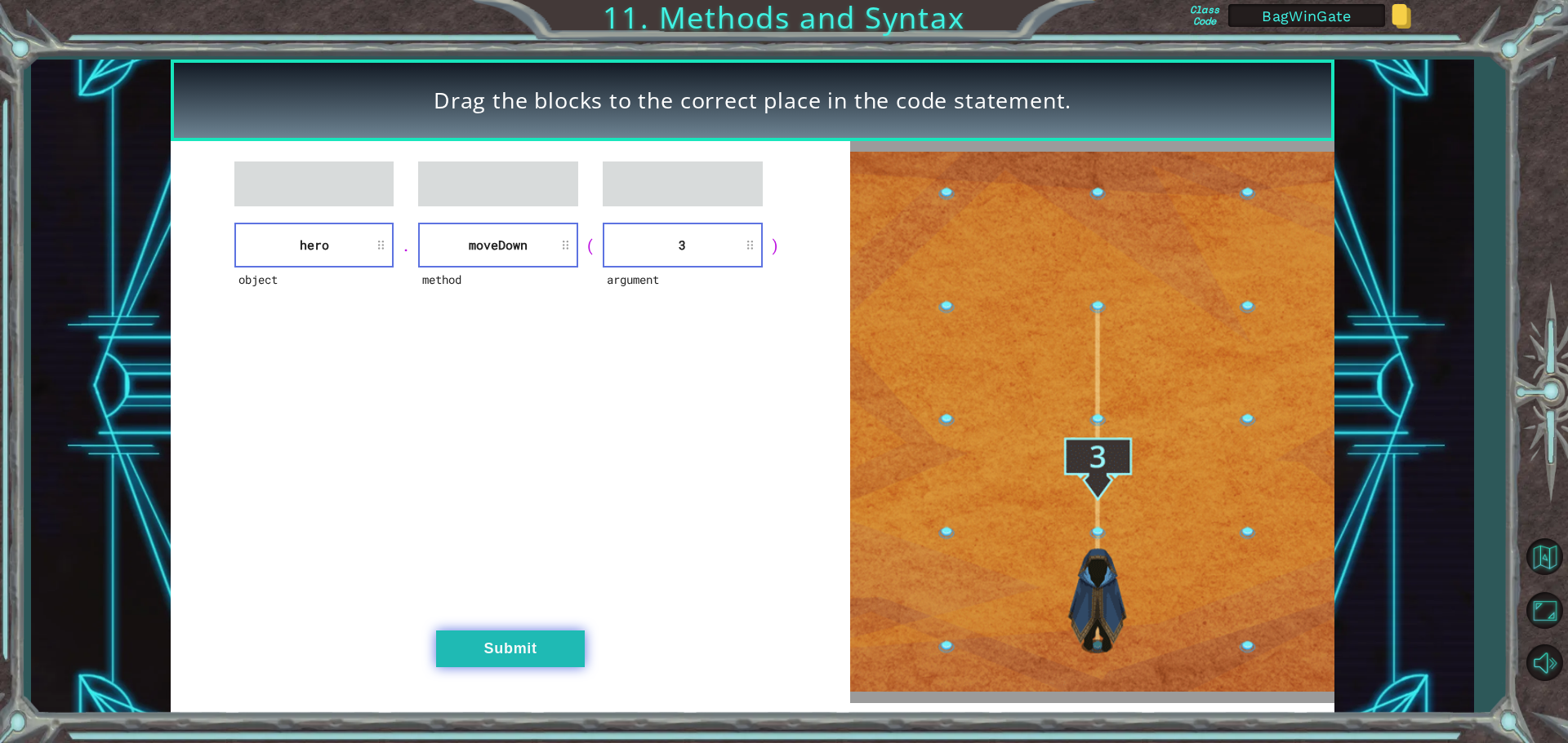
click at [518, 639] on button "Submit" at bounding box center [510, 650] width 149 height 37
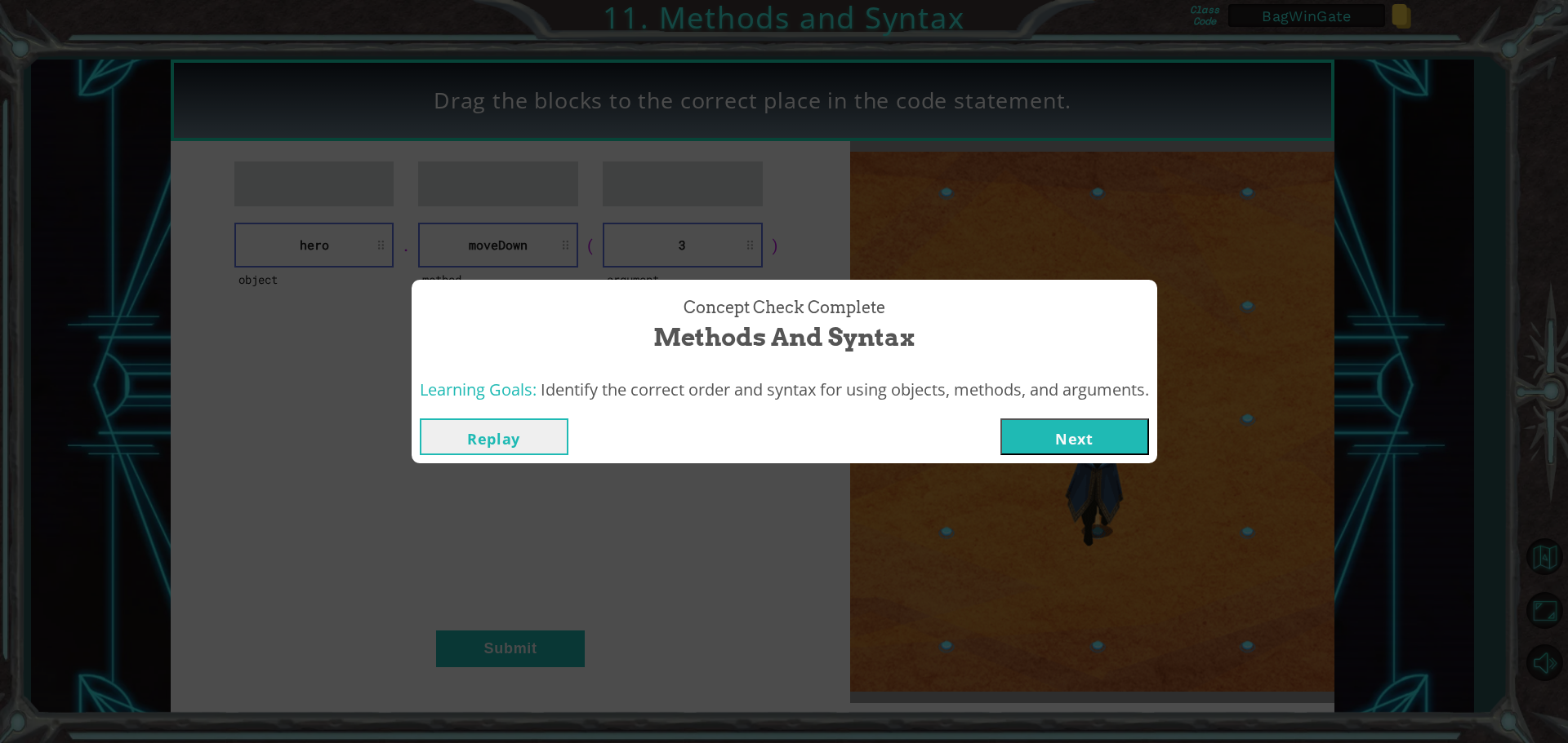
click at [1104, 430] on button "Next" at bounding box center [1074, 438] width 149 height 37
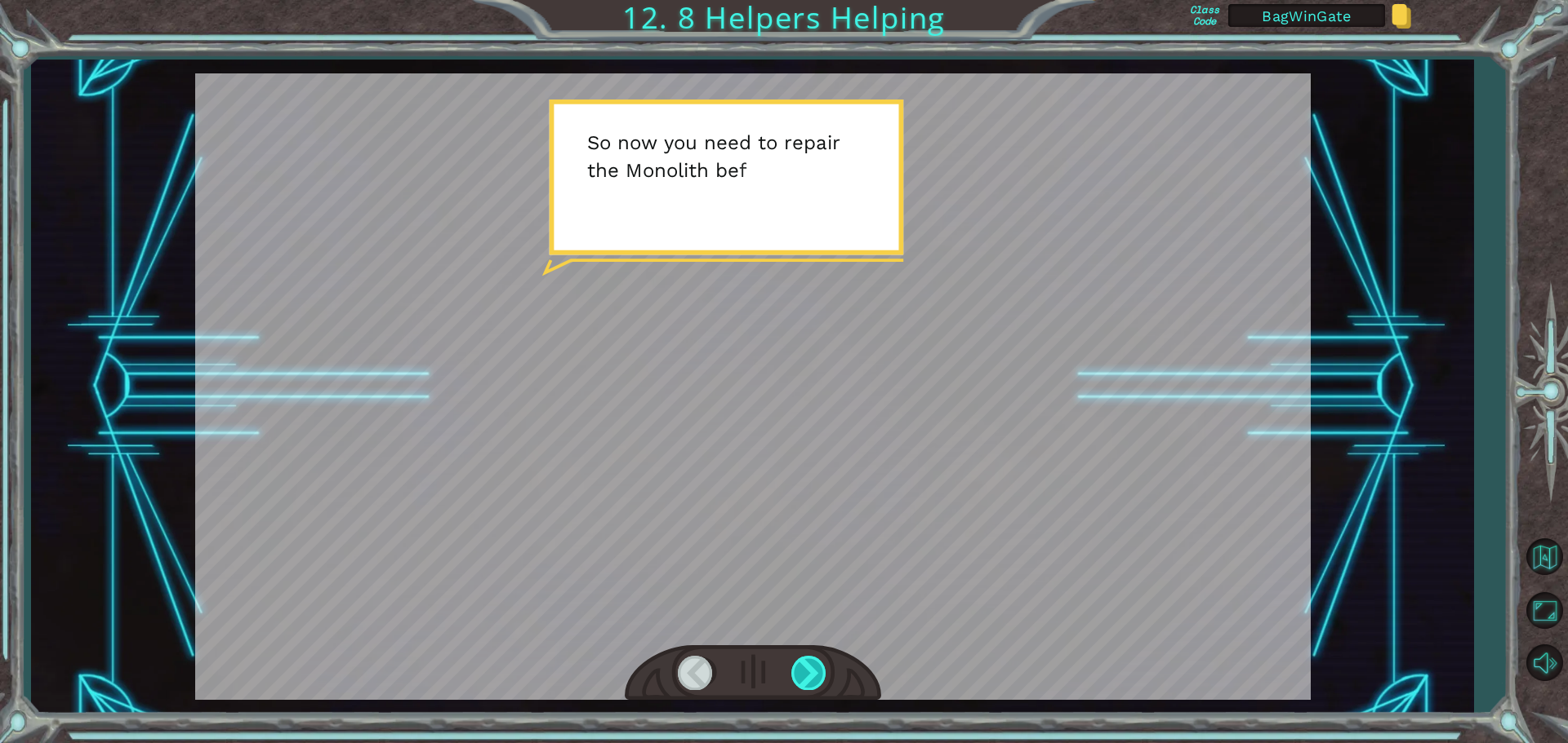
click at [814, 671] on div at bounding box center [810, 673] width 37 height 33
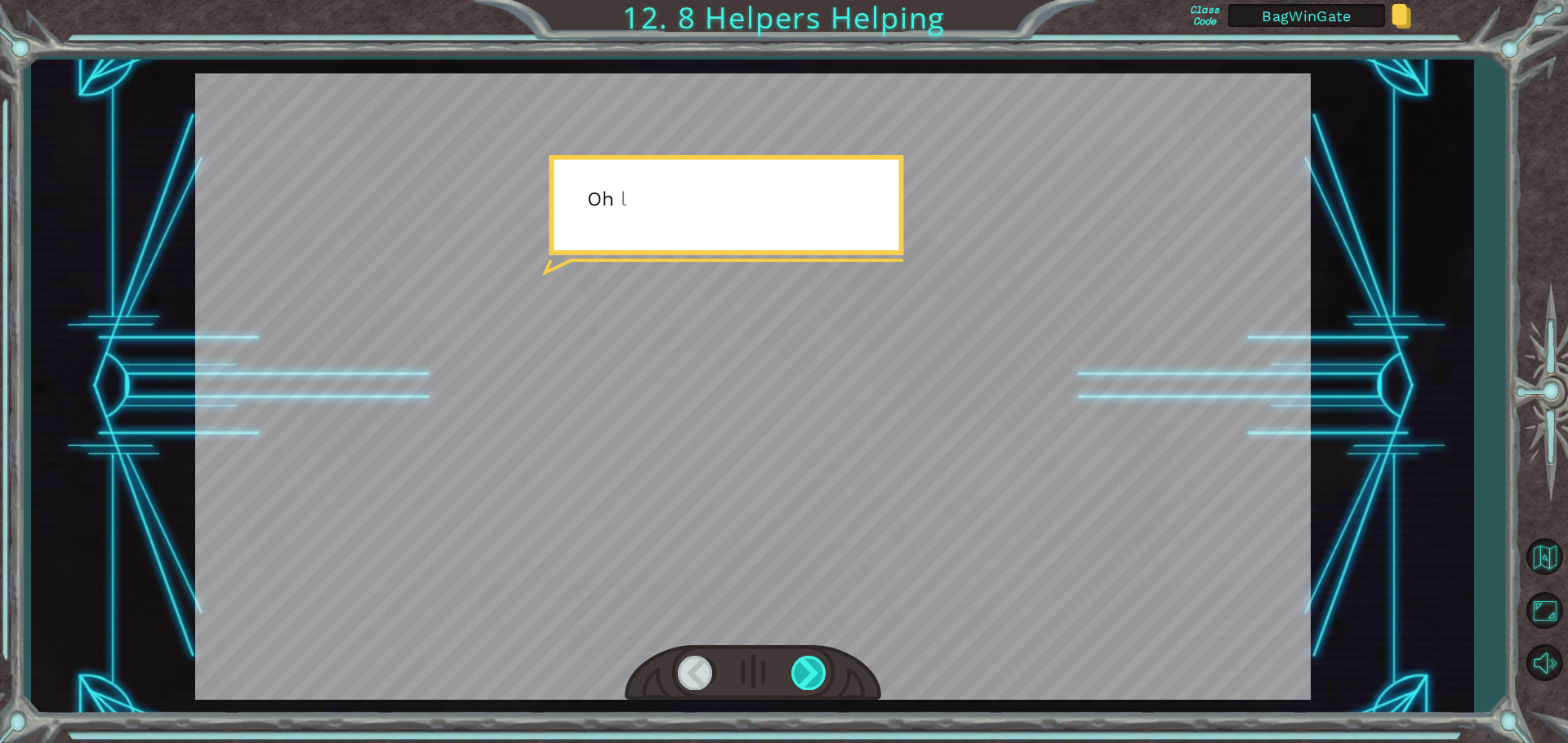
click at [814, 671] on div at bounding box center [810, 673] width 37 height 33
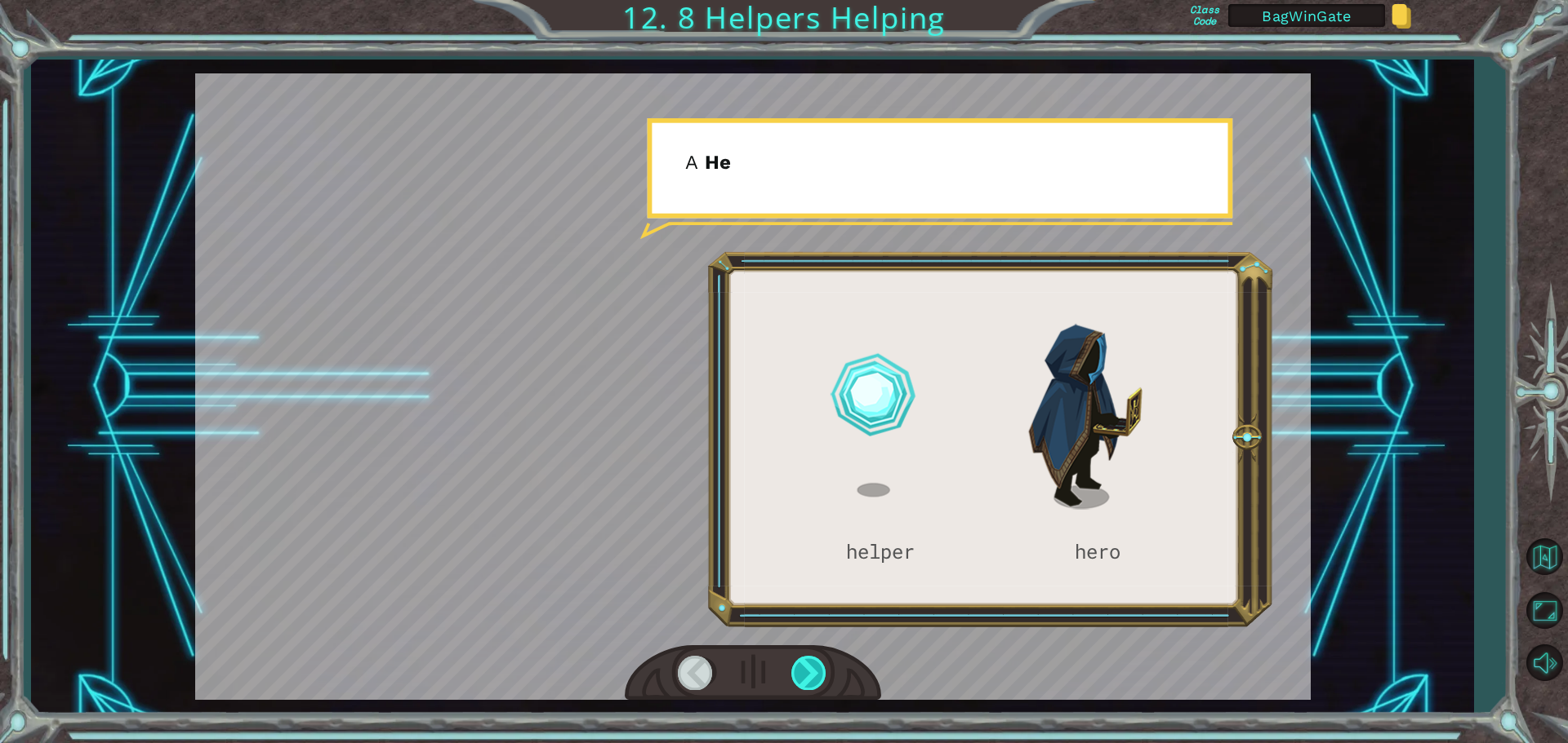
click at [814, 671] on div at bounding box center [810, 673] width 37 height 33
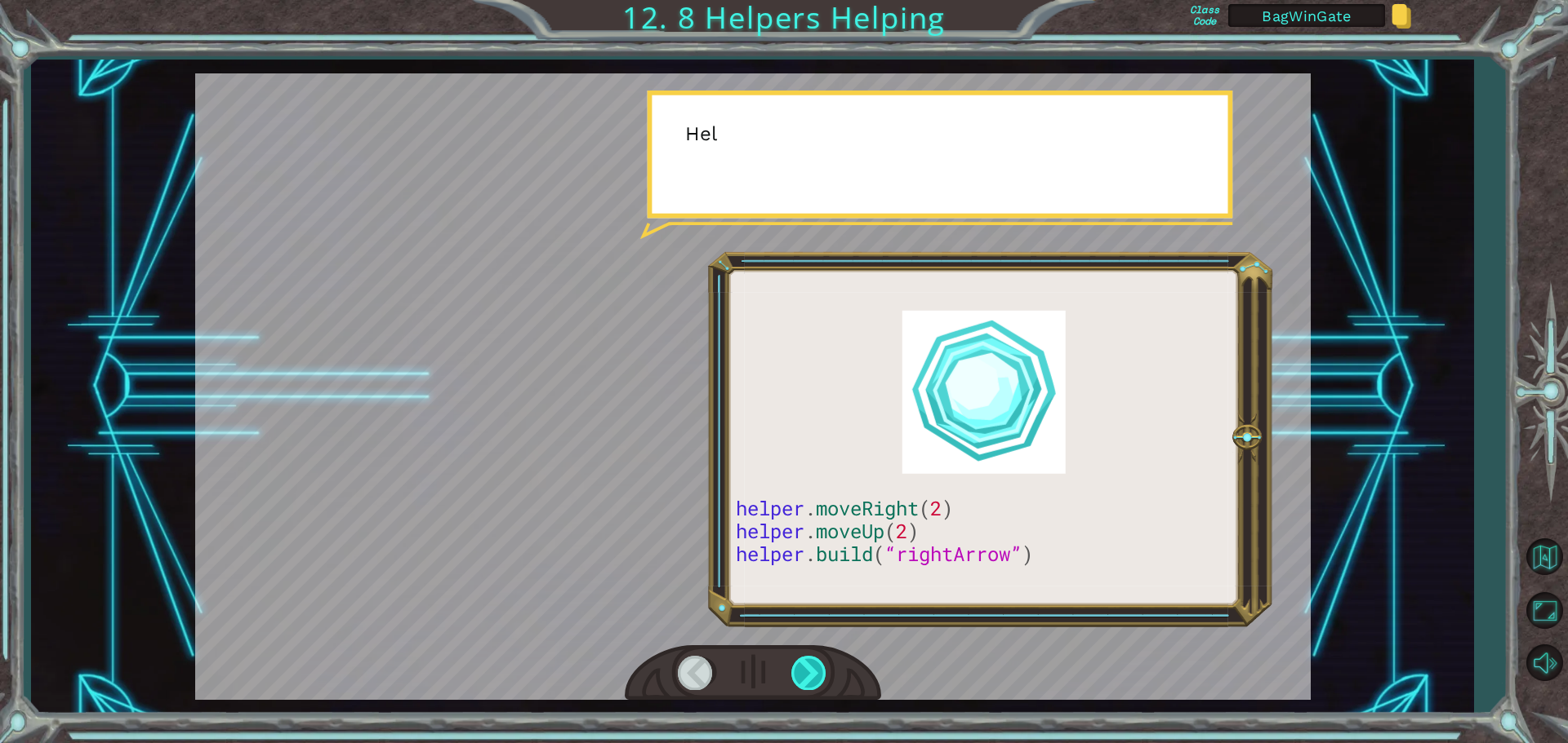
click at [814, 671] on div at bounding box center [810, 673] width 37 height 33
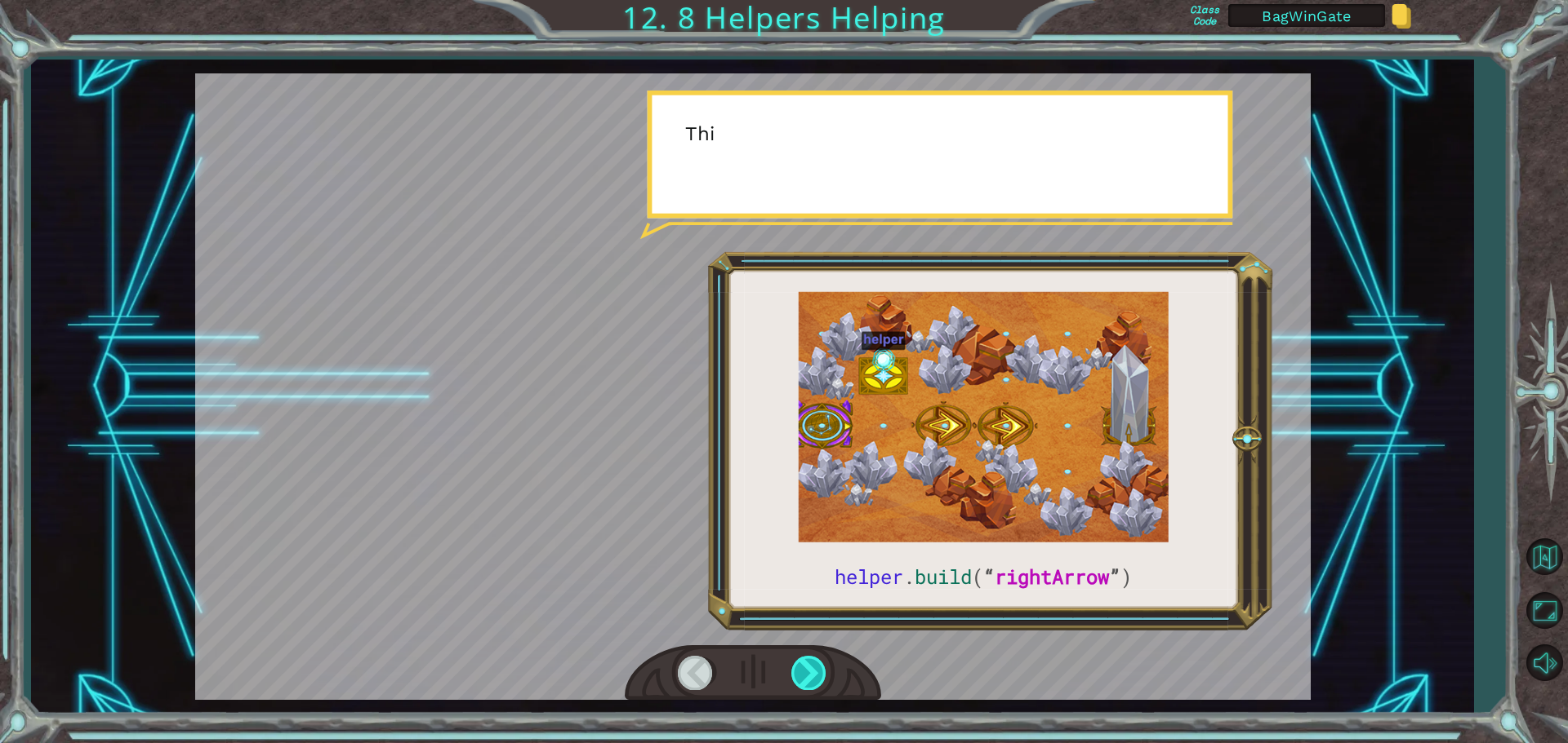
click at [814, 671] on div at bounding box center [810, 673] width 37 height 33
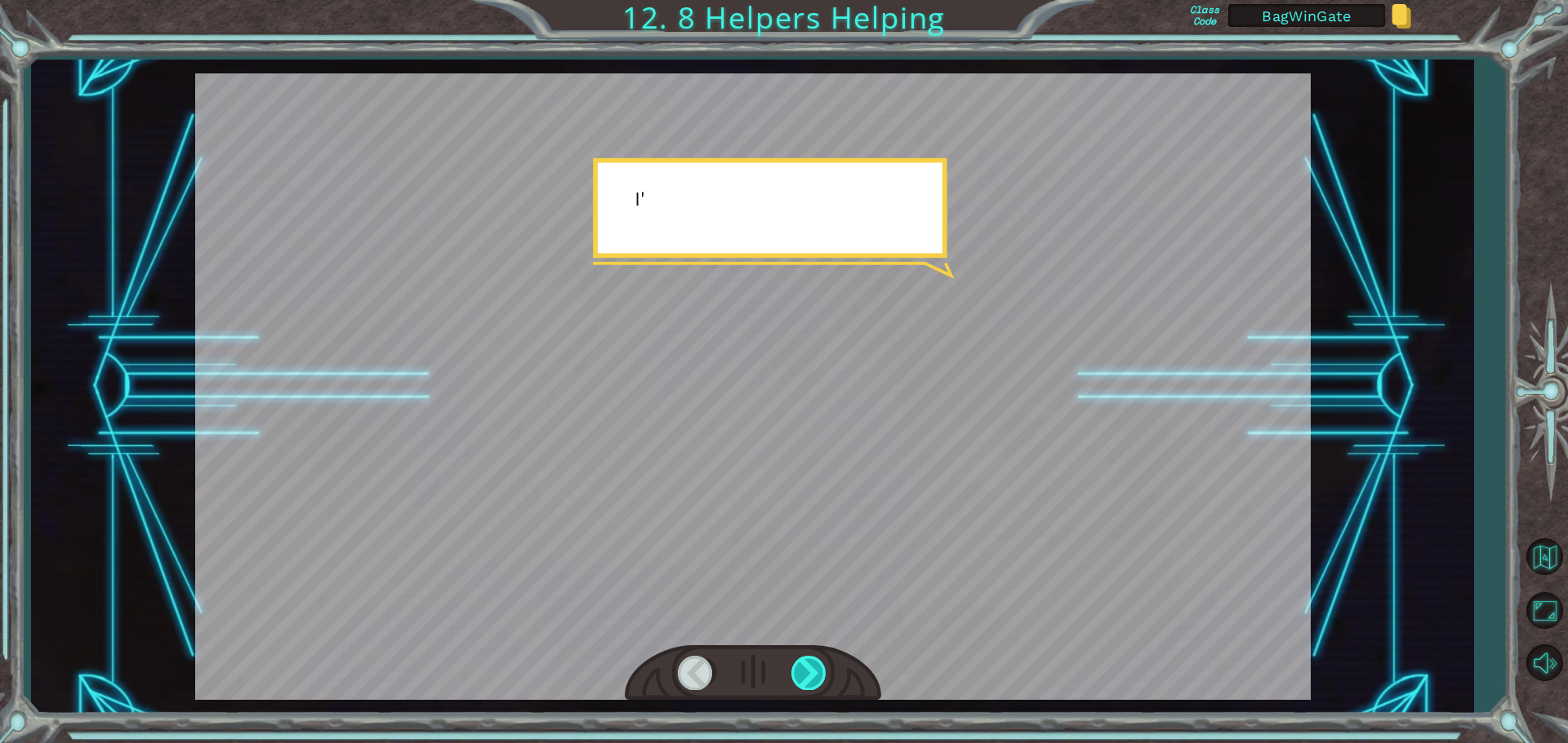
click at [814, 671] on div at bounding box center [810, 673] width 37 height 33
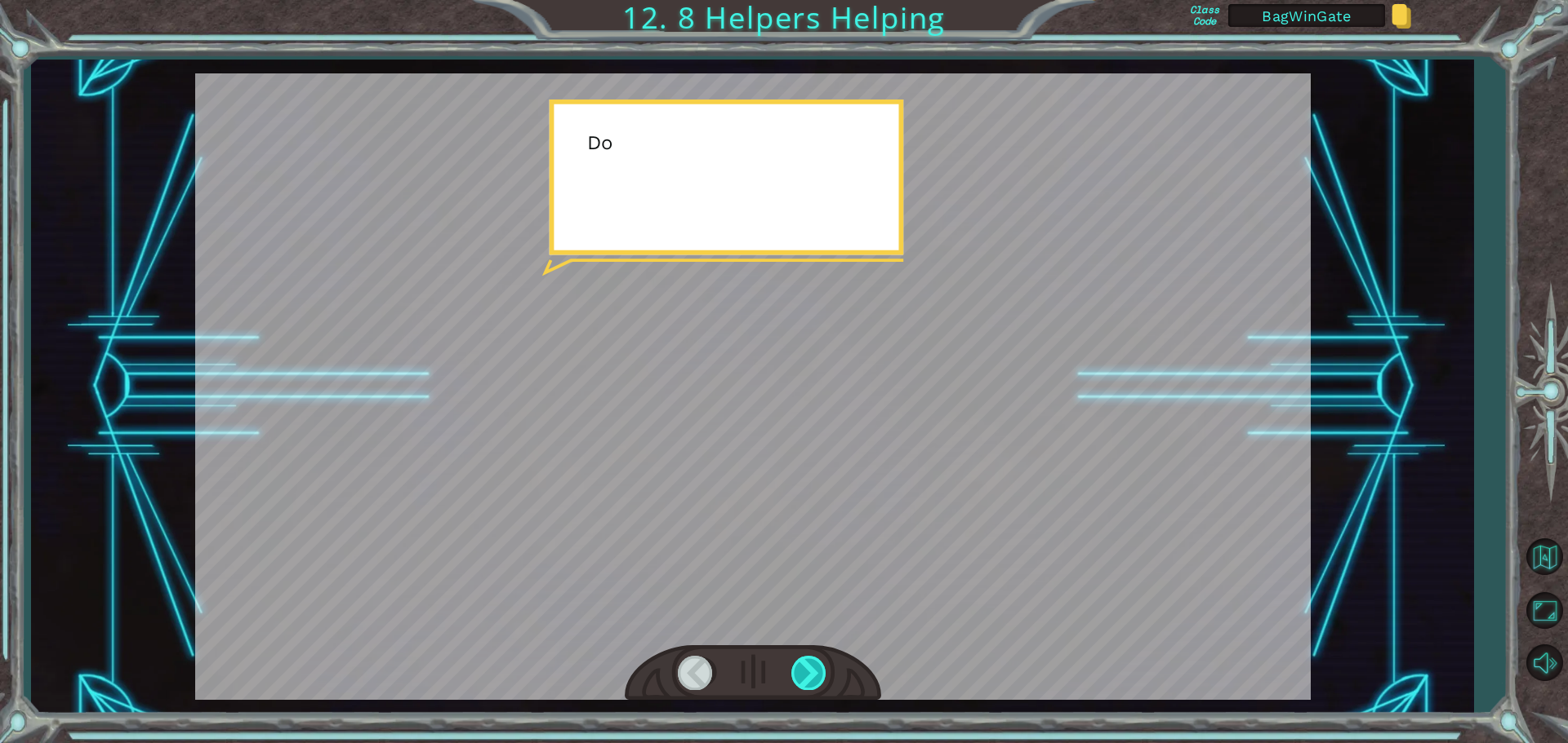
click at [814, 671] on div at bounding box center [810, 673] width 37 height 33
click at [814, 0] on div "helper . build ( “ rightArrow ” ) S o n o w y o u n e e d t o r e p a i r t h e…" at bounding box center [784, 0] width 1568 height 0
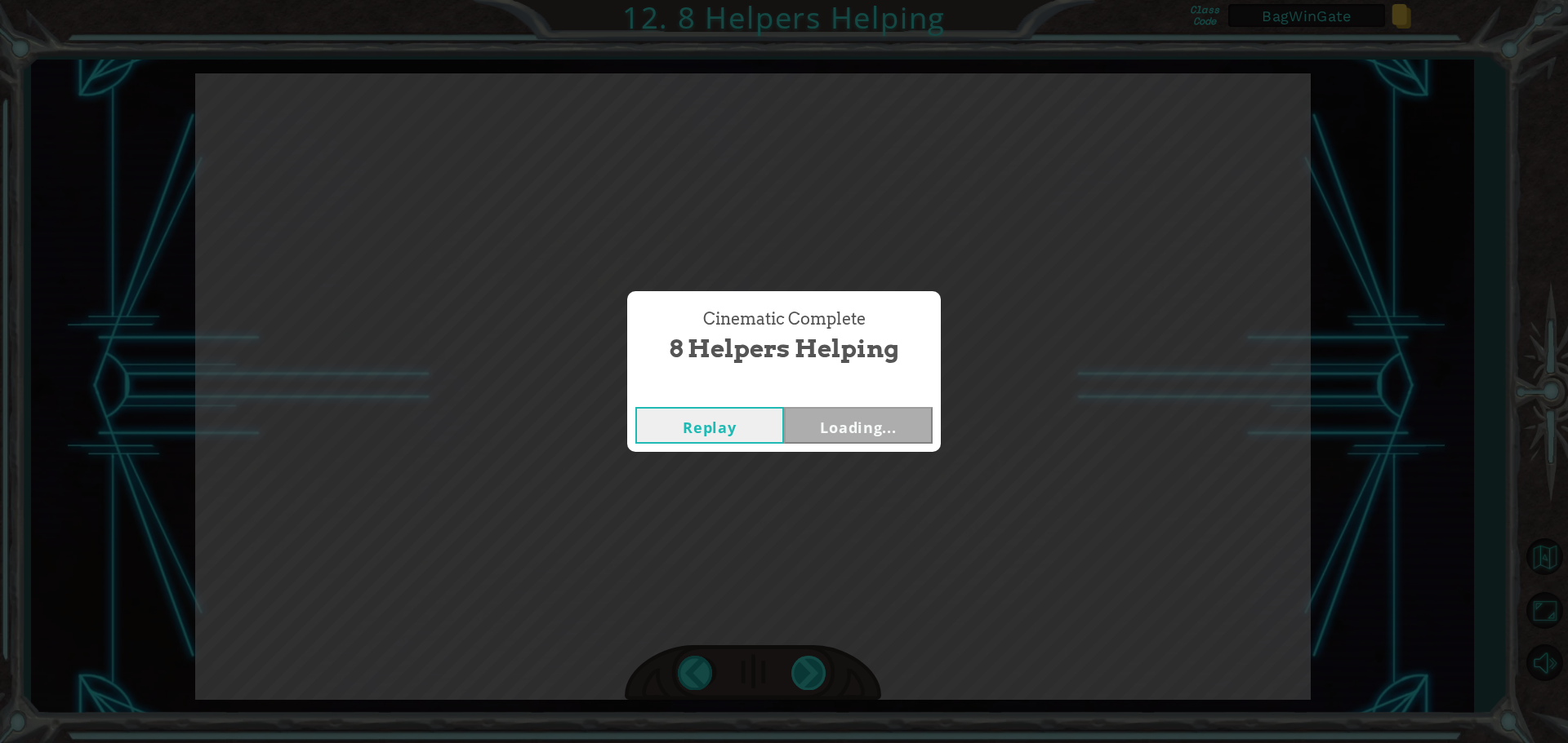
click at [814, 671] on div "Cinematic Complete 8 Helpers Helping Replay Loading..." at bounding box center [784, 372] width 1568 height 743
click at [814, 671] on div "Cinematic Complete 8 Helpers Helping Replay Next" at bounding box center [784, 372] width 1568 height 743
click at [869, 427] on button "Next" at bounding box center [858, 426] width 149 height 37
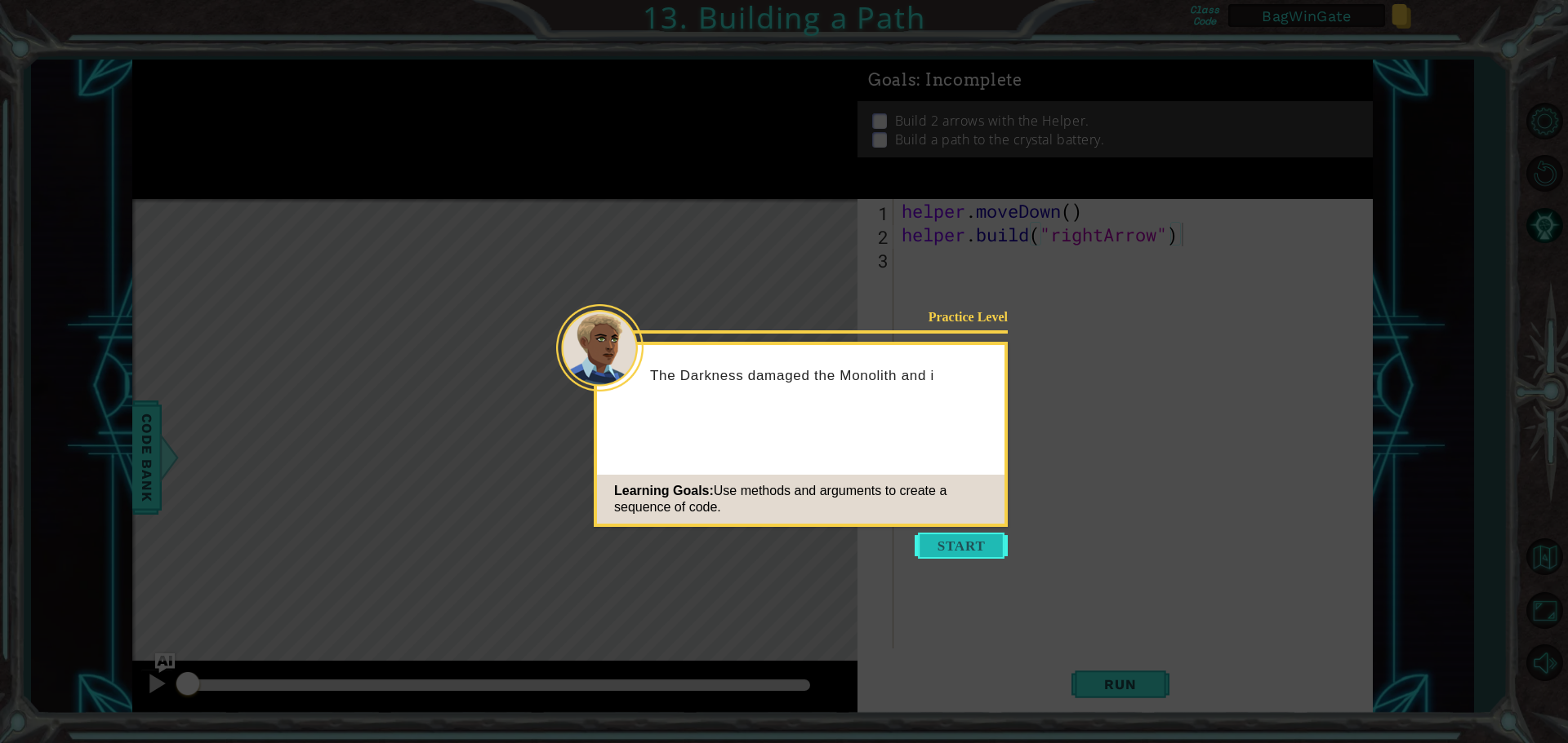
click at [963, 541] on button "Start" at bounding box center [961, 546] width 93 height 26
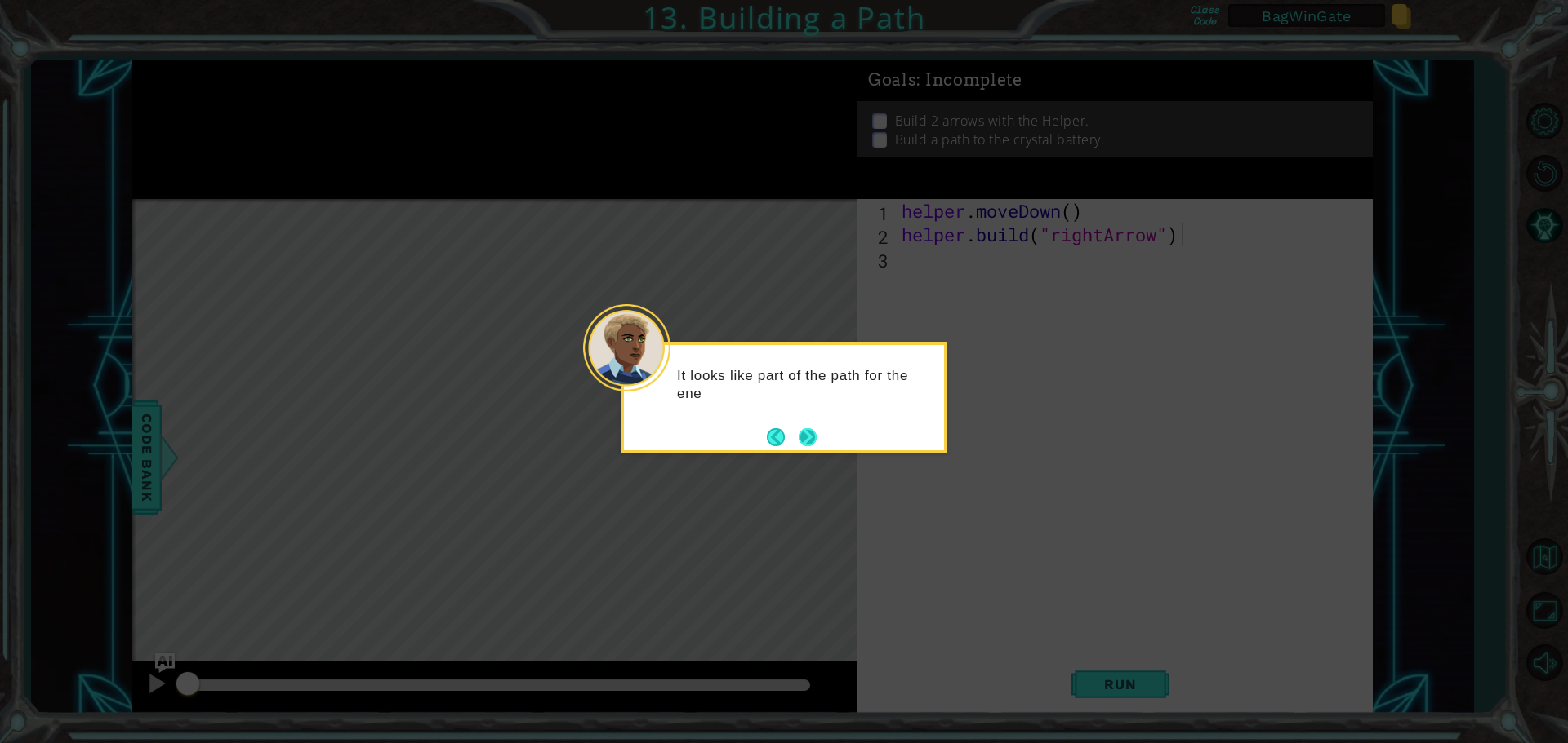
click at [808, 440] on button "Next" at bounding box center [808, 438] width 18 height 18
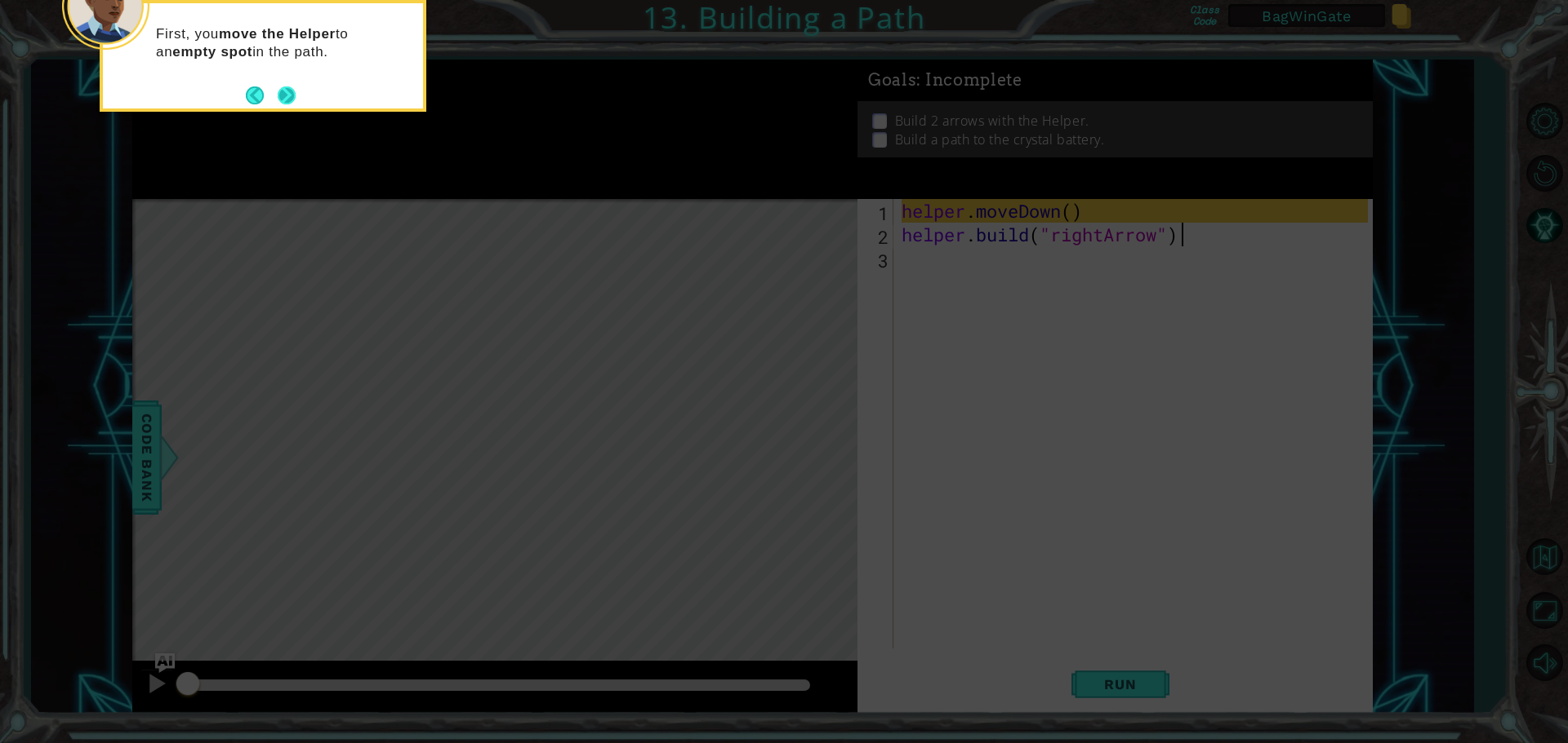
click at [285, 95] on button "Next" at bounding box center [286, 95] width 18 height 18
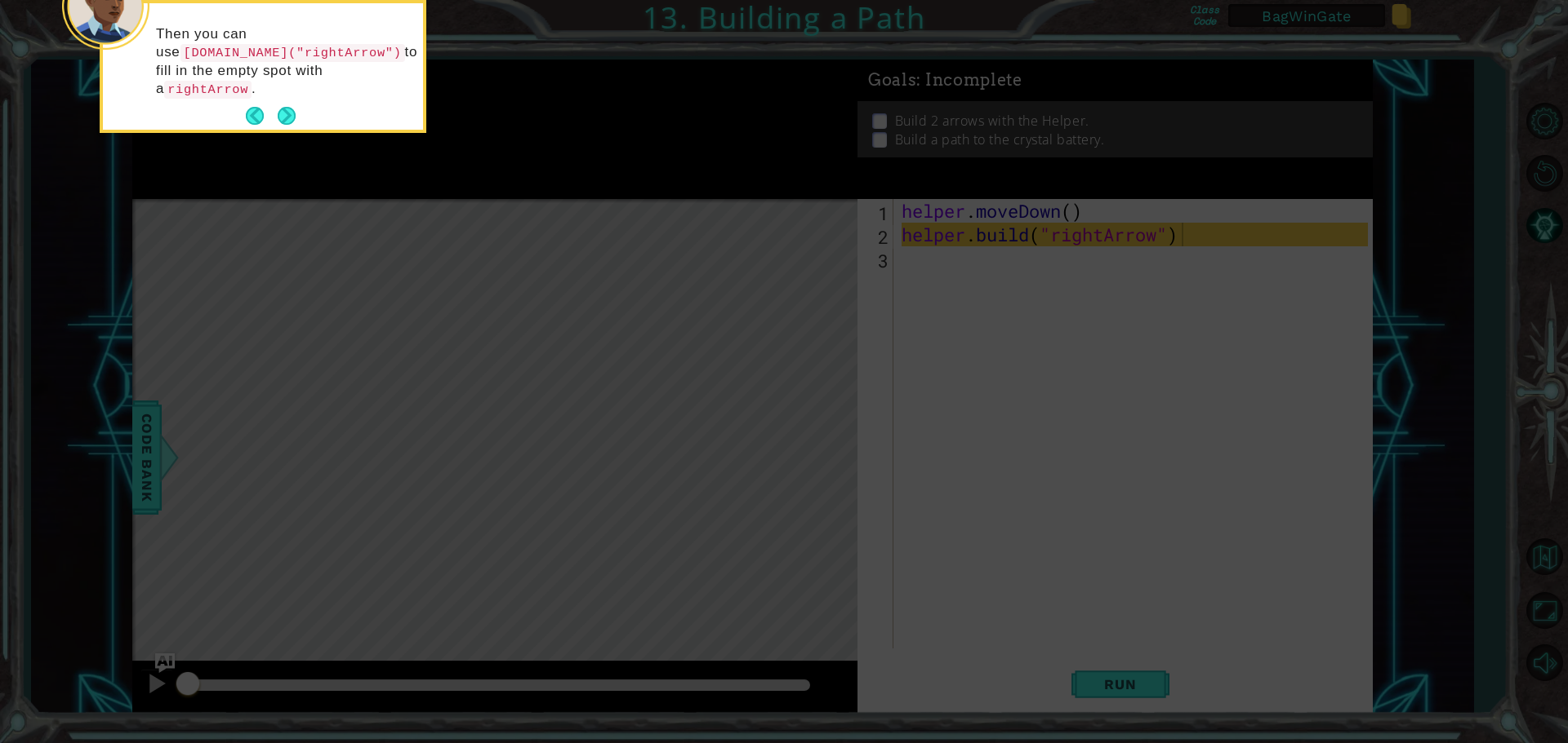
click at [285, 107] on button "Next" at bounding box center [286, 115] width 18 height 18
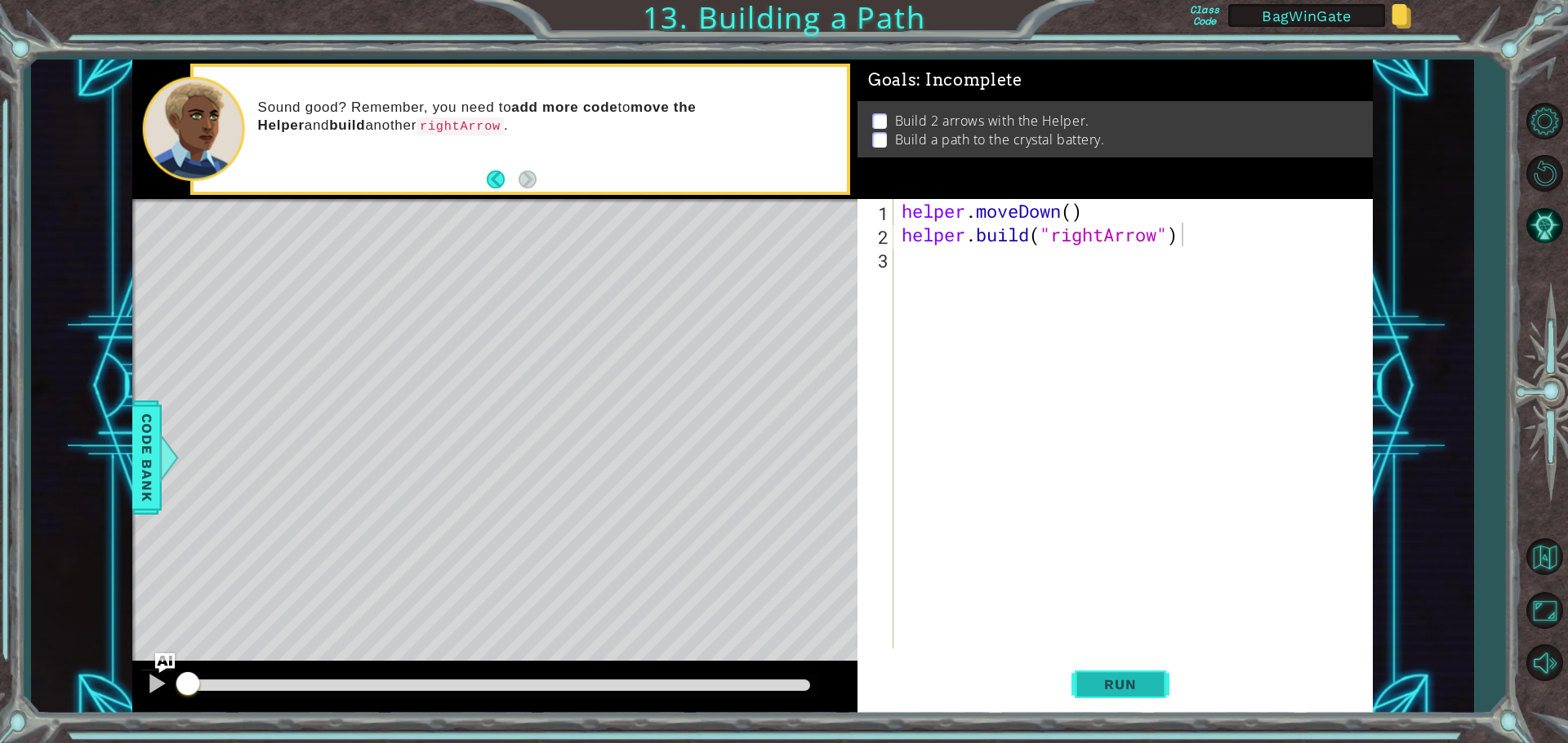
click at [1136, 684] on span "Run" at bounding box center [1120, 684] width 64 height 17
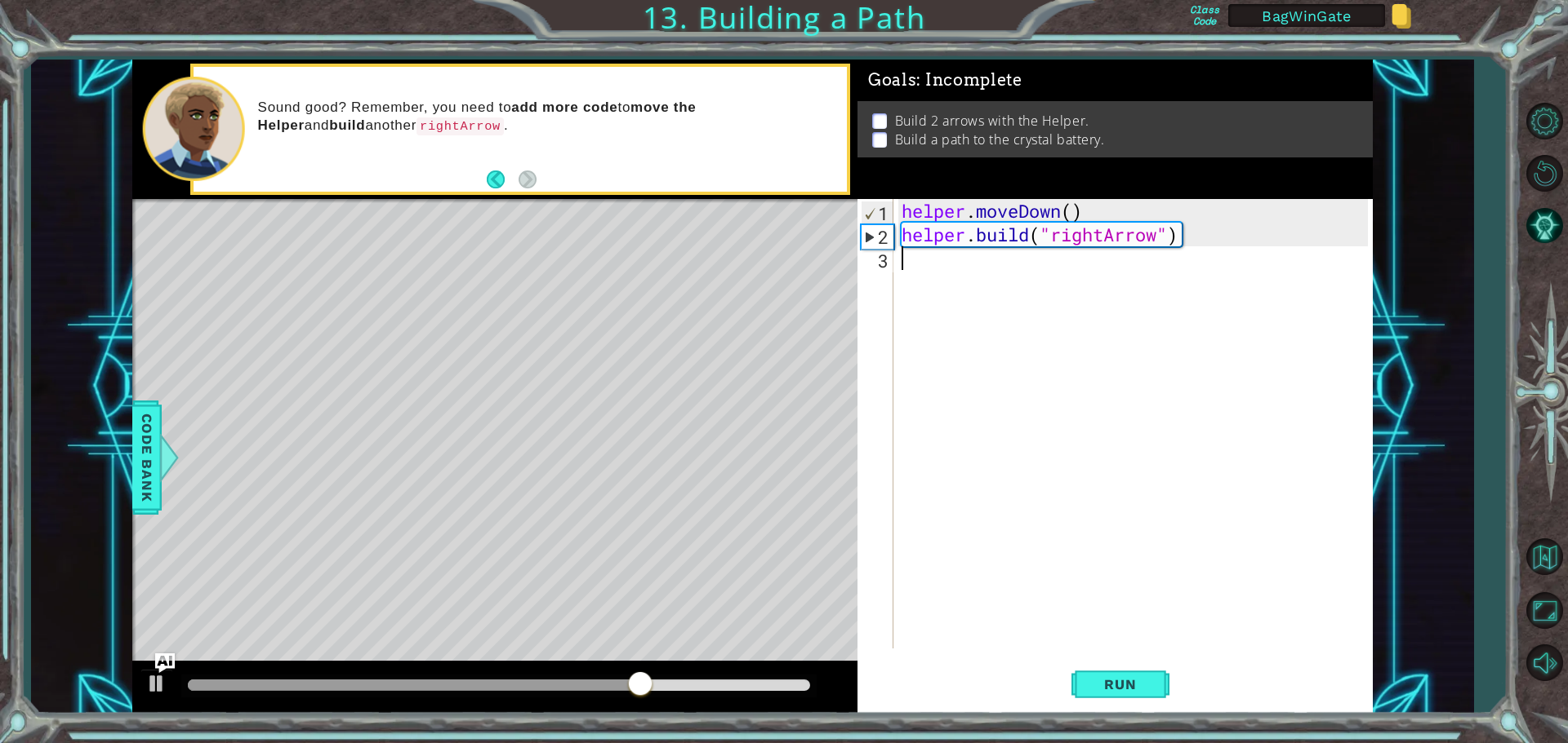
click at [935, 264] on div "helper . moveDown ( ) helper . build ( "rightArrow" )" at bounding box center [1137, 447] width 477 height 497
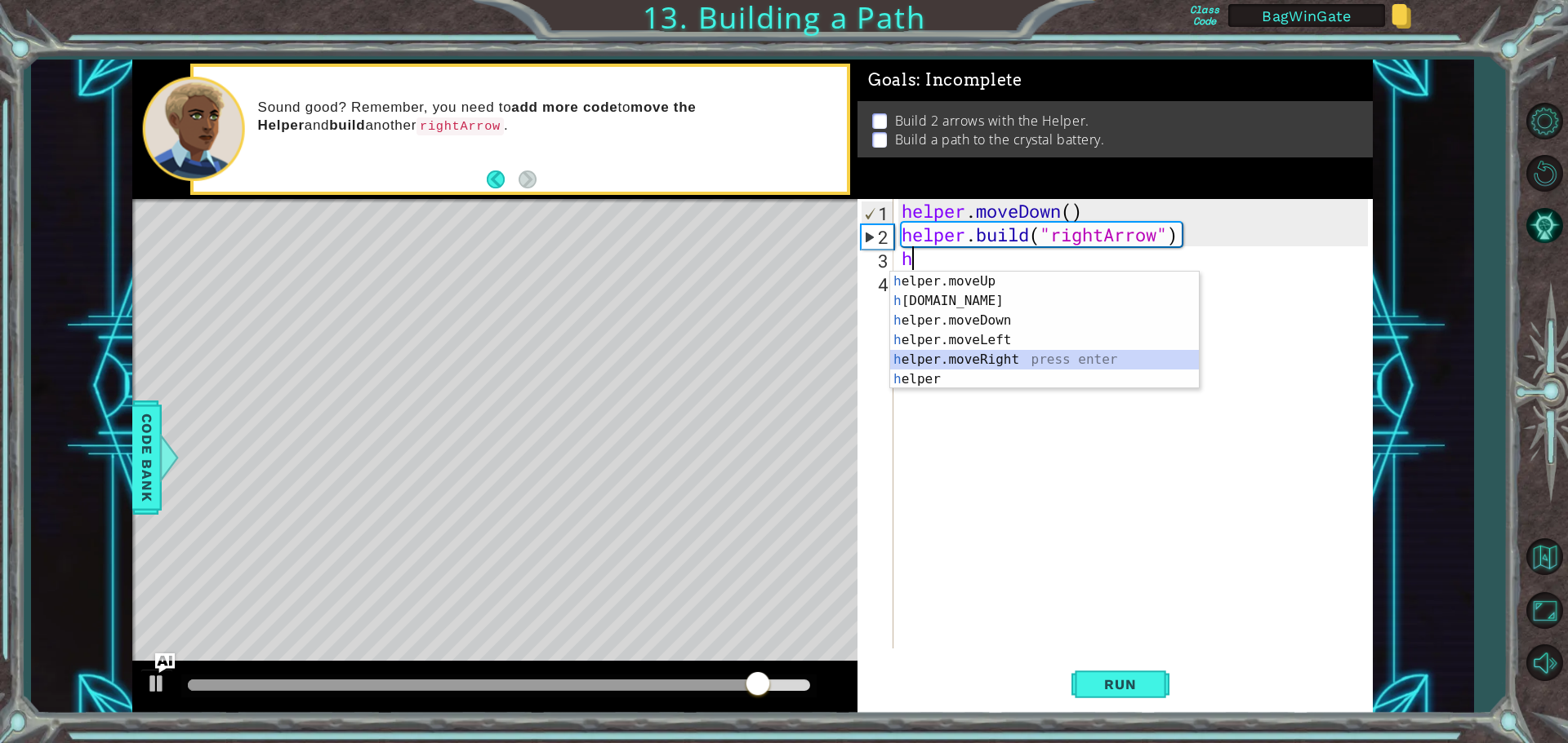
click at [952, 358] on div "h elper.moveUp press enter h [DOMAIN_NAME] press enter h elper.moveDown press e…" at bounding box center [1044, 350] width 308 height 157
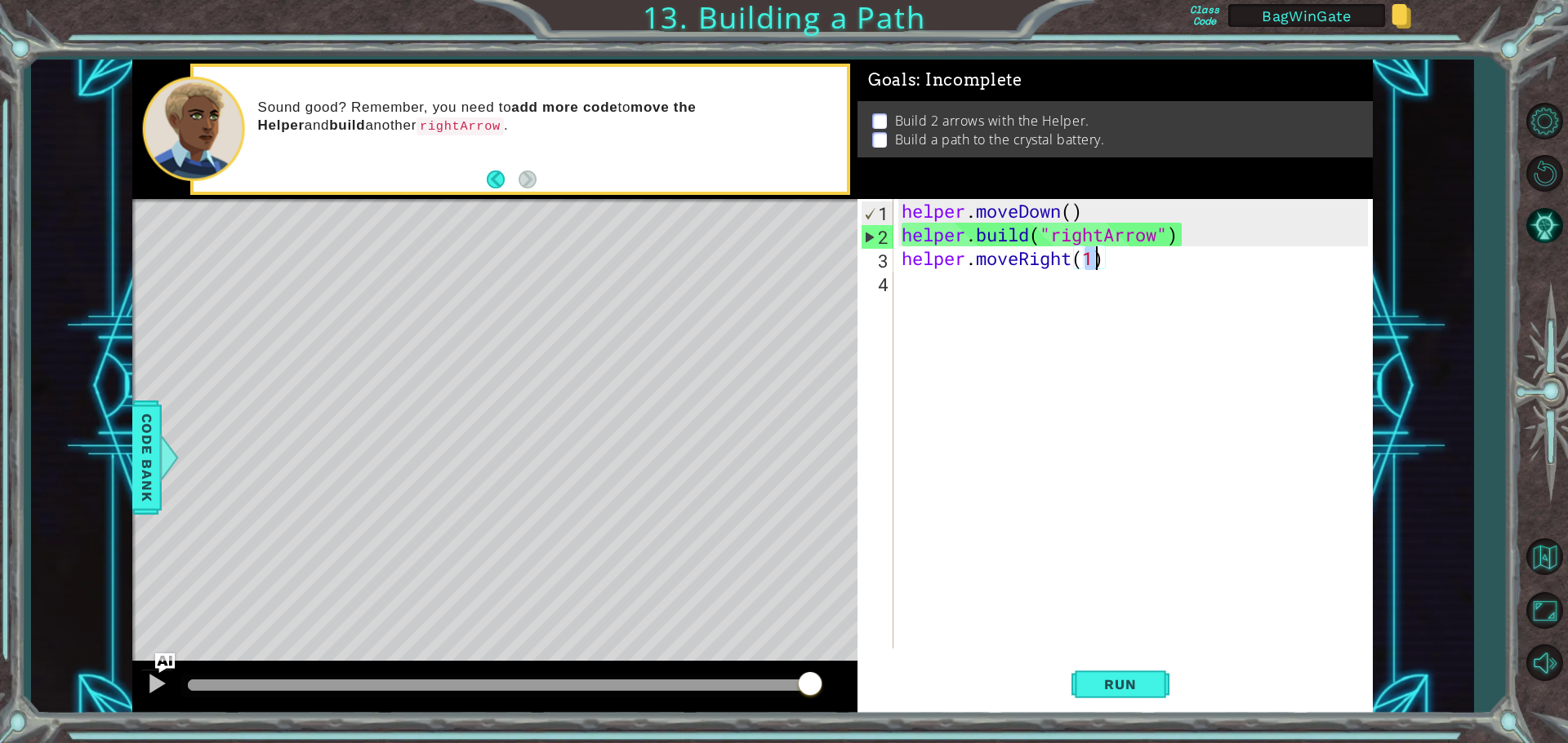
type textarea "helper.moveRight(3)"
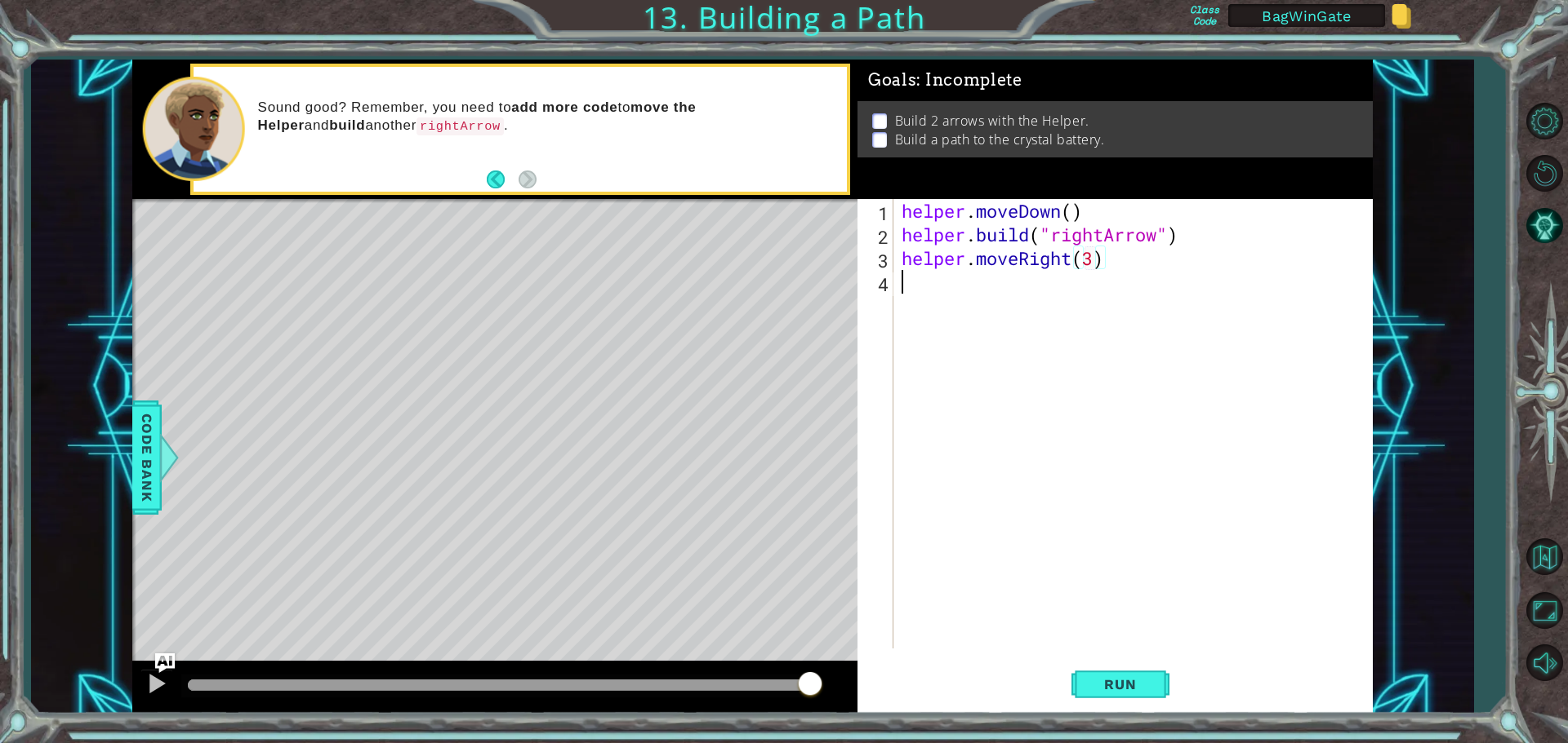
click at [911, 283] on div "helper . moveDown ( ) helper . build ( "rightArrow" ) helper . moveRight ( 3 )" at bounding box center [1137, 447] width 477 height 497
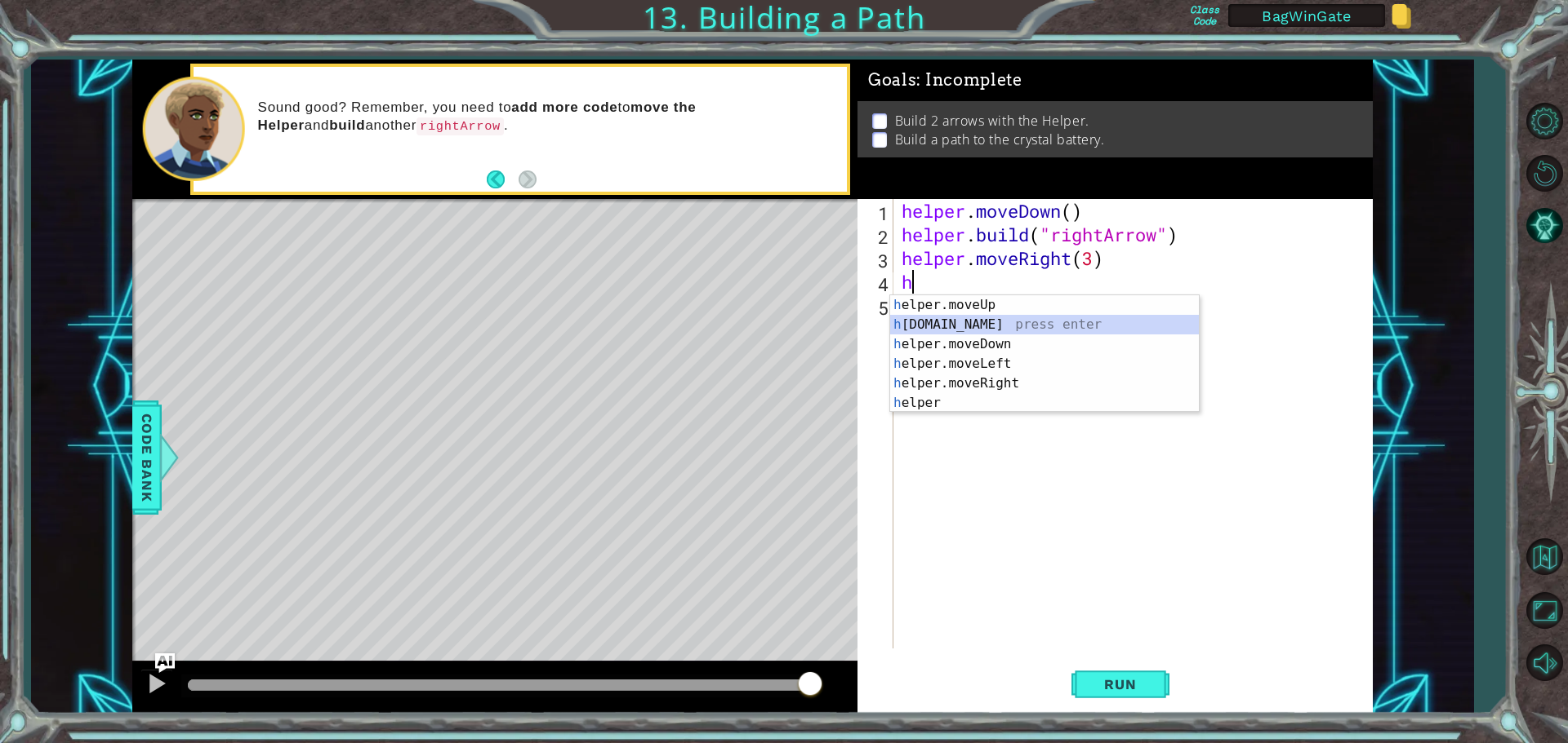
click at [963, 320] on div "h elper.moveUp press enter h [DOMAIN_NAME] press enter h elper.moveDown press e…" at bounding box center [1044, 374] width 308 height 157
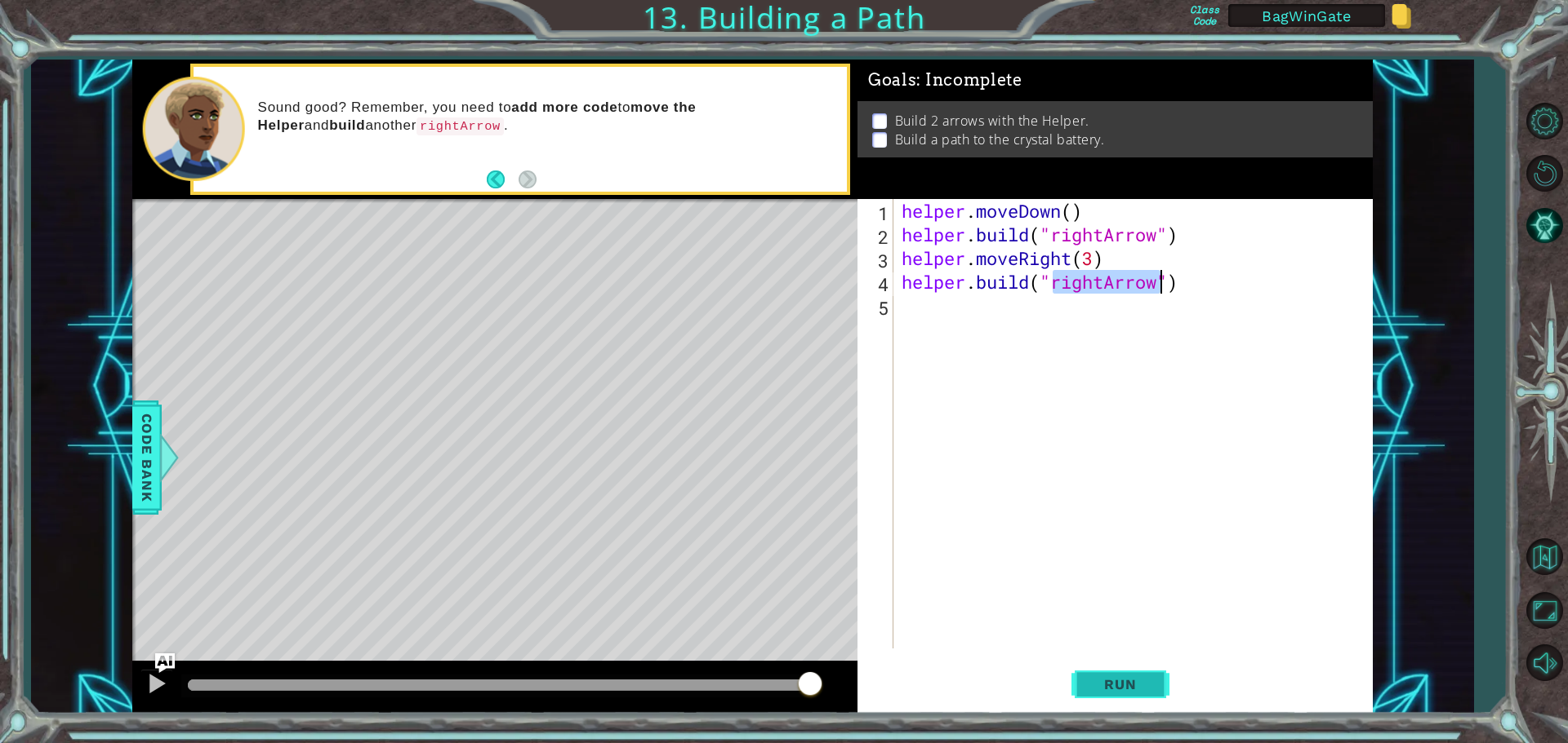
type textarea "[DOMAIN_NAME]("rightArrow")"
click at [1128, 682] on span "Run" at bounding box center [1120, 684] width 64 height 17
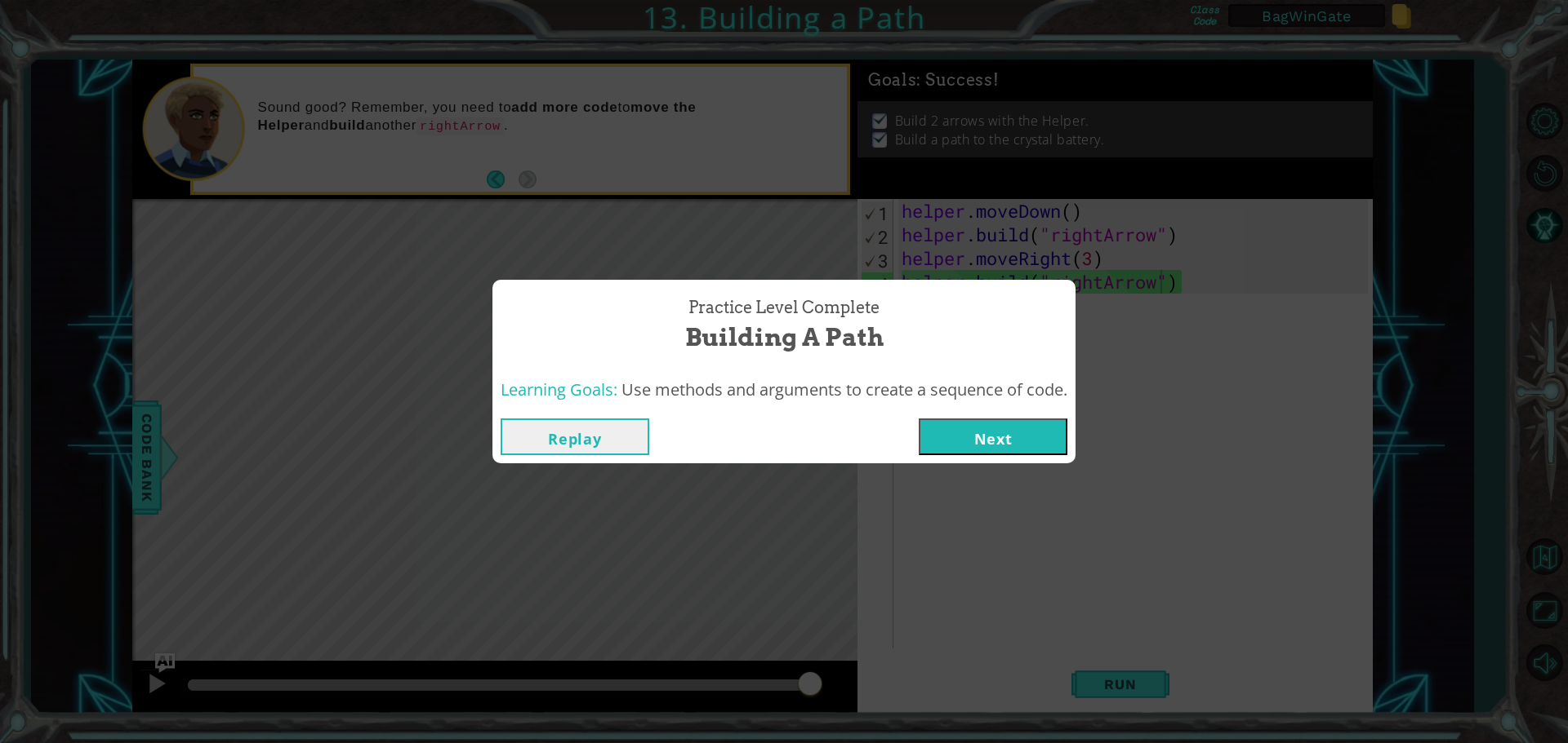
click at [995, 438] on button "Next" at bounding box center [993, 438] width 149 height 37
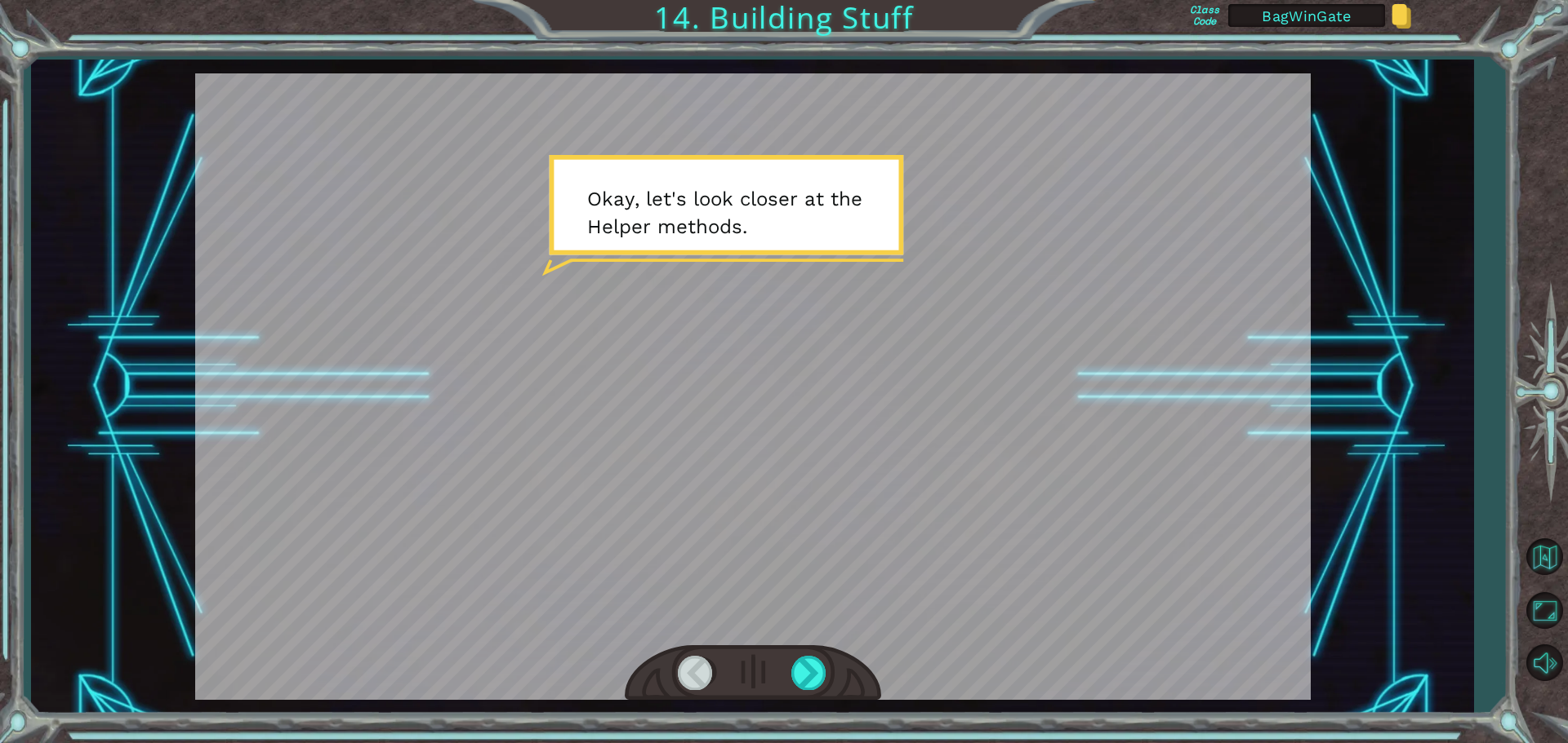
click at [936, 252] on div at bounding box center [753, 386] width 1115 height 627
click at [811, 674] on div at bounding box center [810, 673] width 37 height 33
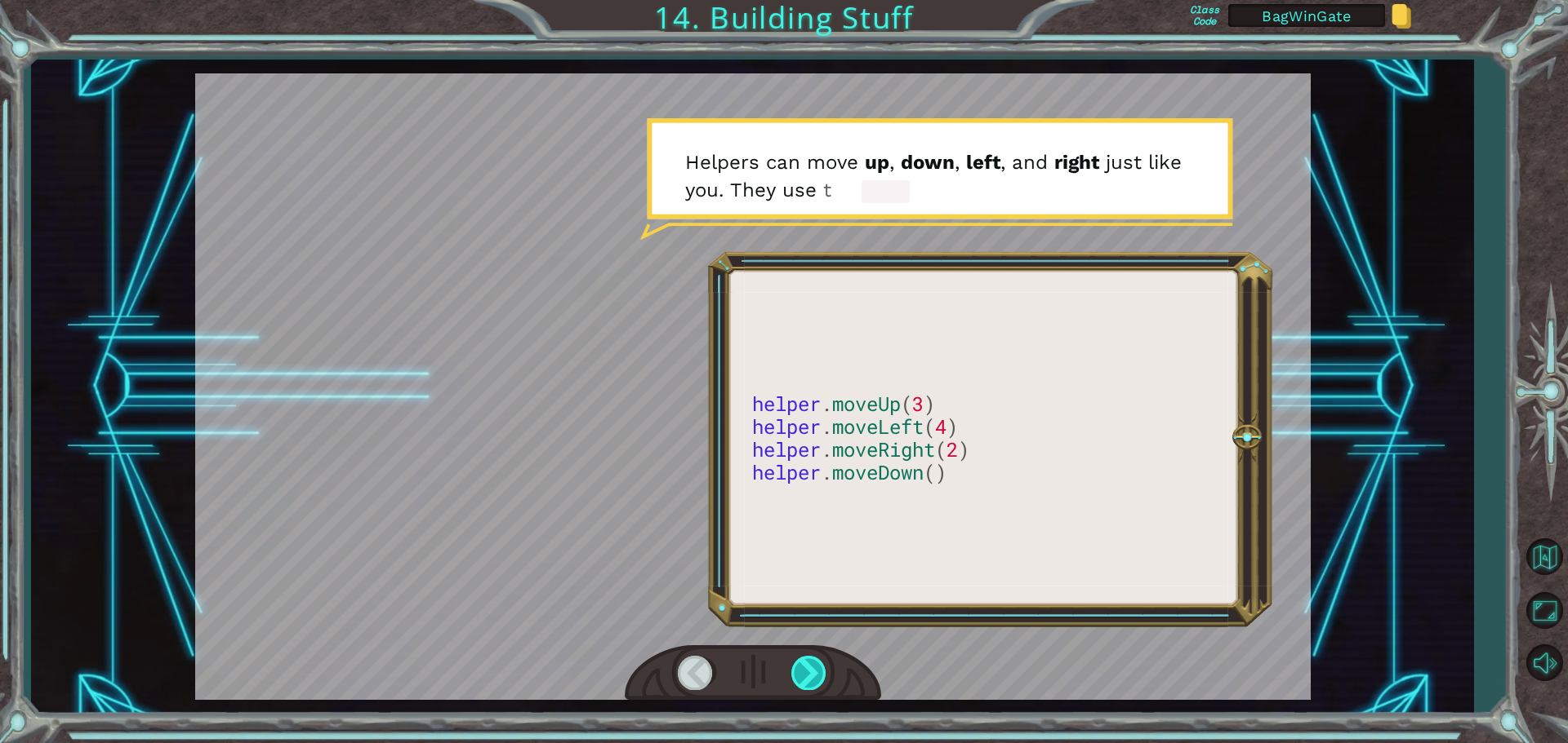
click at [811, 674] on div at bounding box center [810, 673] width 37 height 33
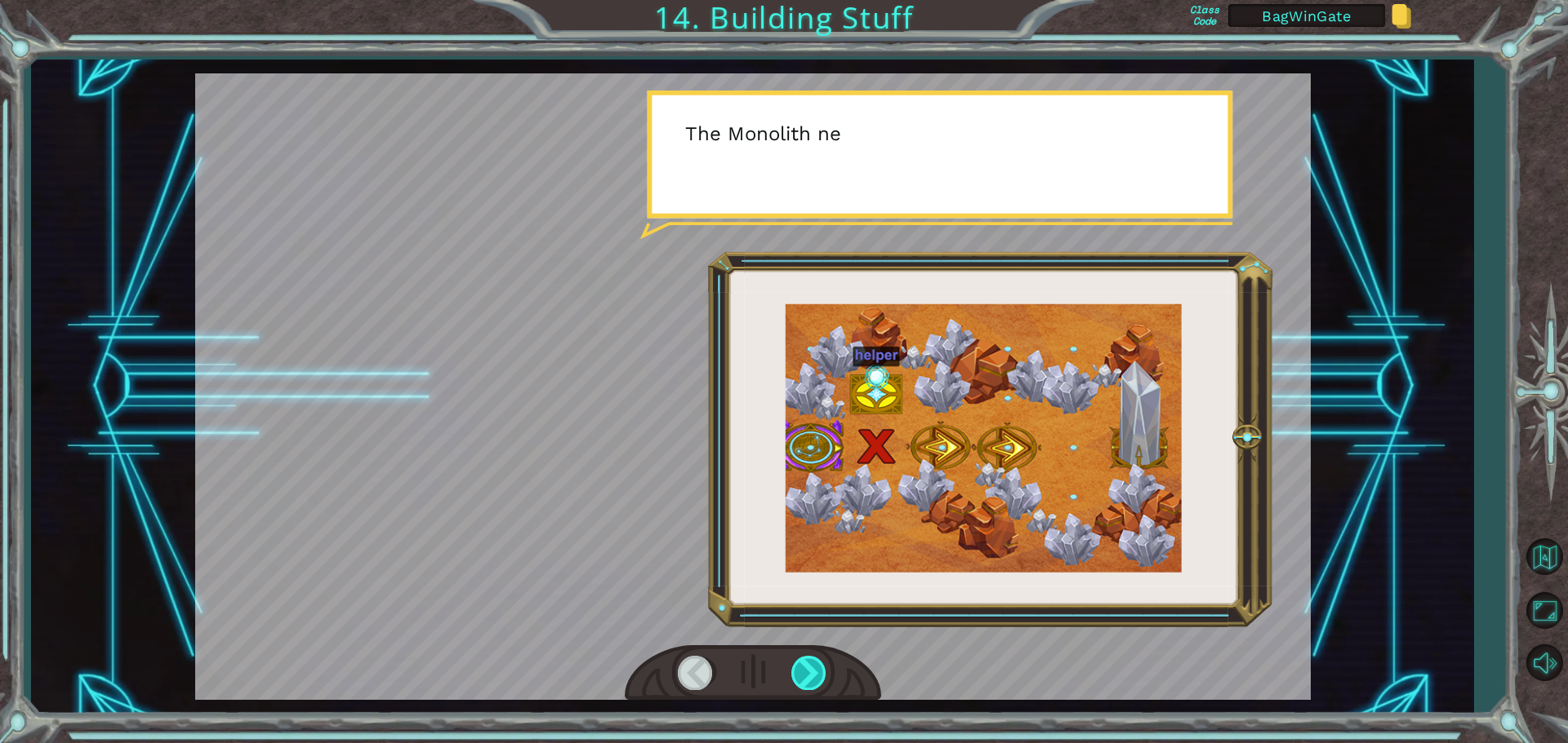
click at [811, 674] on div at bounding box center [810, 673] width 37 height 33
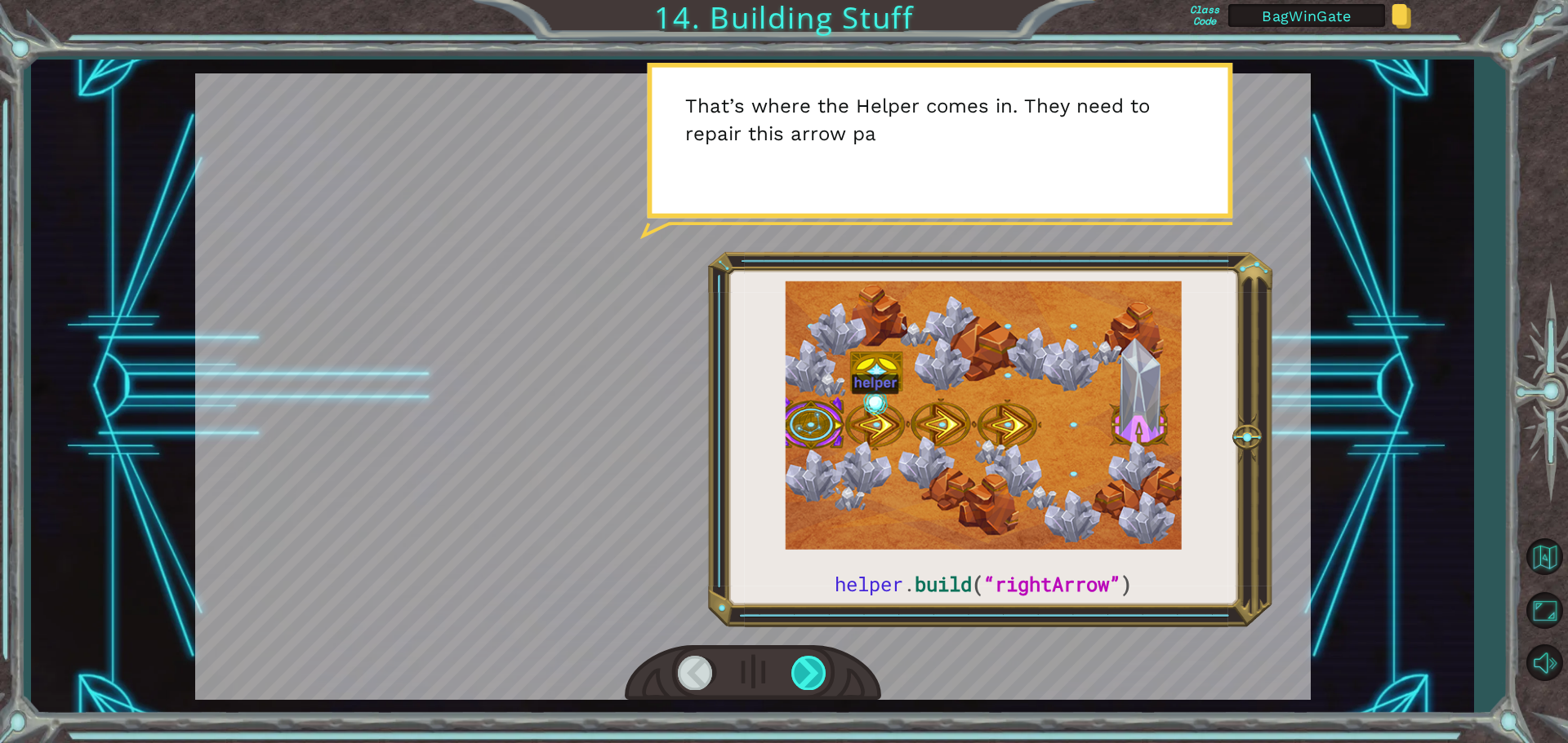
click at [811, 674] on div at bounding box center [810, 673] width 37 height 33
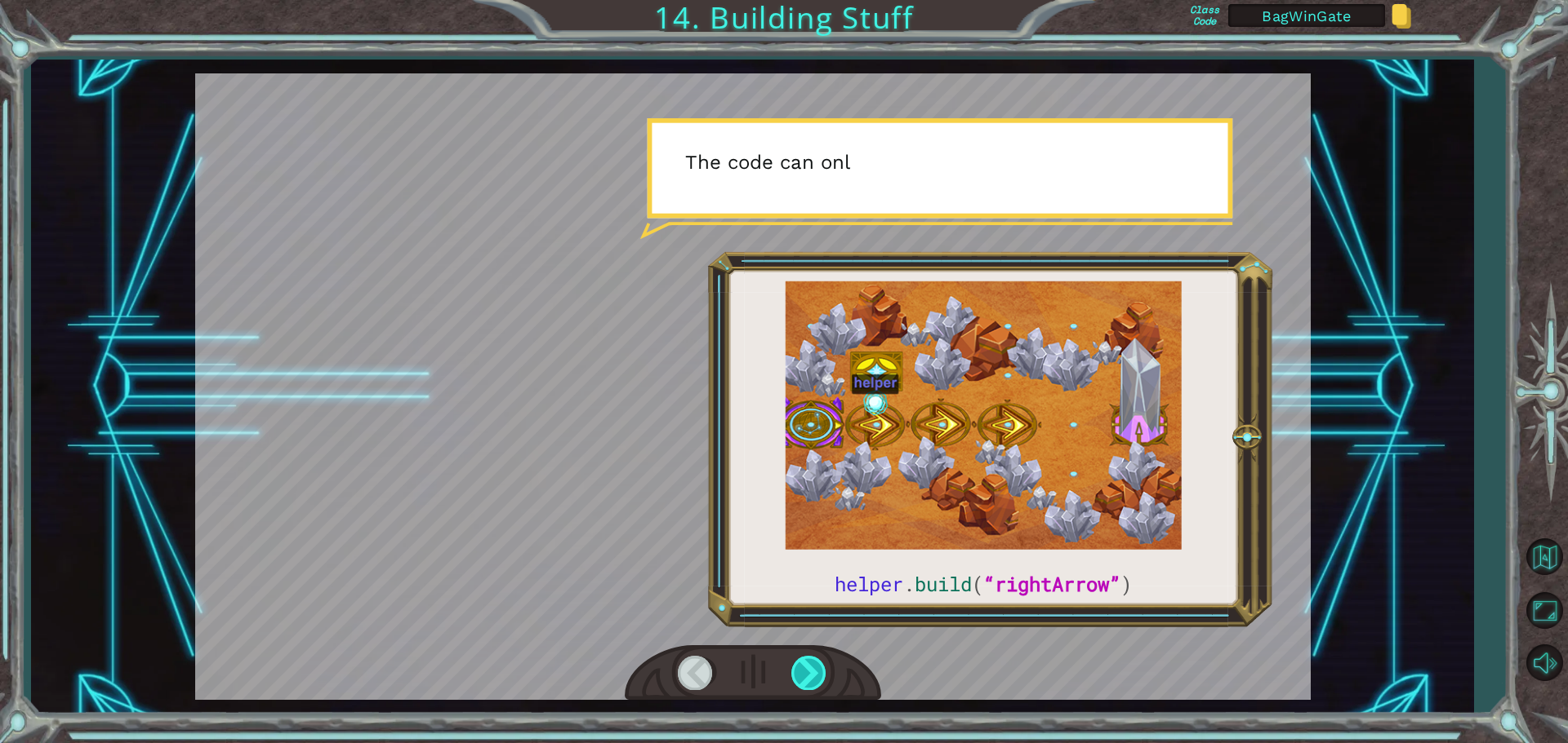
click at [811, 674] on div at bounding box center [810, 673] width 37 height 33
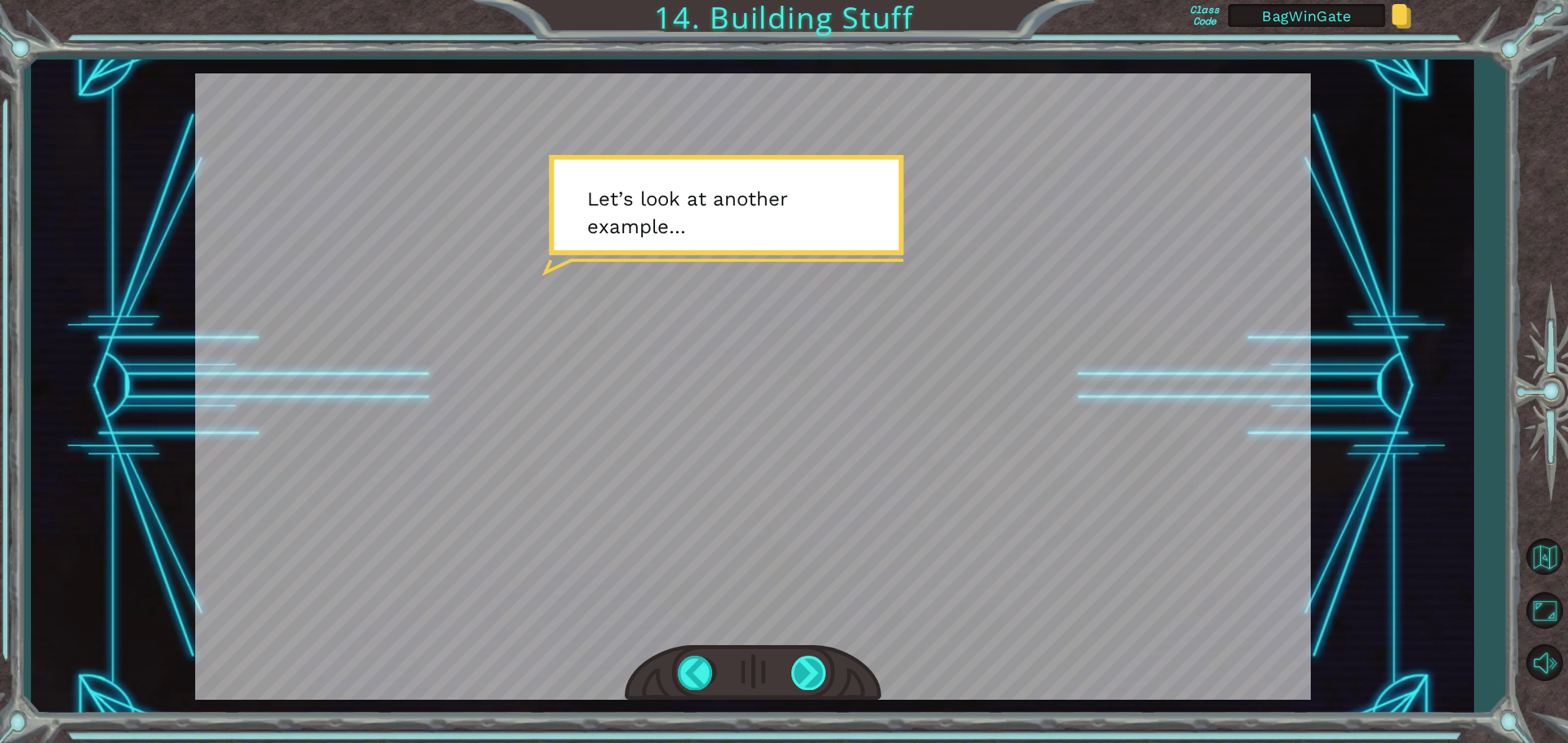
click at [811, 674] on div at bounding box center [810, 673] width 37 height 33
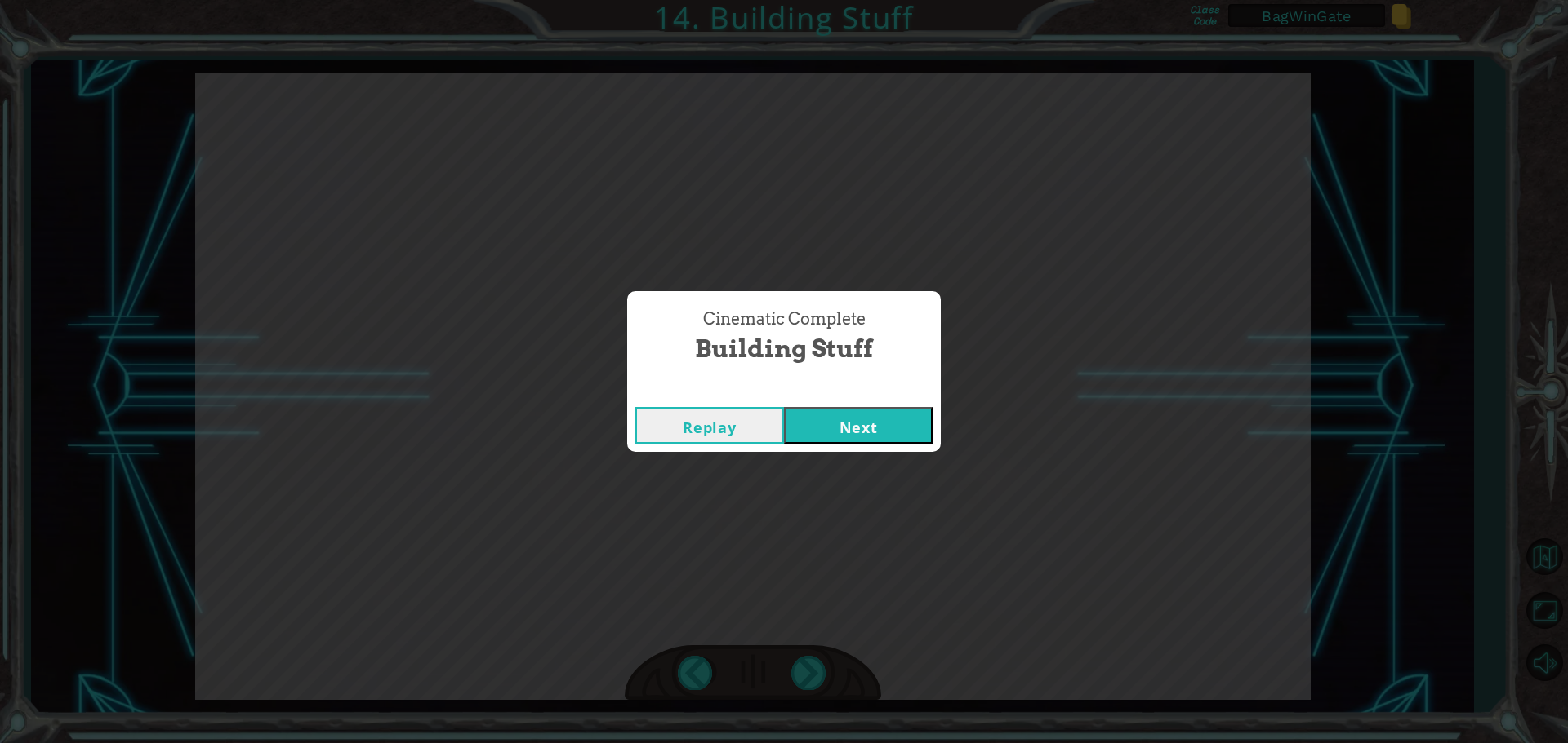
click at [845, 429] on button "Next" at bounding box center [858, 426] width 149 height 37
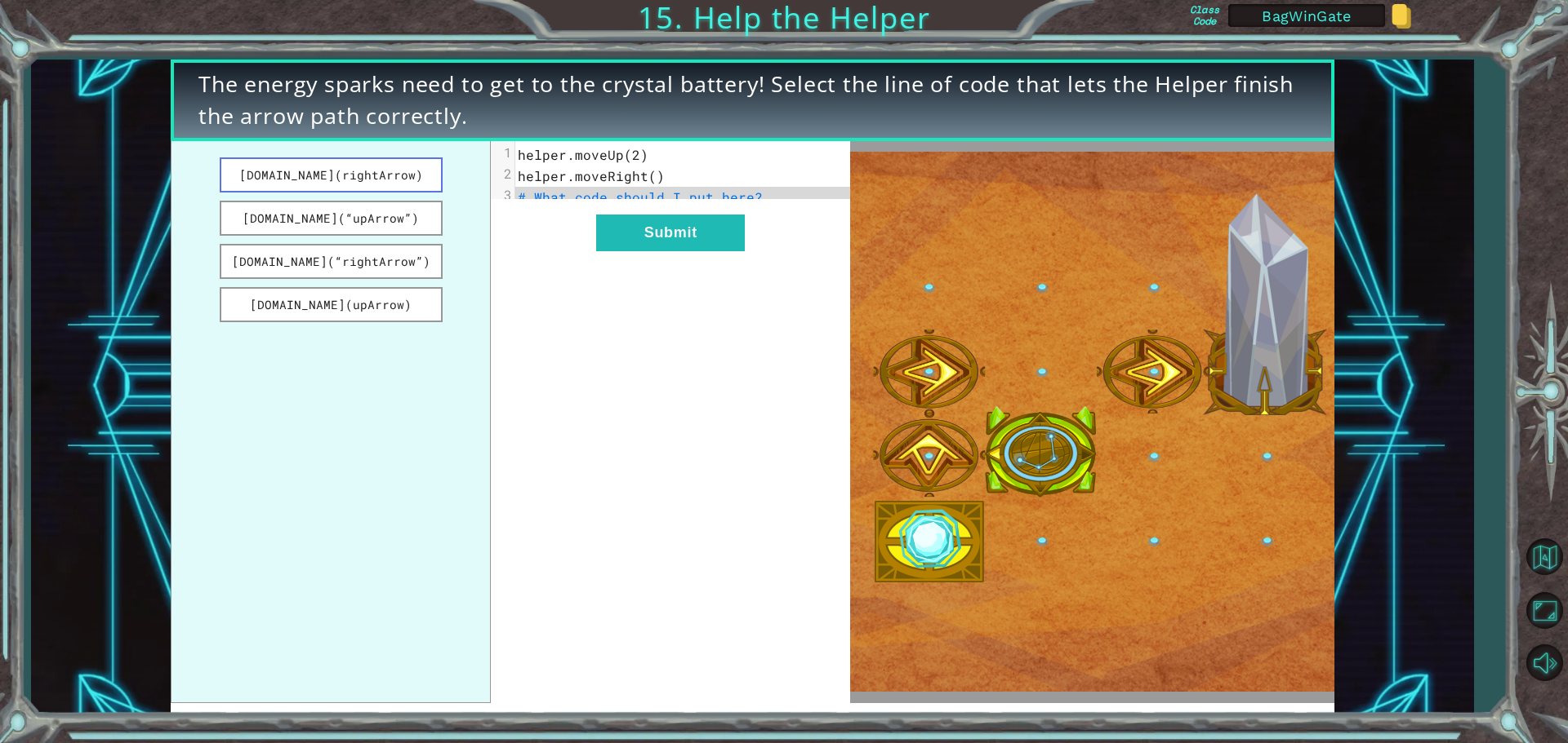
click at [358, 172] on button "[DOMAIN_NAME](rightArrow)" at bounding box center [330, 175] width 223 height 35
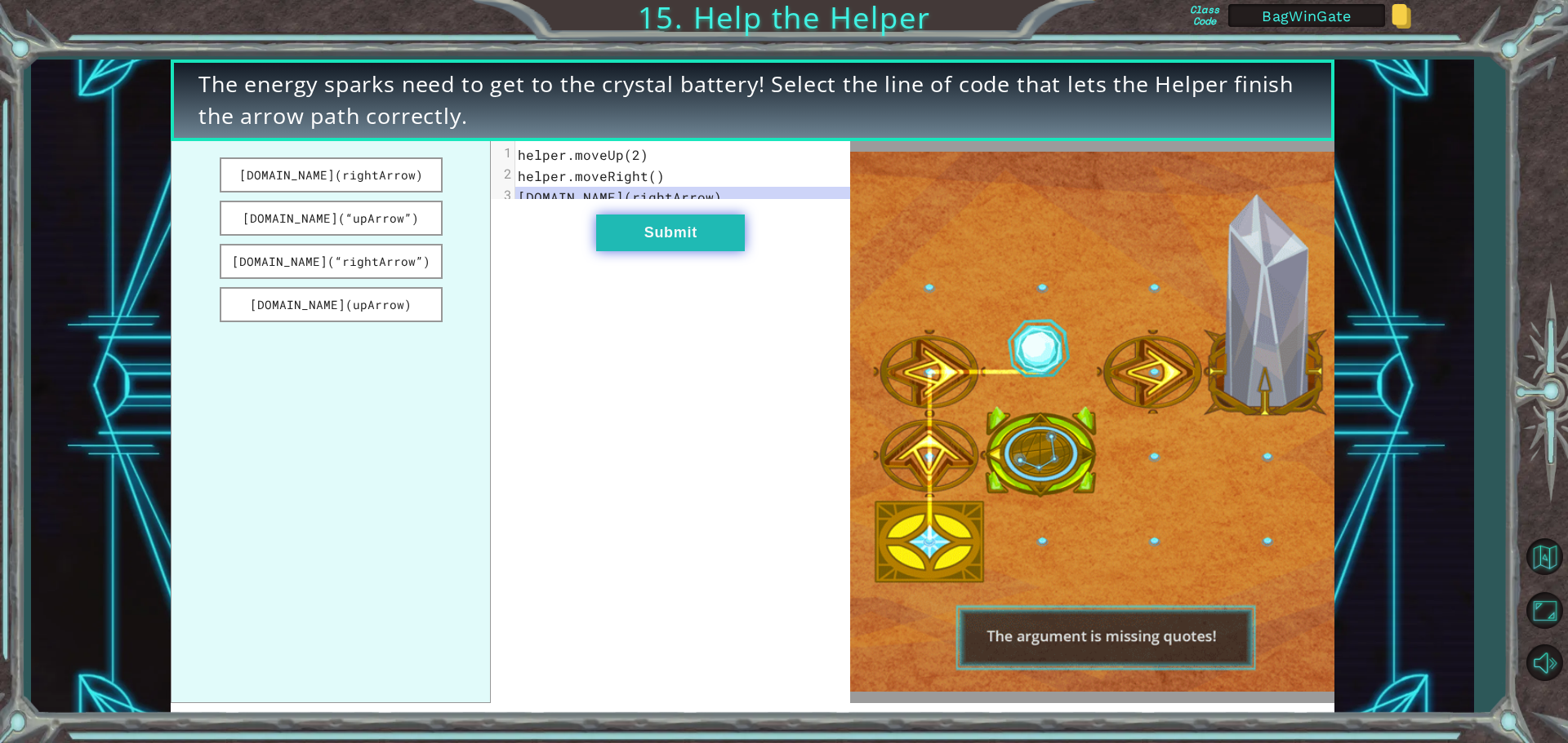
click at [654, 238] on button "Submit" at bounding box center [670, 233] width 149 height 37
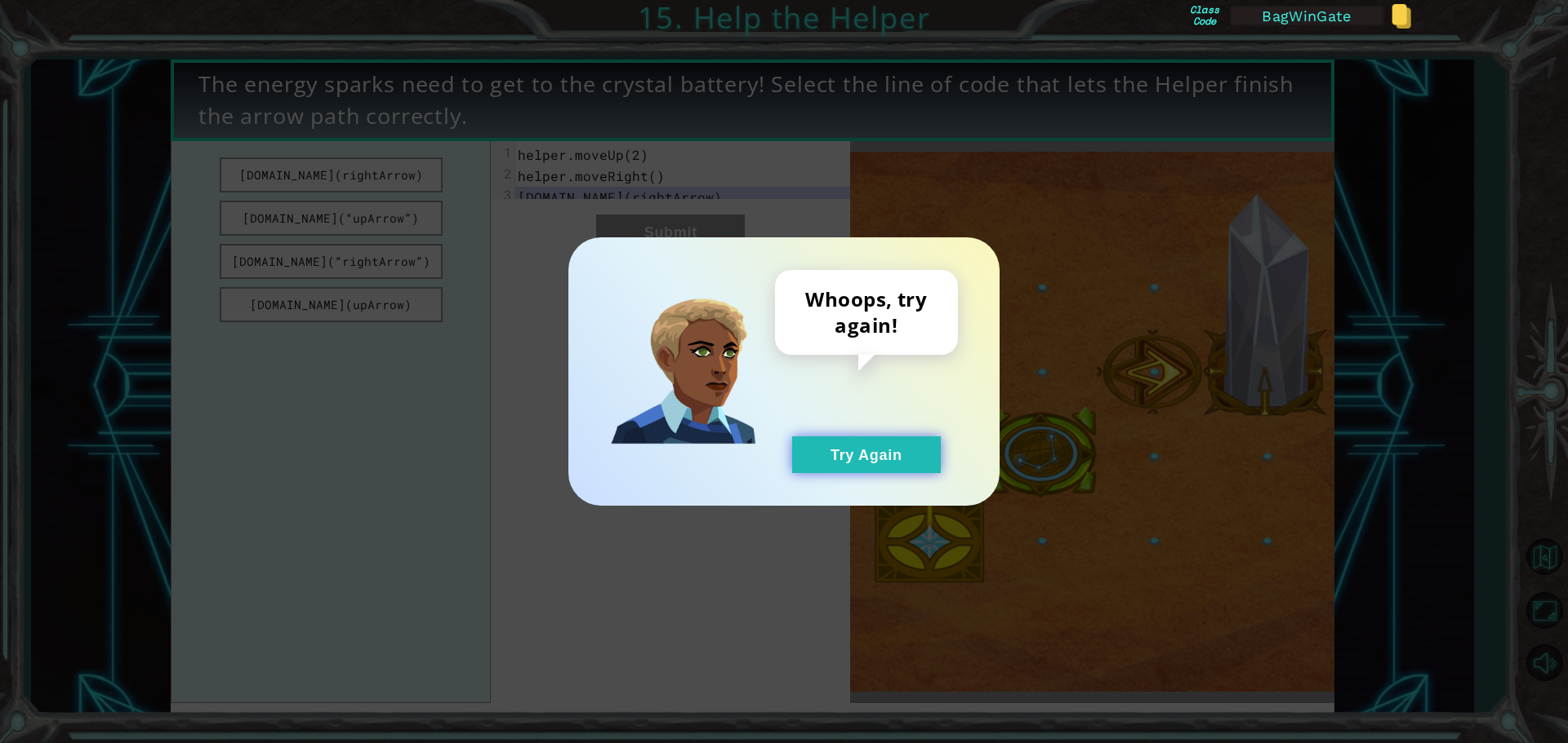
click at [884, 455] on button "Try Again" at bounding box center [866, 455] width 149 height 37
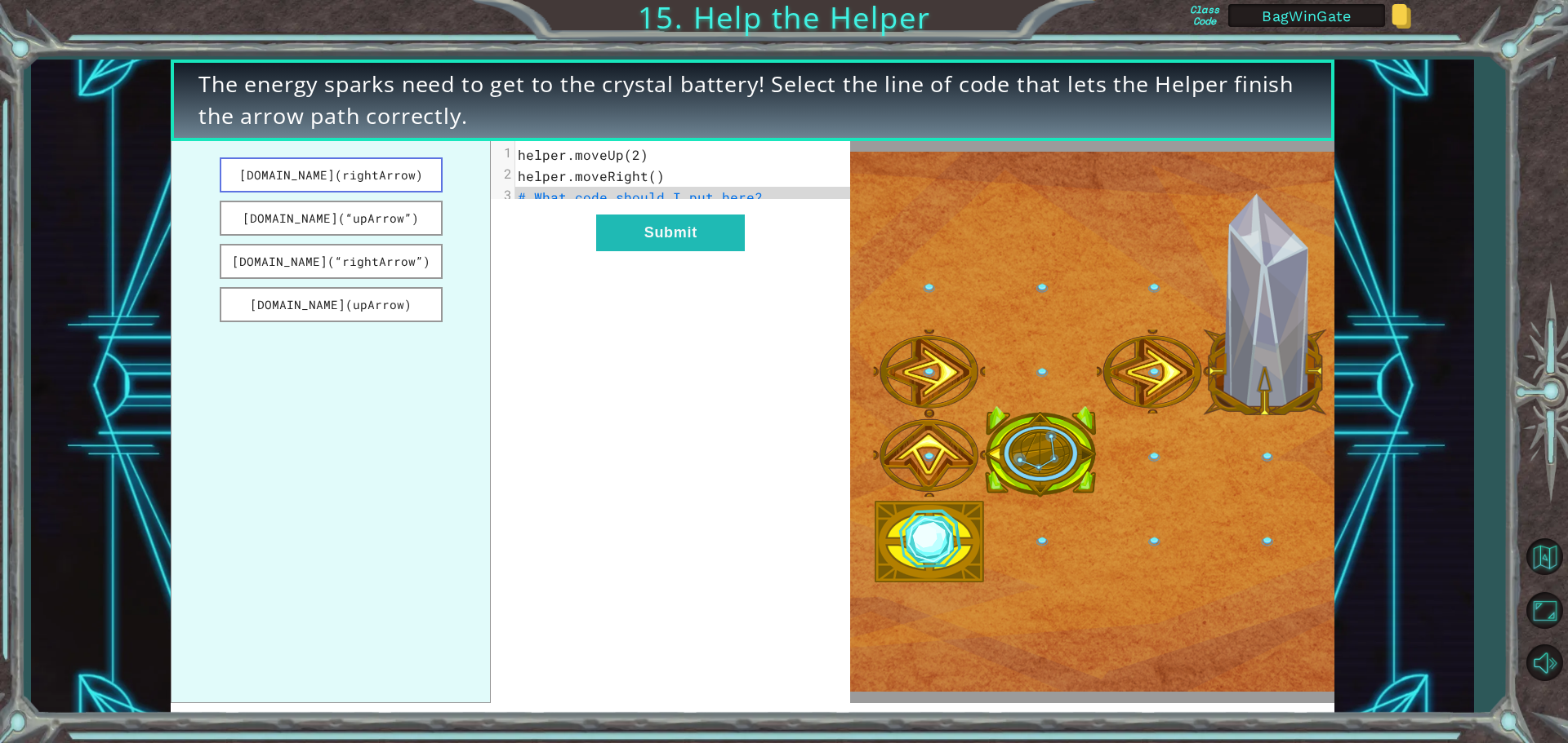
click at [340, 173] on button "[DOMAIN_NAME](rightArrow)" at bounding box center [330, 175] width 223 height 35
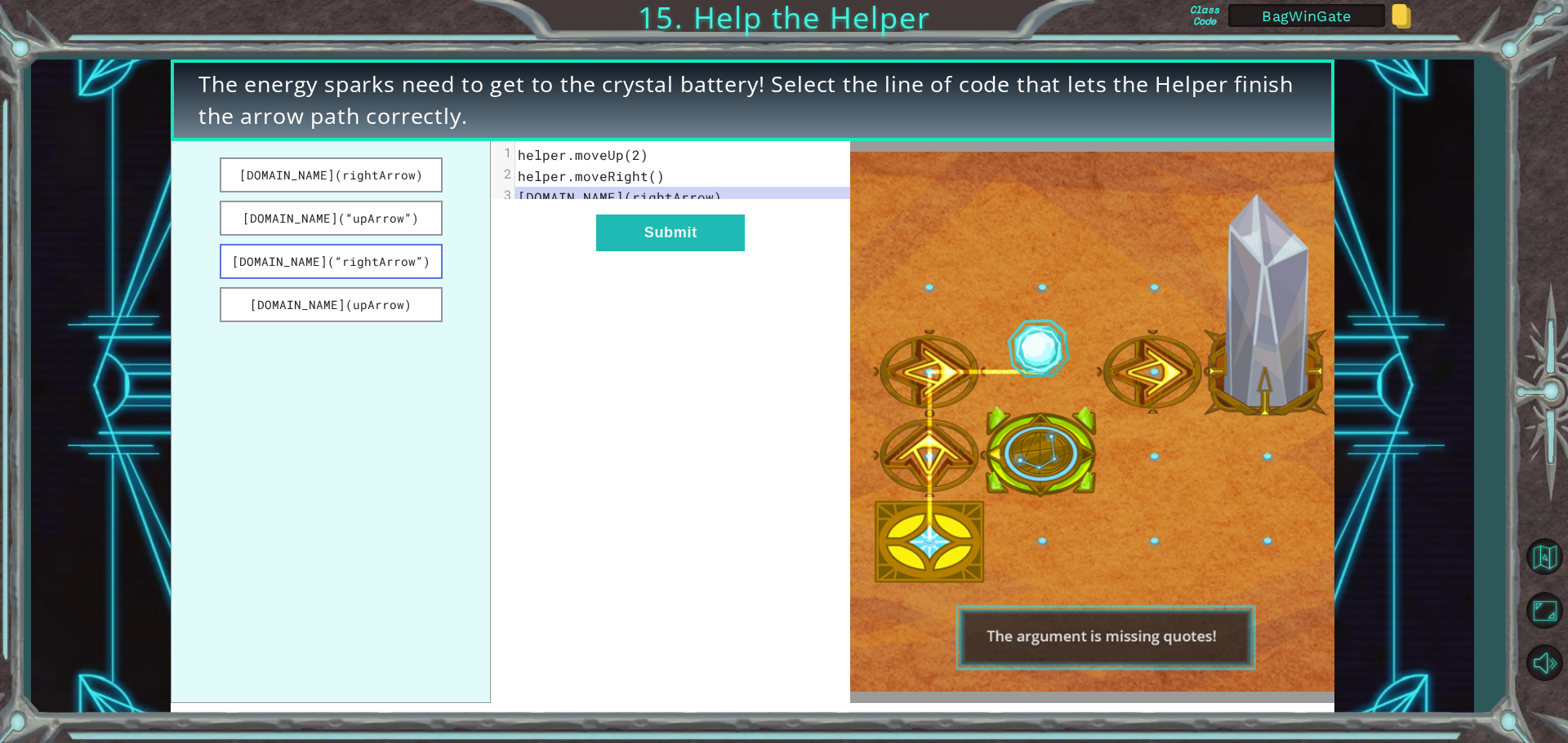
click at [314, 261] on button "[DOMAIN_NAME](“rightArrow”)" at bounding box center [330, 261] width 223 height 35
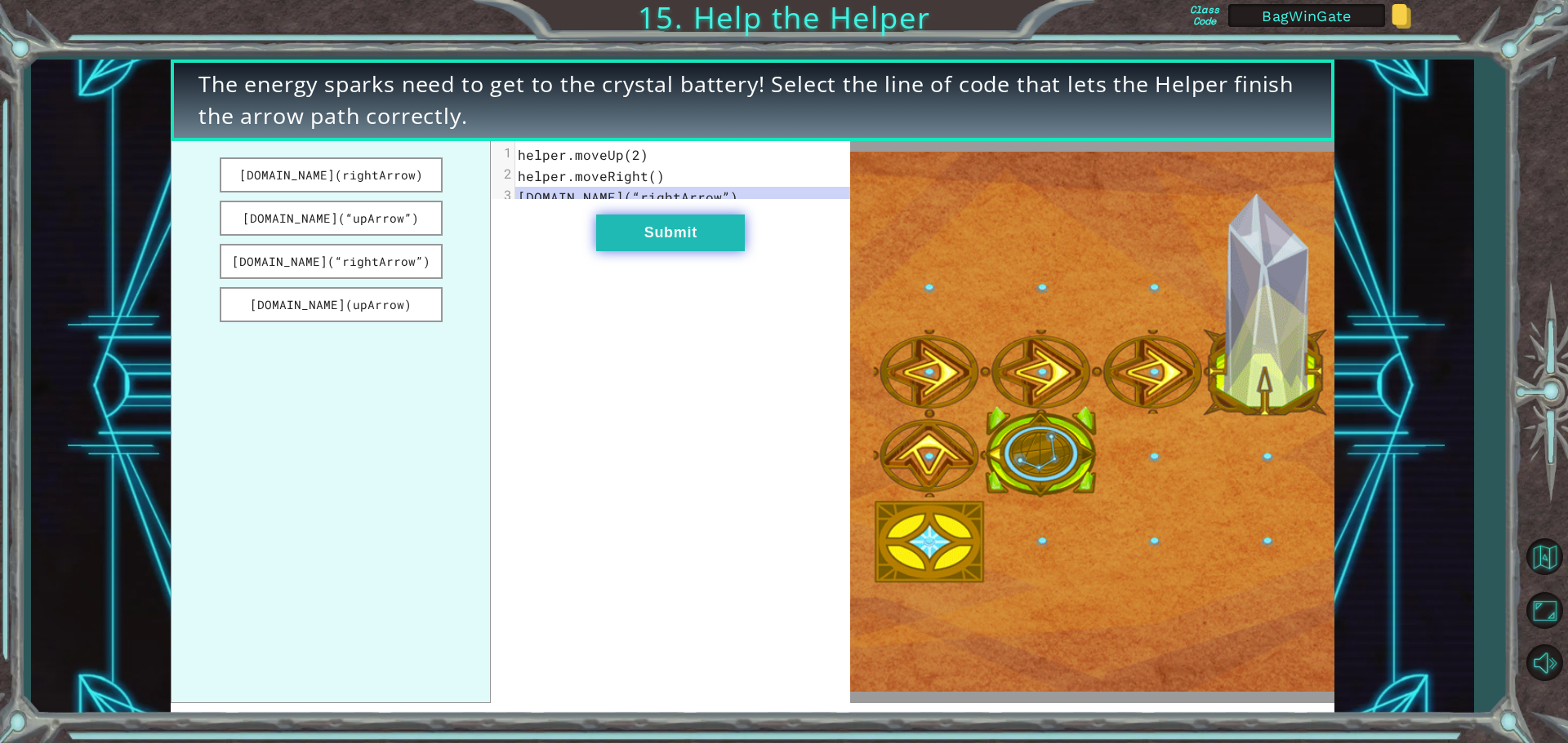
click at [680, 243] on button "Submit" at bounding box center [670, 233] width 149 height 37
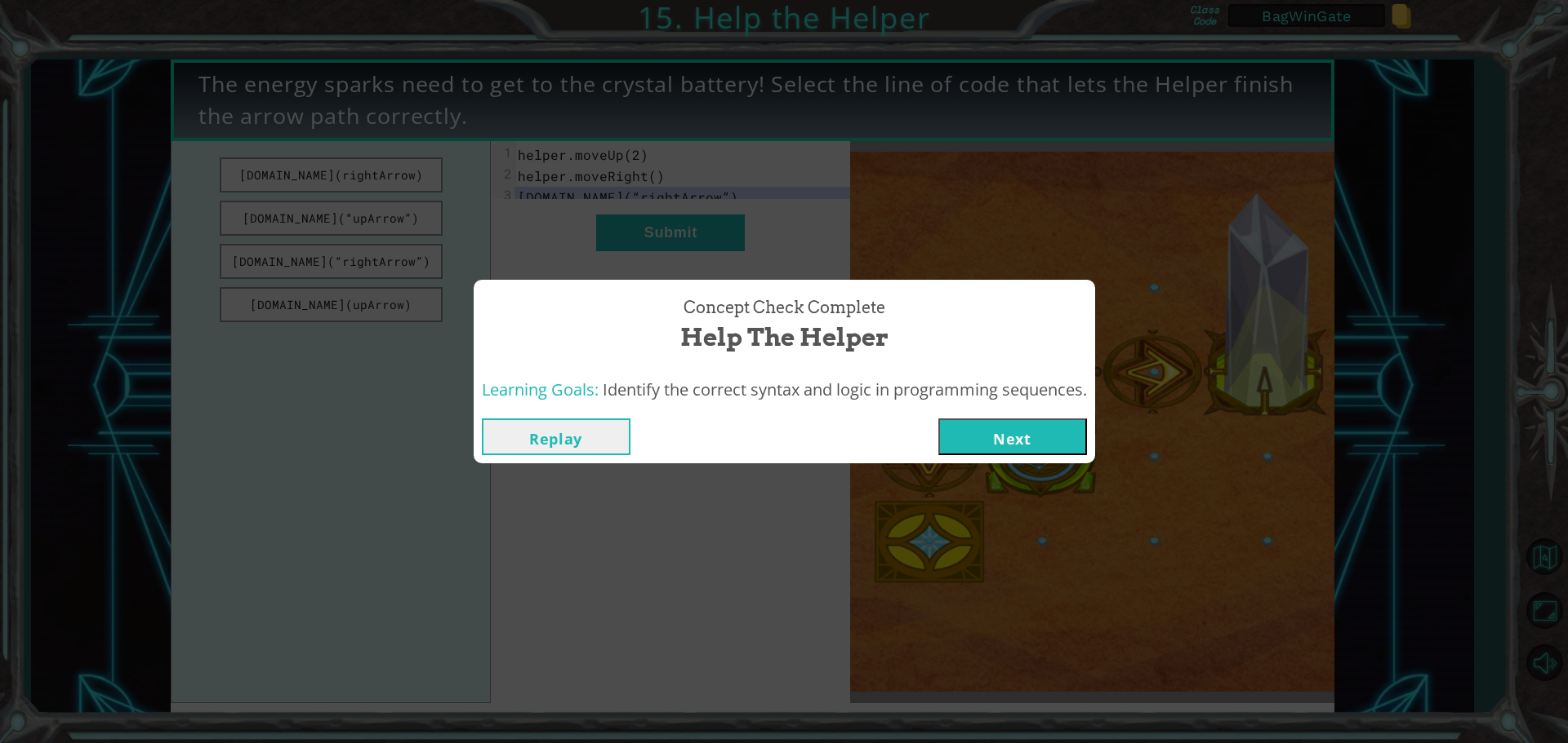
click at [999, 438] on button "Next" at bounding box center [1012, 438] width 149 height 37
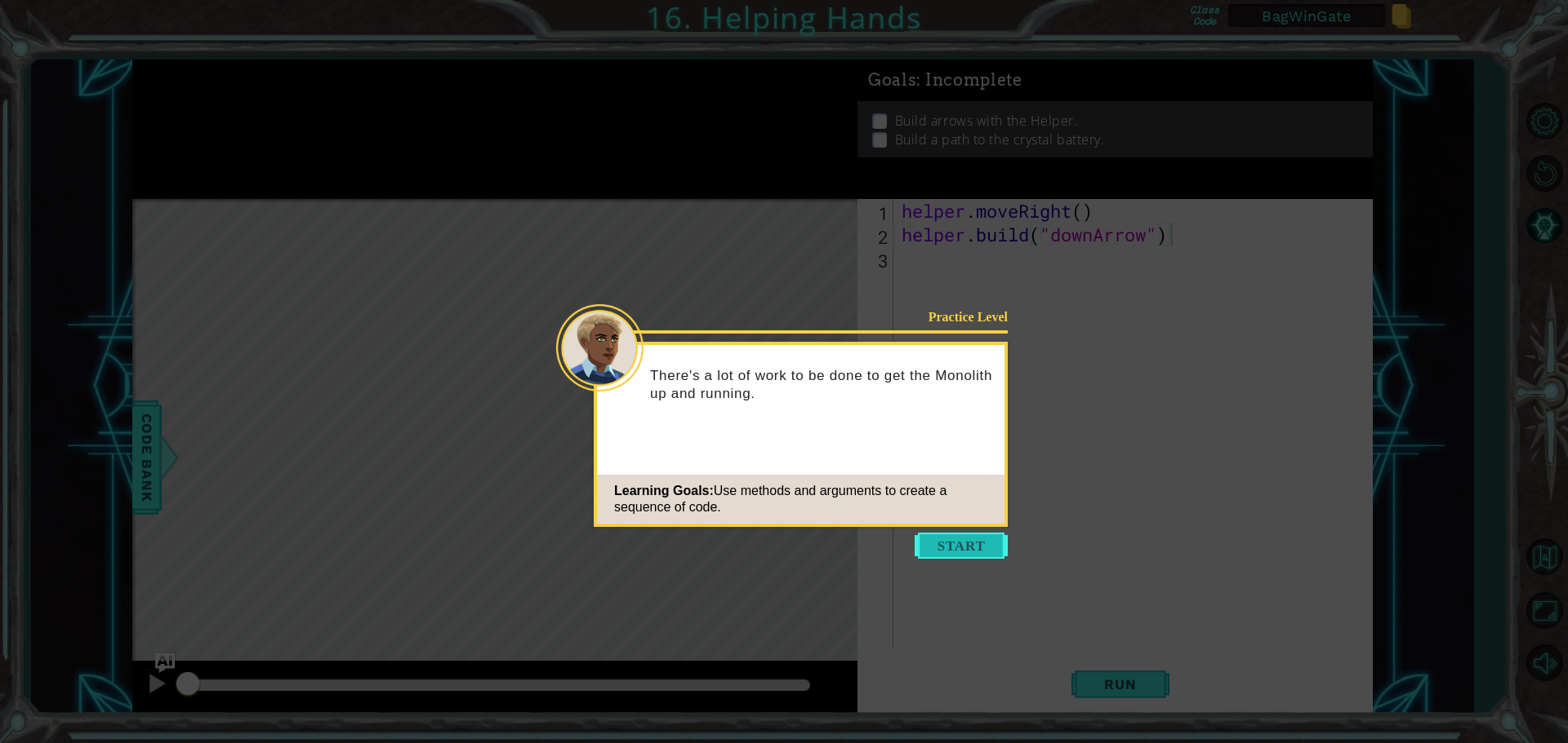
click at [962, 541] on button "Start" at bounding box center [961, 546] width 93 height 26
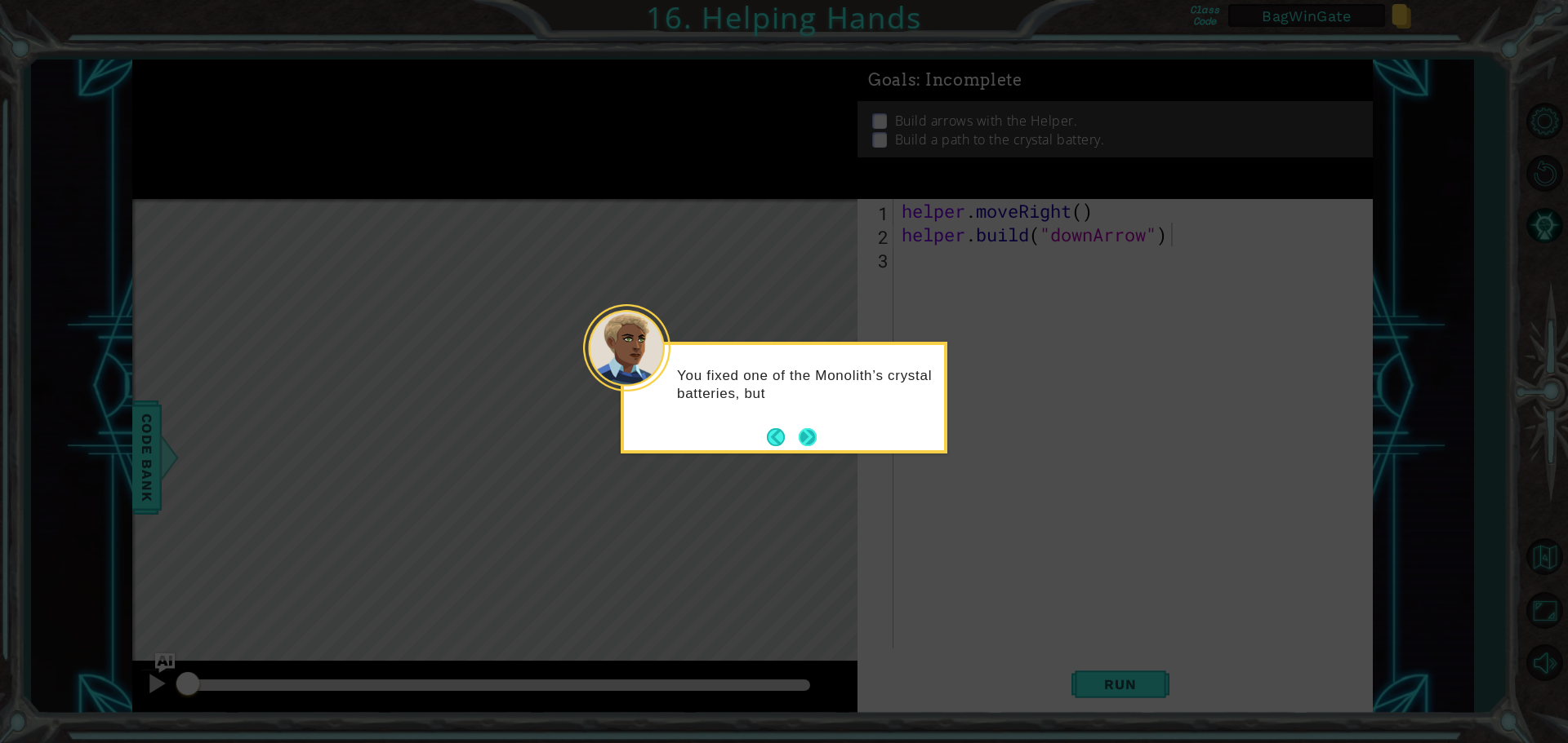
click at [805, 436] on button "Next" at bounding box center [808, 438] width 18 height 18
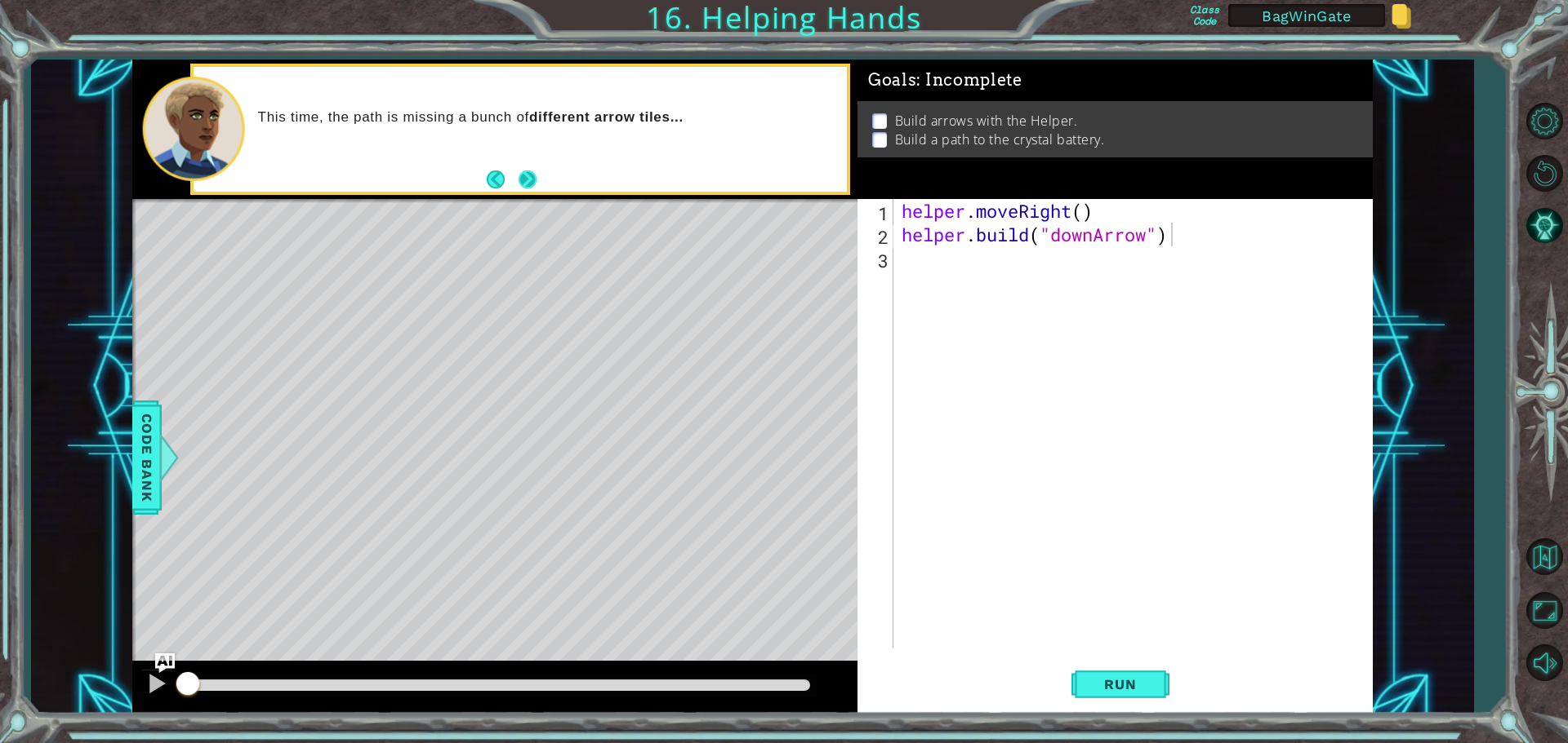
click at [521, 180] on button "Next" at bounding box center [528, 180] width 18 height 18
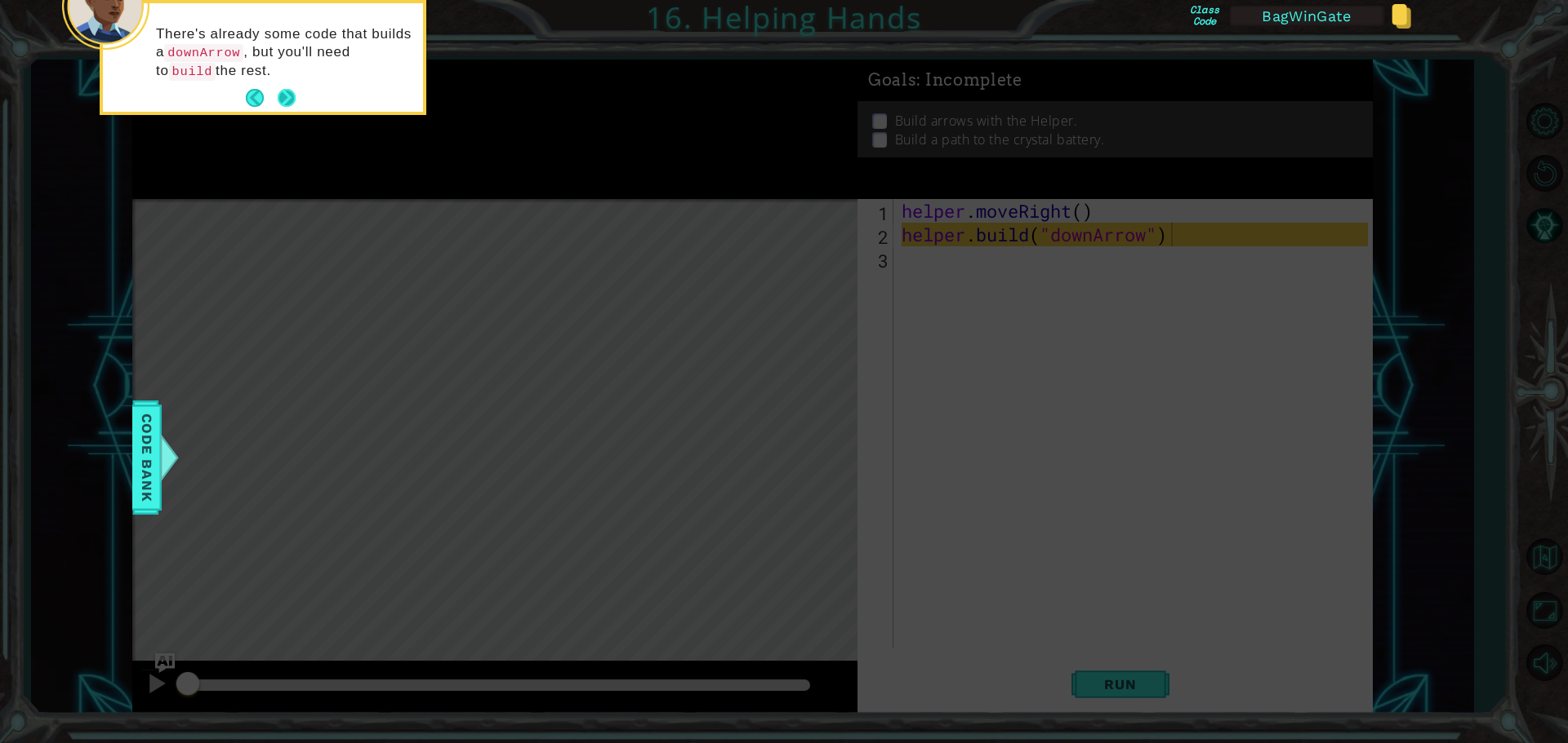
click at [285, 91] on button "Next" at bounding box center [286, 98] width 18 height 18
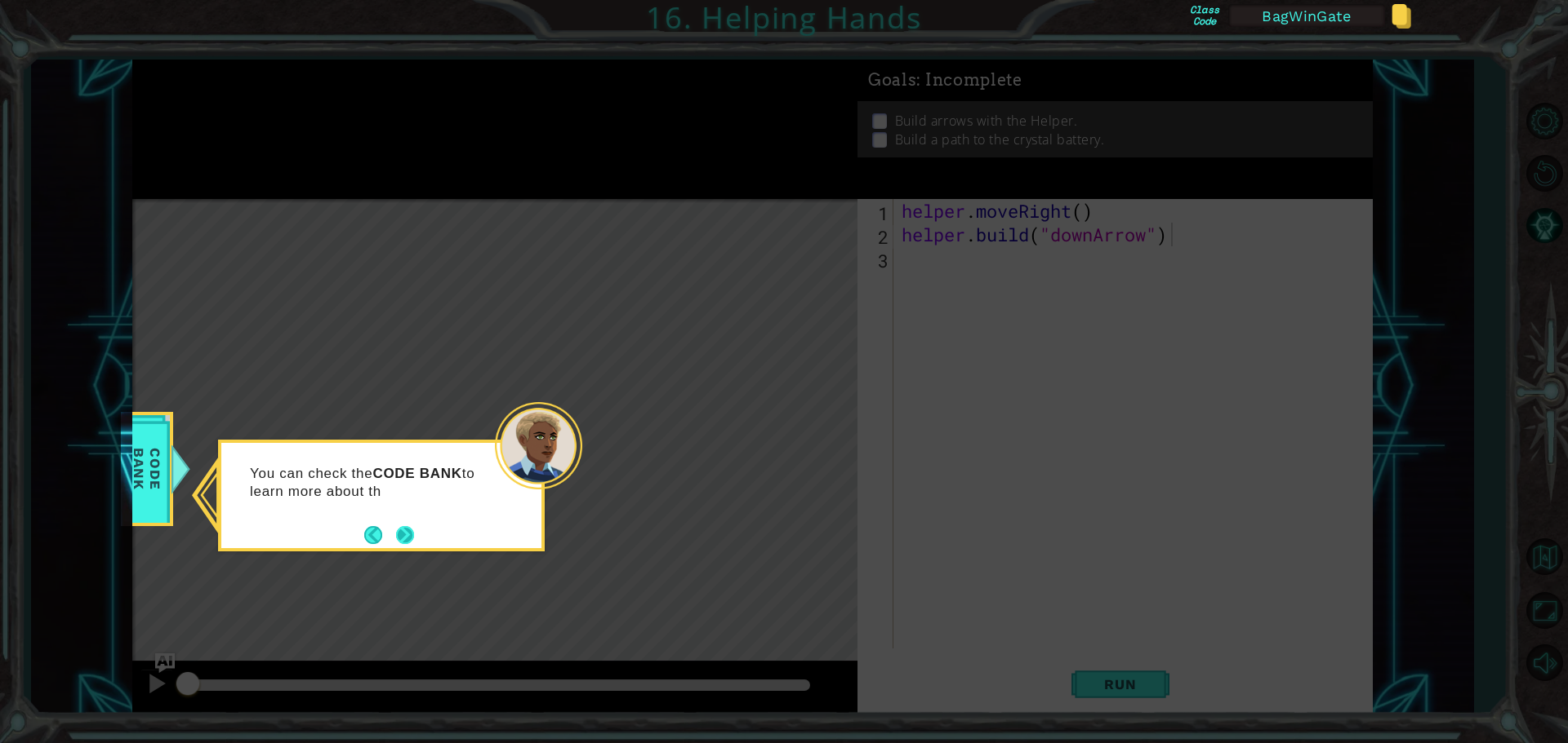
click at [408, 533] on button "Next" at bounding box center [405, 535] width 18 height 18
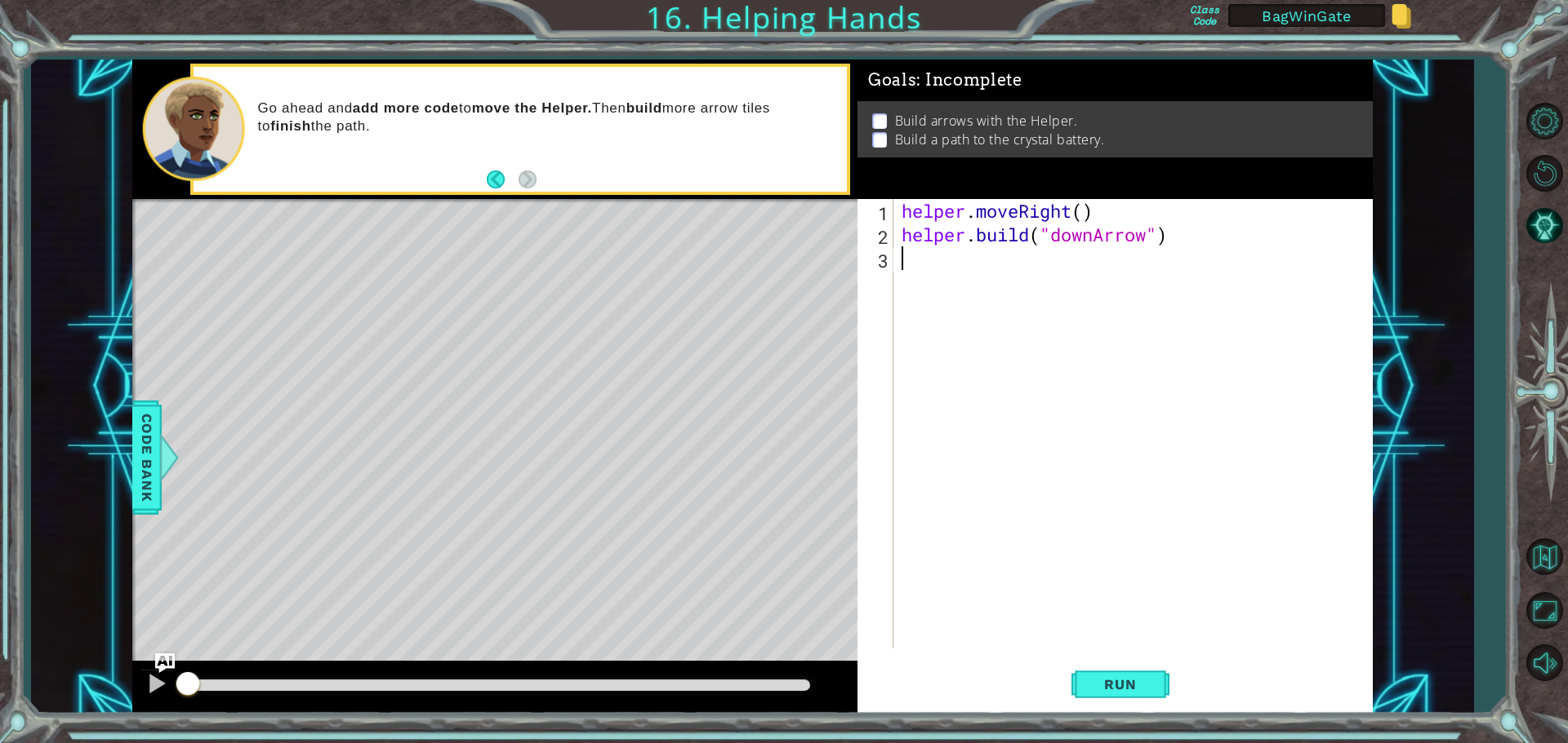
click at [916, 263] on div "helper . moveRight ( ) helper . build ( "downArrow" )" at bounding box center [1137, 447] width 477 height 497
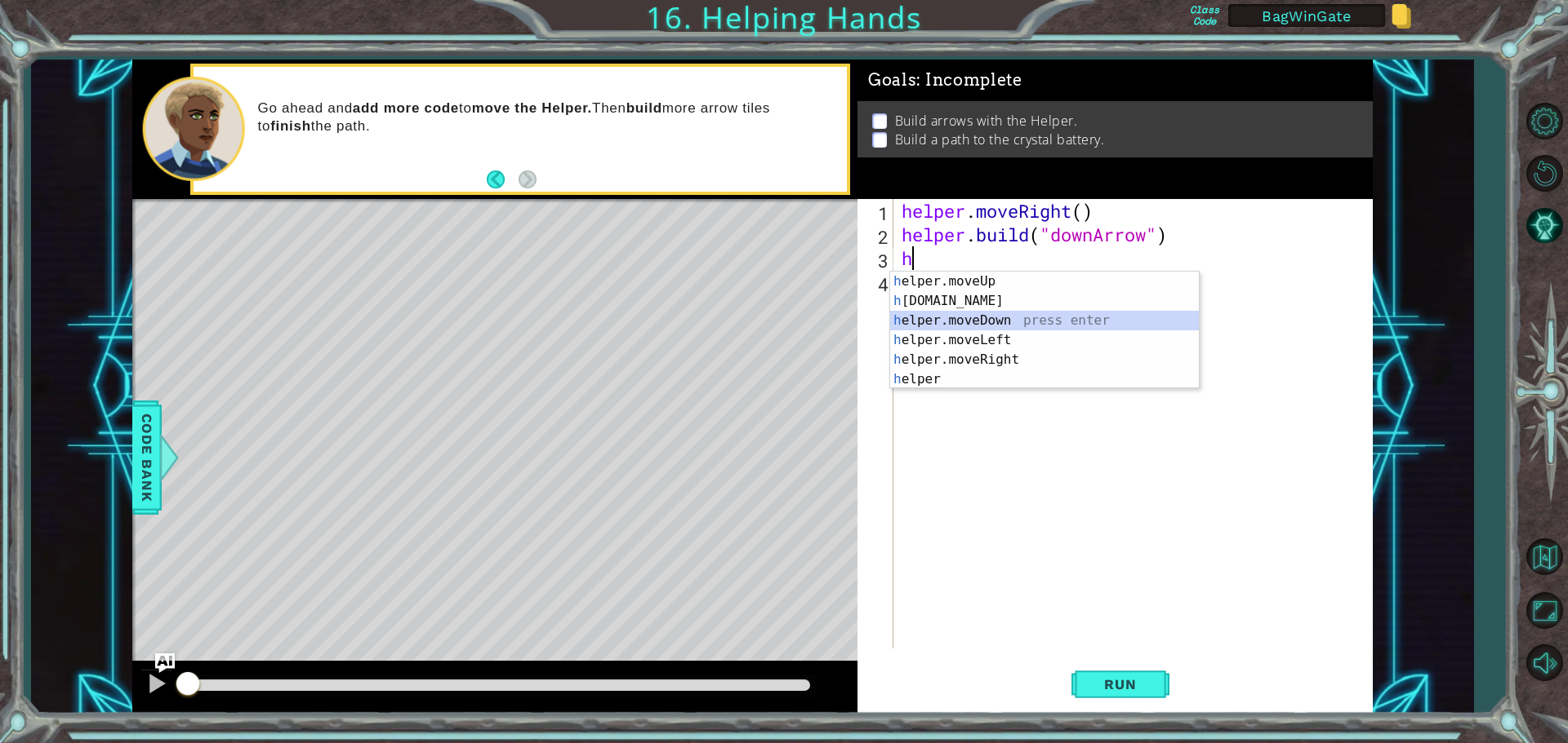
click at [982, 320] on div "h elper.moveUp press enter h [DOMAIN_NAME] press enter h elper.moveDown press e…" at bounding box center [1044, 350] width 308 height 157
type textarea "helper.moveDown(1)"
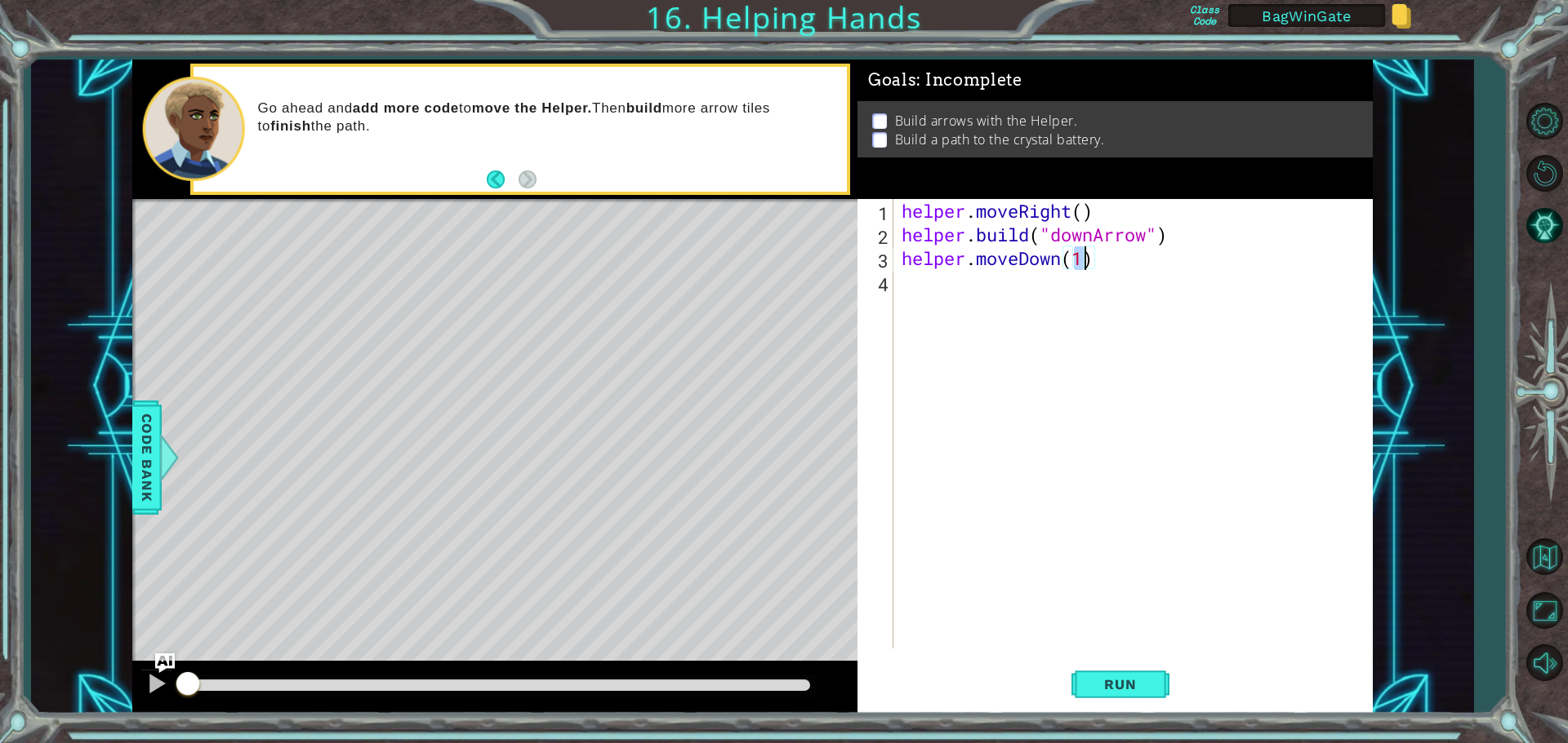
click at [924, 284] on div "helper . moveRight ( ) helper . build ( "downArrow" ) helper . moveDown ( 1 )" at bounding box center [1137, 447] width 477 height 497
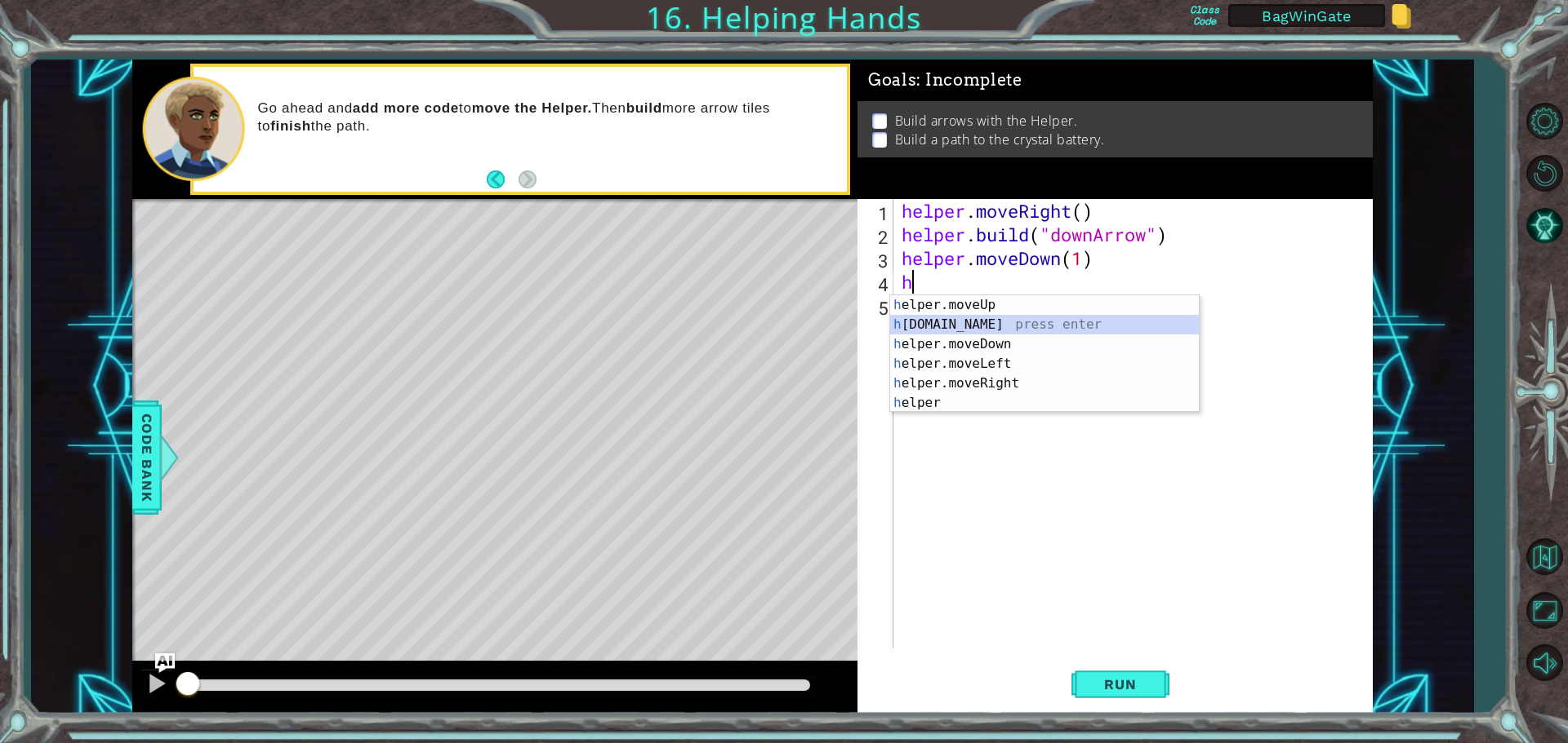
click at [958, 324] on div "h elper.moveUp press enter h [DOMAIN_NAME] press enter h elper.moveDown press e…" at bounding box center [1044, 374] width 308 height 157
type textarea "[DOMAIN_NAME]("rightArrow")"
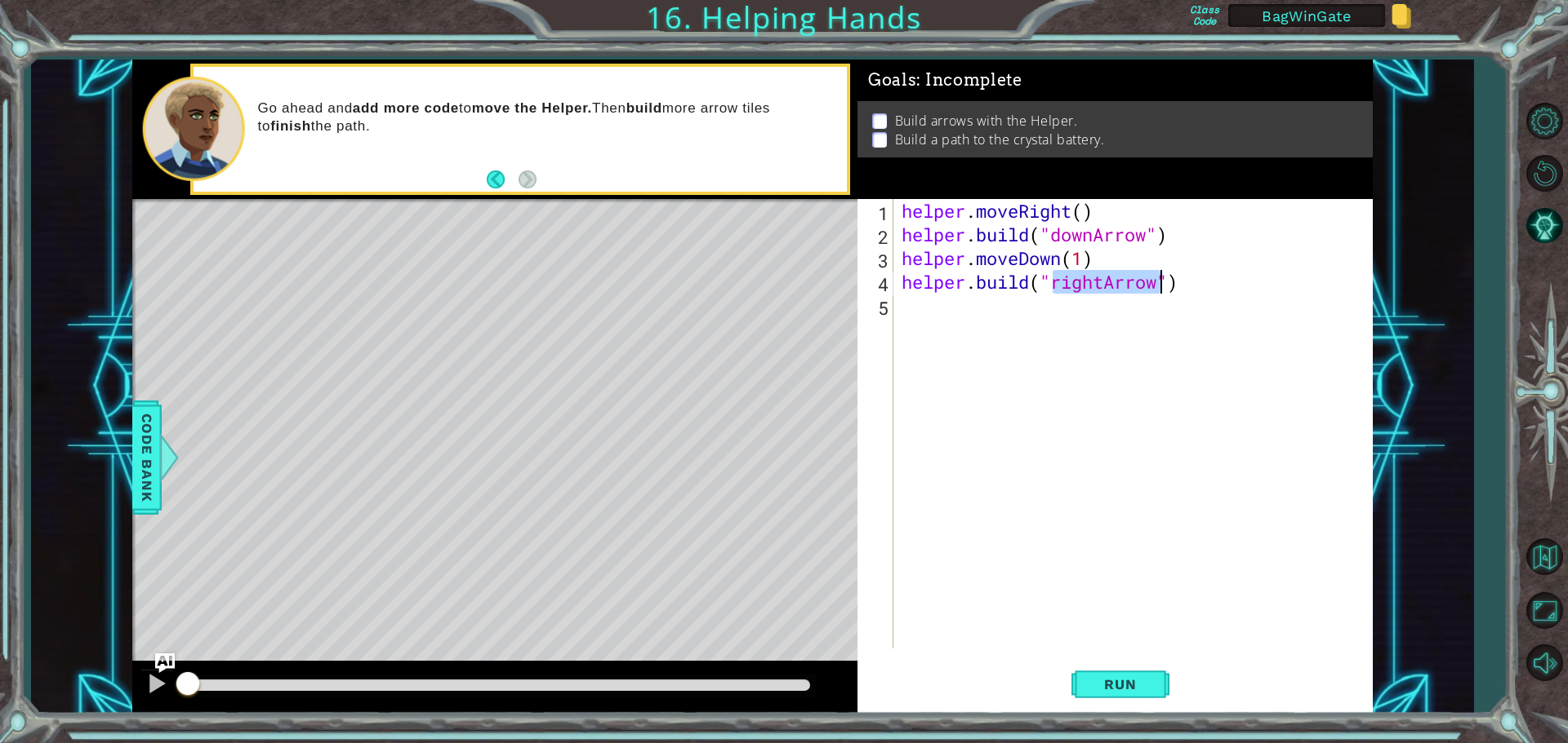
click at [908, 311] on div "helper . moveRight ( ) helper . build ( "downArrow" ) helper . moveDown ( 1 ) h…" at bounding box center [1137, 447] width 477 height 497
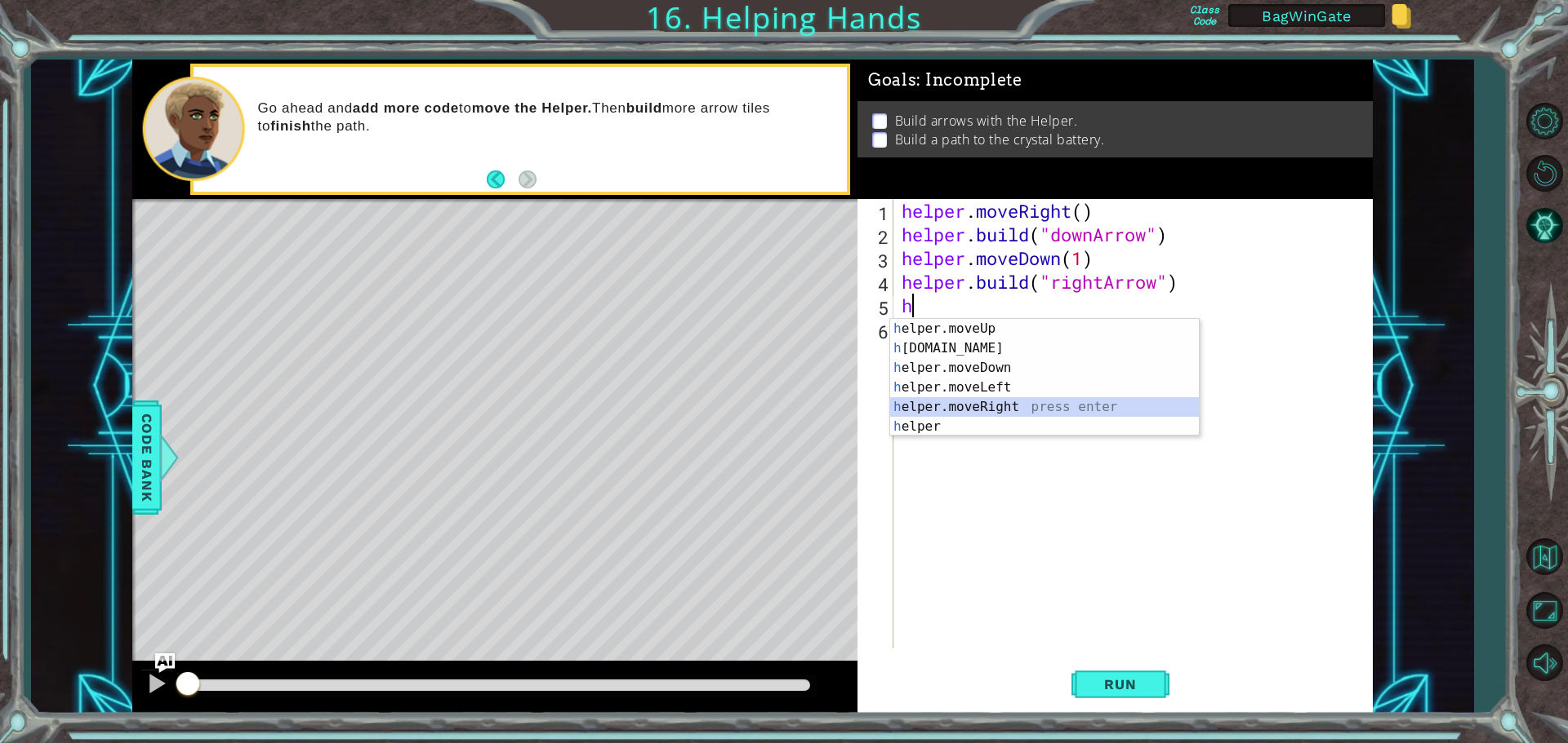
click at [973, 404] on div "h elper.moveUp press enter h [DOMAIN_NAME] press enter h elper.moveDown press e…" at bounding box center [1044, 397] width 308 height 157
type textarea "helper.moveRight(1)"
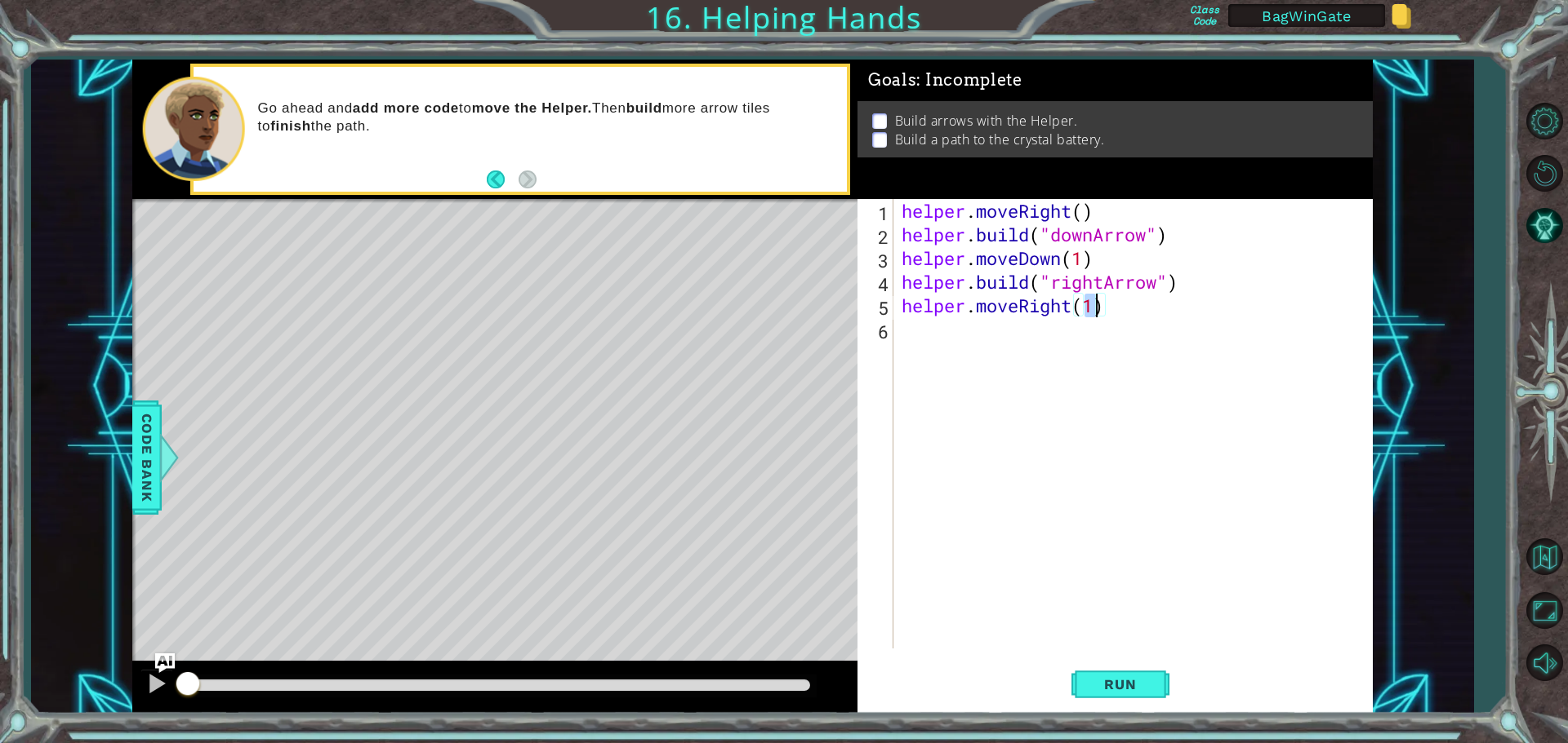
click at [922, 334] on div "helper . moveRight ( ) helper . build ( "downArrow" ) helper . moveDown ( 1 ) h…" at bounding box center [1137, 447] width 477 height 497
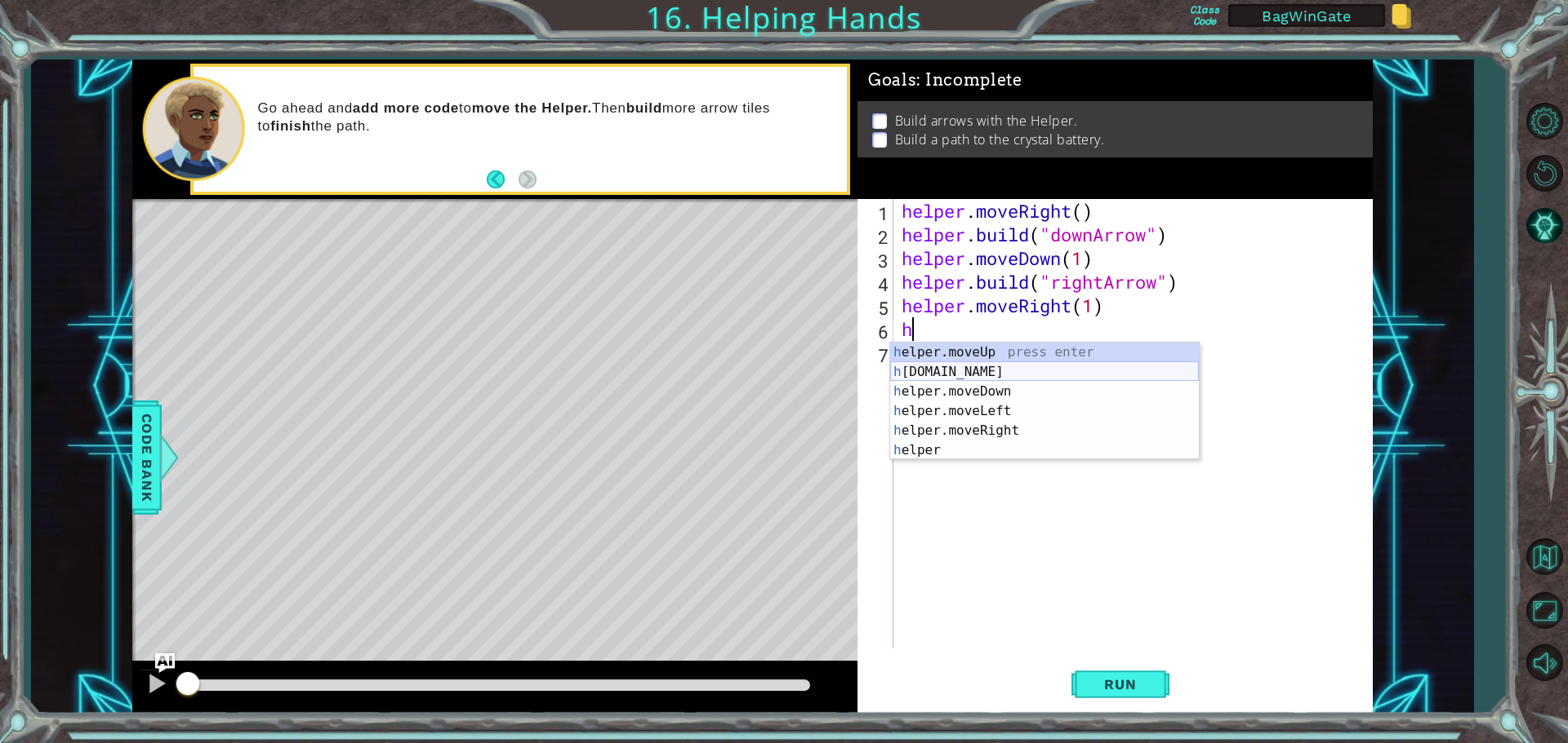
click at [940, 373] on div "h elper.moveUp press enter h [DOMAIN_NAME] press enter h elper.moveDown press e…" at bounding box center [1044, 421] width 308 height 157
type textarea "[DOMAIN_NAME]("rightArrow")"
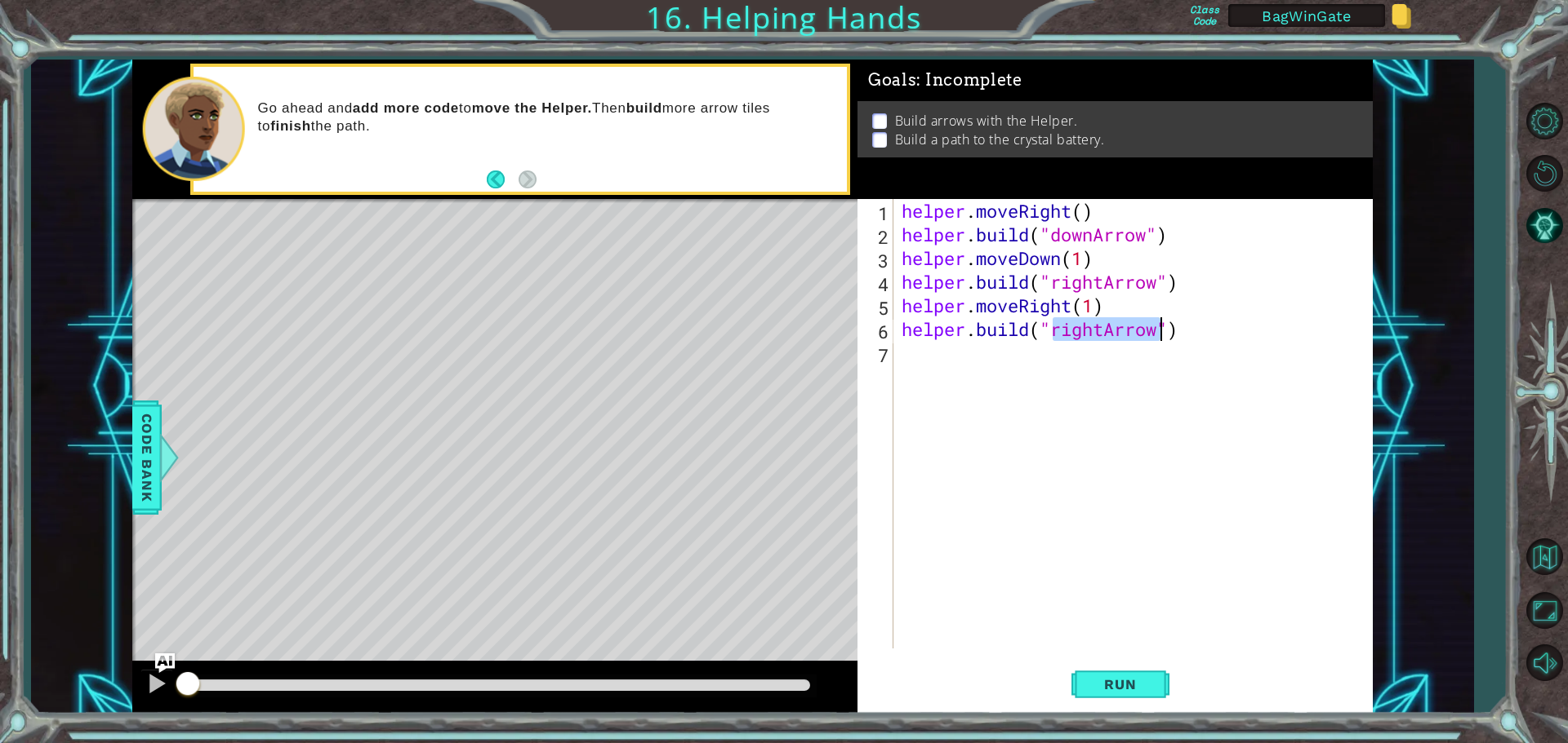
click at [910, 354] on div "helper . moveRight ( ) helper . build ( "downArrow" ) helper . moveDown ( 1 ) h…" at bounding box center [1137, 447] width 477 height 497
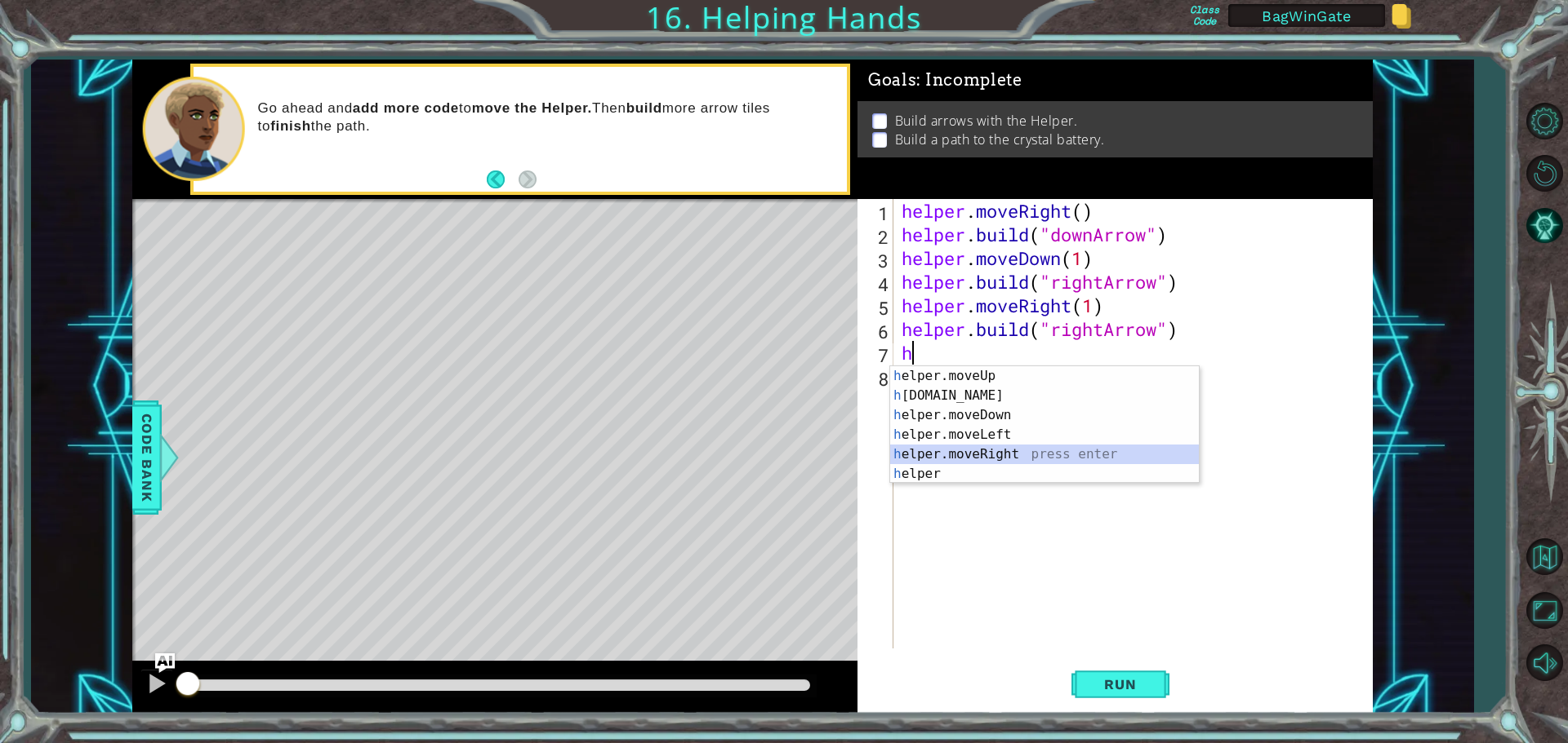
click at [938, 452] on div "h elper.moveUp press enter h [DOMAIN_NAME] press enter h elper.moveDown press e…" at bounding box center [1044, 445] width 308 height 157
type textarea "helper.moveRight(1)"
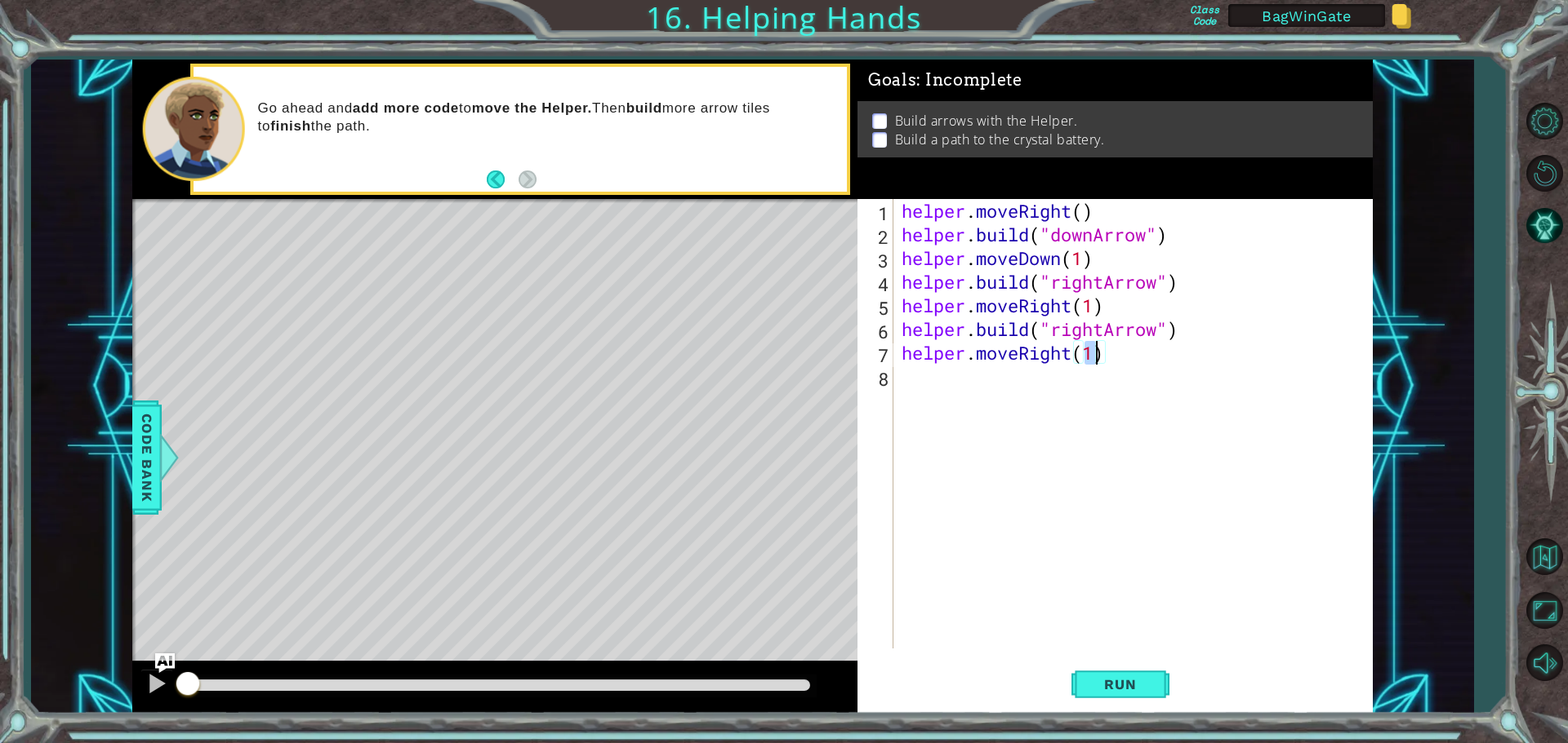
click at [921, 377] on div "helper . moveRight ( ) helper . build ( "downArrow" ) helper . moveDown ( 1 ) h…" at bounding box center [1137, 447] width 477 height 497
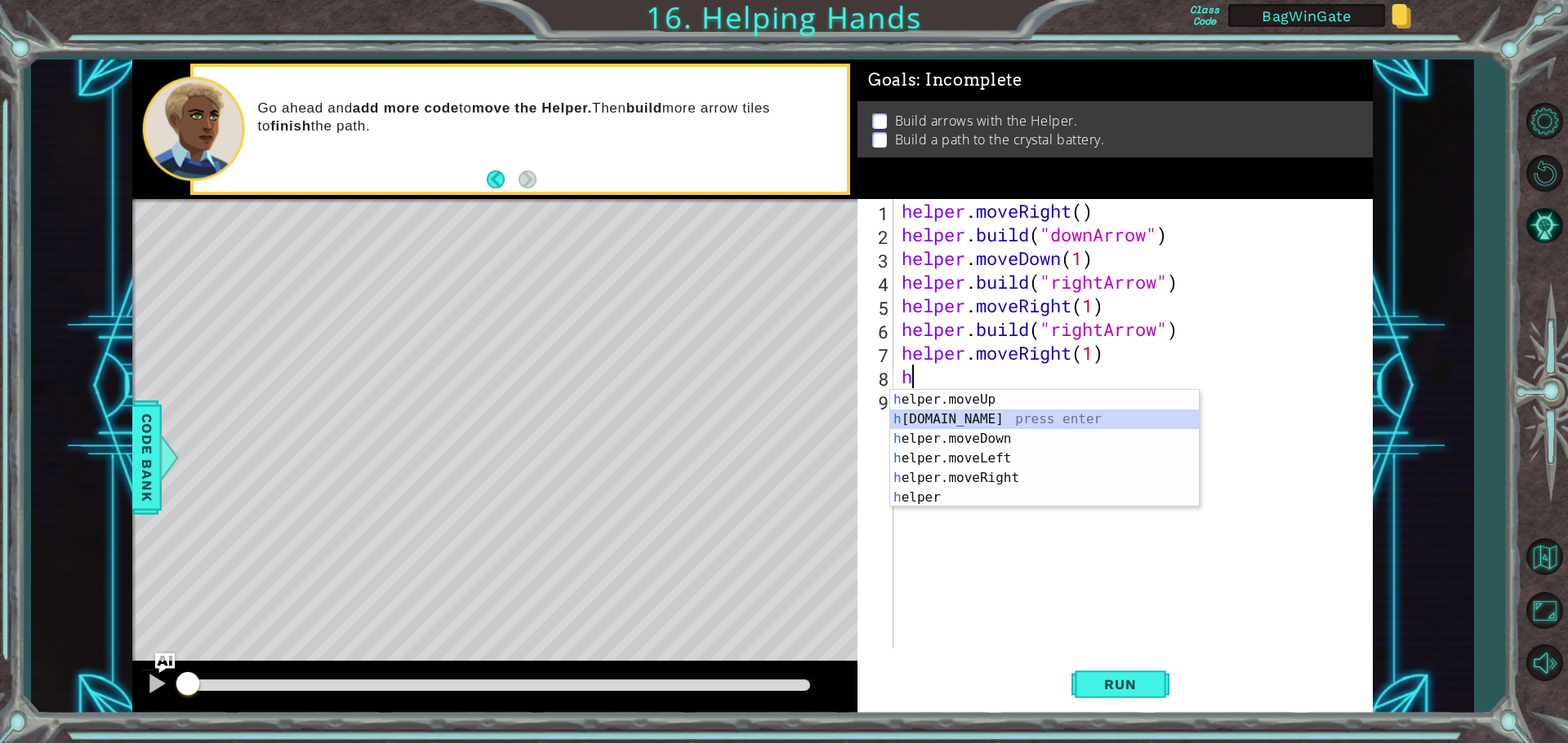
click at [951, 417] on div "h elper.moveUp press enter h [DOMAIN_NAME] press enter h elper.moveDown press e…" at bounding box center [1044, 468] width 308 height 157
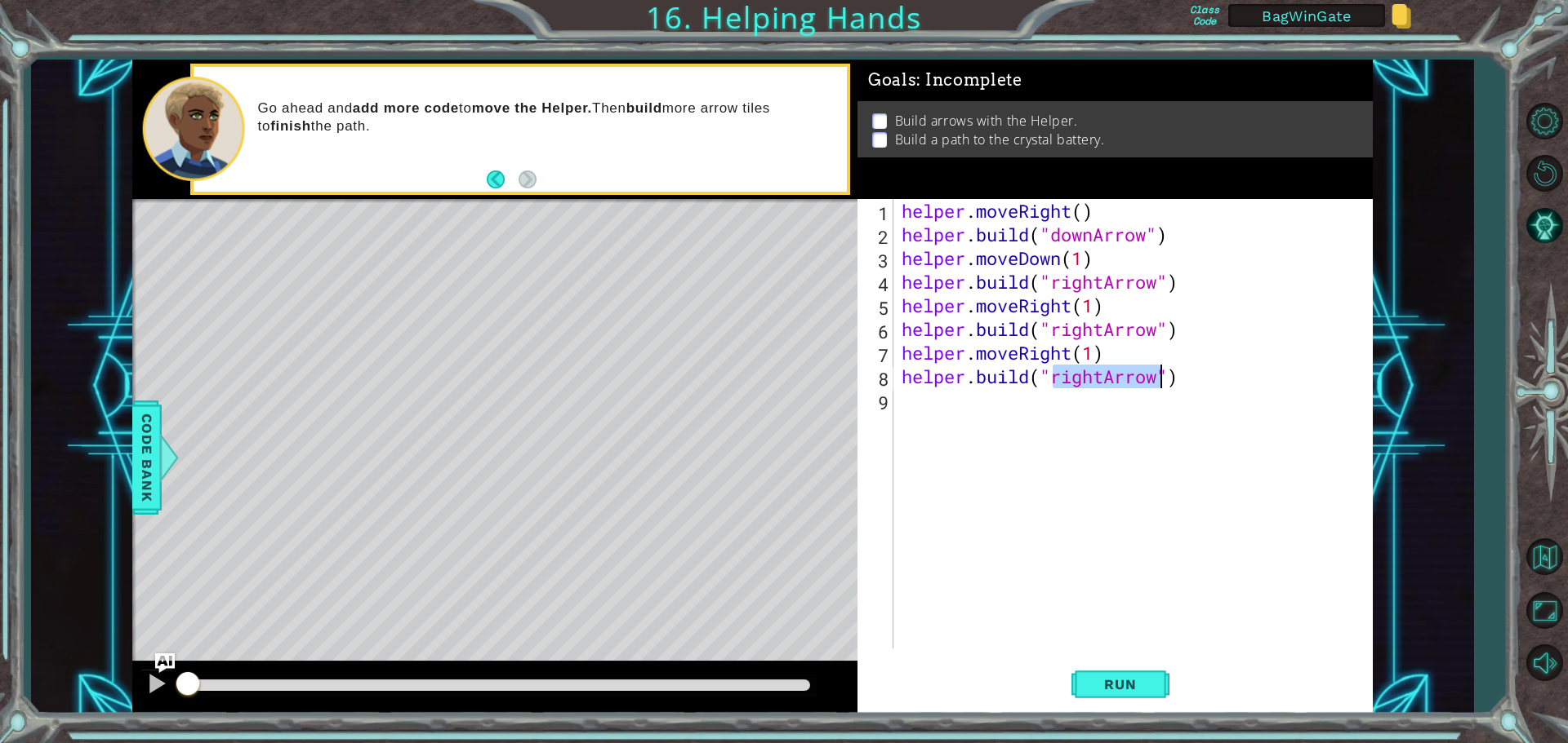
click at [1100, 373] on div "helper . moveRight ( ) helper . build ( "downArrow" ) helper . moveDown ( 1 ) h…" at bounding box center [1133, 423] width 470 height 450
drag, startPoint x: 1104, startPoint y: 377, endPoint x: 1056, endPoint y: 379, distance: 48.0
click at [1056, 379] on div "helper . moveRight ( ) helper . build ( "downArrow" ) helper . moveDown ( 1 ) h…" at bounding box center [1137, 447] width 477 height 497
type textarea "[DOMAIN_NAME]("upArrow")"
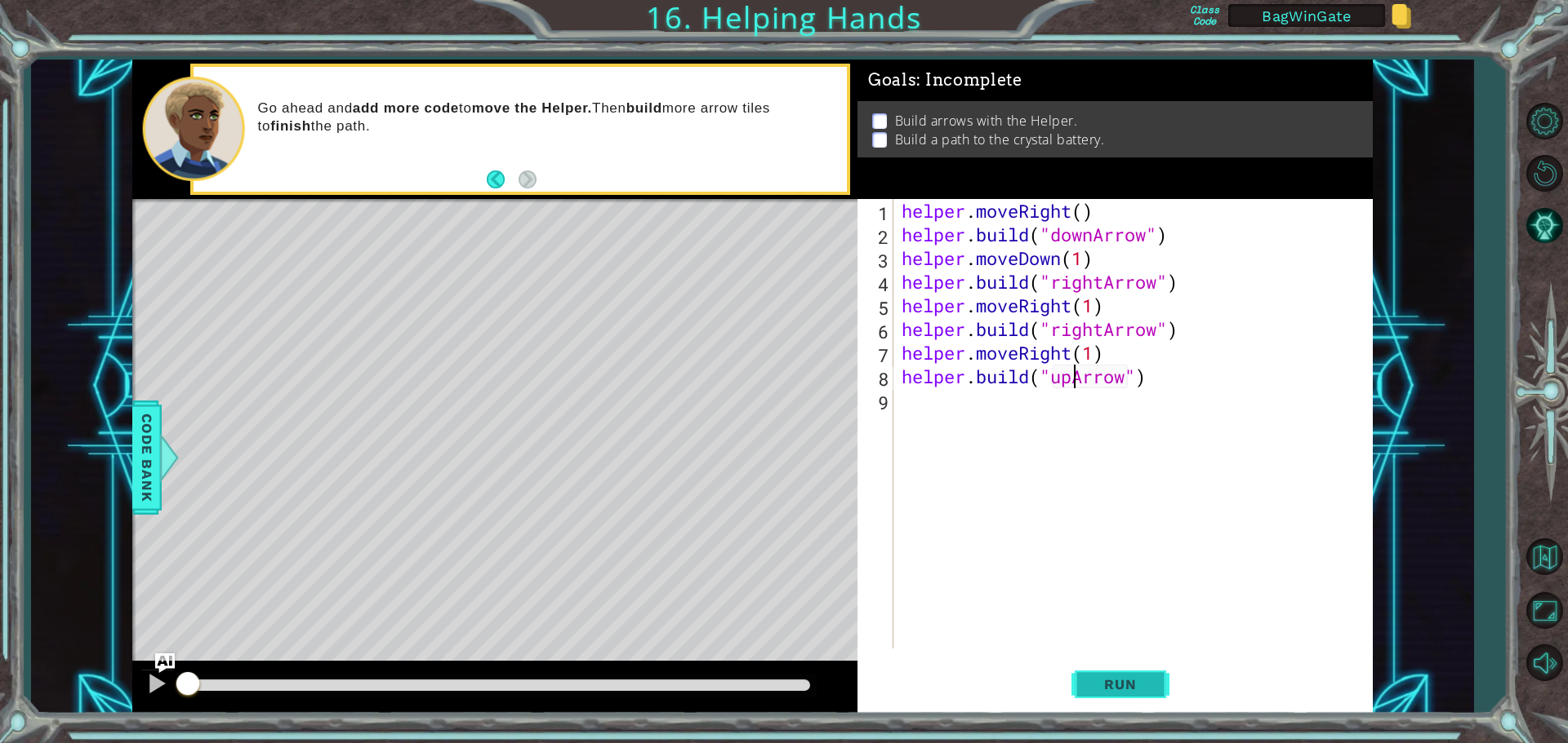
click at [1117, 686] on span "Run" at bounding box center [1120, 684] width 64 height 17
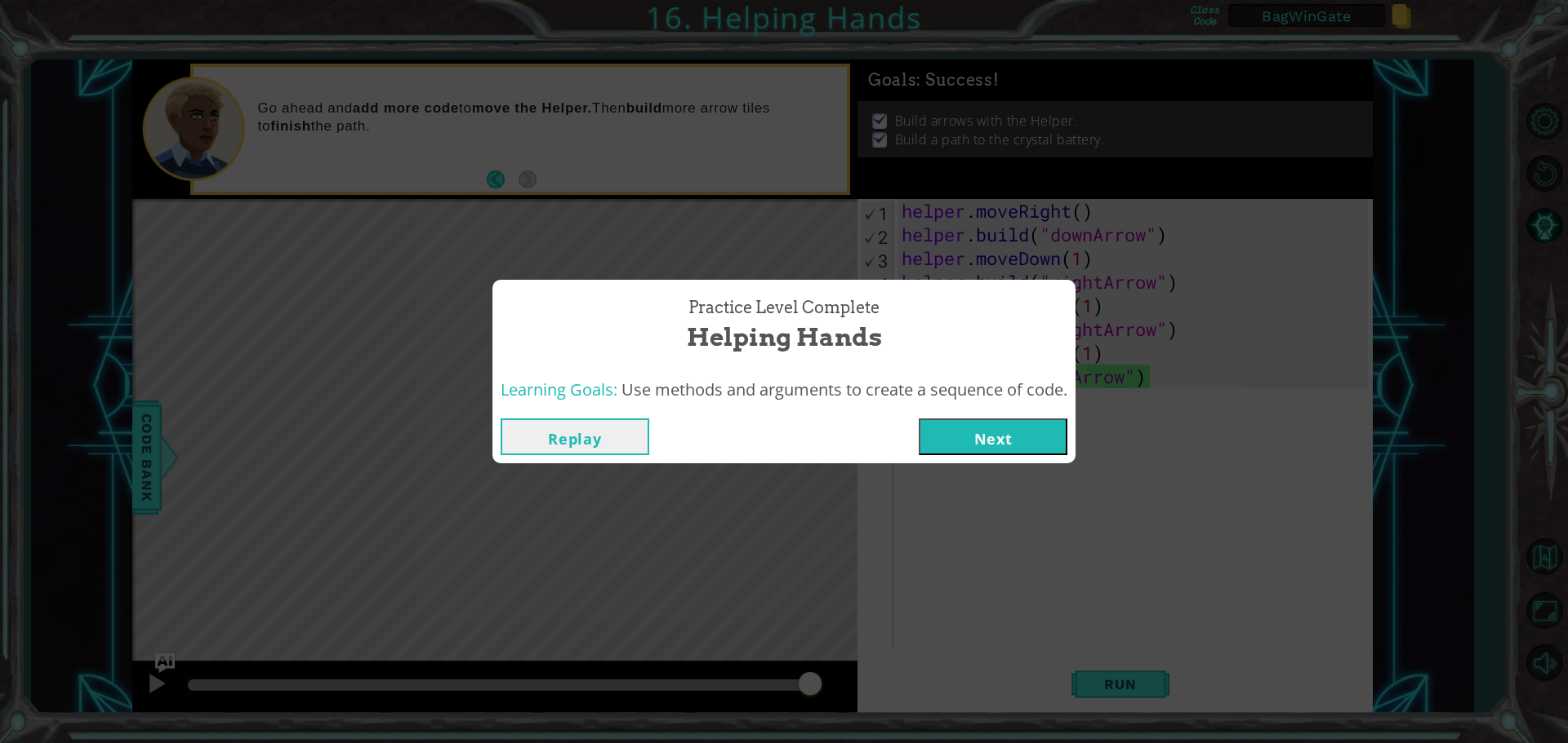
click at [1023, 430] on button "Next" at bounding box center [993, 438] width 149 height 37
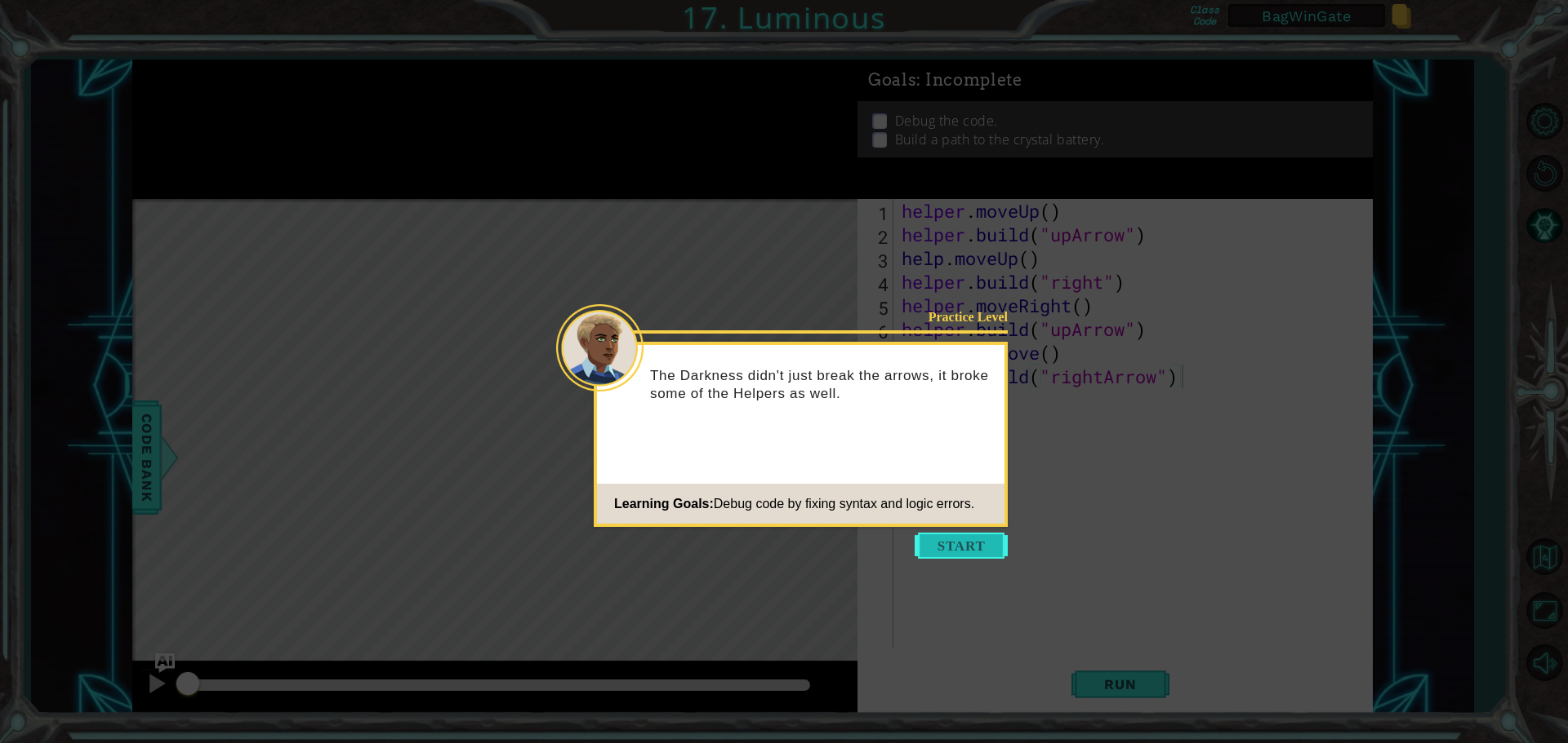
click at [960, 546] on button "Start" at bounding box center [961, 546] width 93 height 26
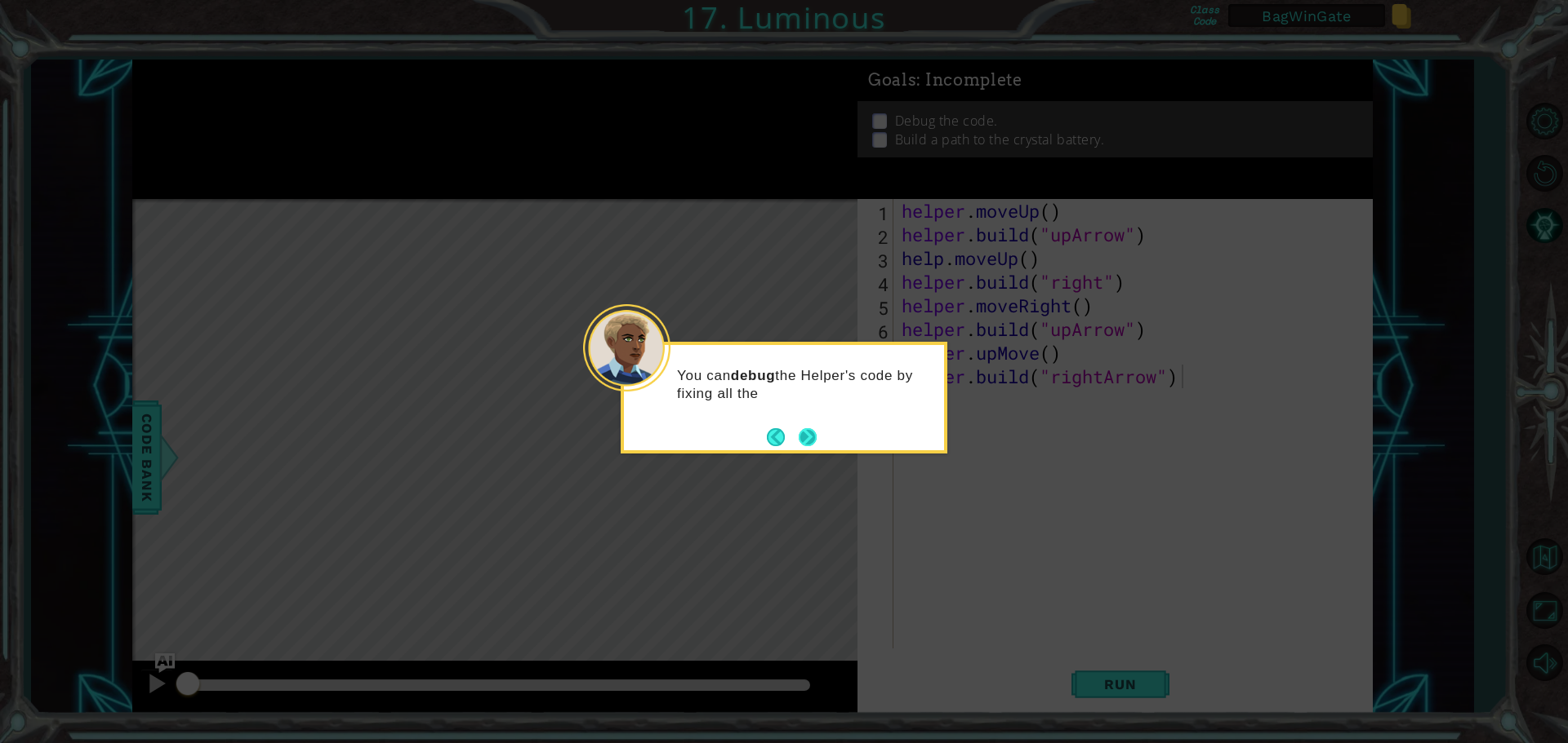
click at [803, 429] on button "Next" at bounding box center [808, 438] width 18 height 18
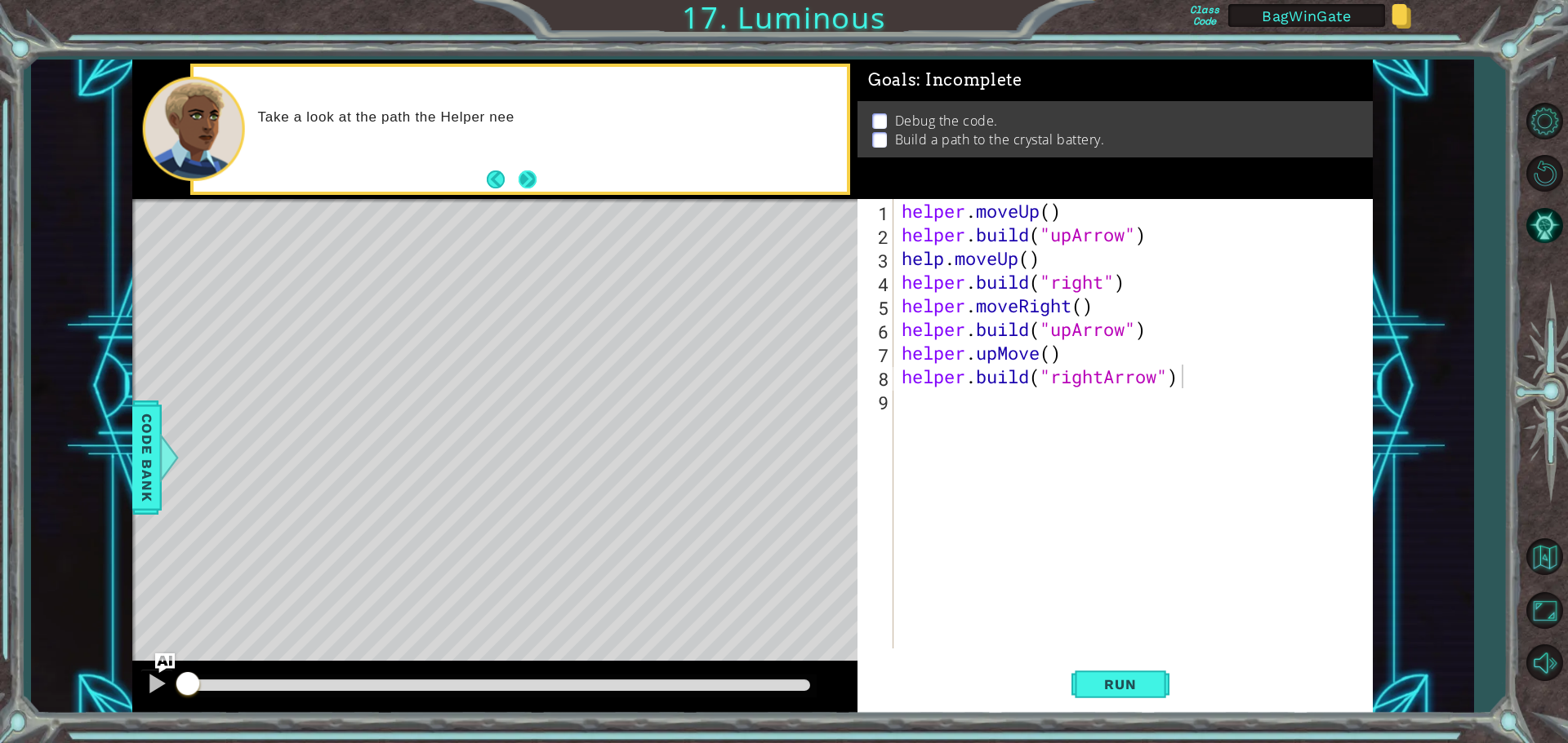
click at [523, 179] on button "Next" at bounding box center [528, 180] width 18 height 18
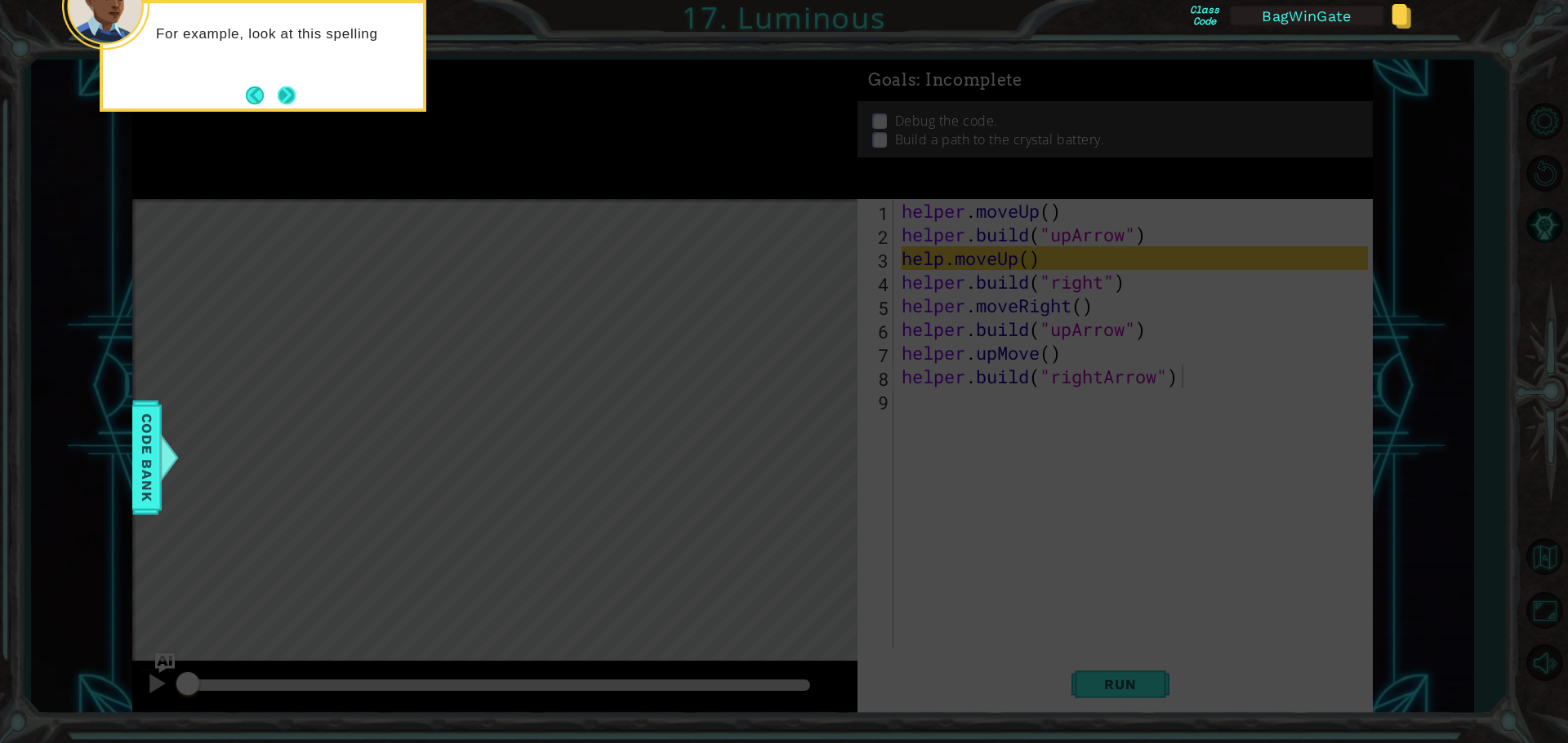
click at [292, 92] on button "Next" at bounding box center [286, 94] width 18 height 18
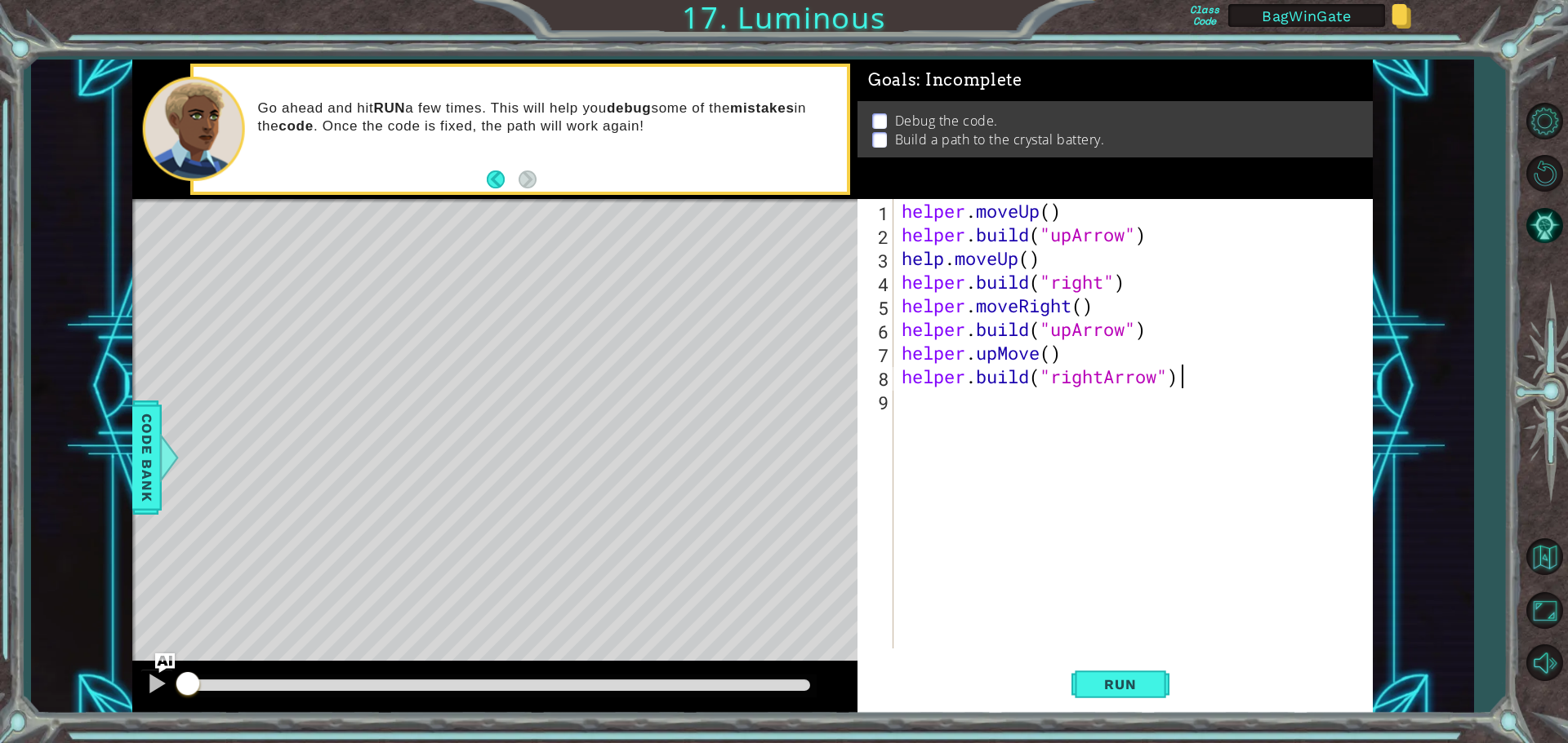
click at [943, 258] on div "helper . moveUp ( ) helper . build ( "upArrow" ) help . moveUp ( ) helper . bui…" at bounding box center [1137, 447] width 477 height 497
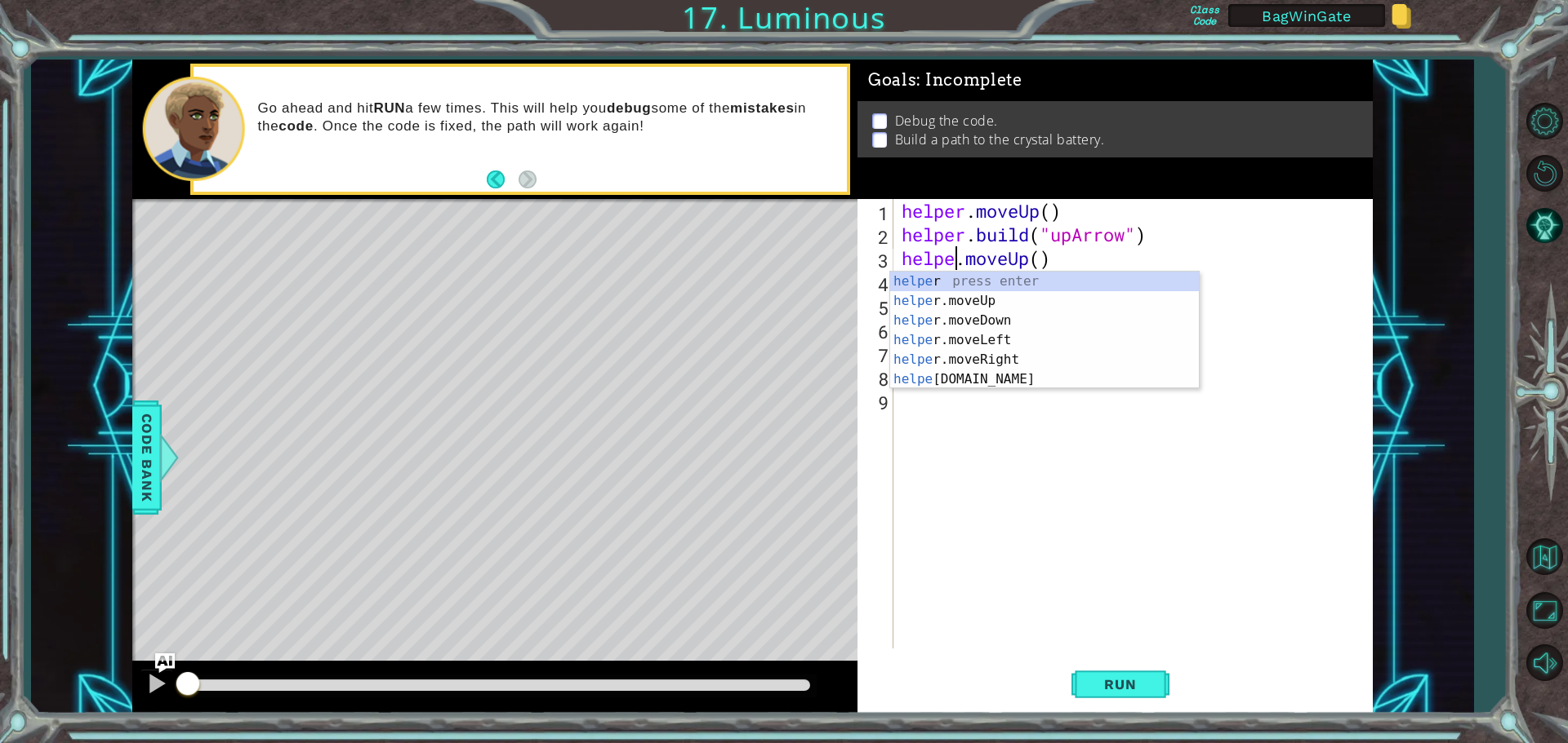
scroll to position [0, 3]
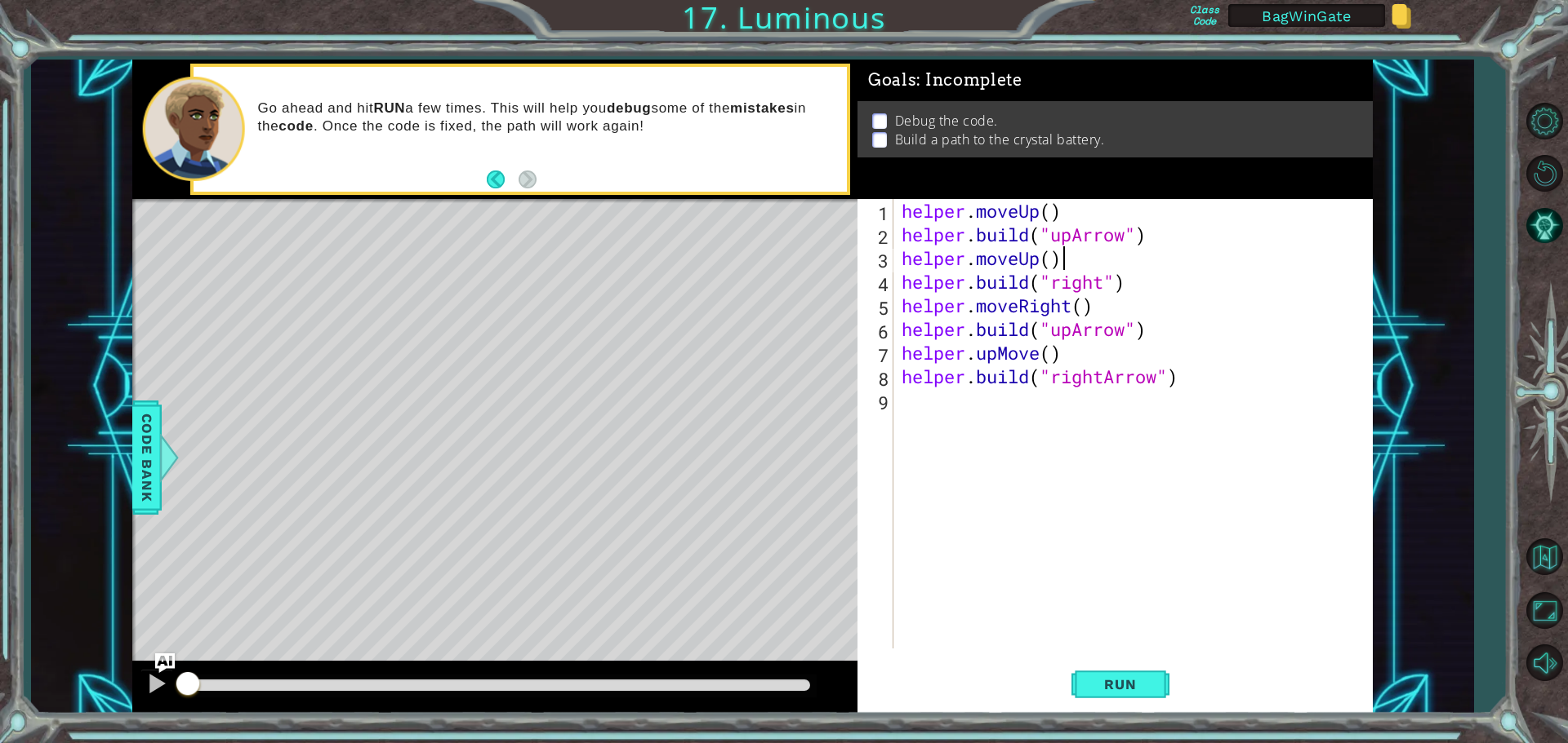
click at [1274, 260] on div "helper . moveUp ( ) helper . build ( "upArrow" ) helper . moveUp ( ) helper . b…" at bounding box center [1137, 447] width 477 height 497
click at [1119, 686] on span "Run" at bounding box center [1120, 684] width 64 height 17
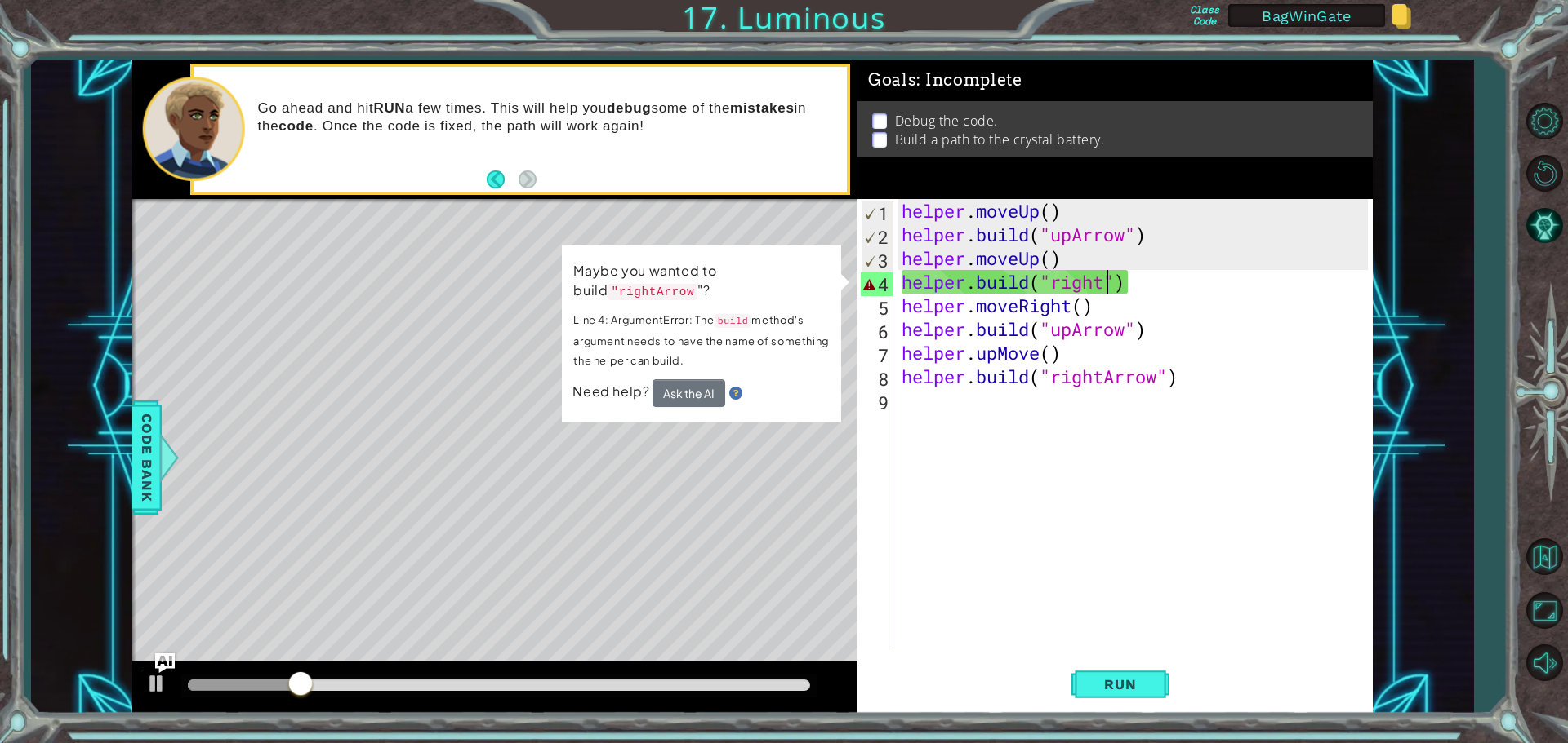
click at [1106, 281] on div "helper . moveUp ( ) helper . build ( "upArrow" ) helper . moveUp ( ) helper . b…" at bounding box center [1137, 447] width 477 height 497
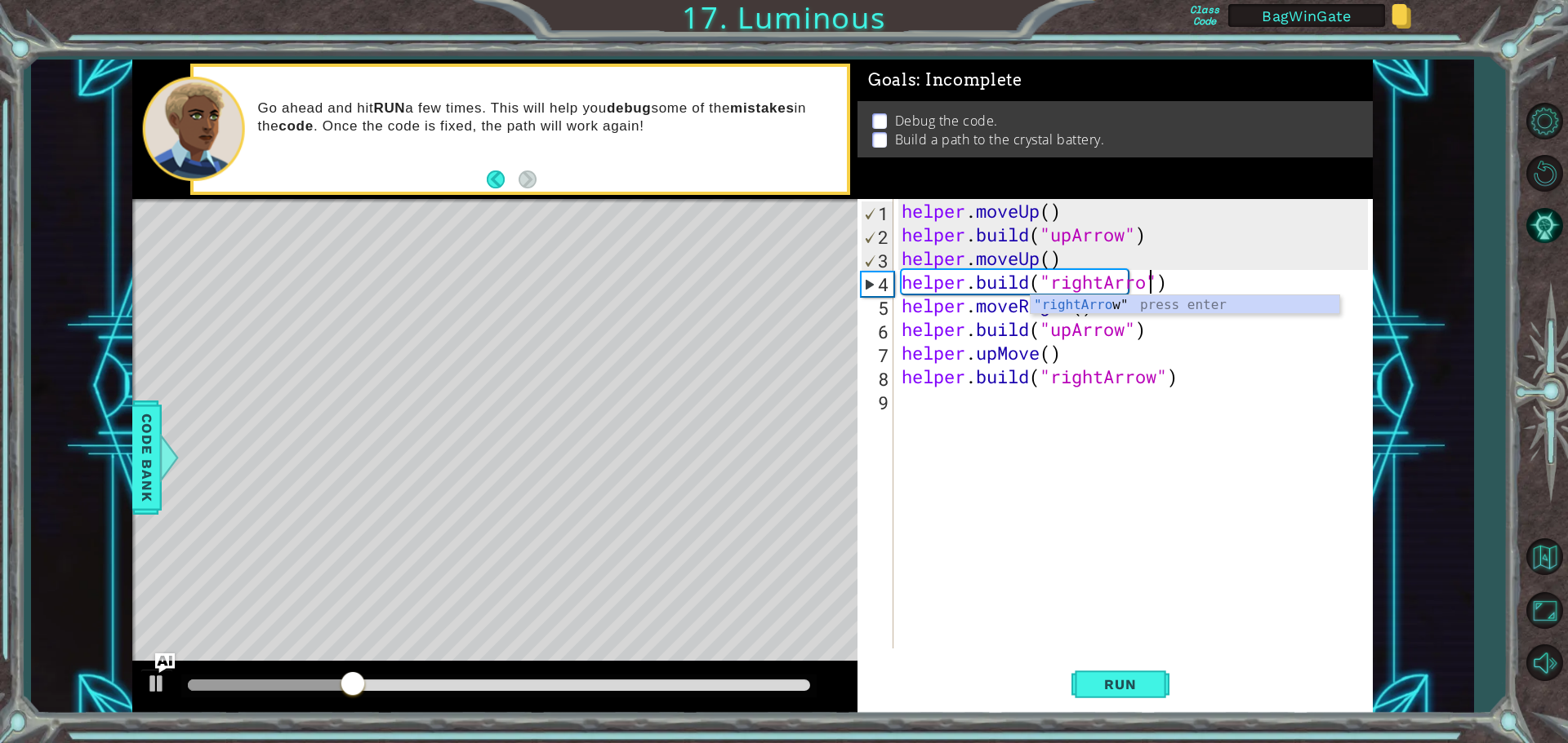
scroll to position [0, 11]
click at [1110, 687] on span "Run" at bounding box center [1120, 684] width 64 height 17
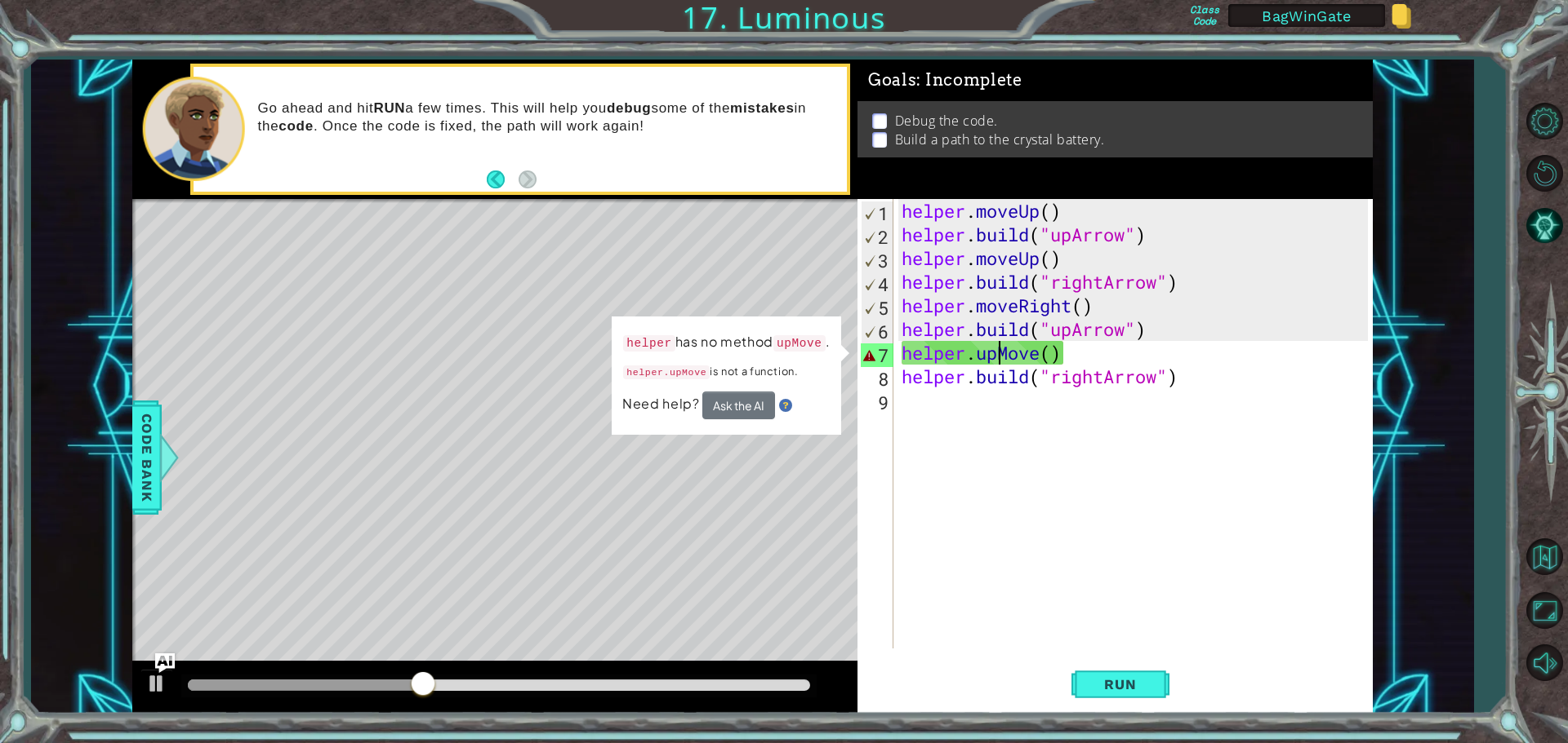
click at [995, 357] on div "helper . moveUp ( ) helper . build ( "upArrow" ) helper . moveUp ( ) helper . b…" at bounding box center [1137, 447] width 477 height 497
drag, startPoint x: 1000, startPoint y: 357, endPoint x: 980, endPoint y: 356, distance: 20.0
click at [980, 356] on div "helper . moveUp ( ) helper . build ( "upArrow" ) helper . moveUp ( ) helper . b…" at bounding box center [1137, 447] width 477 height 497
click at [1009, 349] on div "helper . moveUp ( ) helper . build ( "upArrow" ) helper . moveUp ( ) helper . b…" at bounding box center [1137, 447] width 477 height 497
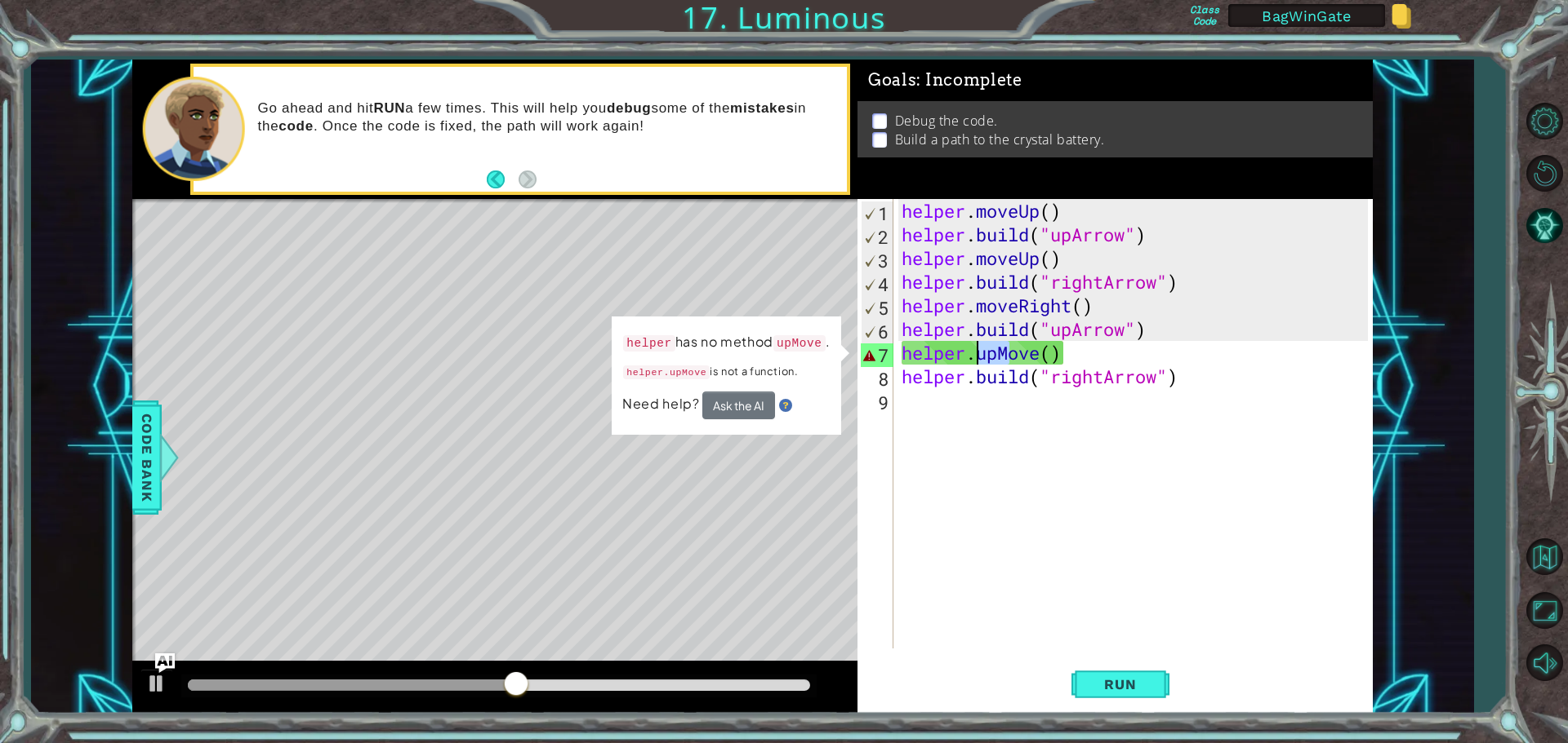
drag, startPoint x: 1008, startPoint y: 349, endPoint x: 995, endPoint y: 337, distance: 17.7
click at [982, 348] on div "helper . moveUp ( ) helper . build ( "upArrow" ) helper . moveUp ( ) helper . b…" at bounding box center [1137, 447] width 477 height 497
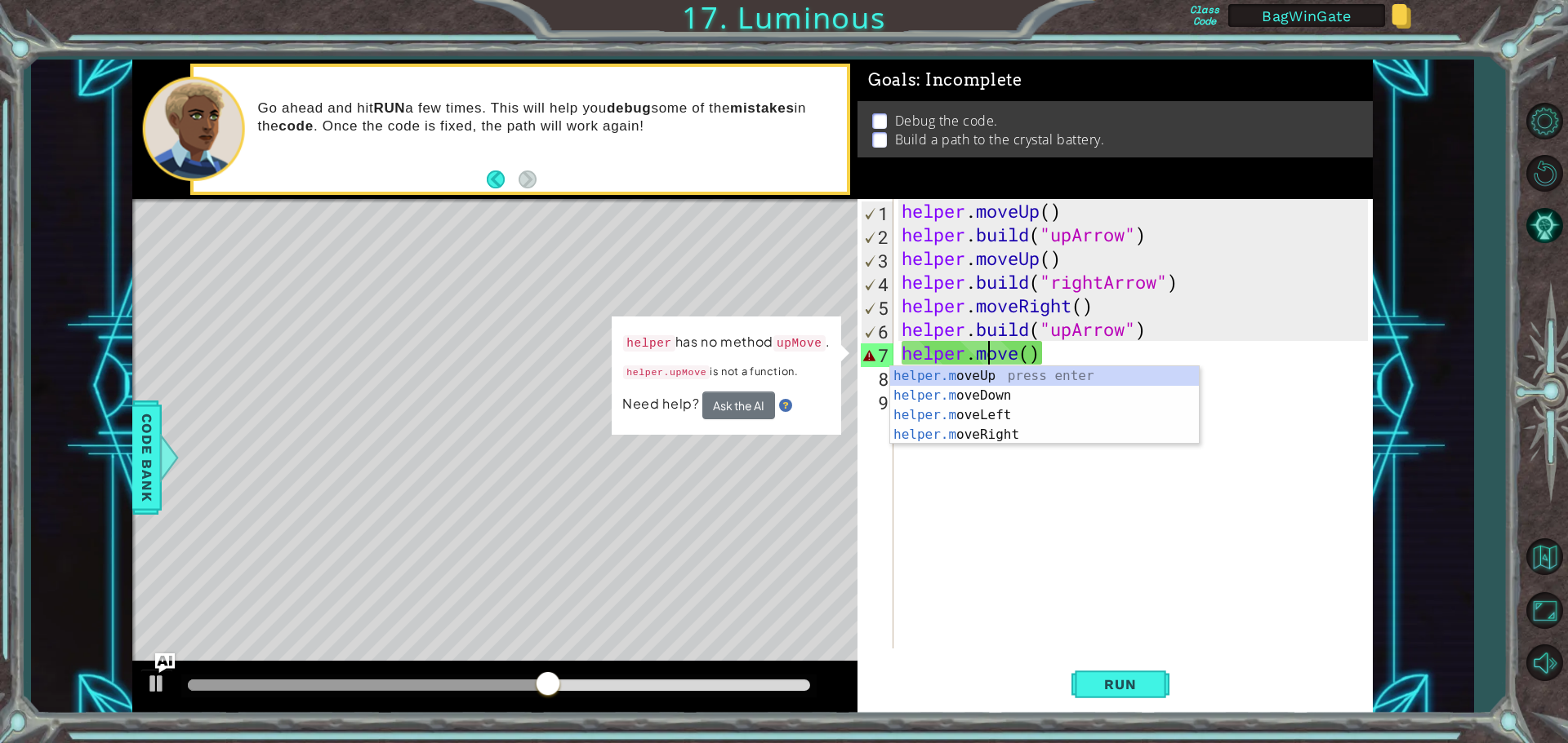
scroll to position [0, 4]
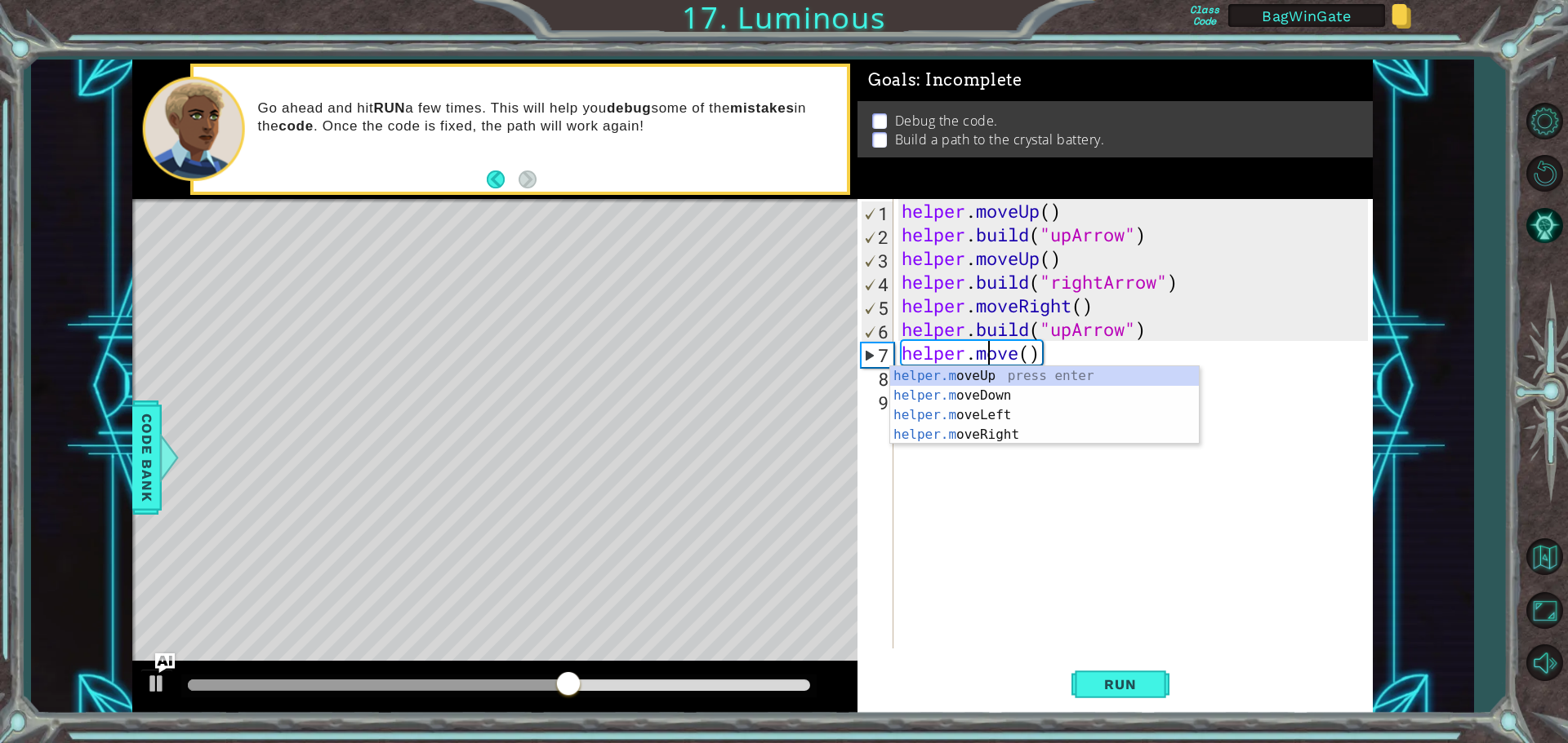
click at [1014, 357] on div "helper . moveUp ( ) helper . build ( "upArrow" ) helper . moveUp ( ) helper . b…" at bounding box center [1137, 447] width 477 height 497
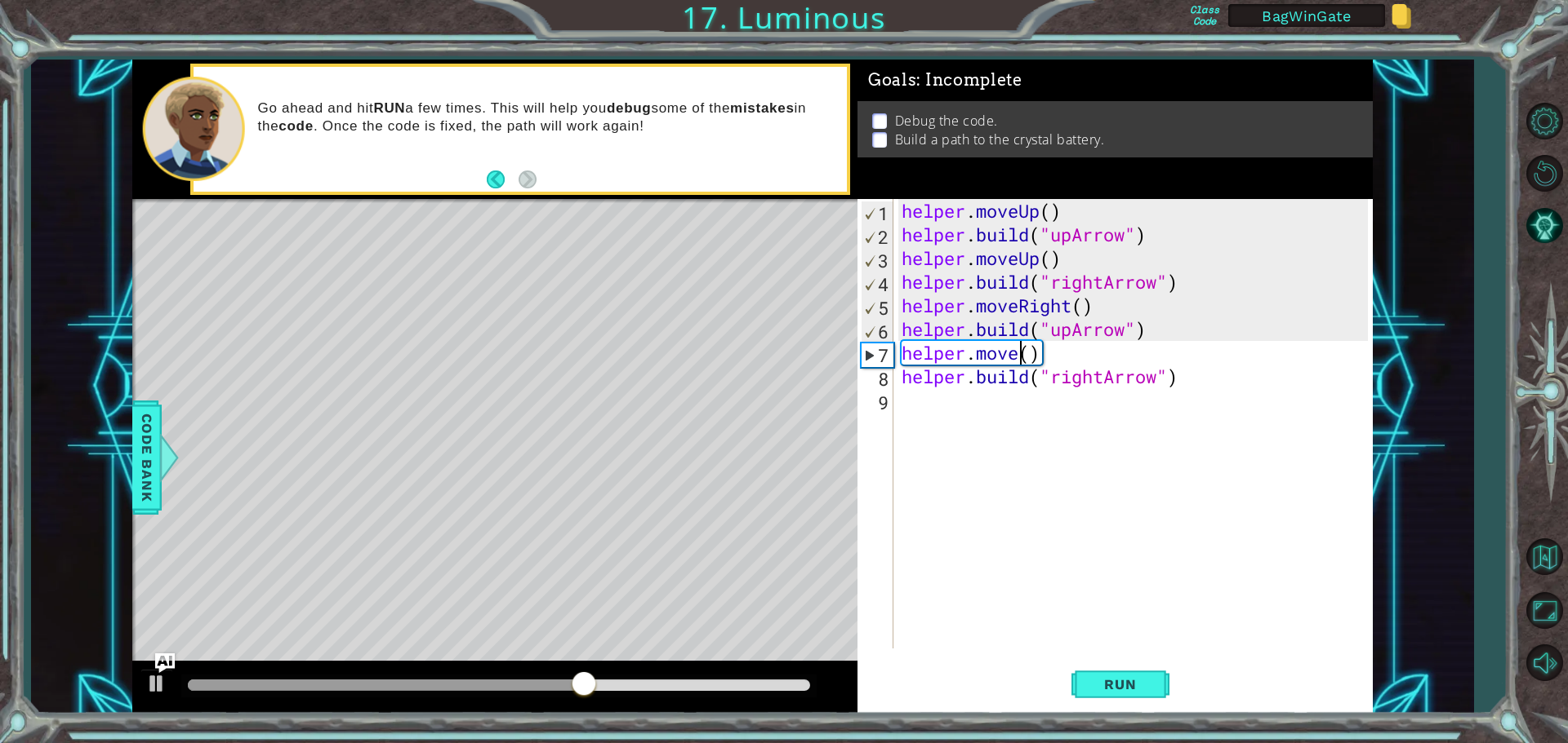
click at [1022, 357] on div "helper . moveUp ( ) helper . build ( "upArrow" ) helper . moveUp ( ) helper . b…" at bounding box center [1137, 447] width 477 height 497
drag, startPoint x: 1110, startPoint y: 685, endPoint x: 1114, endPoint y: 676, distance: 9.8
click at [1110, 684] on span "Run" at bounding box center [1120, 684] width 64 height 17
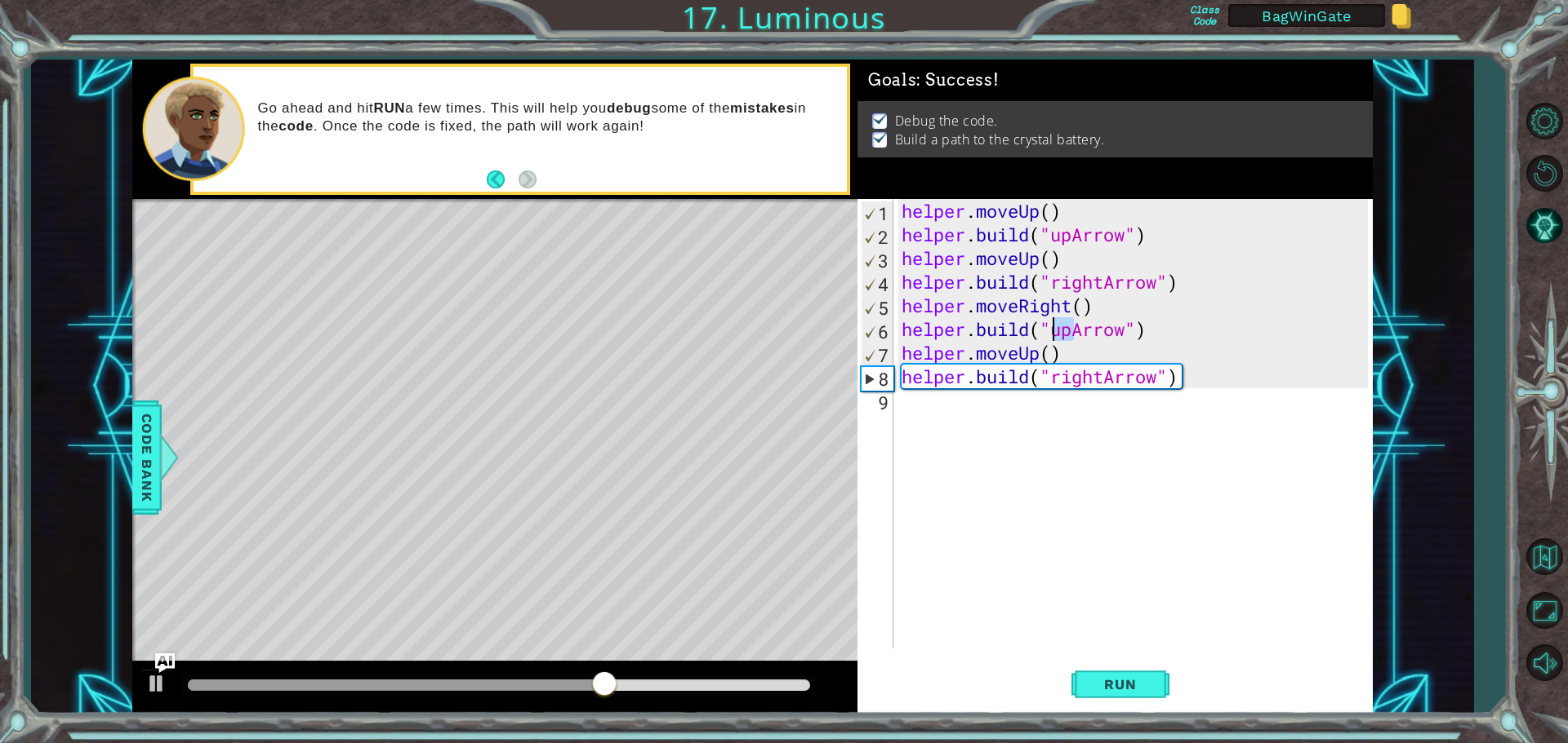
drag, startPoint x: 1069, startPoint y: 332, endPoint x: 1054, endPoint y: 333, distance: 15.0
click at [1054, 333] on div "helper . moveUp ( ) helper . build ( "upArrow" ) helper . moveUp ( ) helper . b…" at bounding box center [1137, 447] width 477 height 497
type textarea "[DOMAIN_NAME]("upArrow")"
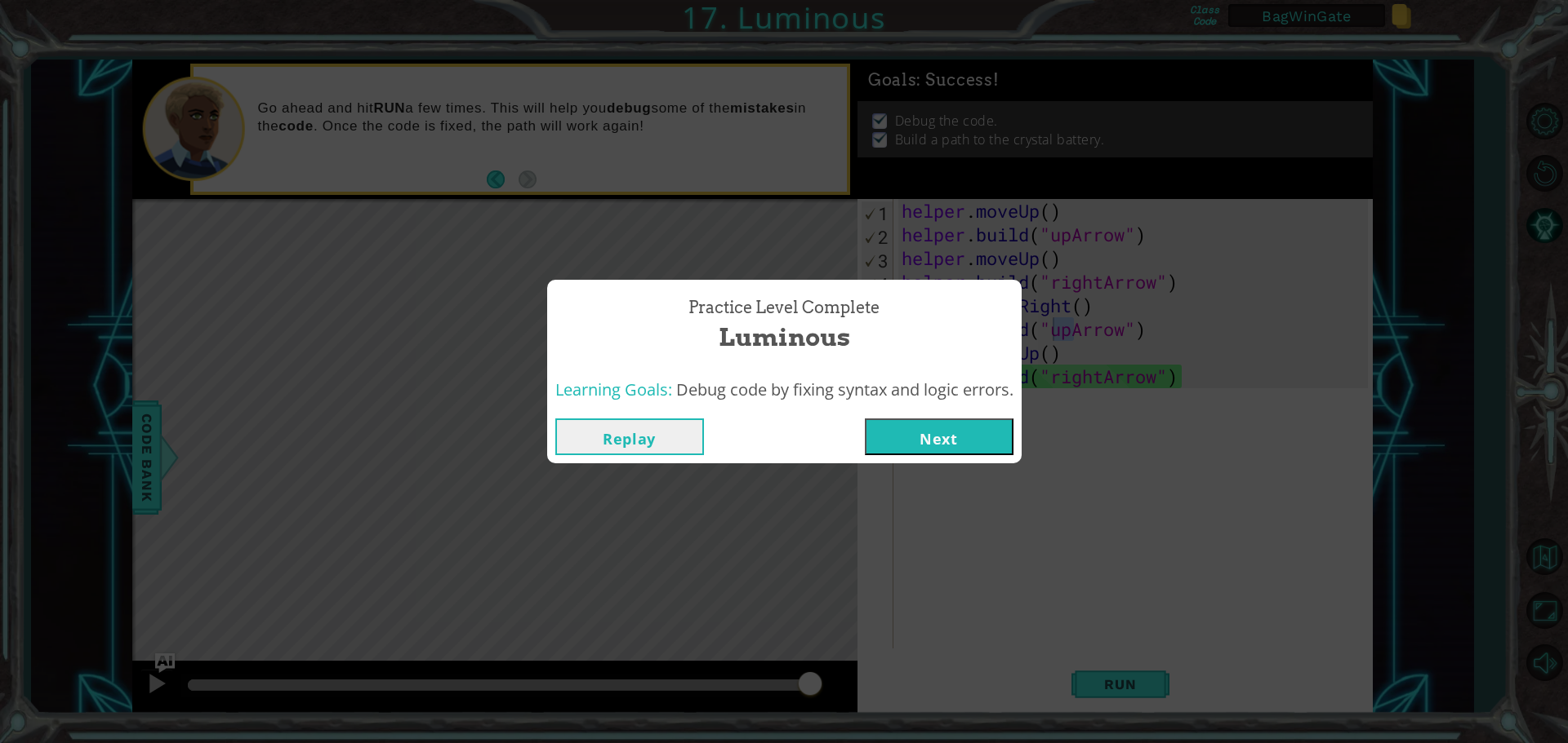
click at [924, 429] on button "Next" at bounding box center [939, 438] width 149 height 37
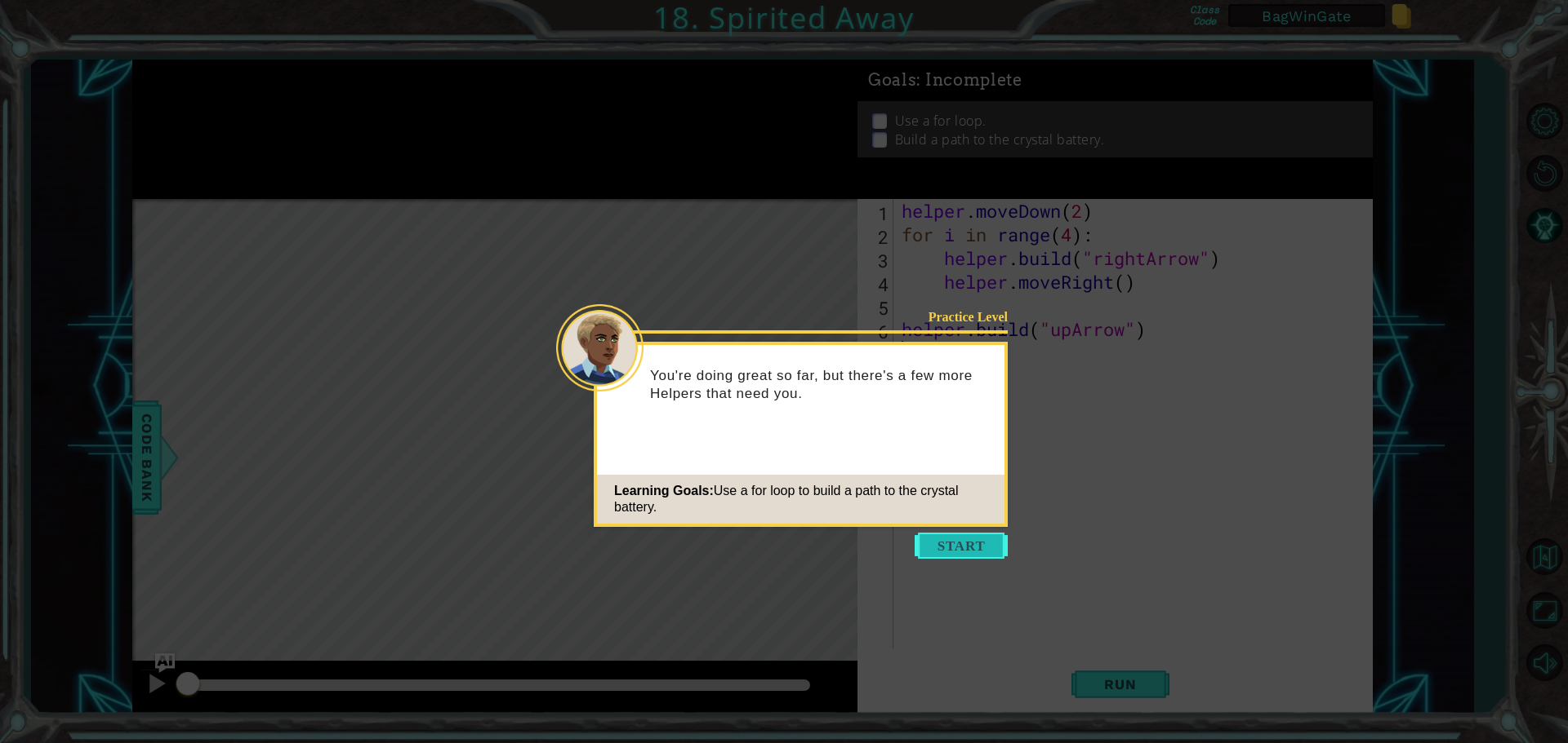
click at [958, 548] on button "Start" at bounding box center [961, 546] width 93 height 26
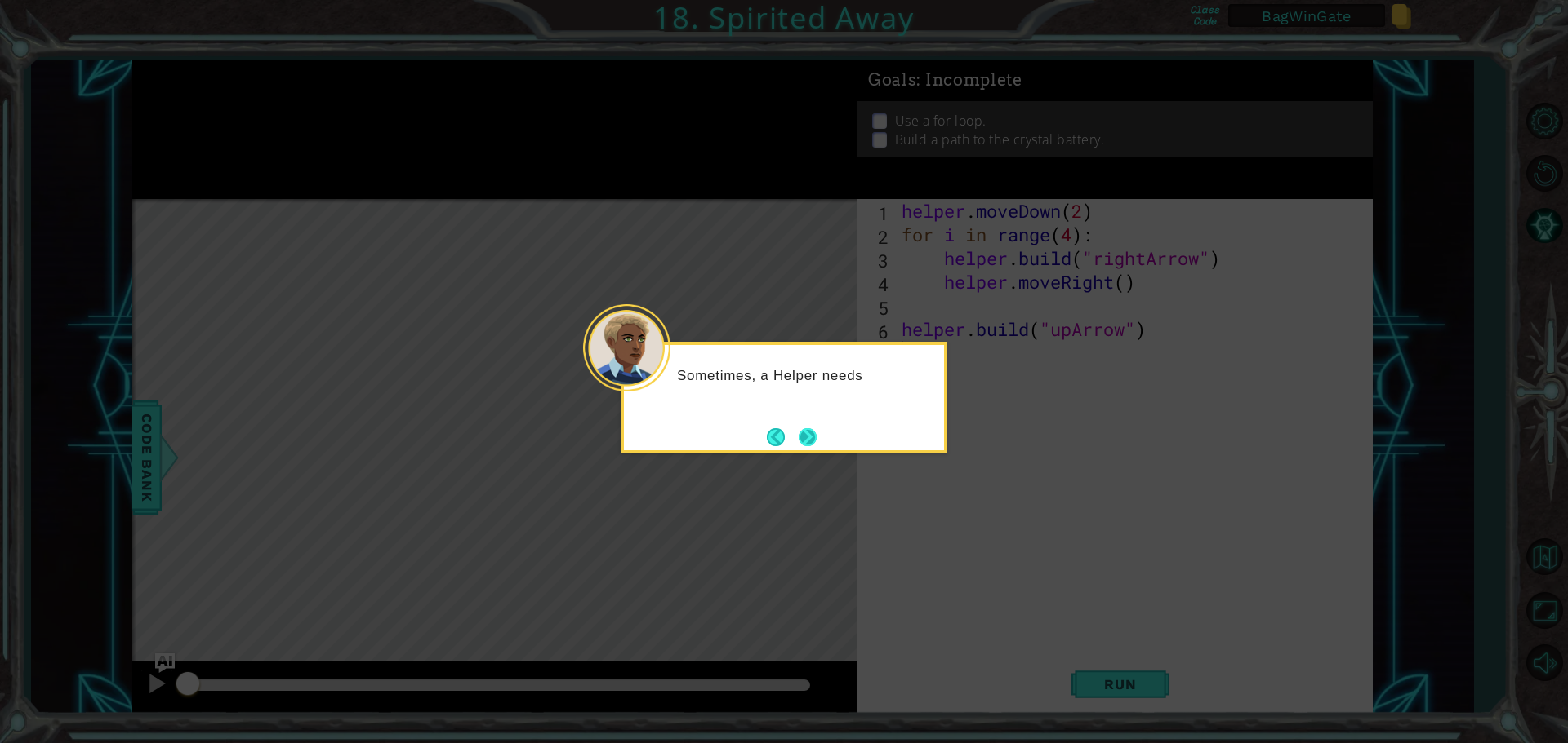
click at [808, 438] on button "Next" at bounding box center [808, 438] width 18 height 18
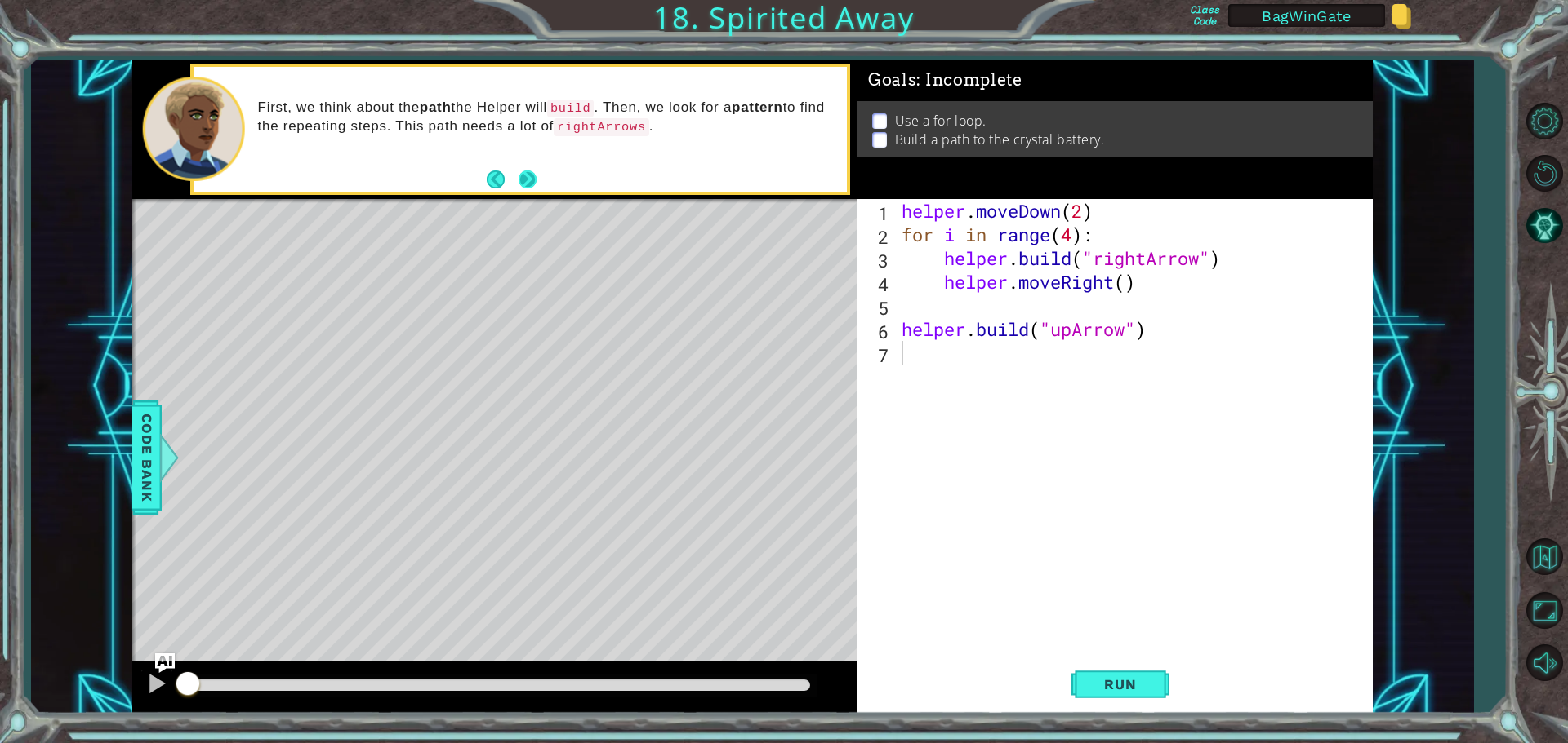
click at [528, 177] on button "Next" at bounding box center [528, 180] width 18 height 18
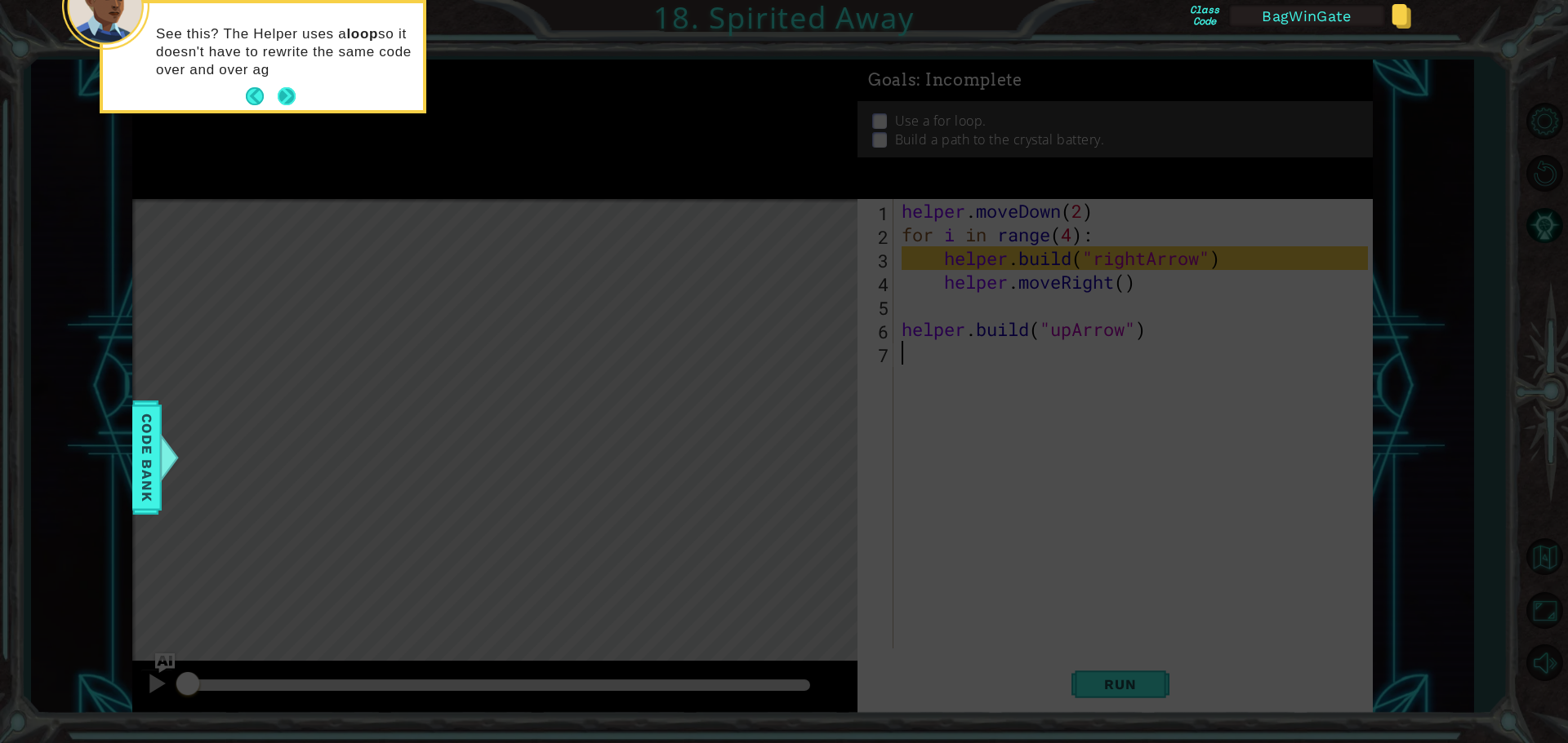
click at [287, 96] on button "Next" at bounding box center [286, 96] width 18 height 18
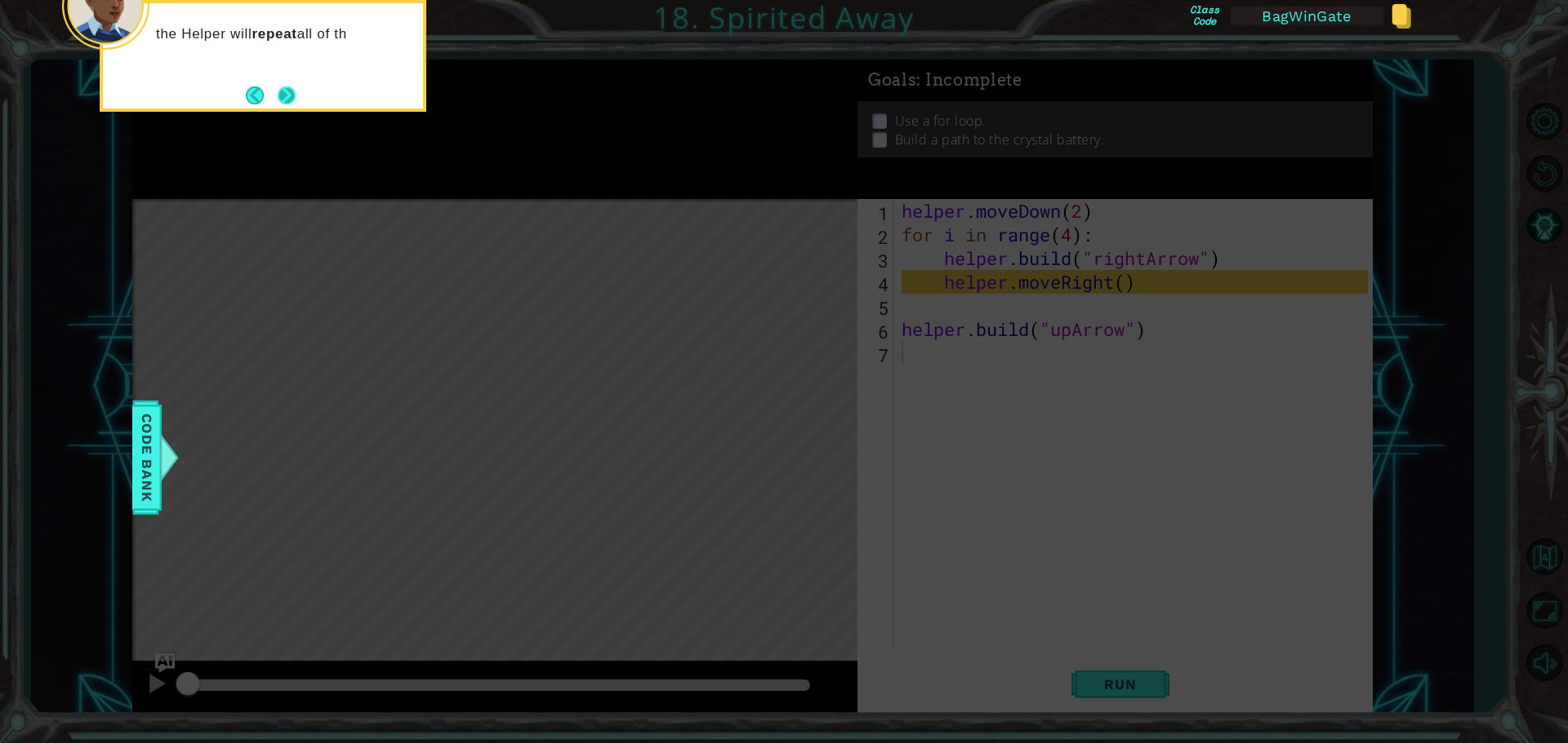
click at [287, 95] on button "Next" at bounding box center [286, 95] width 18 height 18
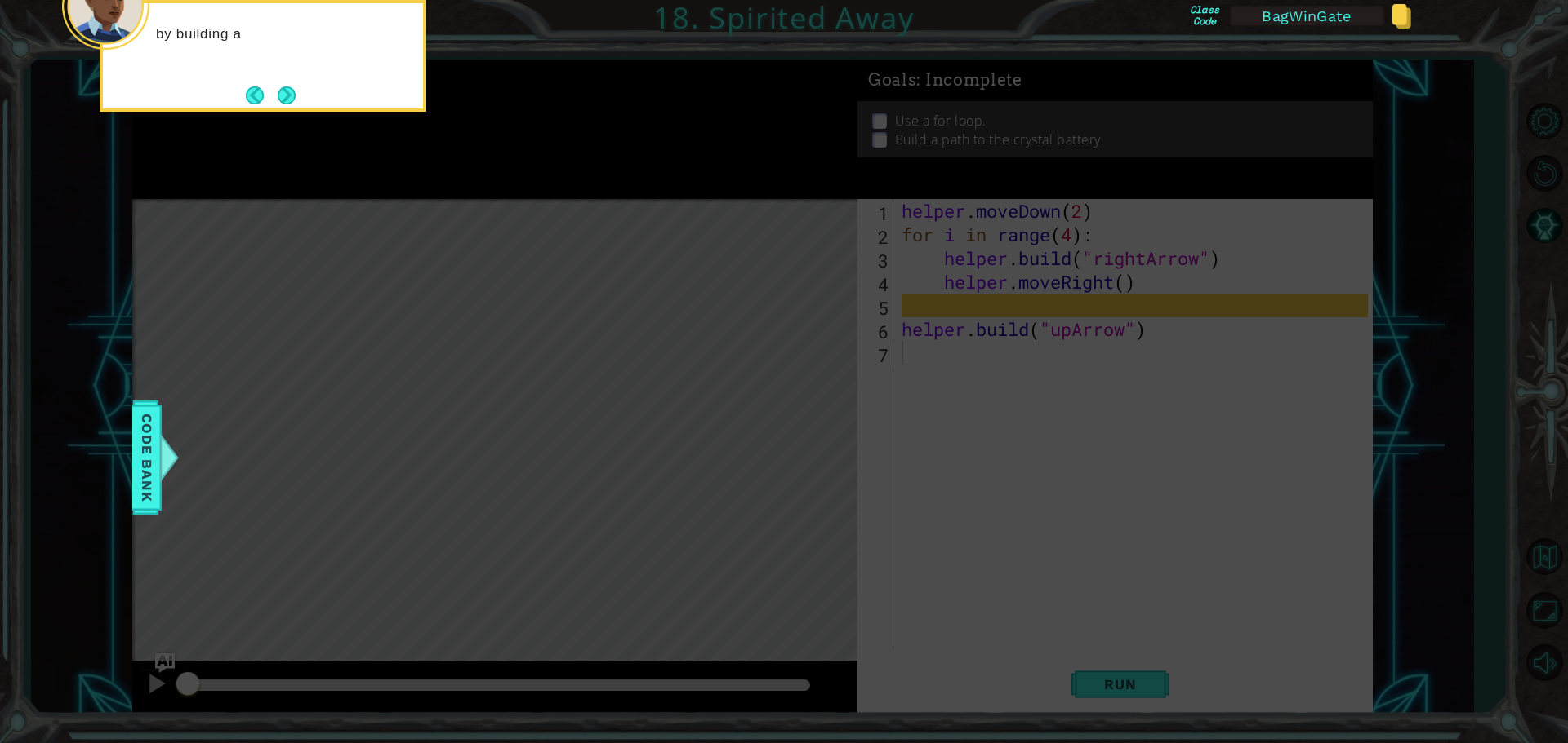
click at [287, 95] on button "Next" at bounding box center [286, 95] width 18 height 18
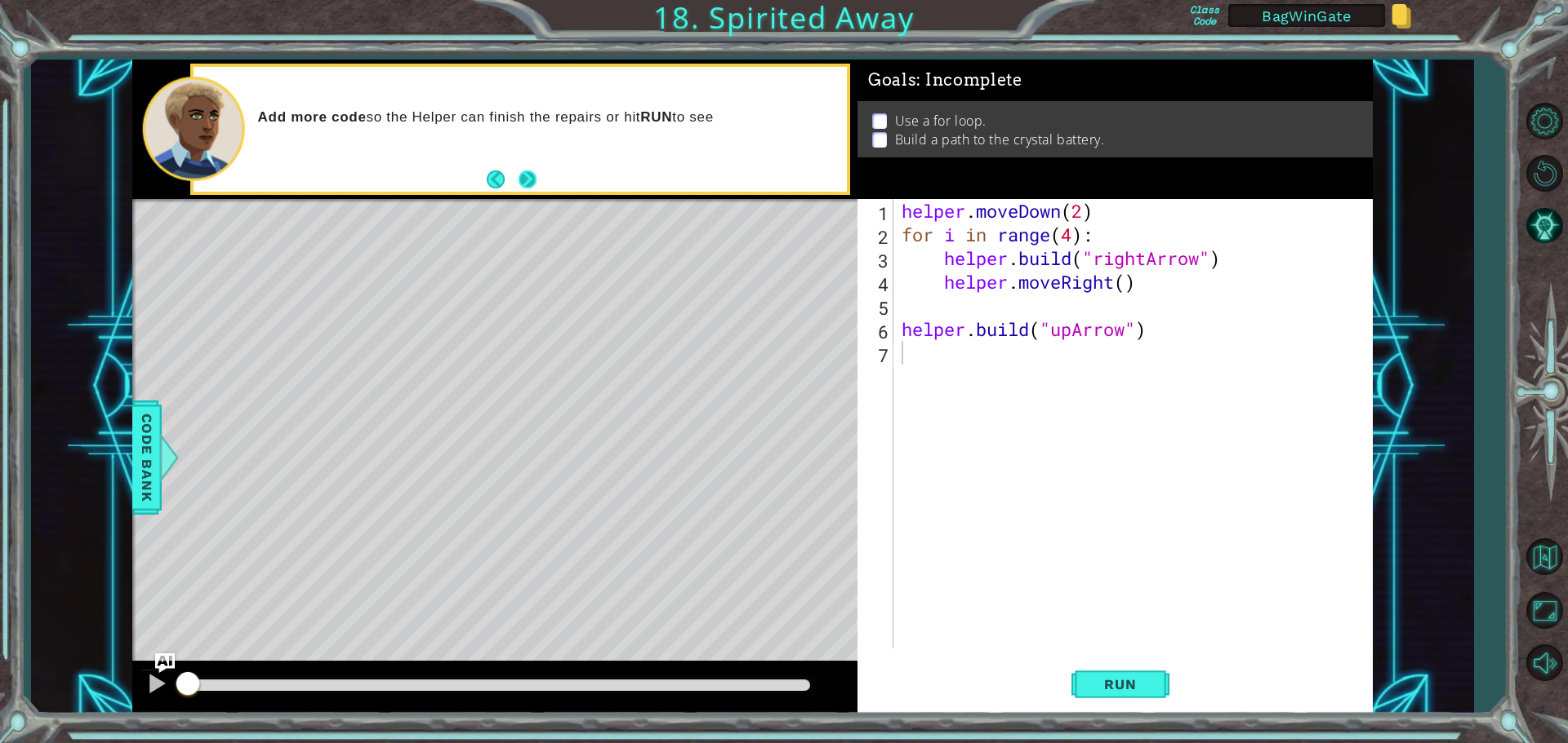
click at [528, 181] on button "Next" at bounding box center [528, 180] width 18 height 18
click at [1113, 683] on span "Run" at bounding box center [1120, 684] width 64 height 17
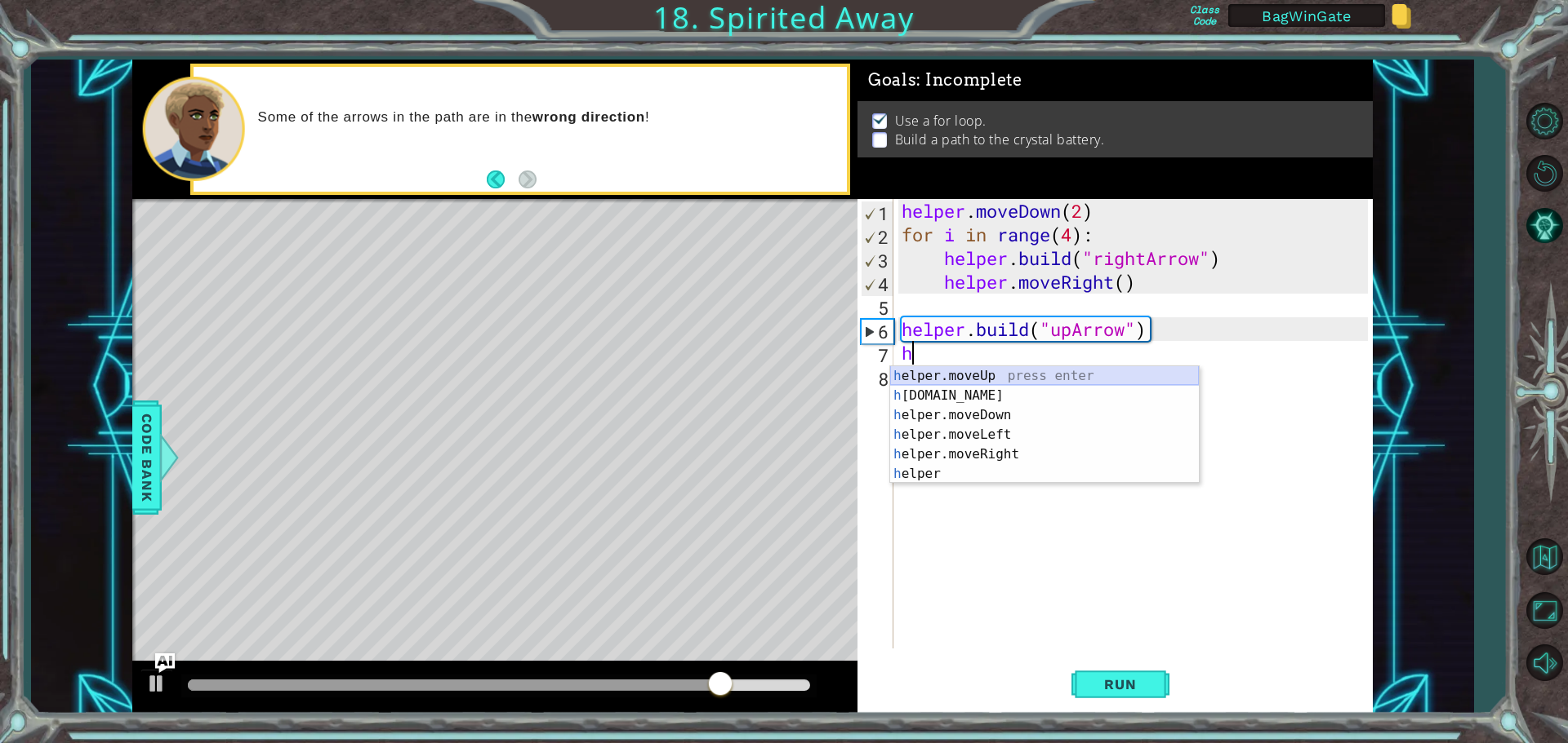
click at [966, 375] on div "h elper.moveUp press enter h [DOMAIN_NAME] press enter h elper.moveDown press e…" at bounding box center [1044, 445] width 308 height 157
type textarea "helper.moveUp(1)"
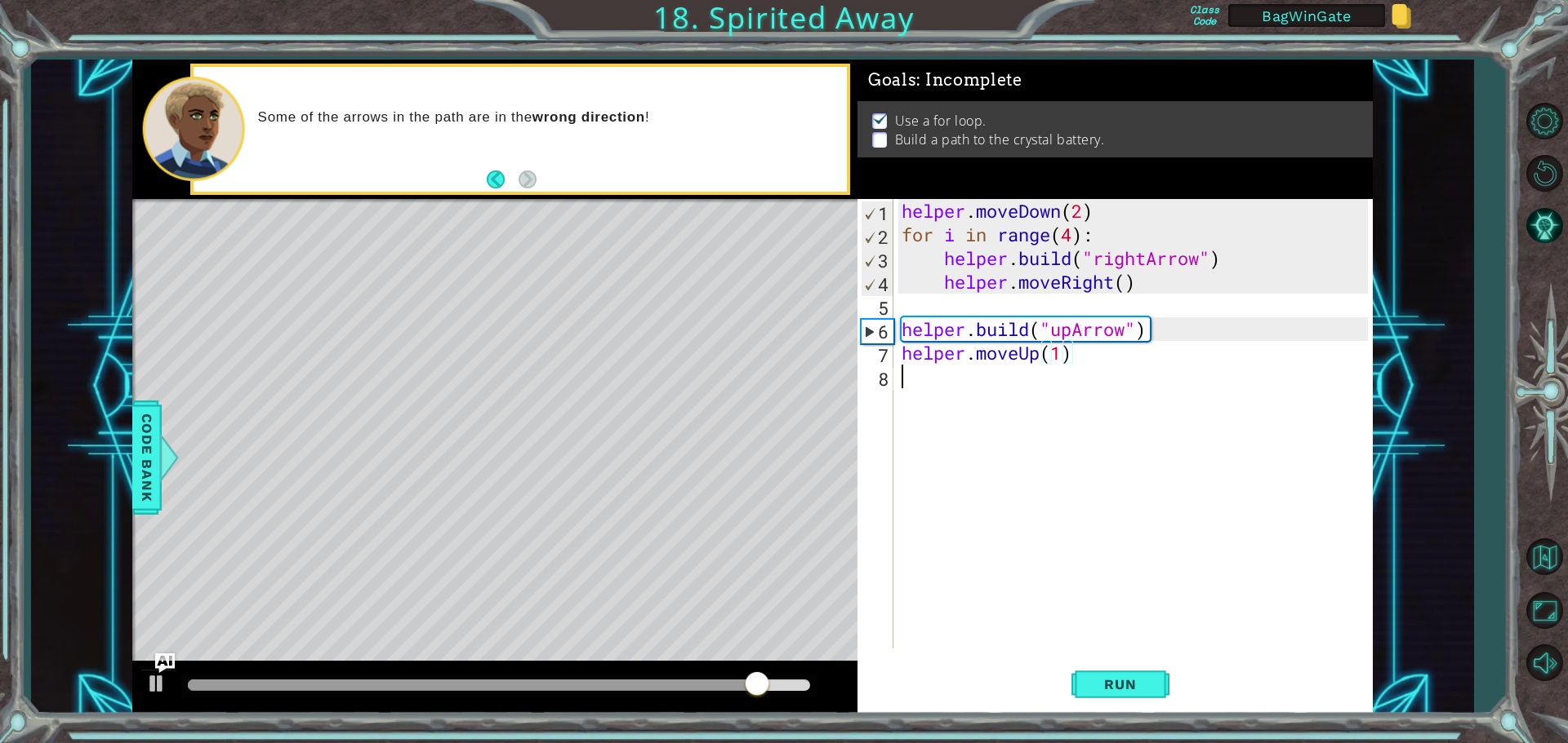
click at [899, 374] on div "helper . moveDown ( 2 ) for i in range ( 4 ) : helper . build ( "rightArrow" ) …" at bounding box center [1137, 447] width 477 height 497
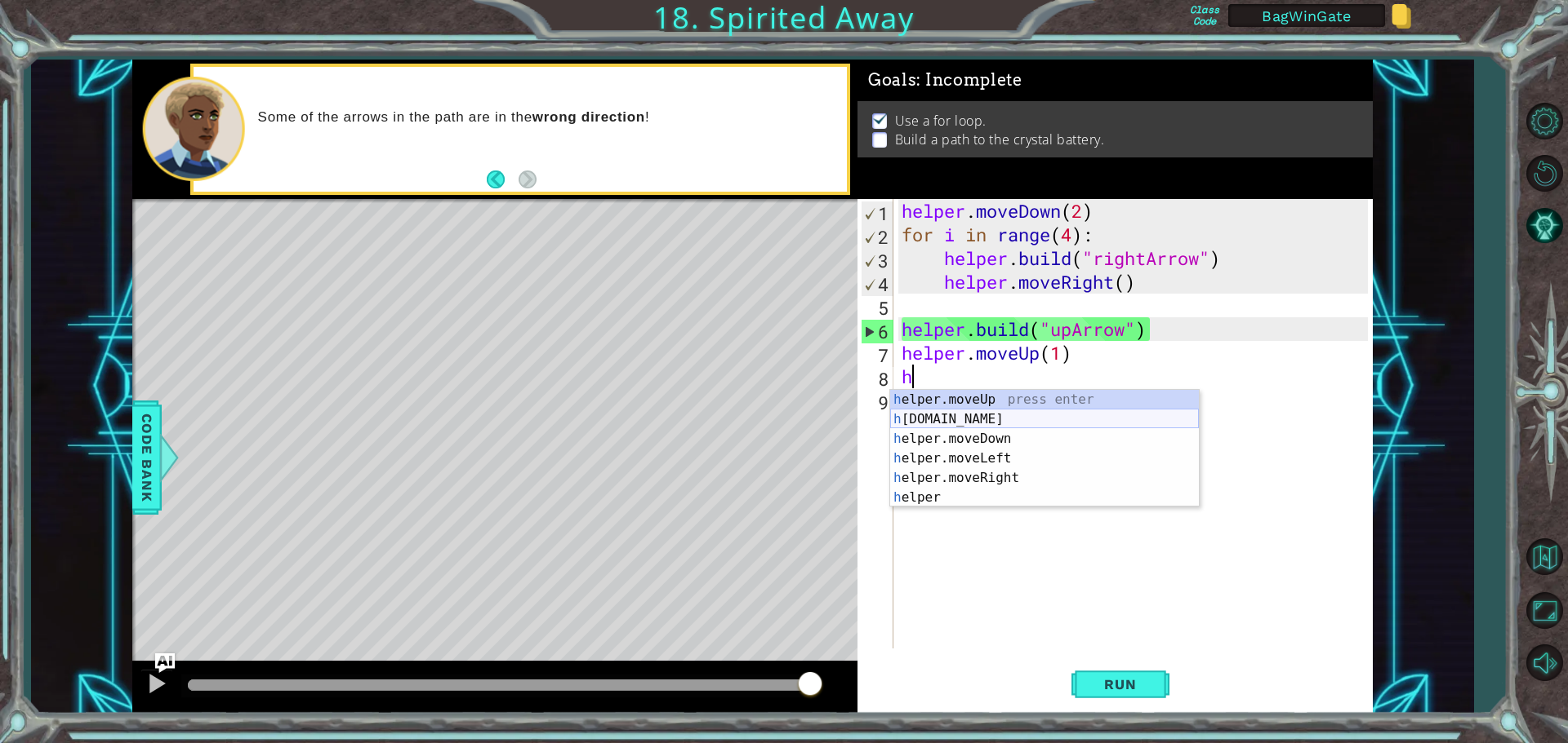
click at [968, 420] on div "h elper.moveUp press enter h [DOMAIN_NAME] press enter h elper.moveDown press e…" at bounding box center [1044, 468] width 308 height 157
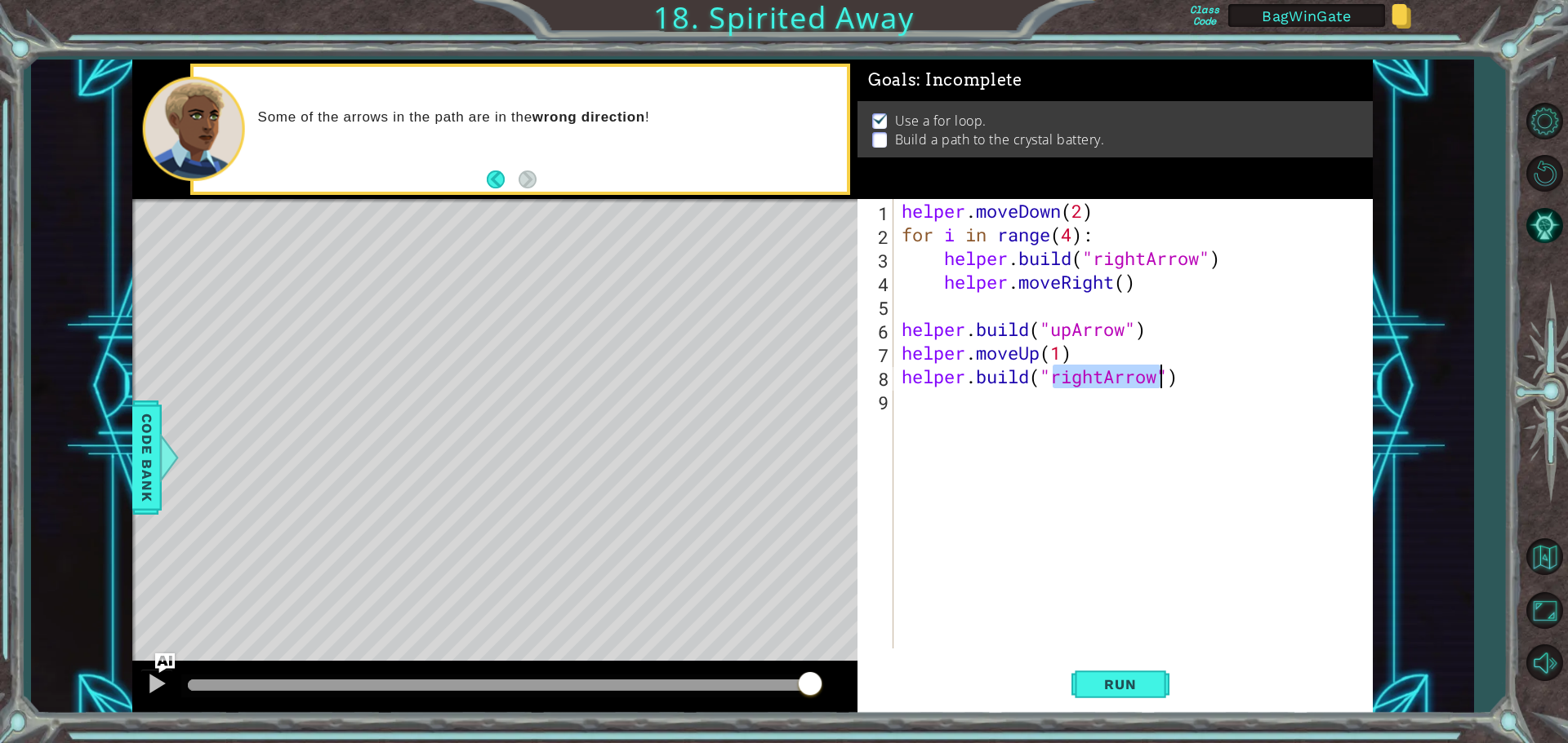
click at [1102, 377] on div "helper . moveDown ( 2 ) for i in range ( 4 ) : helper . build ( "rightArrow" ) …" at bounding box center [1133, 423] width 470 height 450
drag, startPoint x: 1103, startPoint y: 377, endPoint x: 1053, endPoint y: 380, distance: 50.1
click at [1053, 380] on div "helper . moveDown ( 2 ) for i in range ( 4 ) : helper . build ( "rightArrow" ) …" at bounding box center [1137, 447] width 477 height 497
type textarea "[DOMAIN_NAME]("upArrow")"
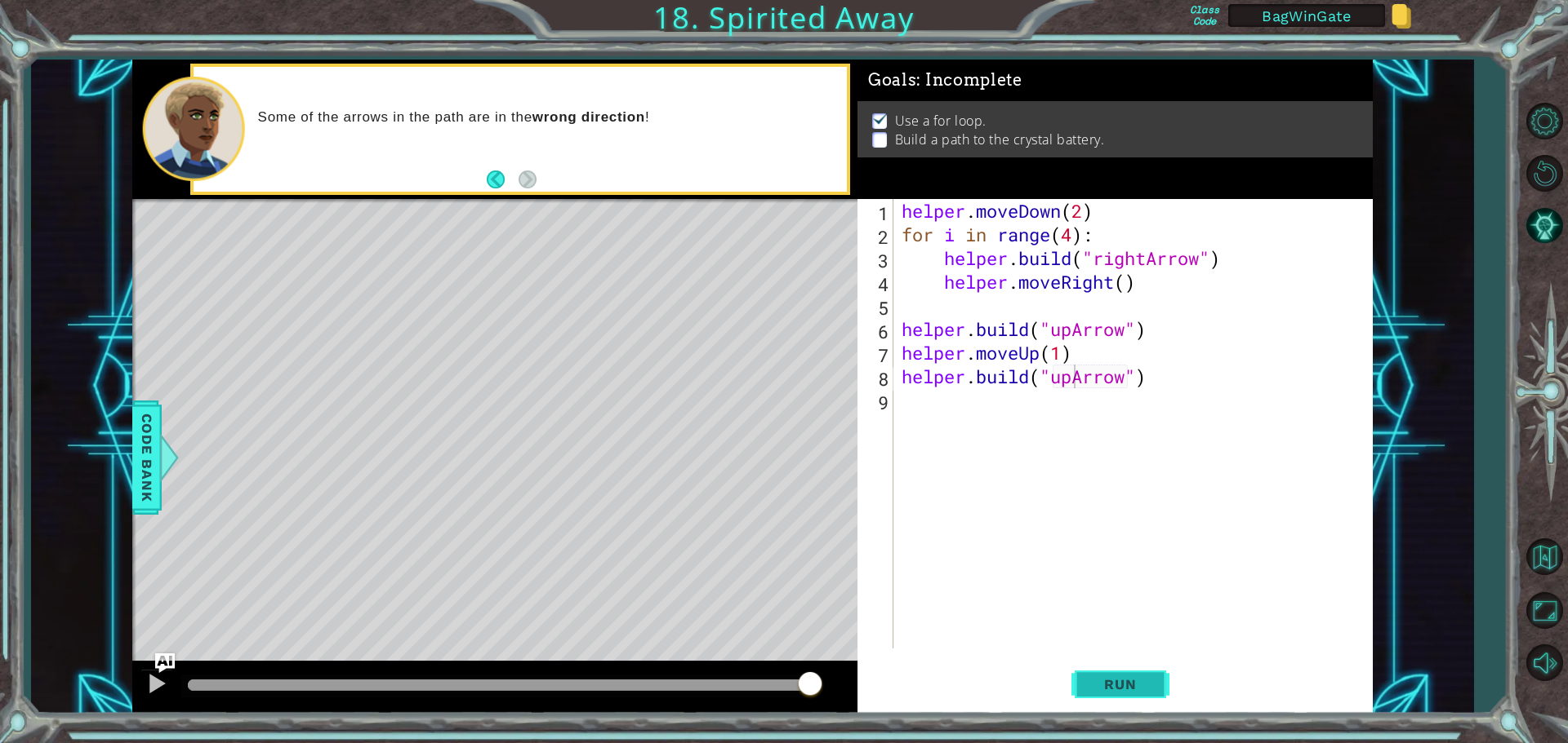
click at [1112, 675] on button "Run" at bounding box center [1120, 684] width 98 height 51
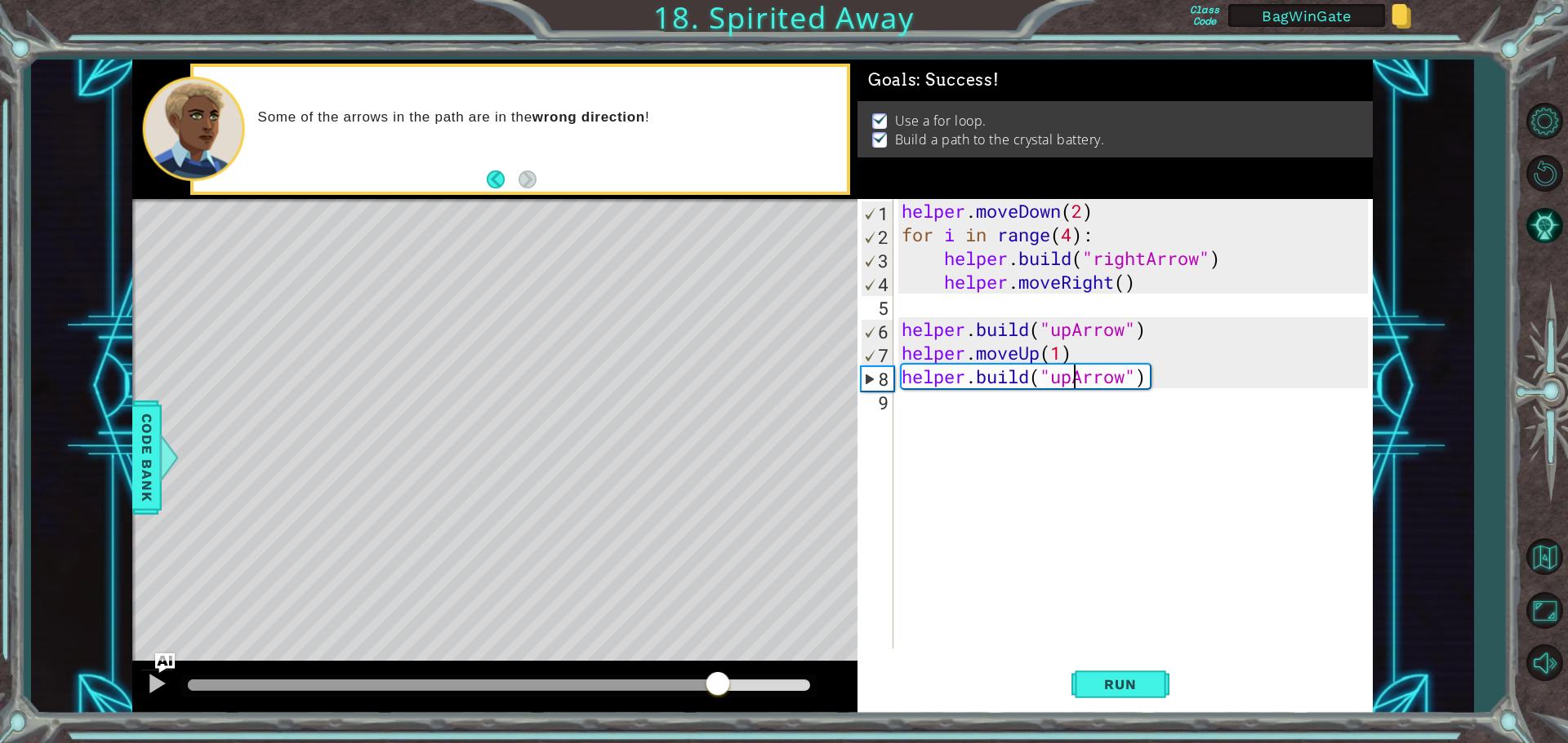
drag, startPoint x: 218, startPoint y: 685, endPoint x: 716, endPoint y: 675, distance: 498.1
click at [716, 675] on div at bounding box center [717, 685] width 29 height 29
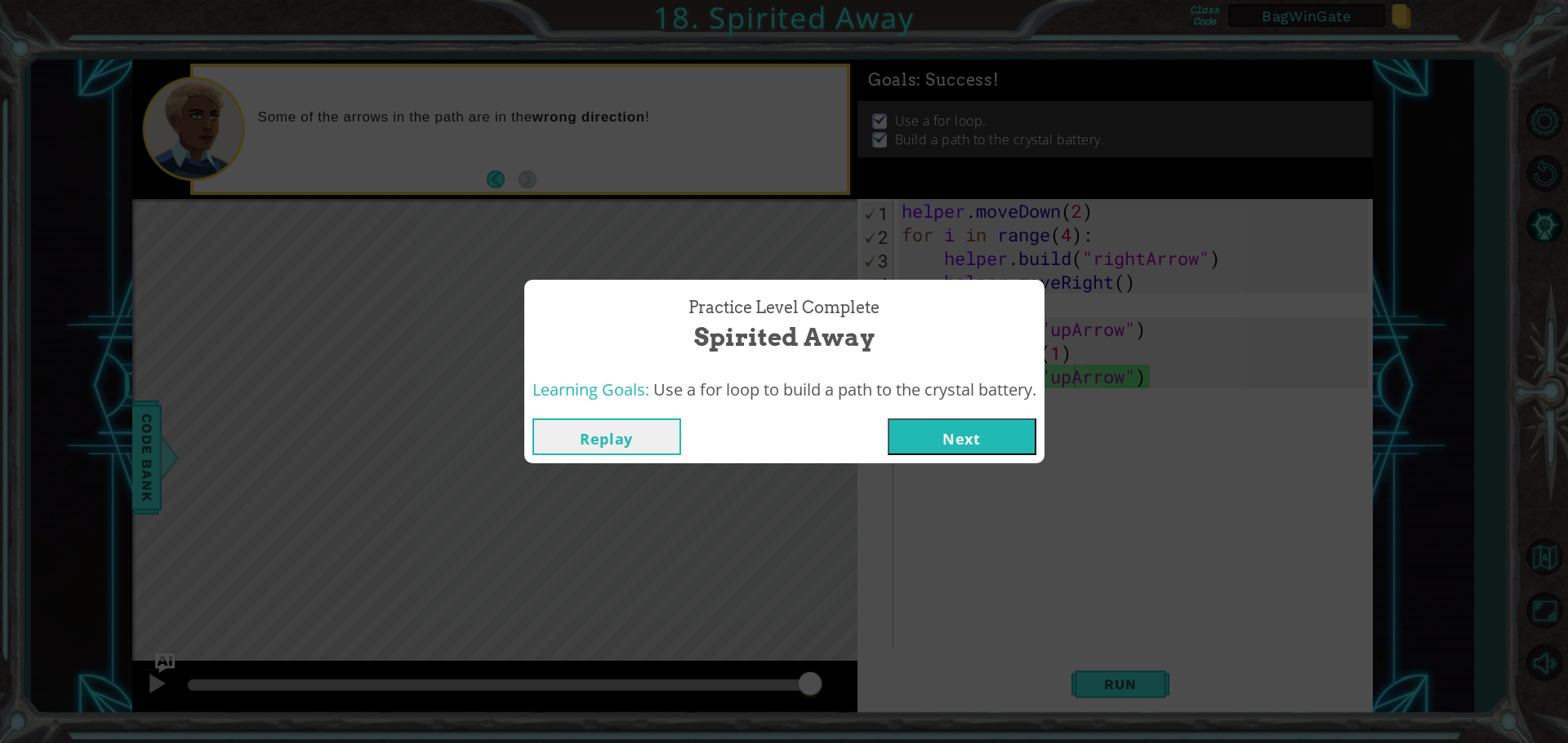
click at [975, 443] on button "Next" at bounding box center [962, 438] width 149 height 37
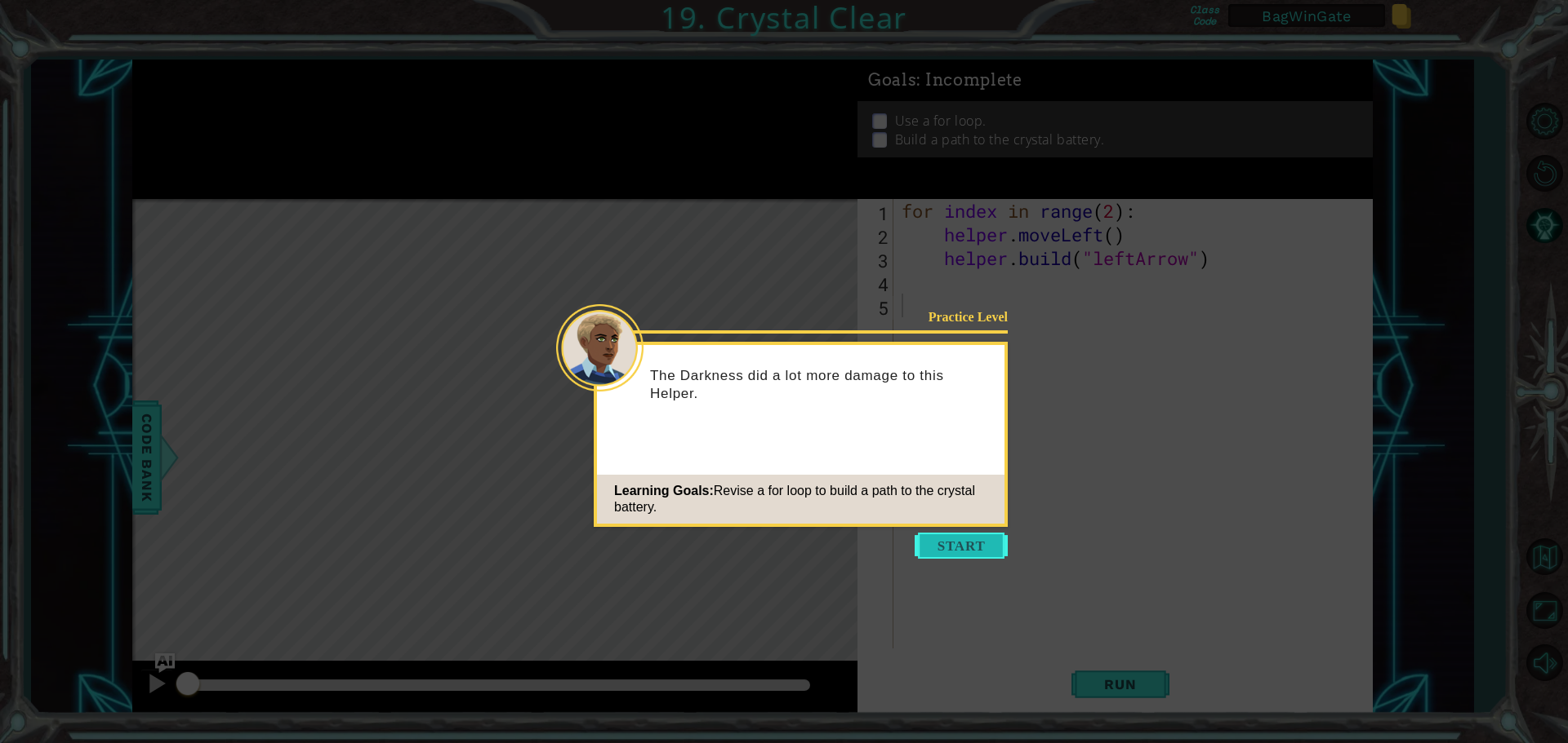
click at [967, 535] on button "Start" at bounding box center [961, 546] width 93 height 26
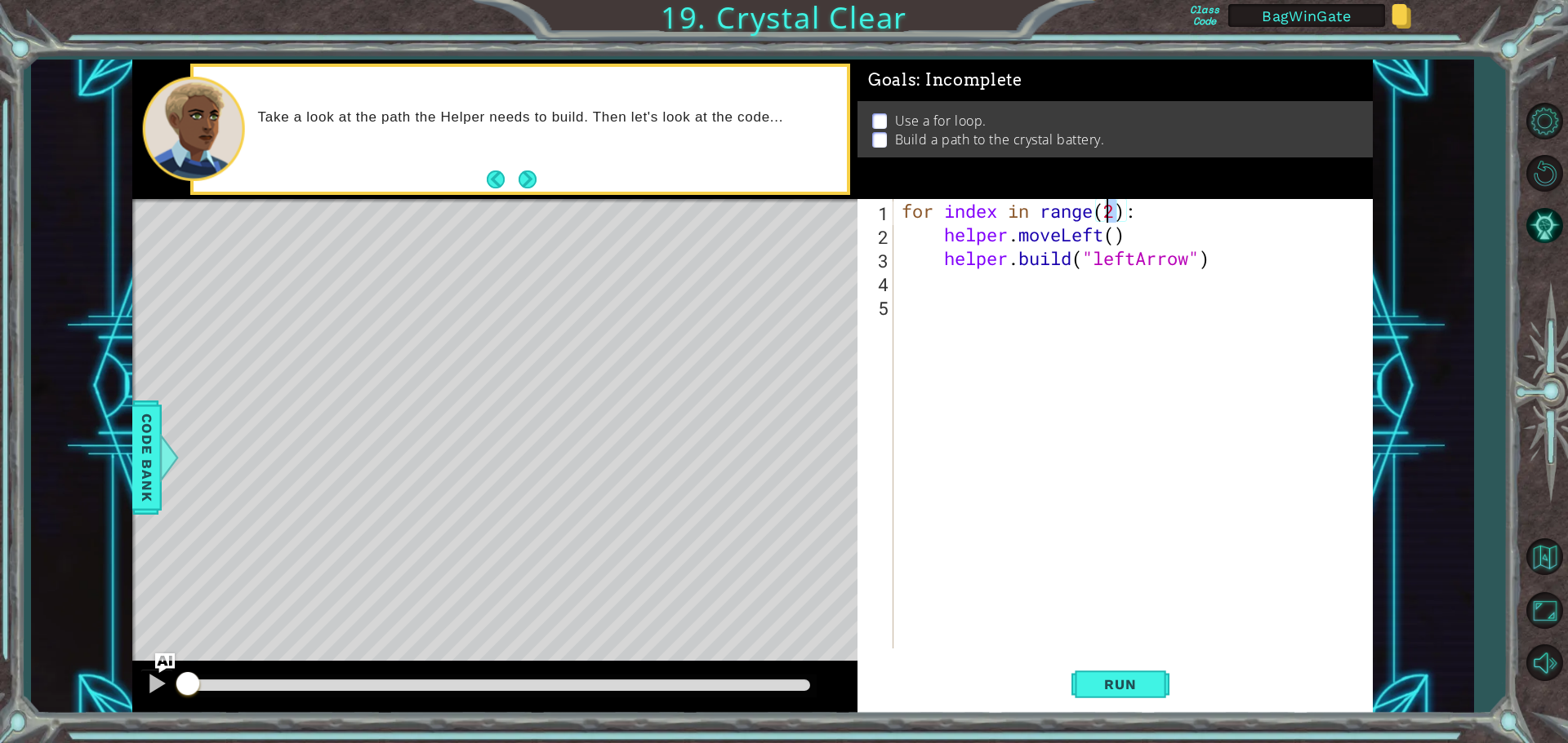
drag, startPoint x: 1114, startPoint y: 217, endPoint x: 1104, endPoint y: 209, distance: 12.8
click at [1104, 209] on div "for index in range ( 2 ) : helper . moveLeft ( ) helper . build ( "leftArrow" )" at bounding box center [1137, 447] width 477 height 497
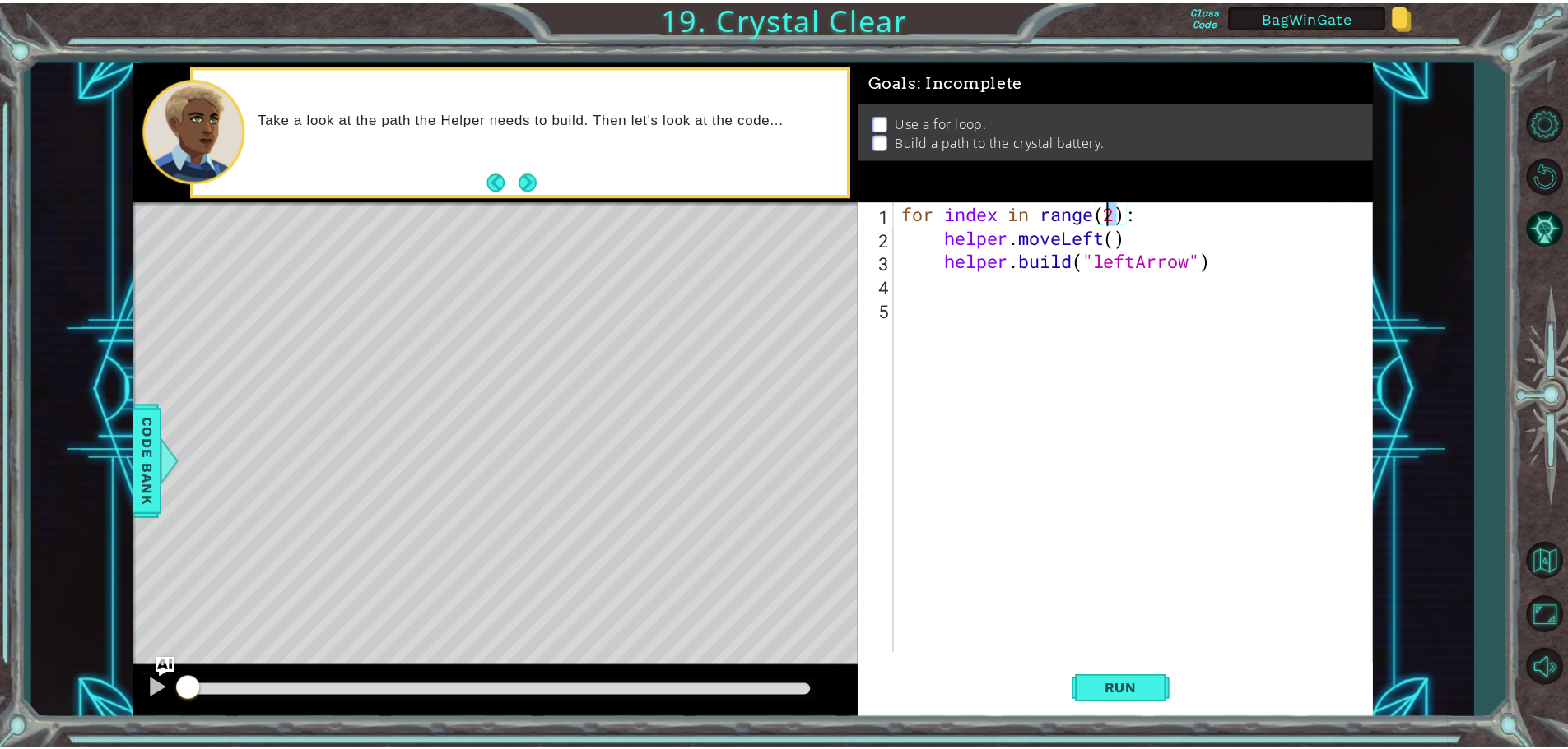
scroll to position [0, 10]
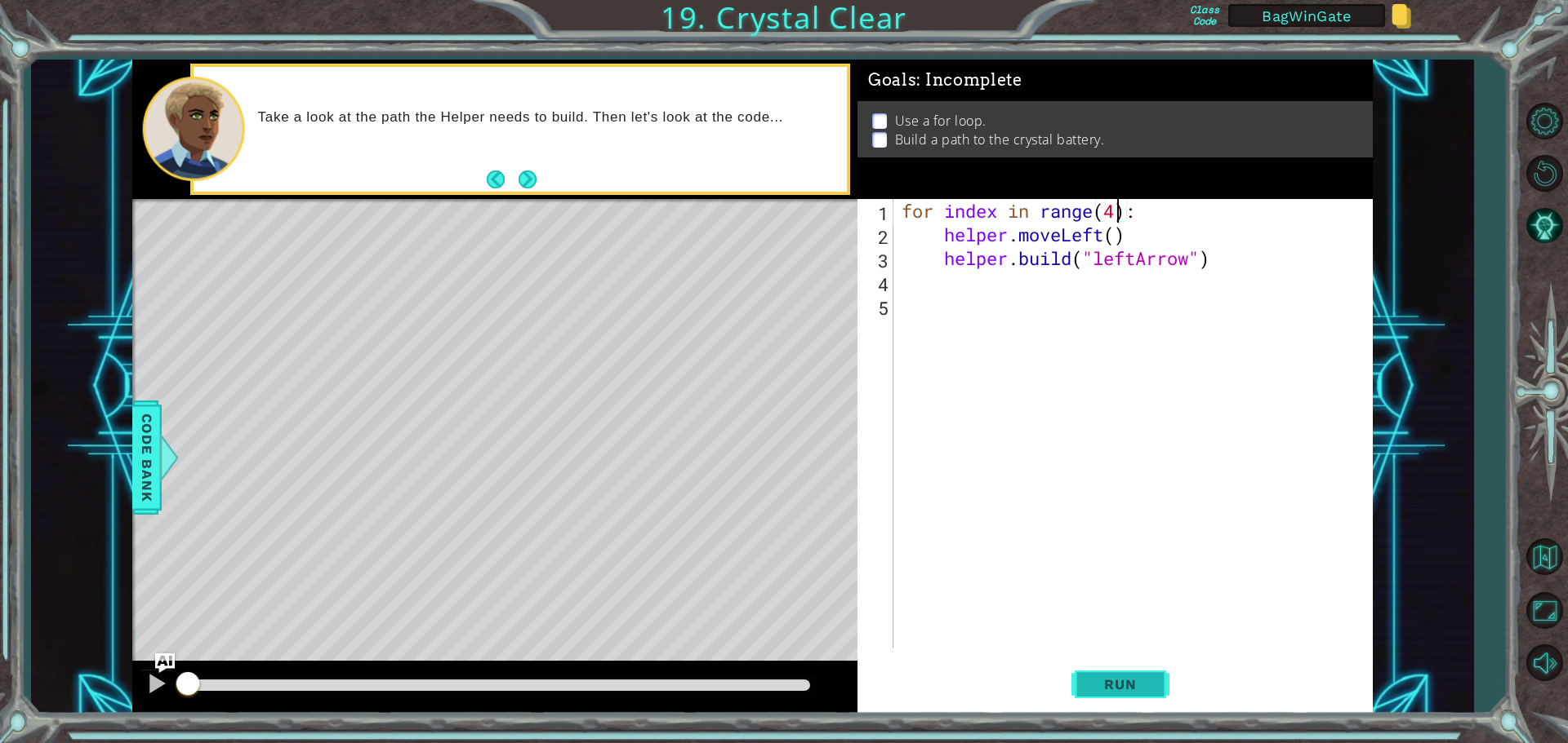
type textarea "for index in range(4):"
click at [1117, 684] on span "Run" at bounding box center [1120, 684] width 64 height 17
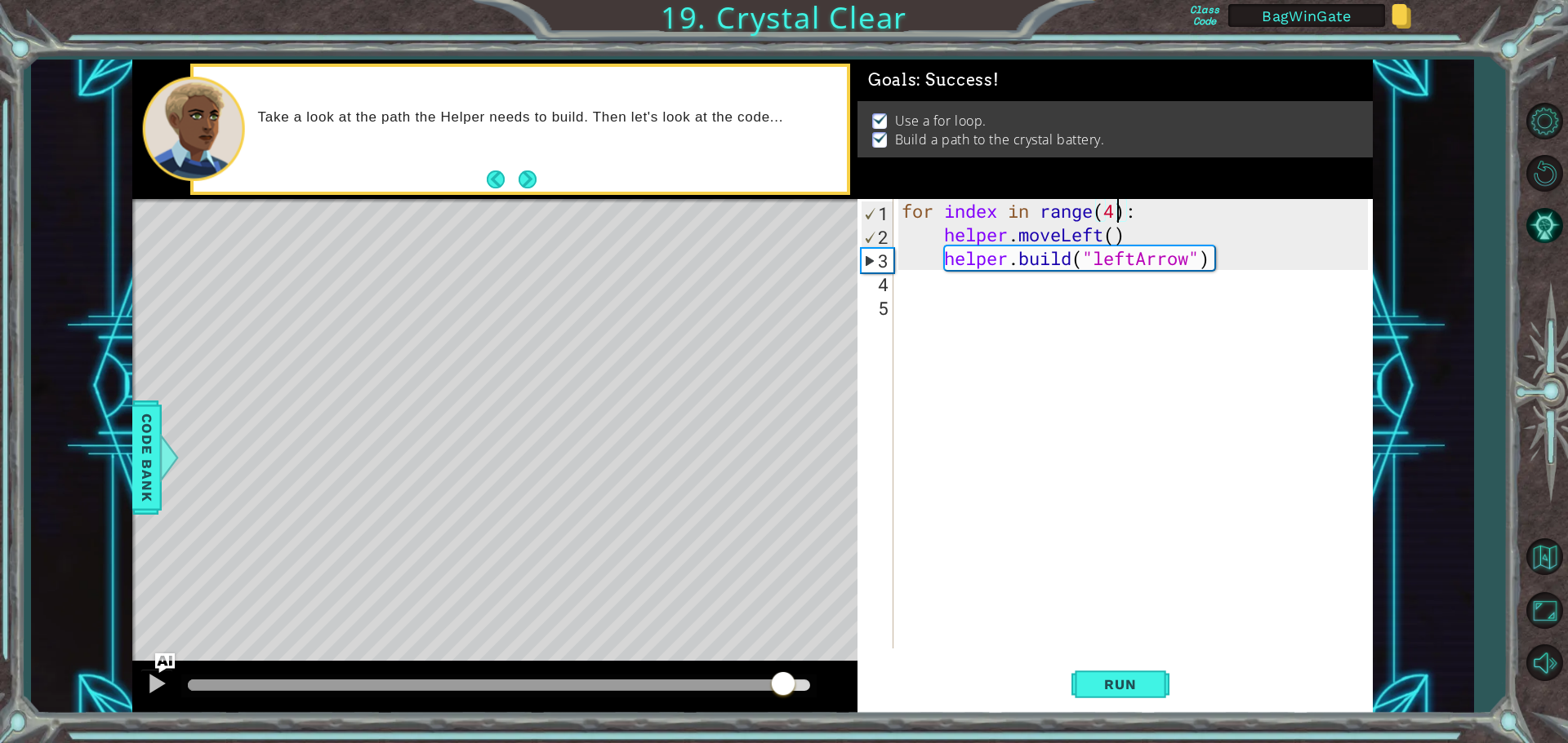
drag, startPoint x: 324, startPoint y: 682, endPoint x: 821, endPoint y: 698, distance: 497.3
click at [805, 700] on div at bounding box center [494, 688] width 725 height 52
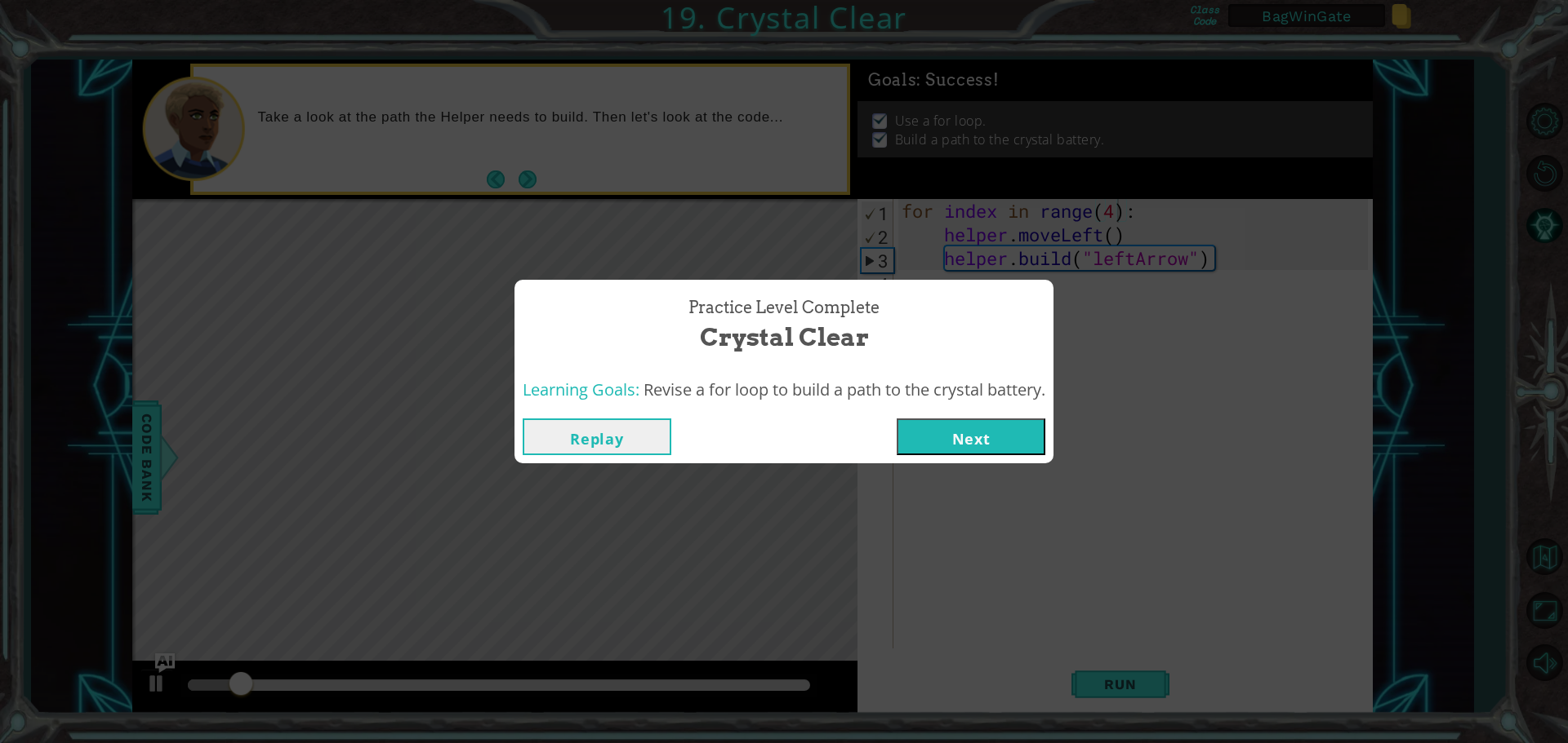
click at [1002, 435] on button "Next" at bounding box center [971, 438] width 149 height 37
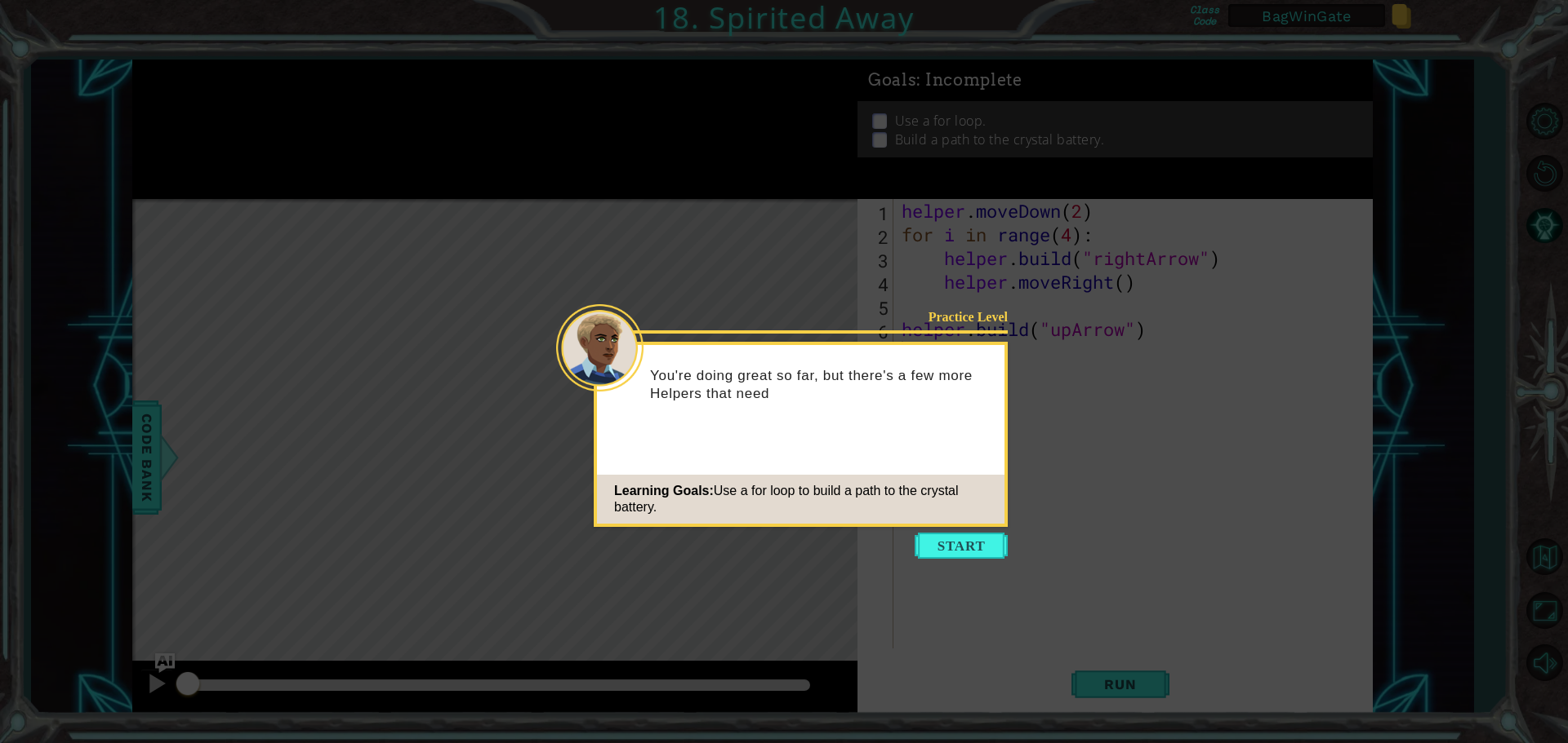
click at [1541, 121] on icon at bounding box center [784, 372] width 1568 height 743
click at [1539, 551] on icon at bounding box center [784, 372] width 1568 height 743
click at [1542, 553] on icon at bounding box center [784, 372] width 1568 height 743
click at [957, 532] on icon at bounding box center [784, 372] width 1568 height 743
click at [954, 541] on button "Start" at bounding box center [961, 546] width 93 height 26
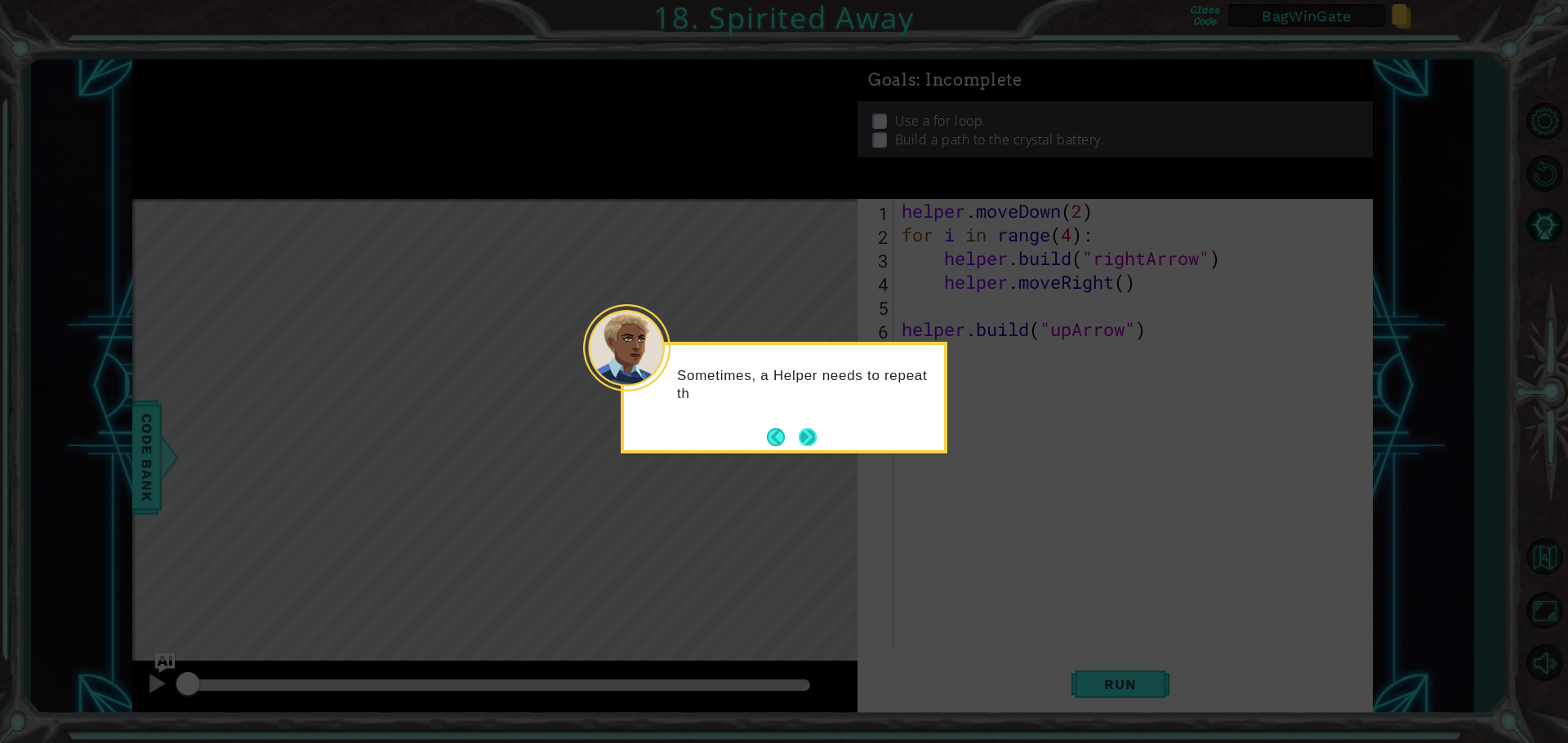
click at [817, 441] on button "Next" at bounding box center [808, 438] width 18 height 18
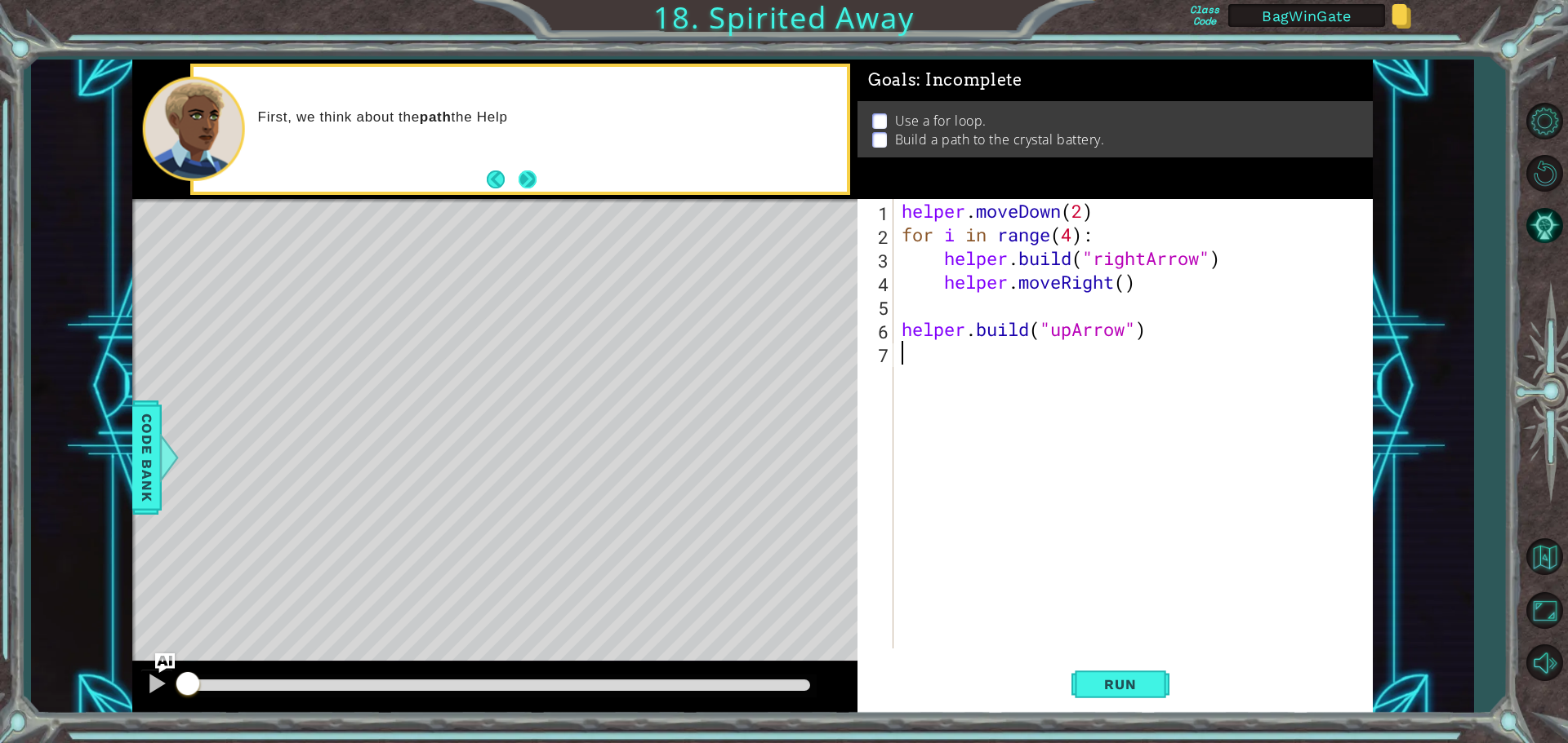
click at [530, 179] on button "Next" at bounding box center [528, 180] width 18 height 18
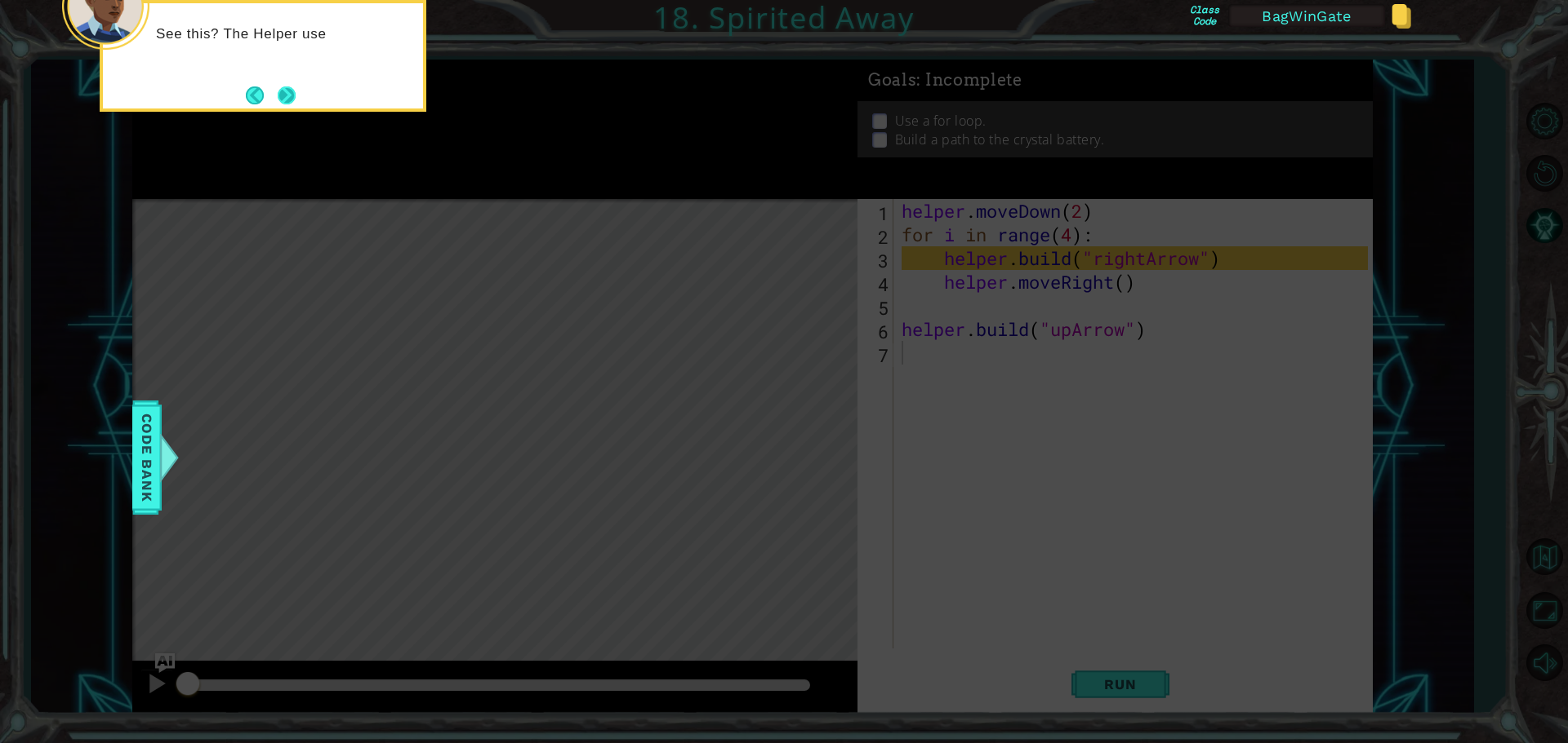
click at [293, 104] on button "Next" at bounding box center [286, 95] width 18 height 18
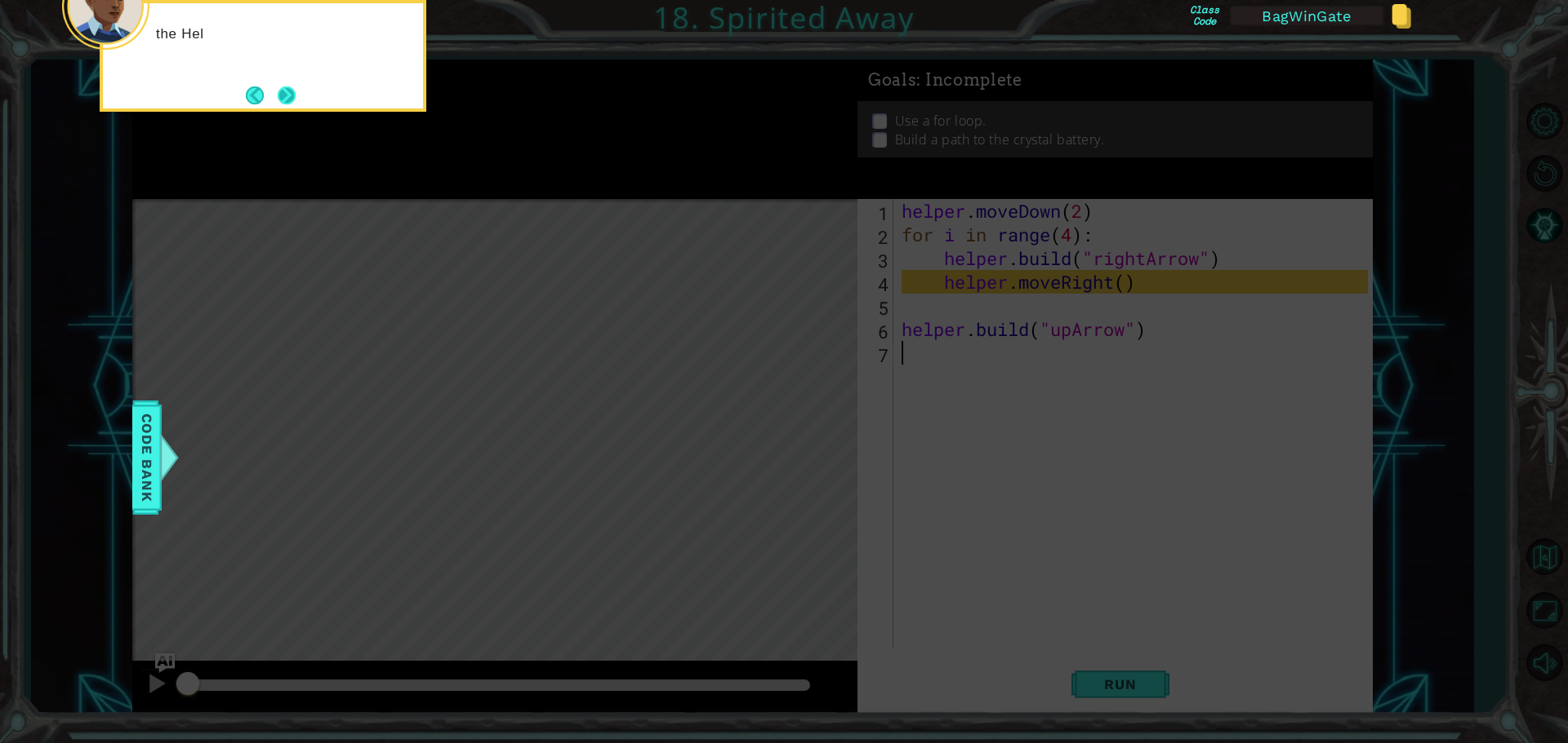
click at [293, 102] on button "Next" at bounding box center [286, 95] width 18 height 18
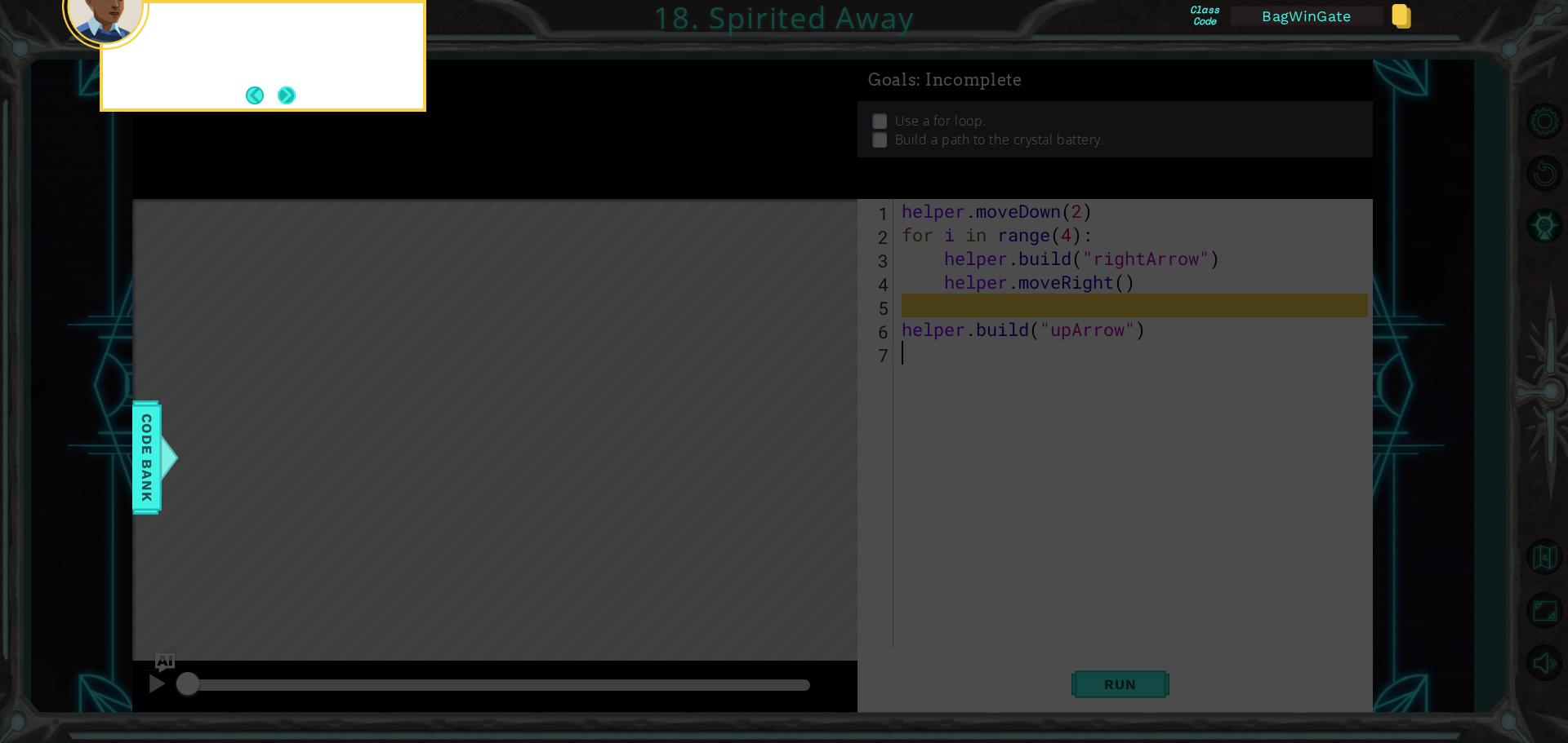
click at [293, 100] on button "Next" at bounding box center [286, 95] width 18 height 18
click at [292, 98] on button "Next" at bounding box center [286, 95] width 18 height 18
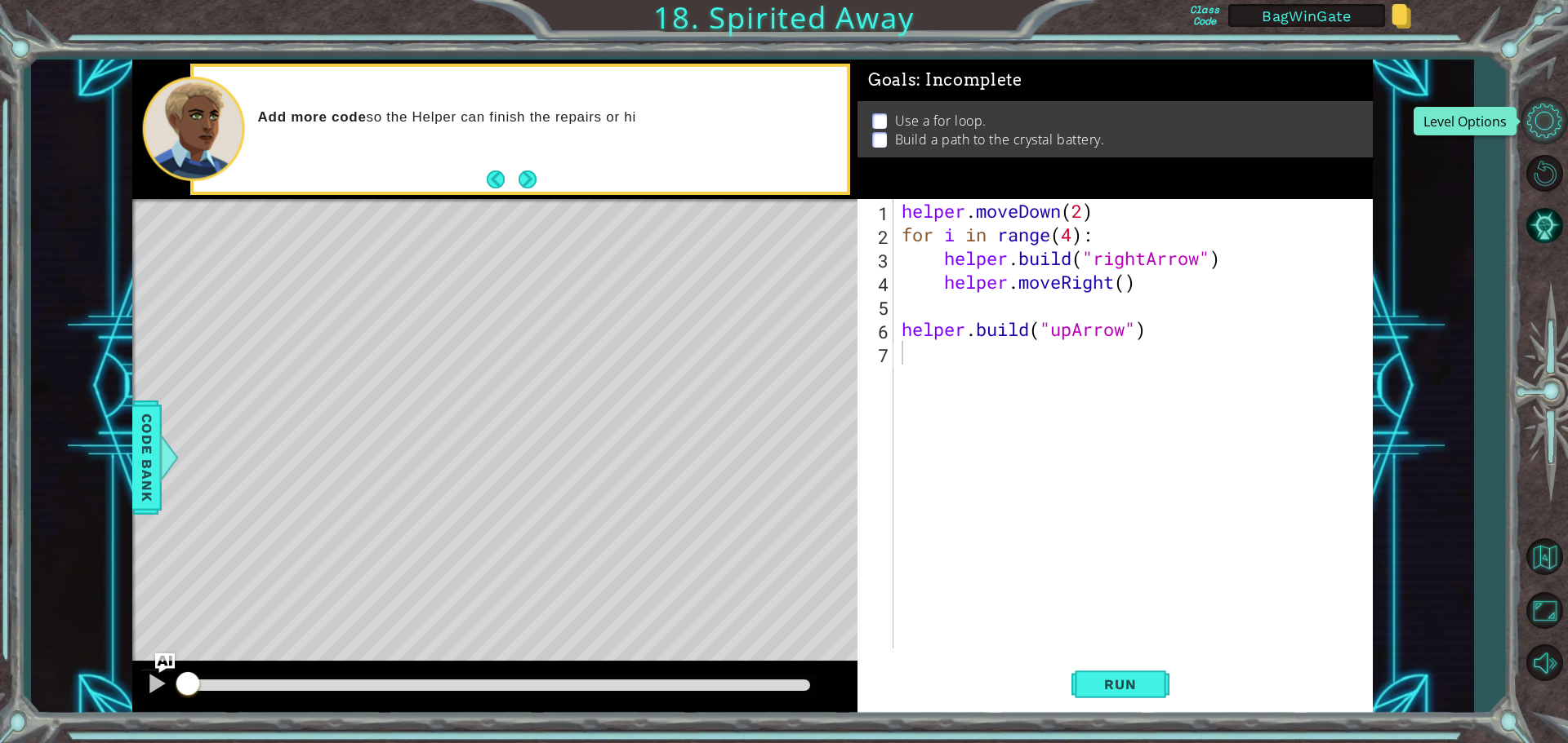
click at [1542, 121] on button "Level Options" at bounding box center [1544, 121] width 48 height 48
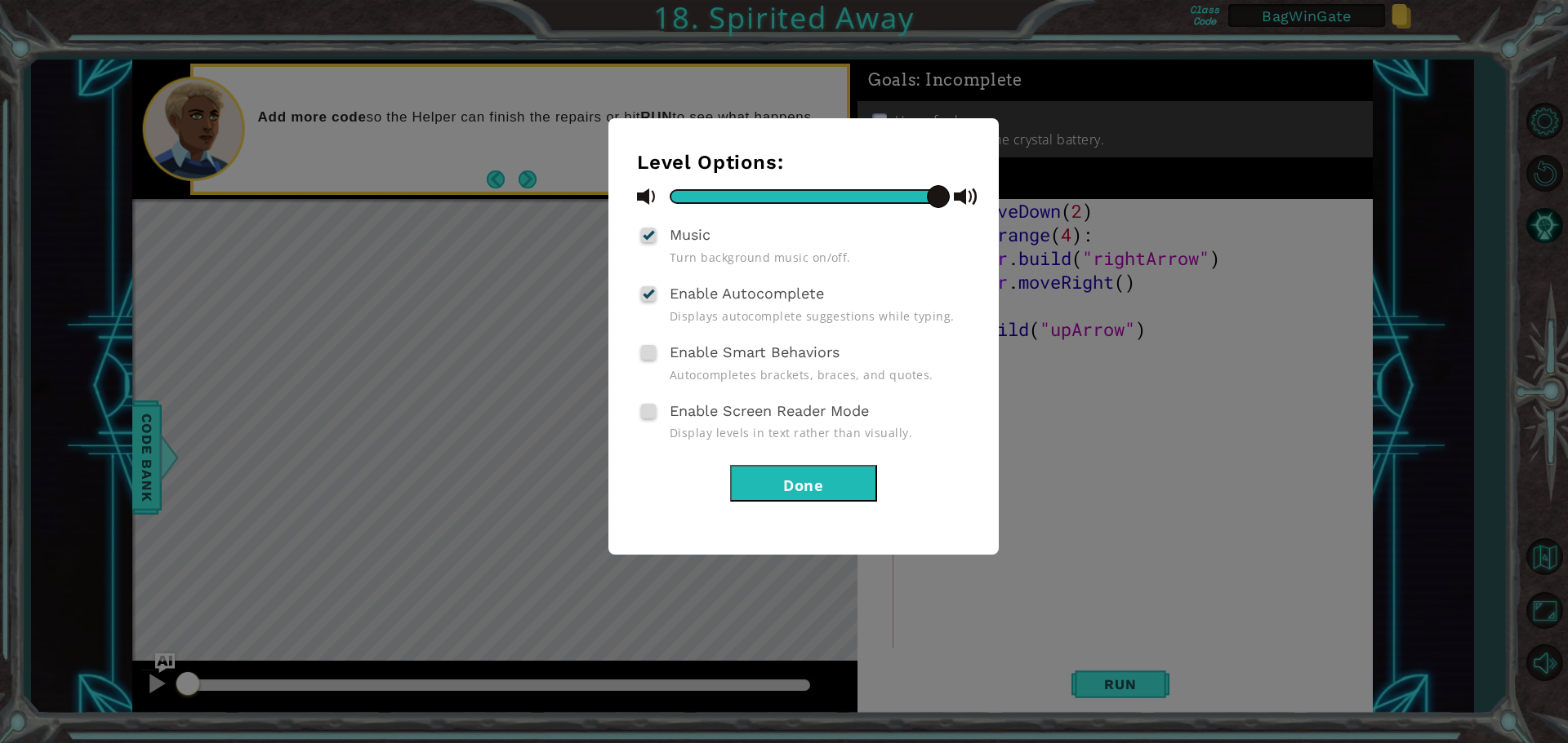
click at [801, 484] on button "Done" at bounding box center [803, 483] width 147 height 37
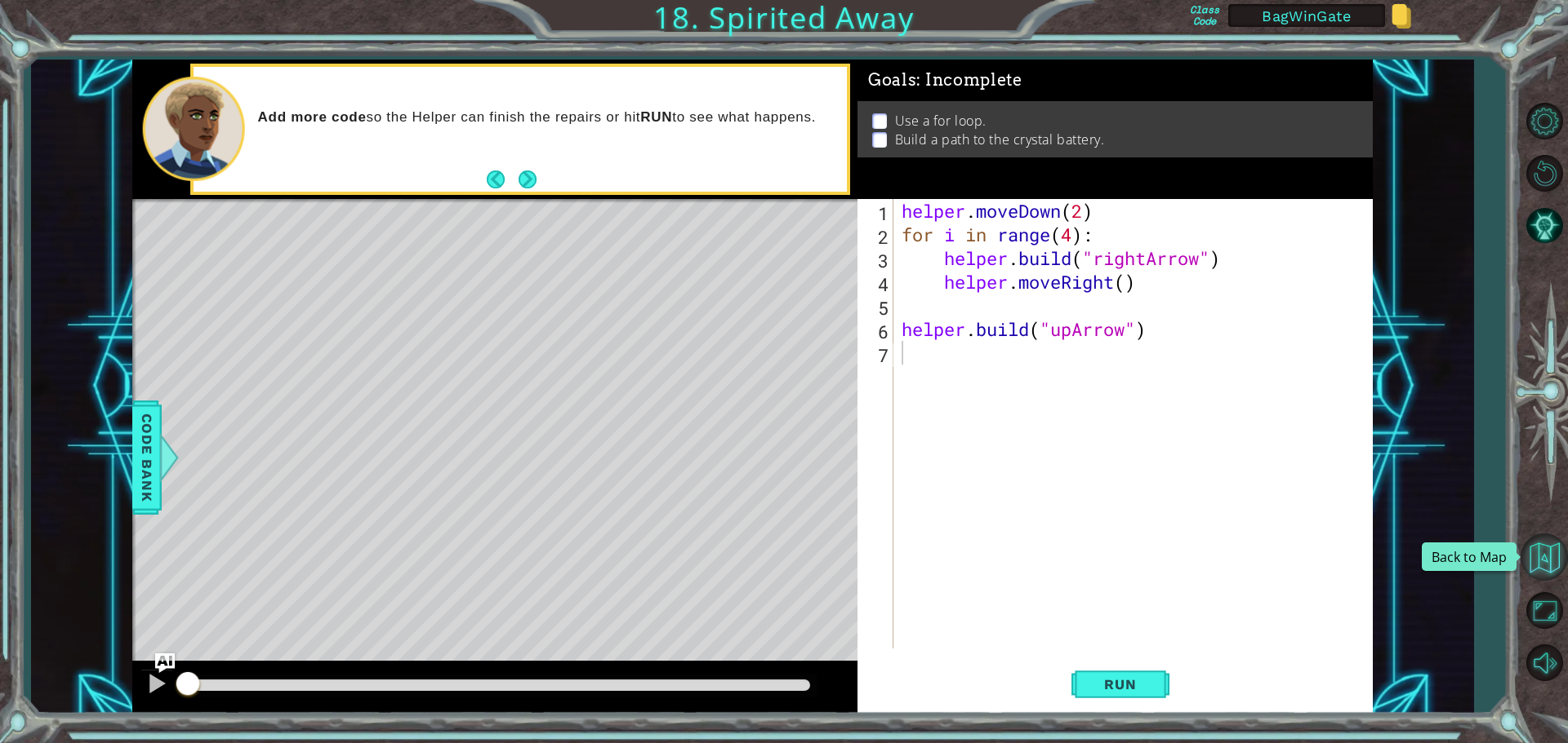
click at [1547, 569] on button "Back to Map" at bounding box center [1544, 557] width 48 height 48
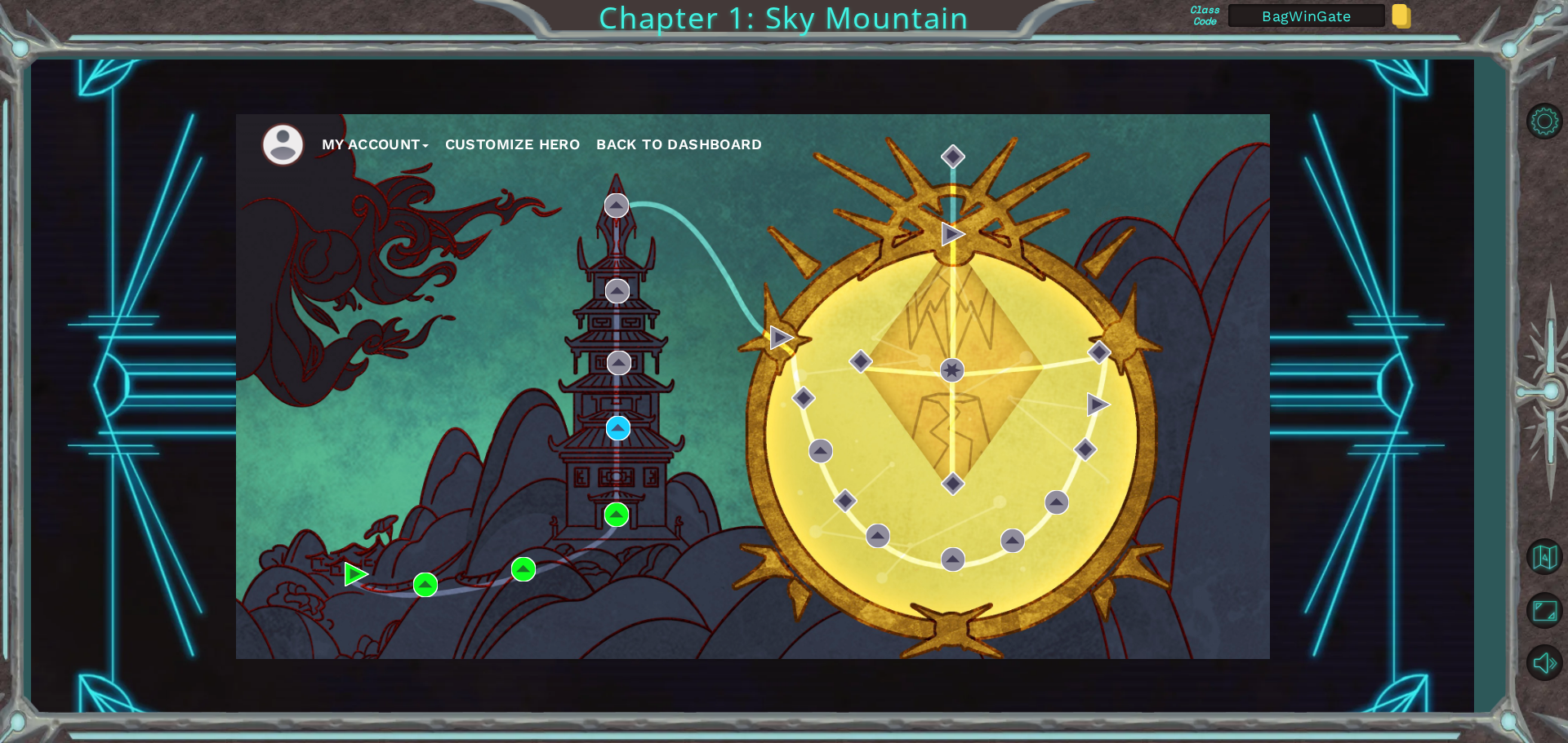
click at [1401, 17] on img at bounding box center [1401, 17] width 19 height 25
click at [359, 139] on button "My Account" at bounding box center [374, 144] width 107 height 25
click at [646, 141] on span "Back to Dashboard" at bounding box center [679, 143] width 166 height 17
click at [390, 142] on button "My Account" at bounding box center [374, 144] width 107 height 25
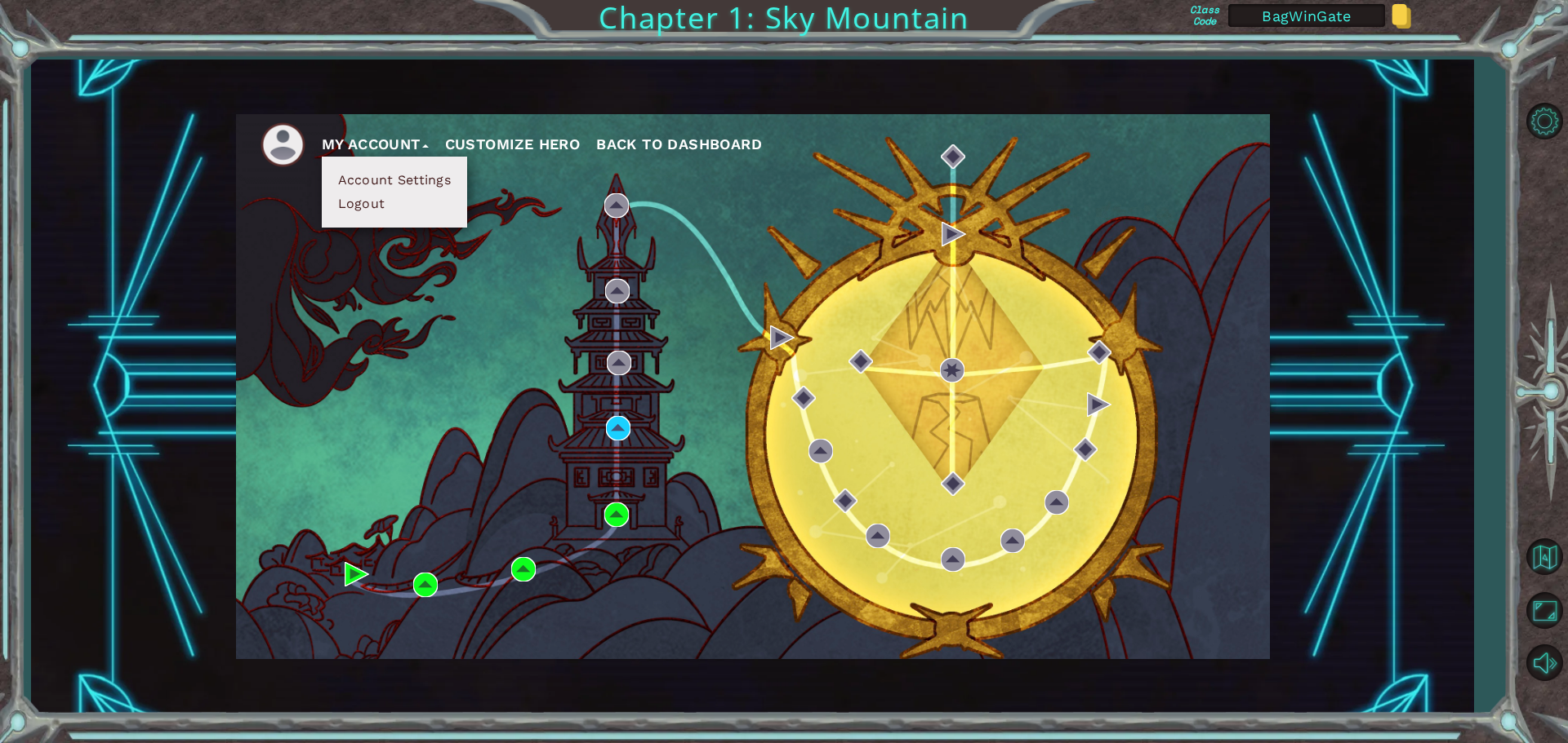
click at [381, 180] on button "Account Settings" at bounding box center [394, 180] width 122 height 18
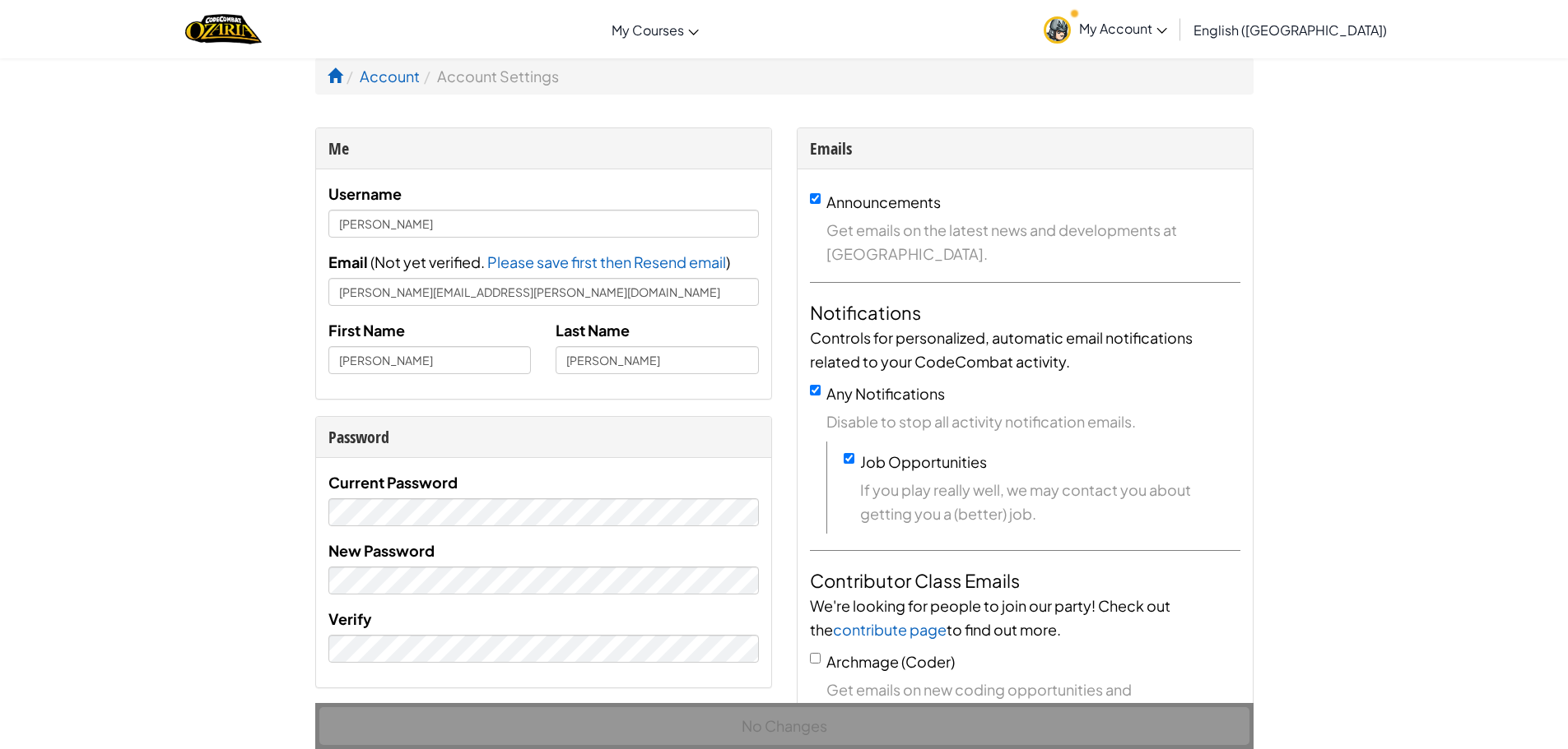
click at [1167, 32] on span "My Account" at bounding box center [1122, 28] width 88 height 17
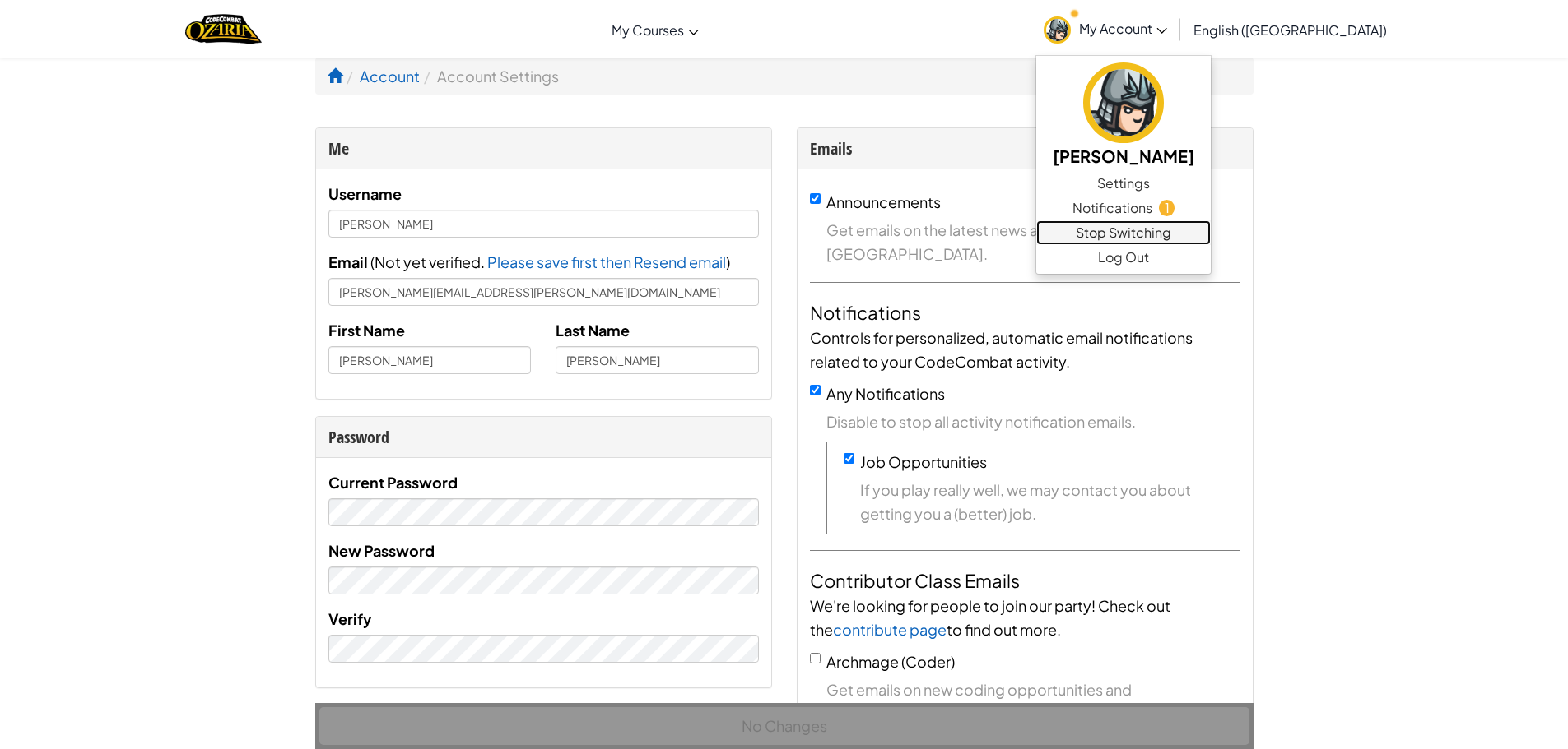
click at [1210, 235] on link "Stop Switching" at bounding box center [1123, 233] width 175 height 25
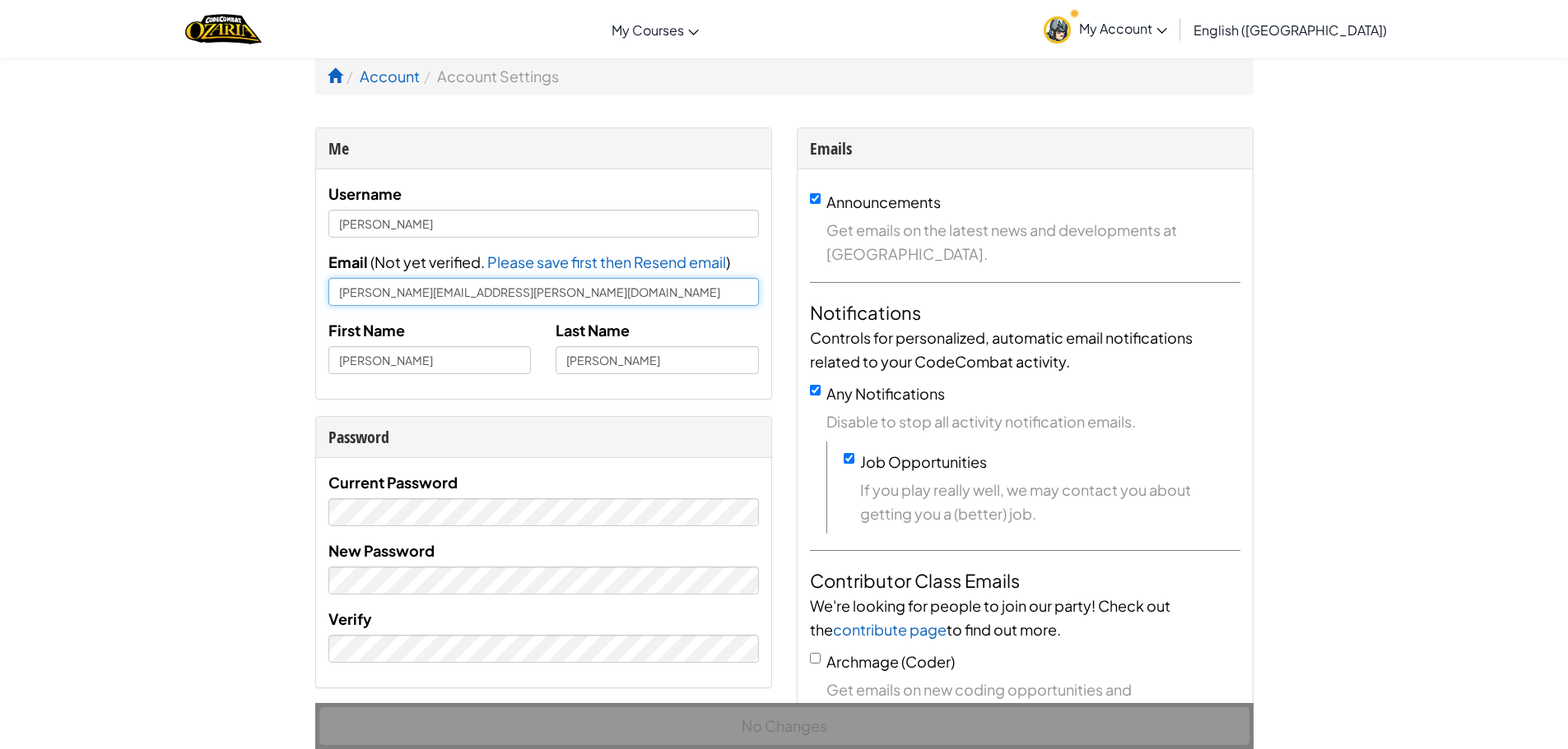
drag, startPoint x: 465, startPoint y: 294, endPoint x: 432, endPoint y: 291, distance: 33.1
click at [432, 291] on input "[PERSON_NAME][EMAIL_ADDRESS][PERSON_NAME][DOMAIN_NAME]" at bounding box center [543, 292] width 431 height 28
drag, startPoint x: 472, startPoint y: 294, endPoint x: 433, endPoint y: 298, distance: 39.2
click at [433, 298] on input "[PERSON_NAME][EMAIL_ADDRESS][DOMAIN_NAME]" at bounding box center [543, 292] width 431 height 28
type input "[EMAIL_ADDRESS][DOMAIN_NAME]"
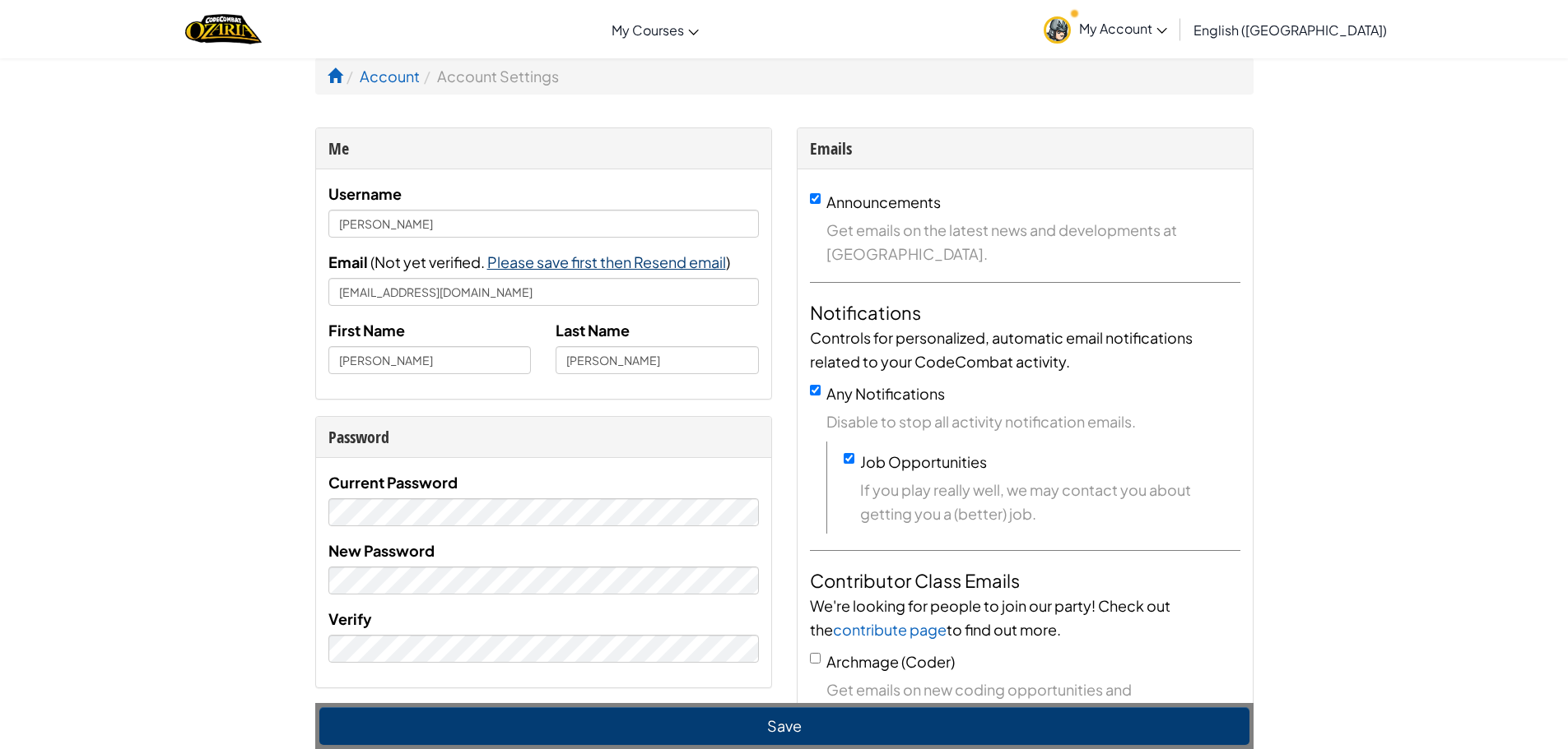
click at [616, 264] on span "Please save first then Resend email" at bounding box center [606, 262] width 239 height 19
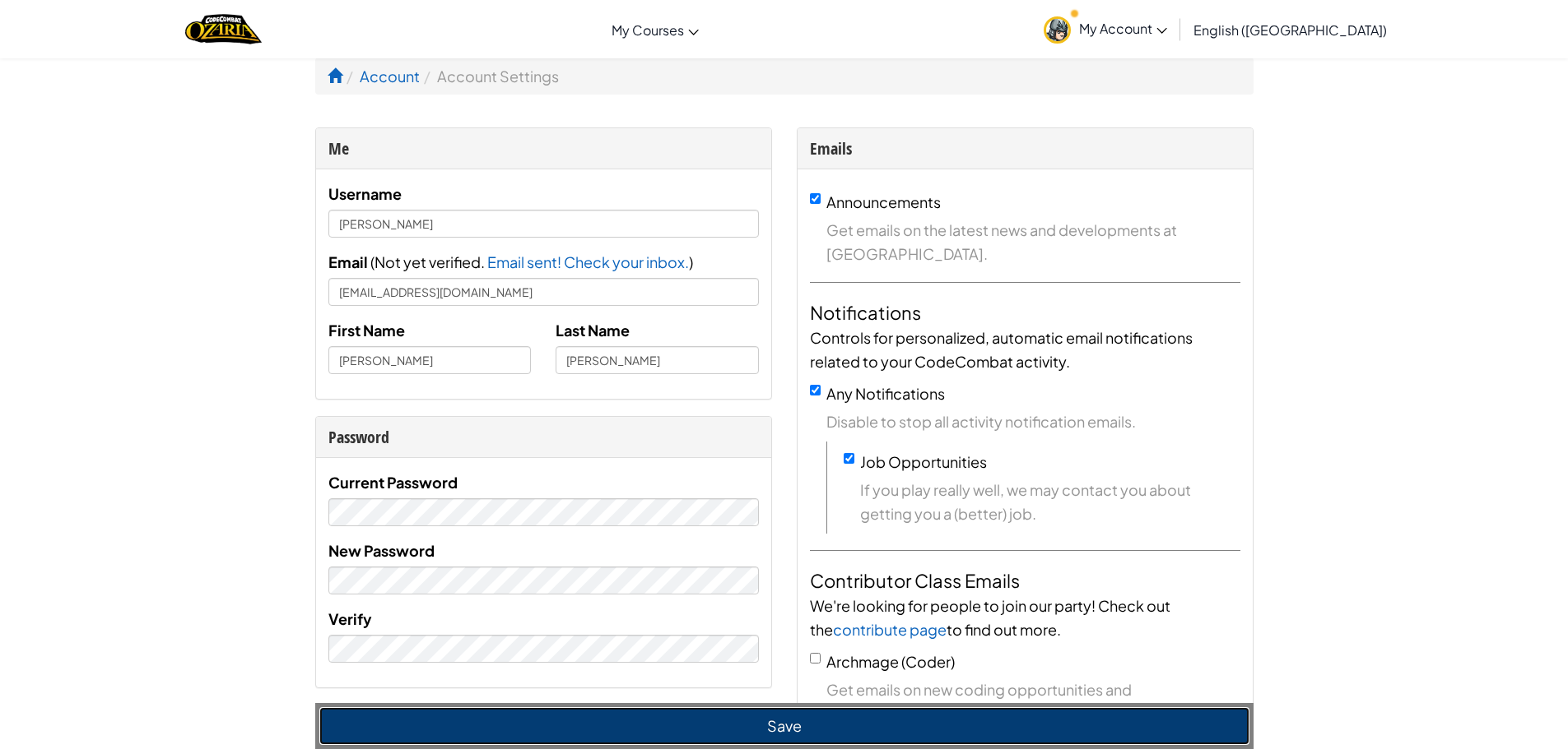
click at [790, 734] on button "Save" at bounding box center [784, 726] width 930 height 38
